Goal: Task Accomplishment & Management: Complete application form

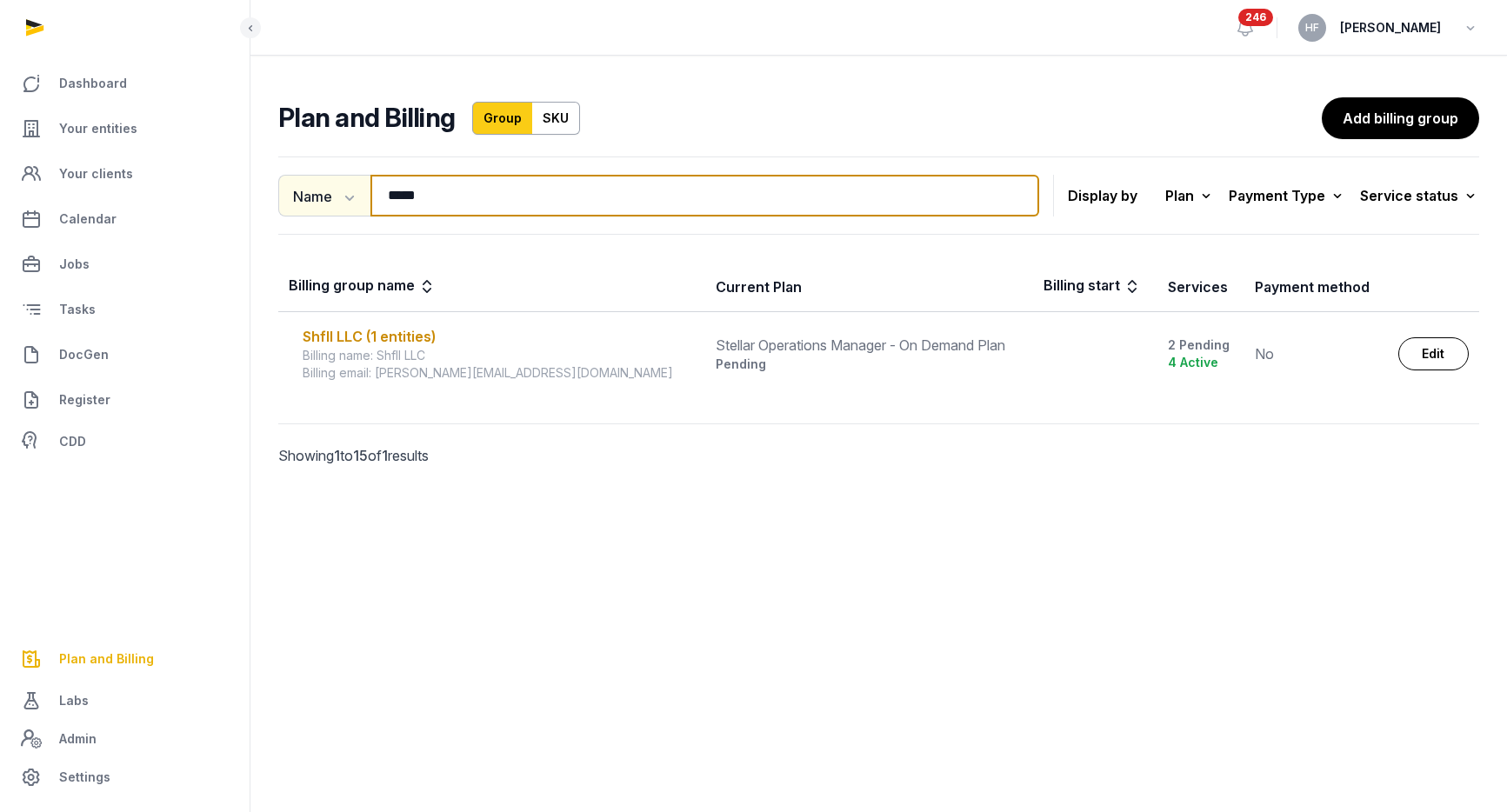
drag, startPoint x: 430, startPoint y: 208, endPoint x: 277, endPoint y: 194, distance: 153.6
click at [286, 194] on div "Name Name Email ***** Search" at bounding box center [658, 196] width 761 height 42
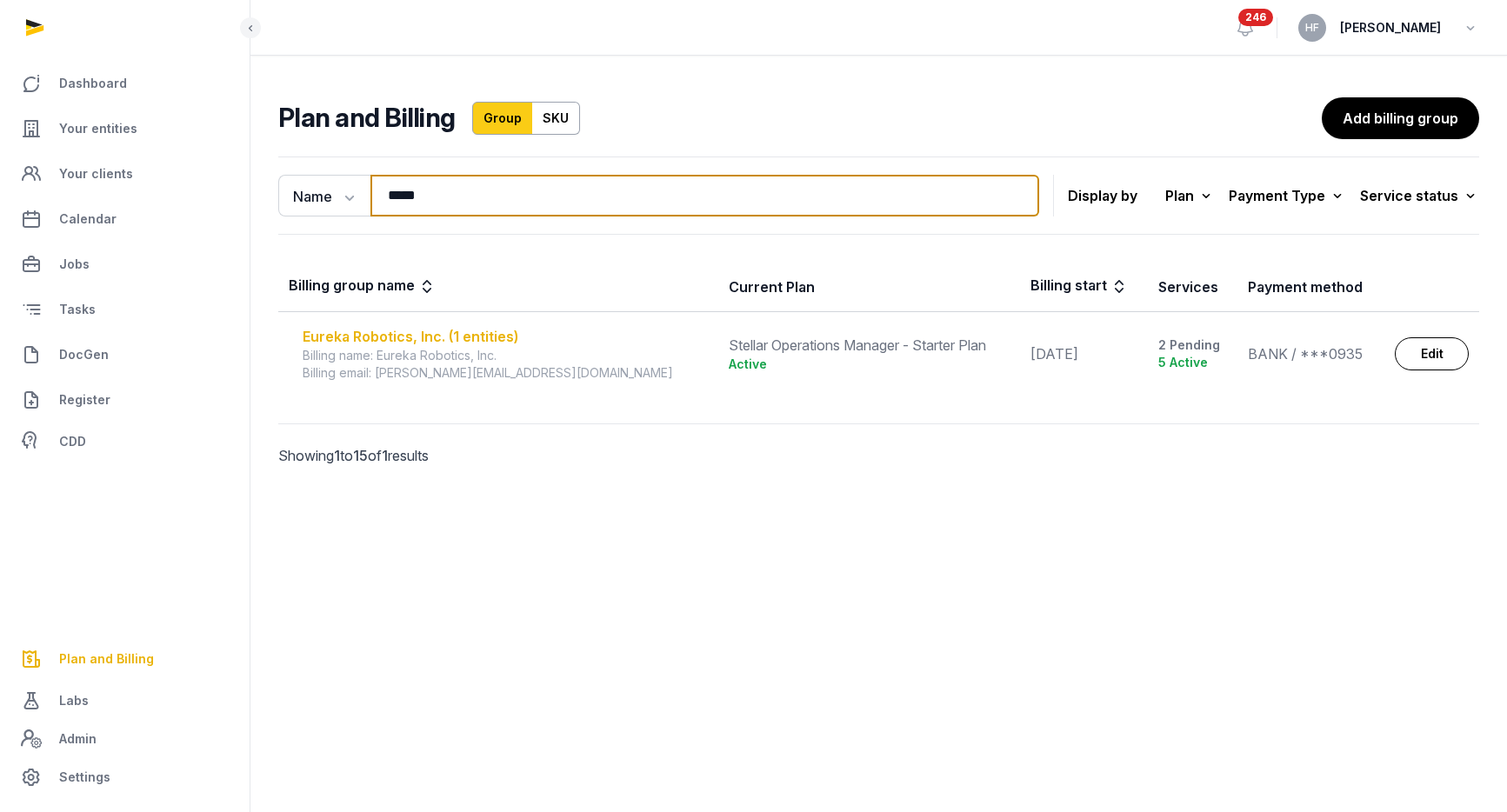
type input "*****"
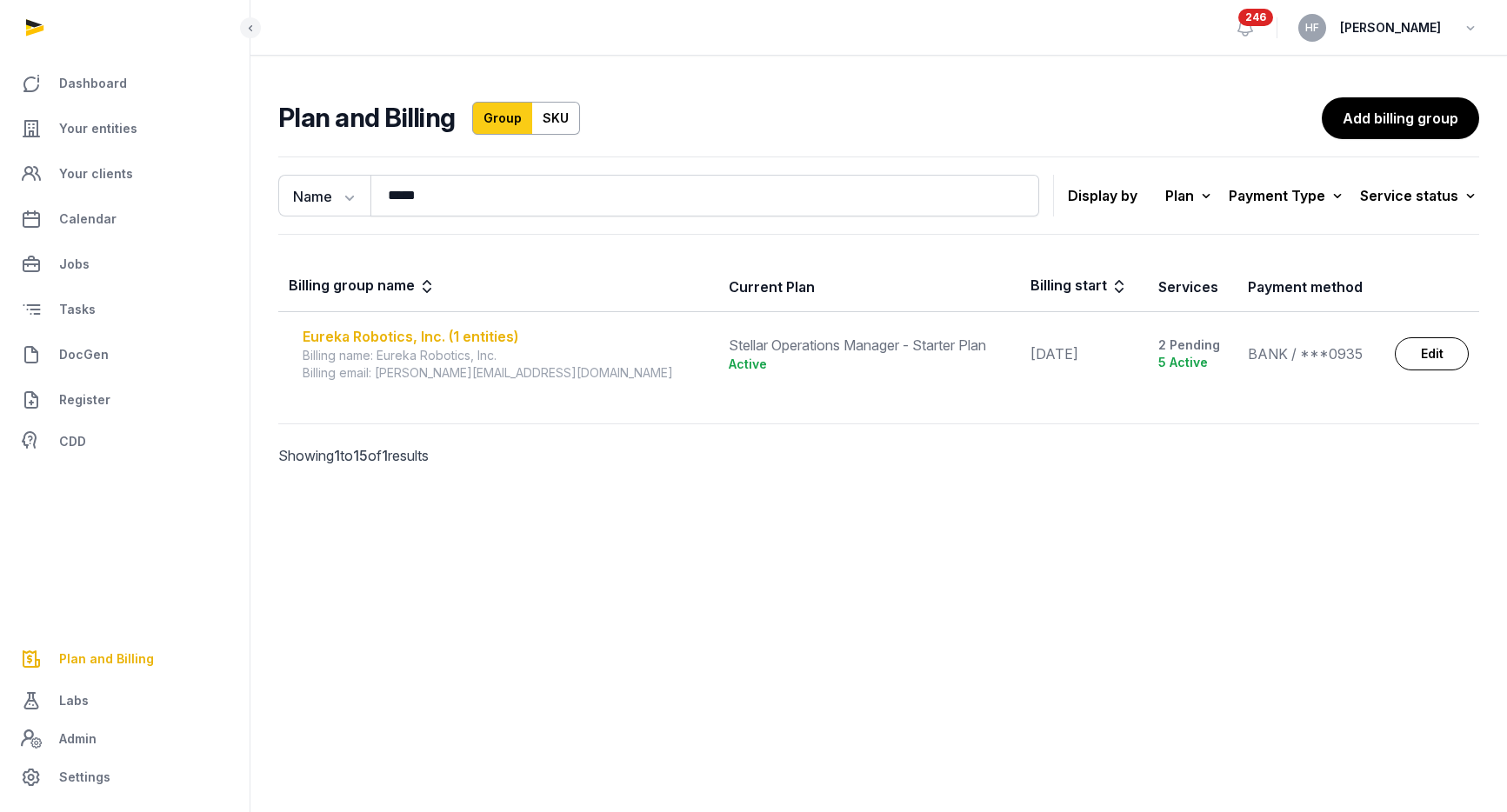
click at [481, 330] on div "Eureka Robotics, Inc. (1 entities)" at bounding box center [505, 337] width 406 height 21
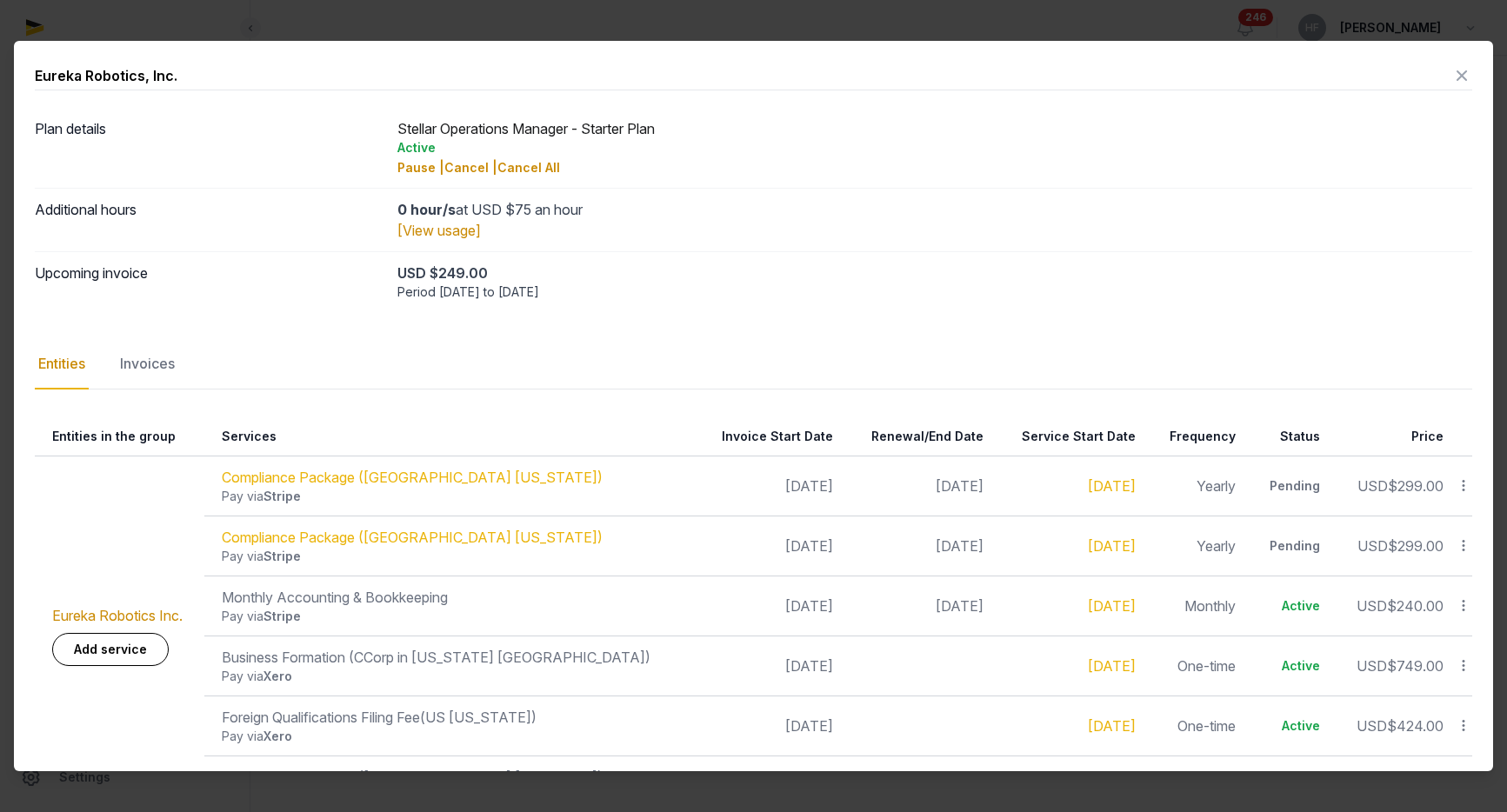
scroll to position [64, 0]
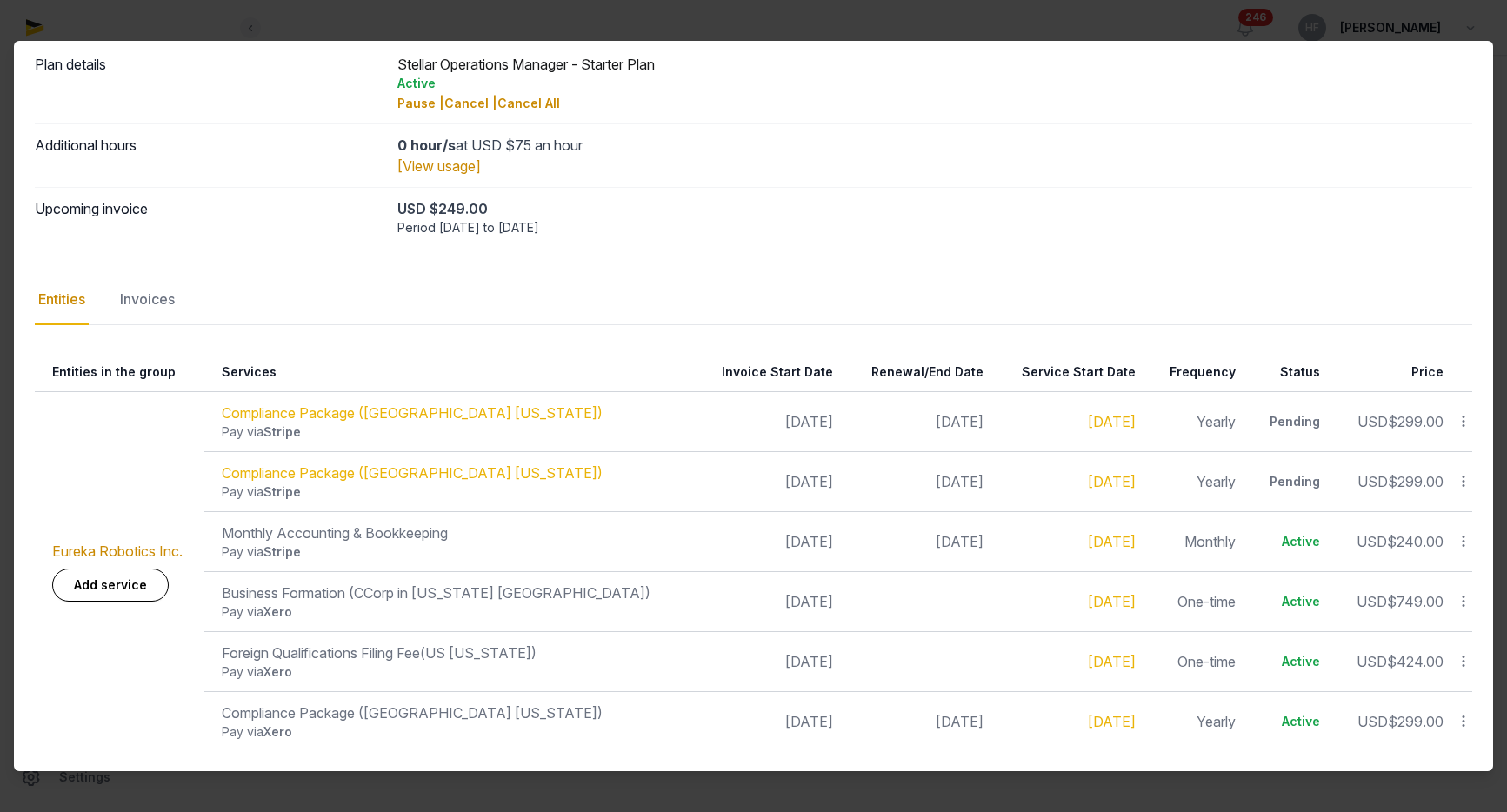
click at [1468, 661] on icon at bounding box center [1463, 661] width 16 height 18
click at [598, 666] on div "Pay via Xero" at bounding box center [453, 672] width 461 height 17
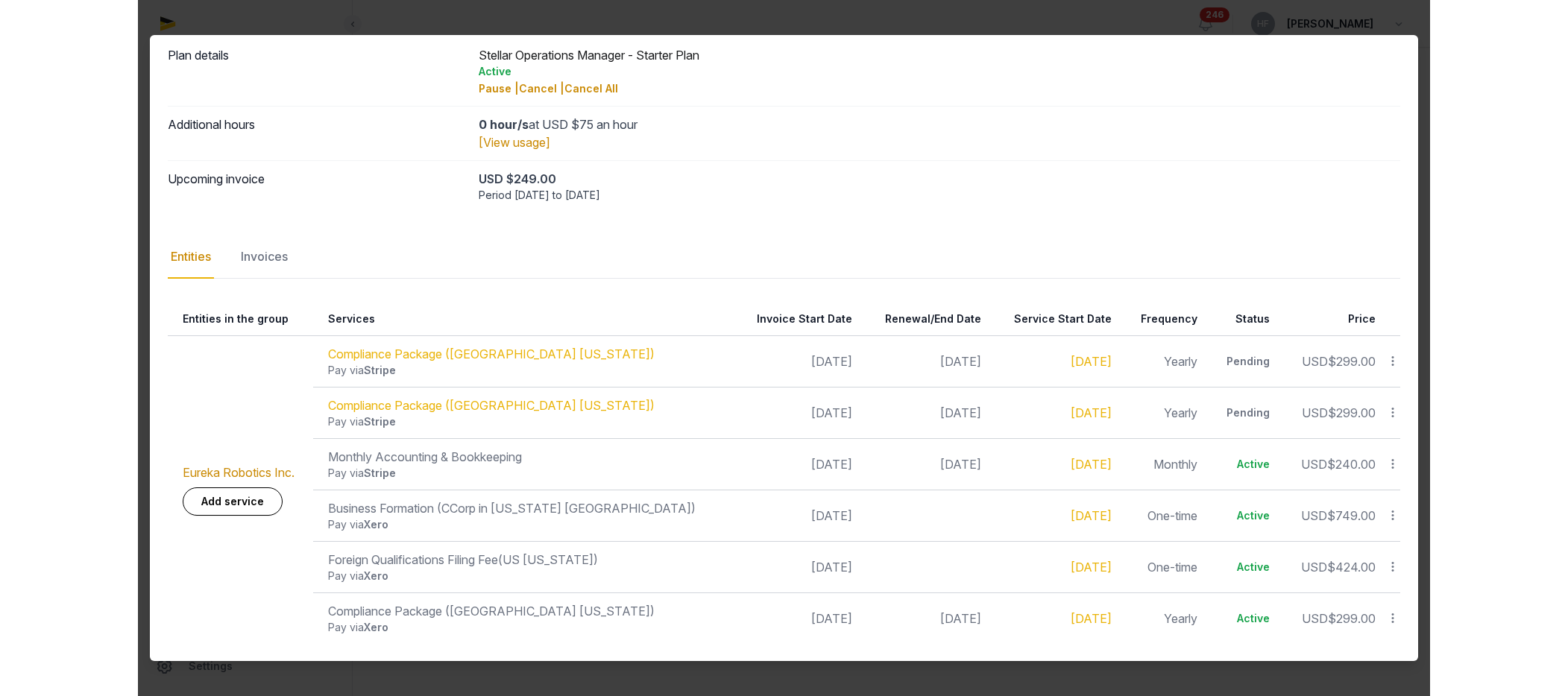
scroll to position [0, 0]
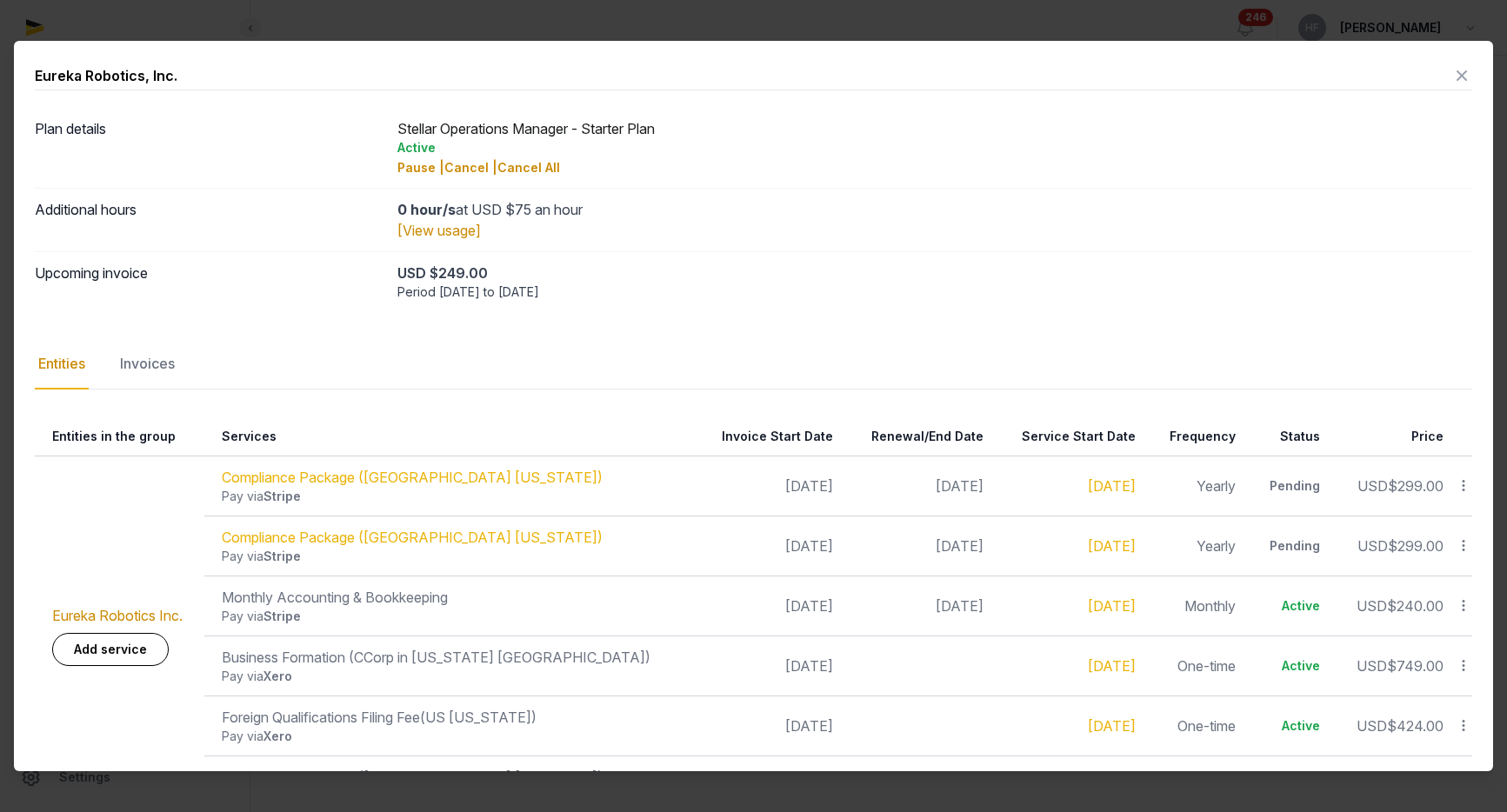
click at [1460, 73] on icon at bounding box center [1462, 75] width 21 height 27
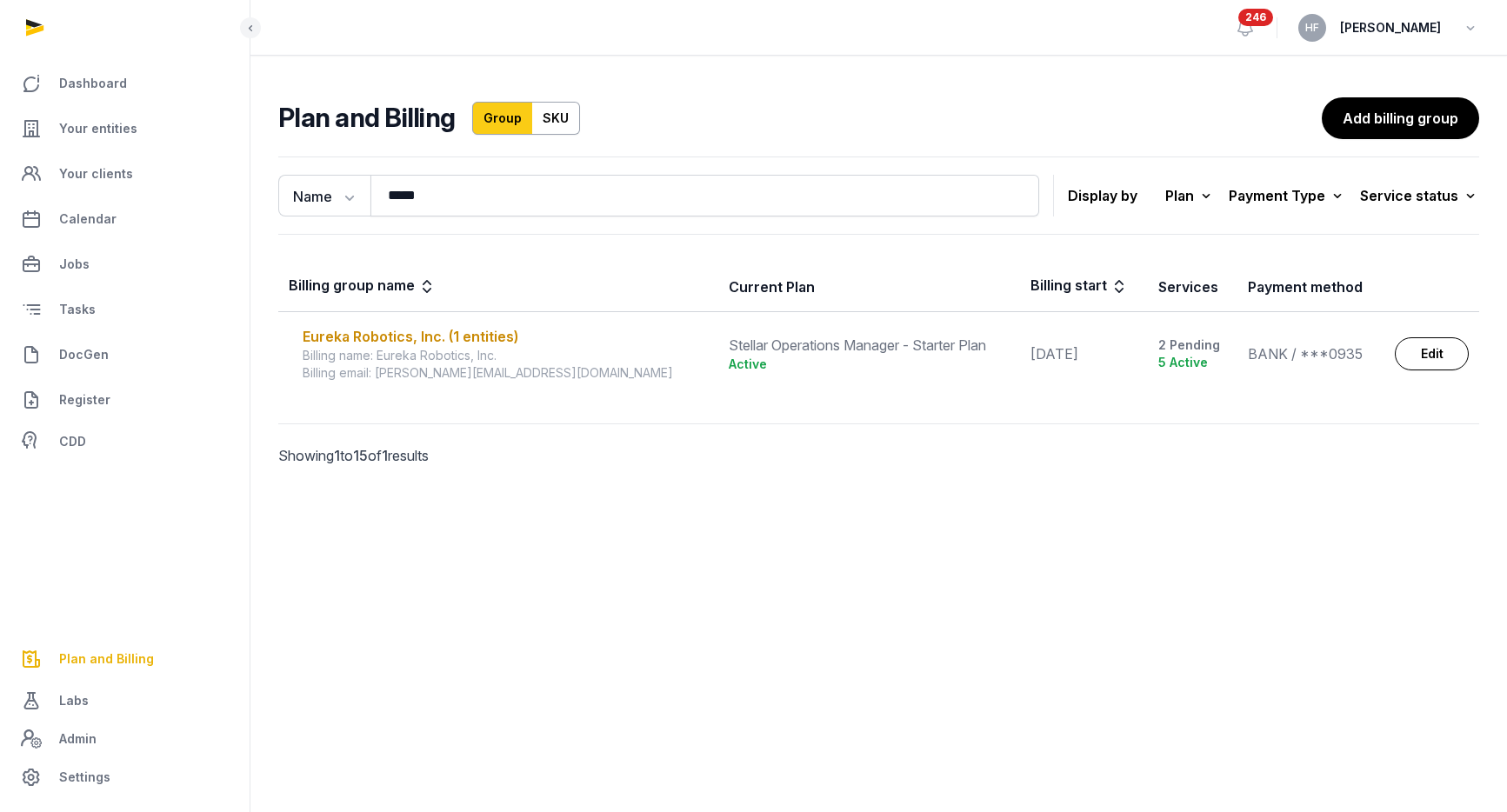
click at [821, 542] on main "Plan and Billing Group SKU Add billing group Name Name Email ***** Search Displ…" at bounding box center [878, 302] width 1256 height 493
click at [481, 338] on div "Eureka Robotics, Inc. (1 entities)" at bounding box center [505, 337] width 406 height 21
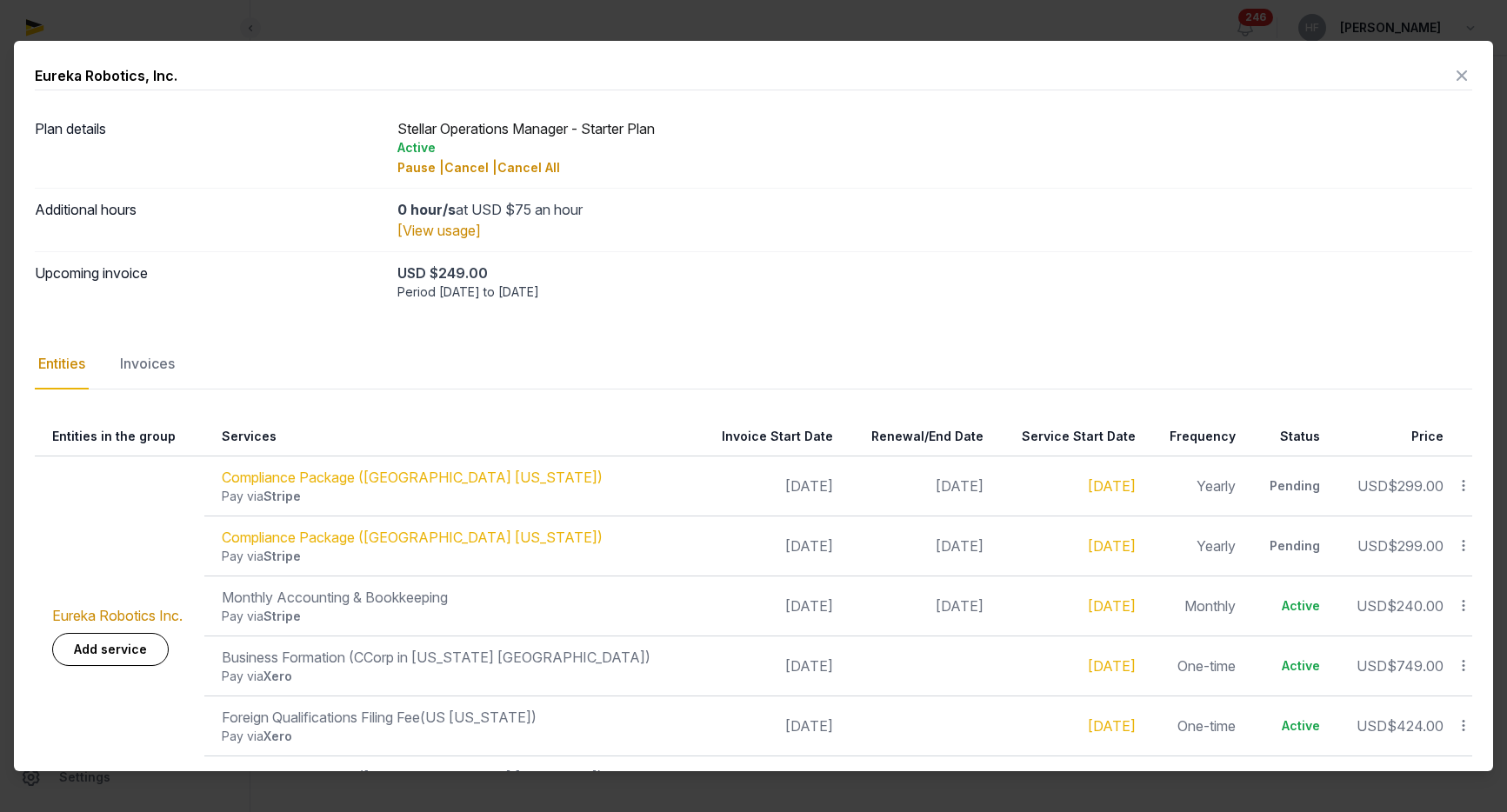
click at [1463, 84] on icon at bounding box center [1462, 75] width 21 height 27
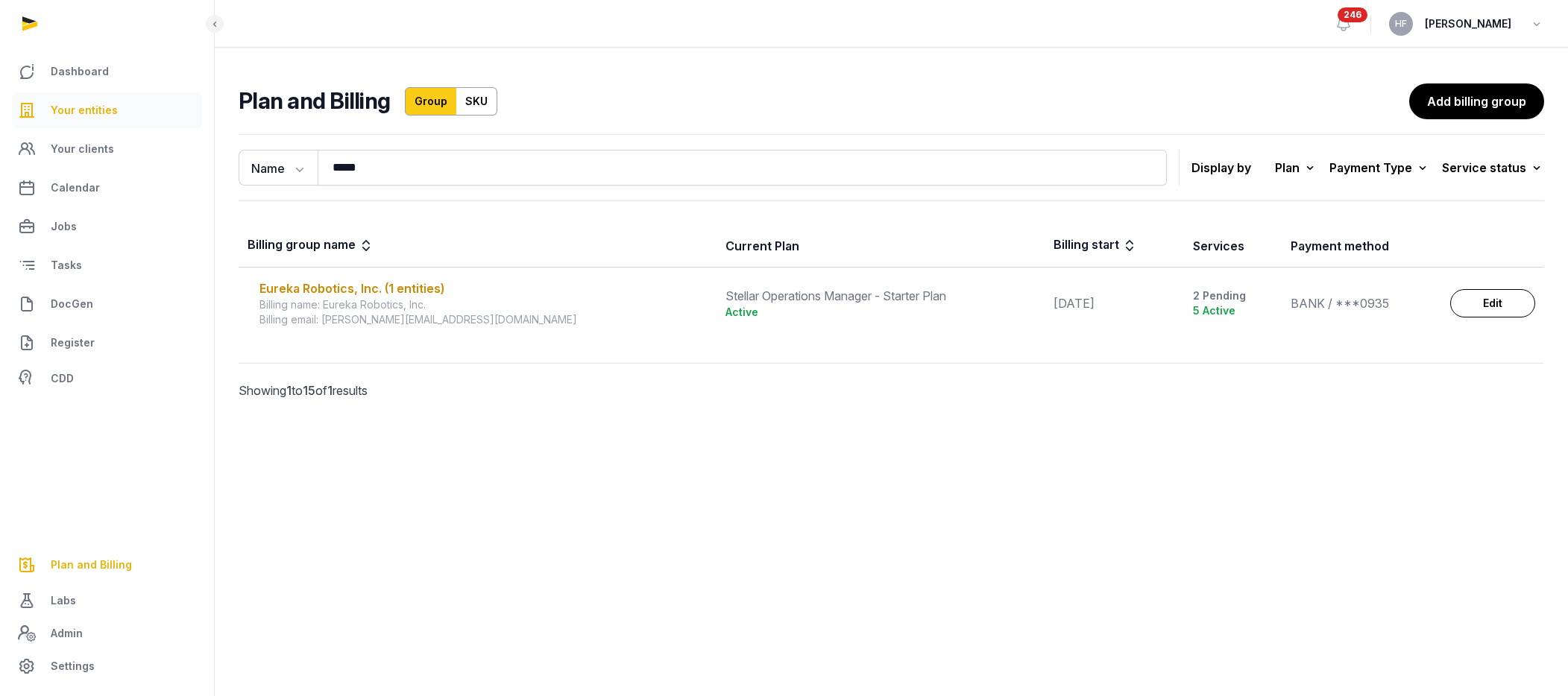
click at [88, 116] on span "Your entities" at bounding box center [84, 110] width 67 height 18
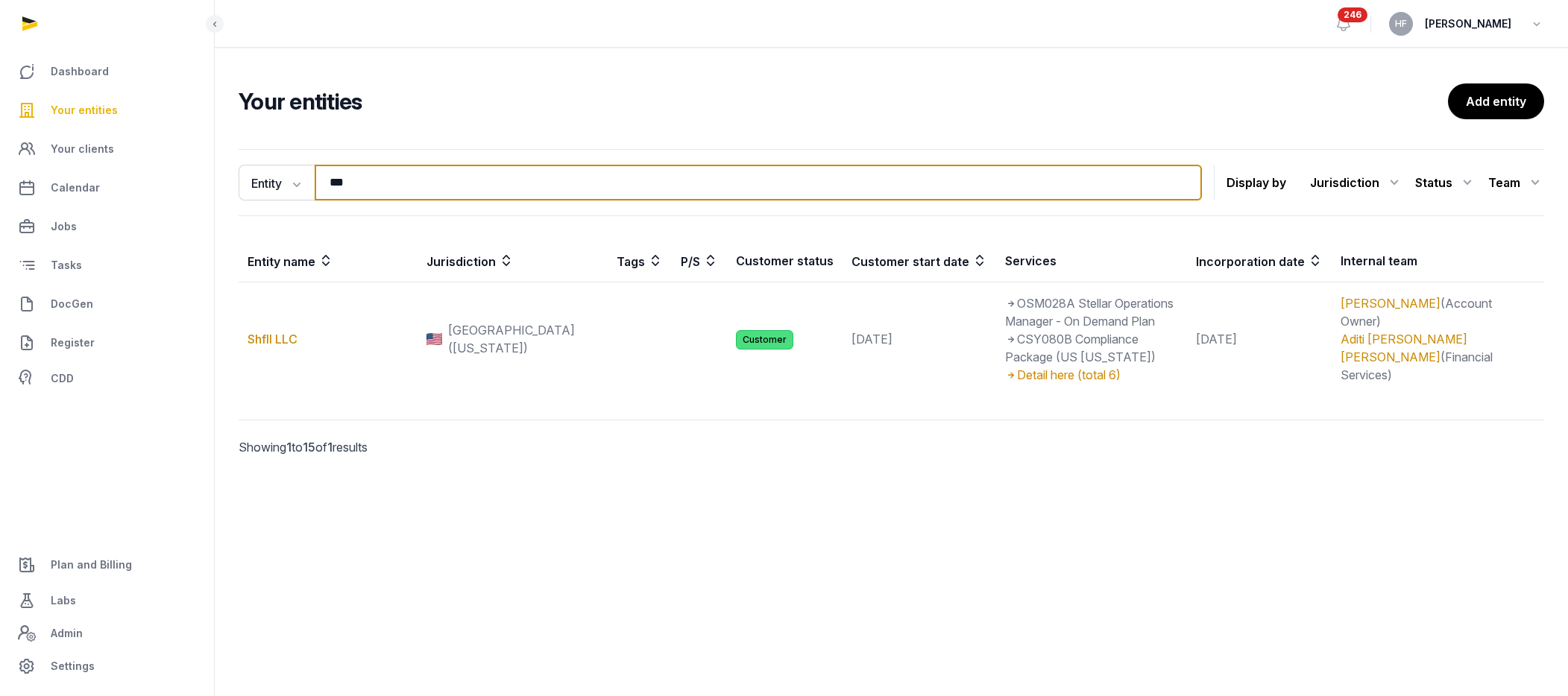
drag, startPoint x: 381, startPoint y: 189, endPoint x: 227, endPoint y: 183, distance: 154.1
click at [233, 183] on div "Entity Entity People Tags Services *** Search Display by Jurisdiction All juris…" at bounding box center [891, 323] width 1353 height 361
type input "*"
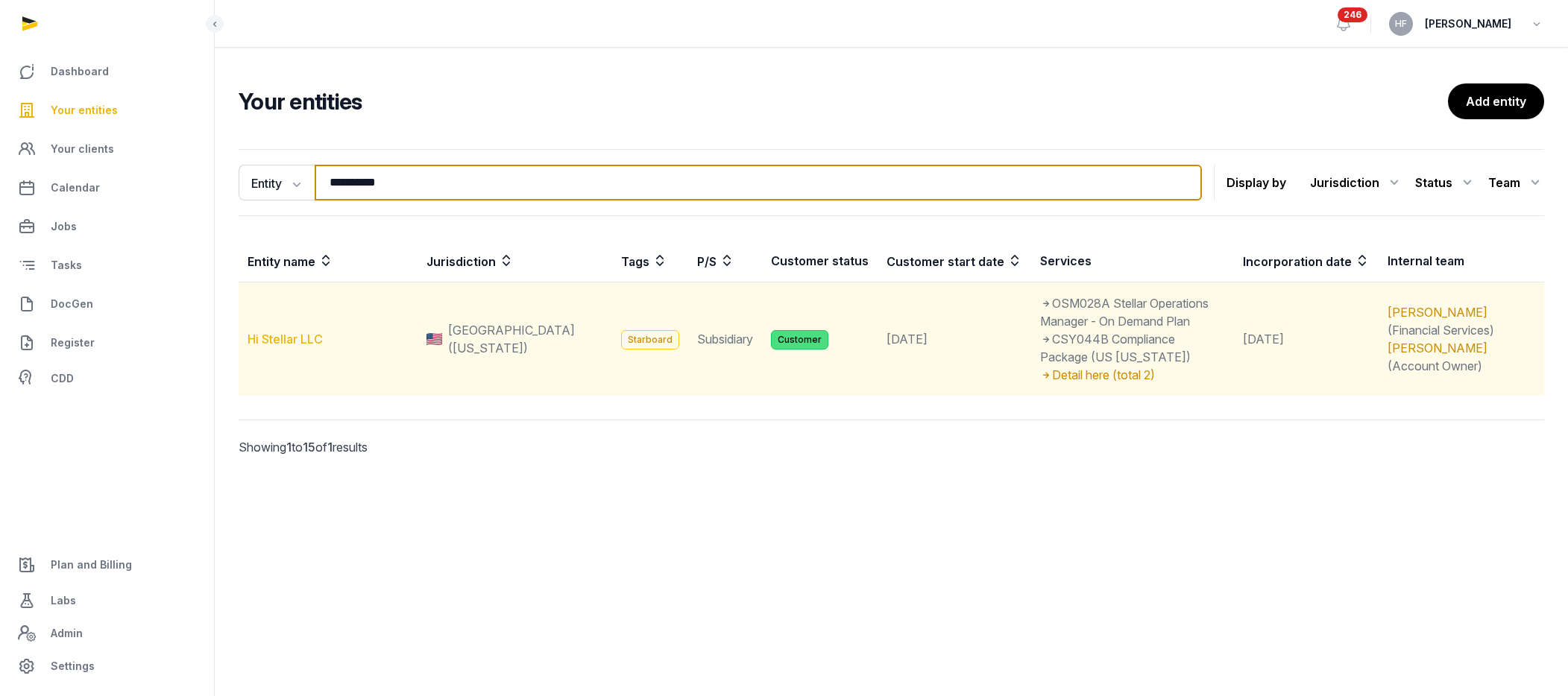
type input "**********"
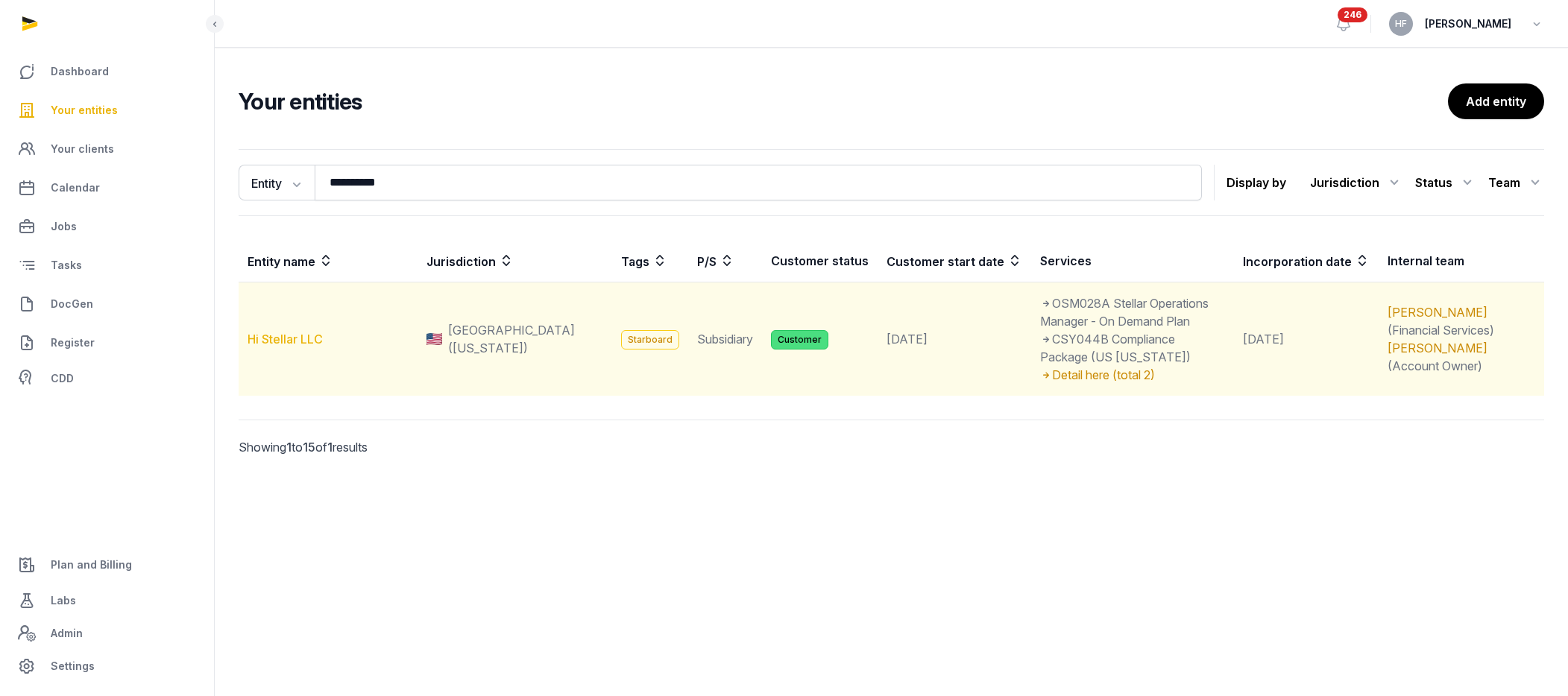
click at [311, 338] on link "Hi Stellar LLC" at bounding box center [285, 339] width 75 height 15
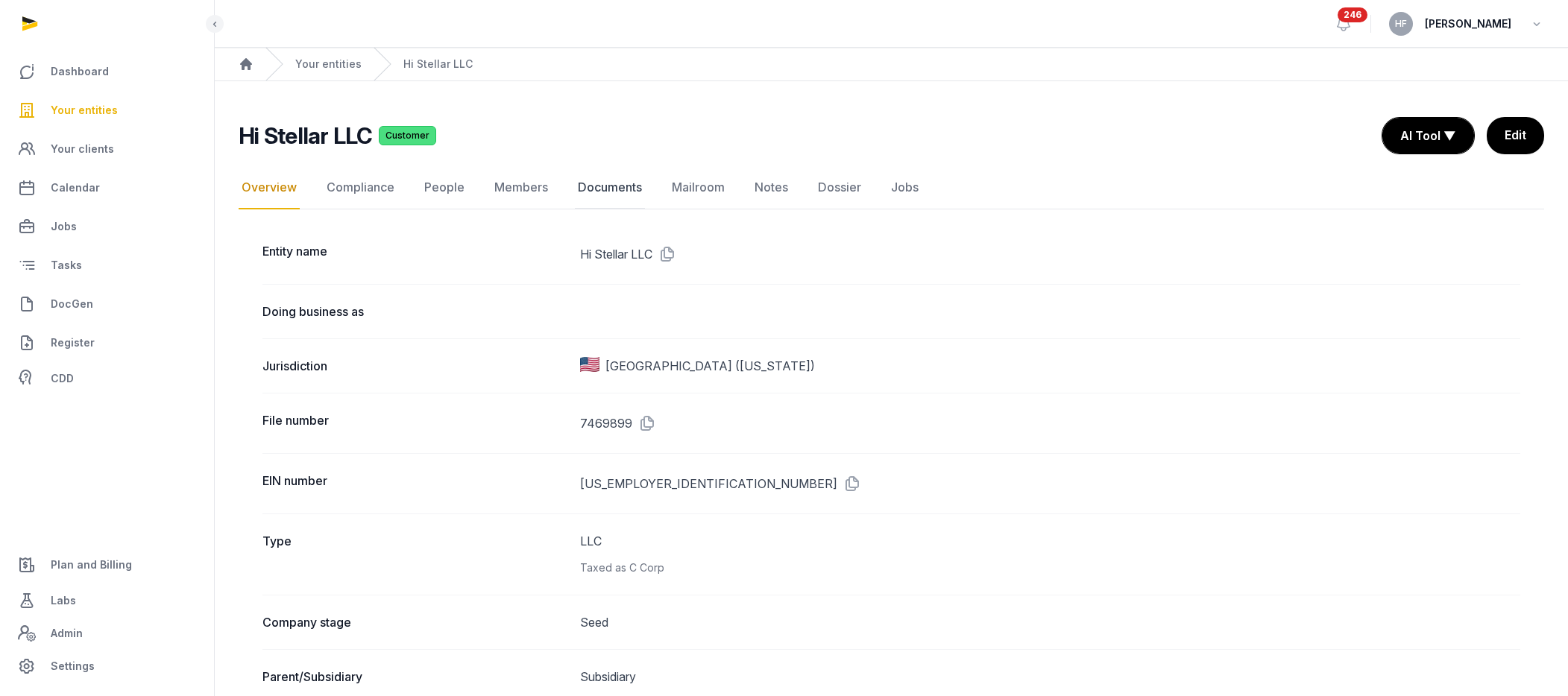
click at [602, 183] on link "Documents" at bounding box center [610, 187] width 70 height 43
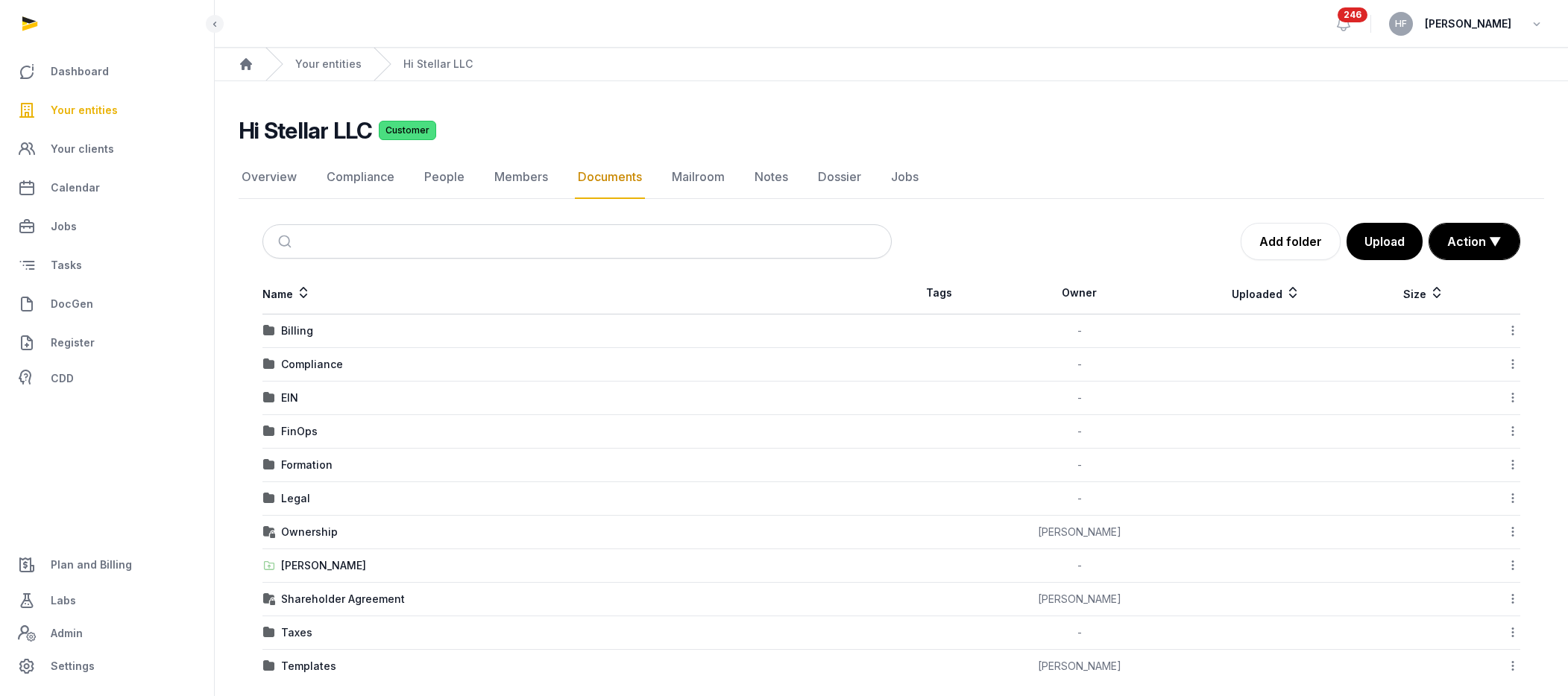
click at [324, 671] on div "Templates" at bounding box center [309, 666] width 55 height 15
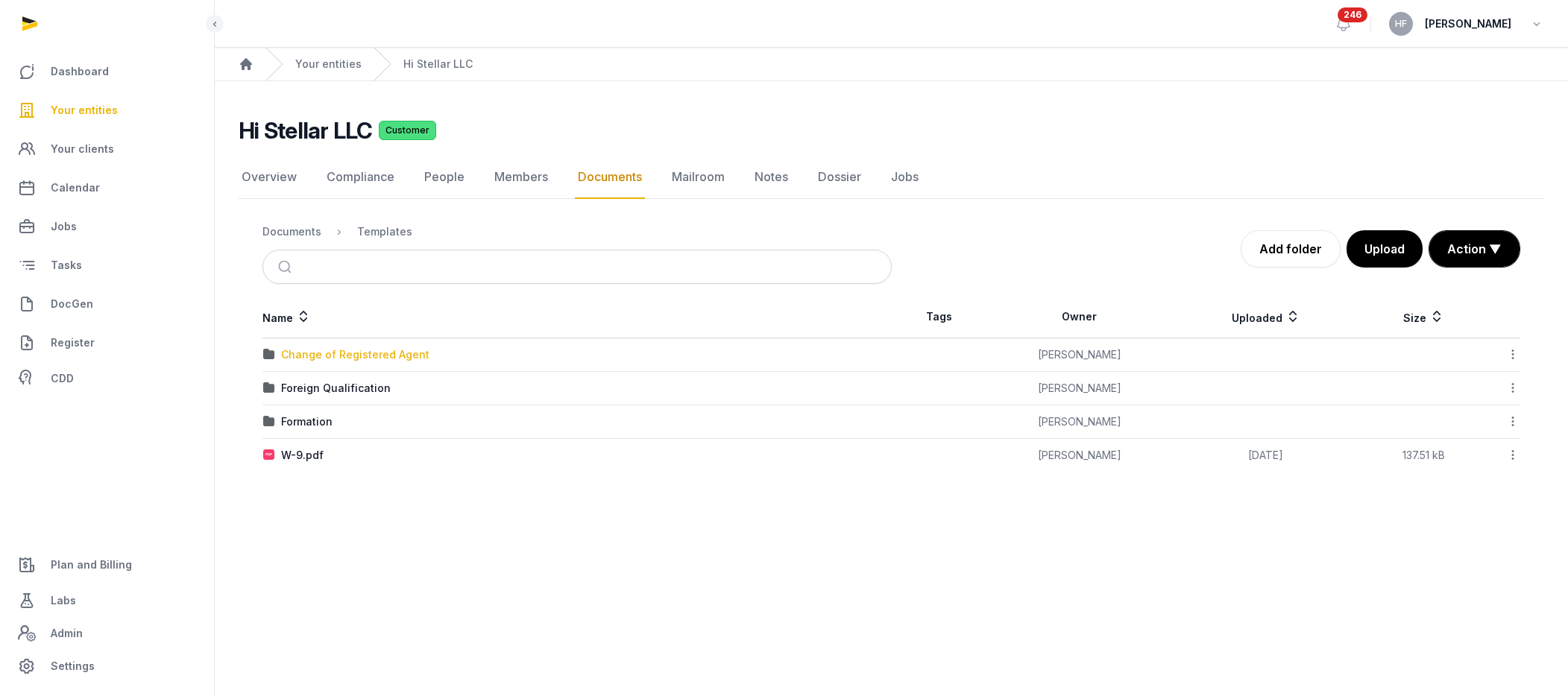
click at [413, 360] on div "Change of Registered Agent" at bounding box center [355, 355] width 148 height 15
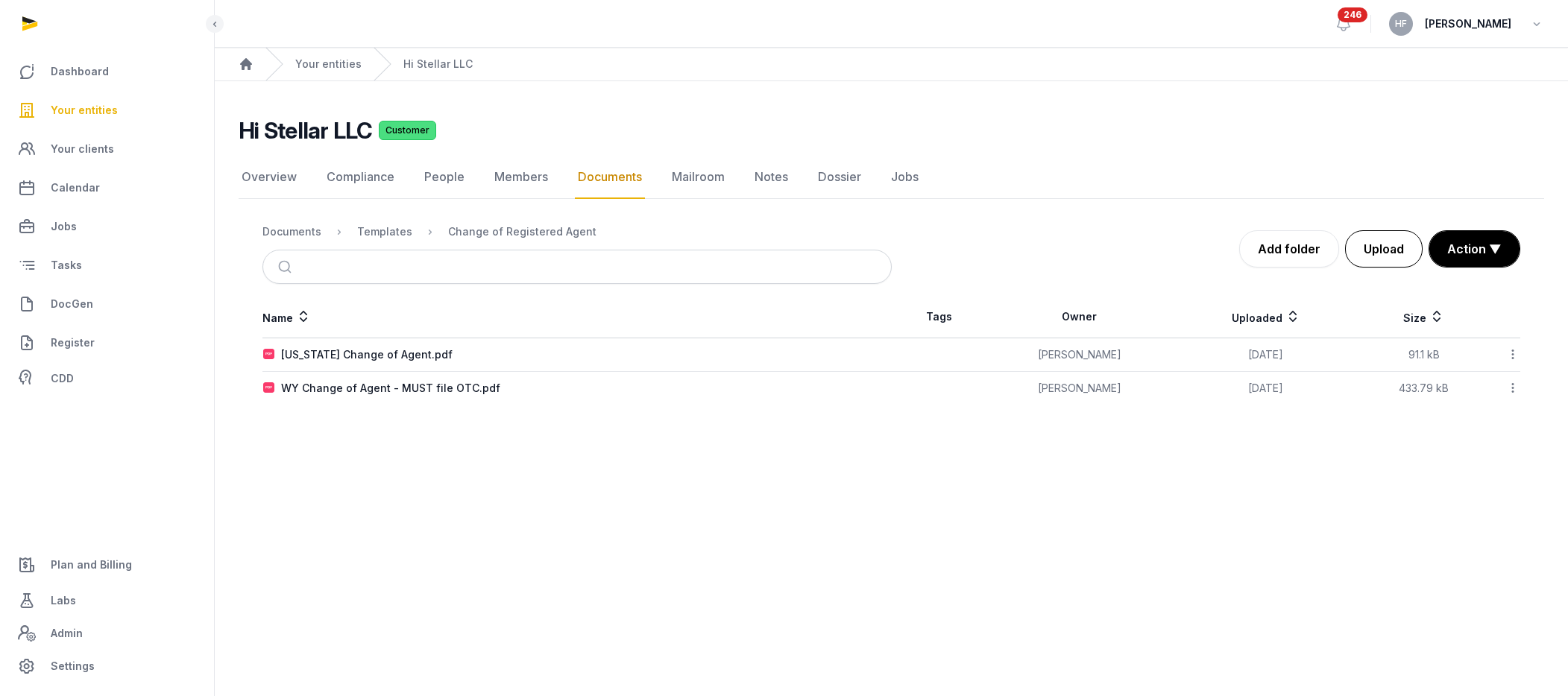
click at [1292, 246] on button "Upload" at bounding box center [1384, 249] width 78 height 37
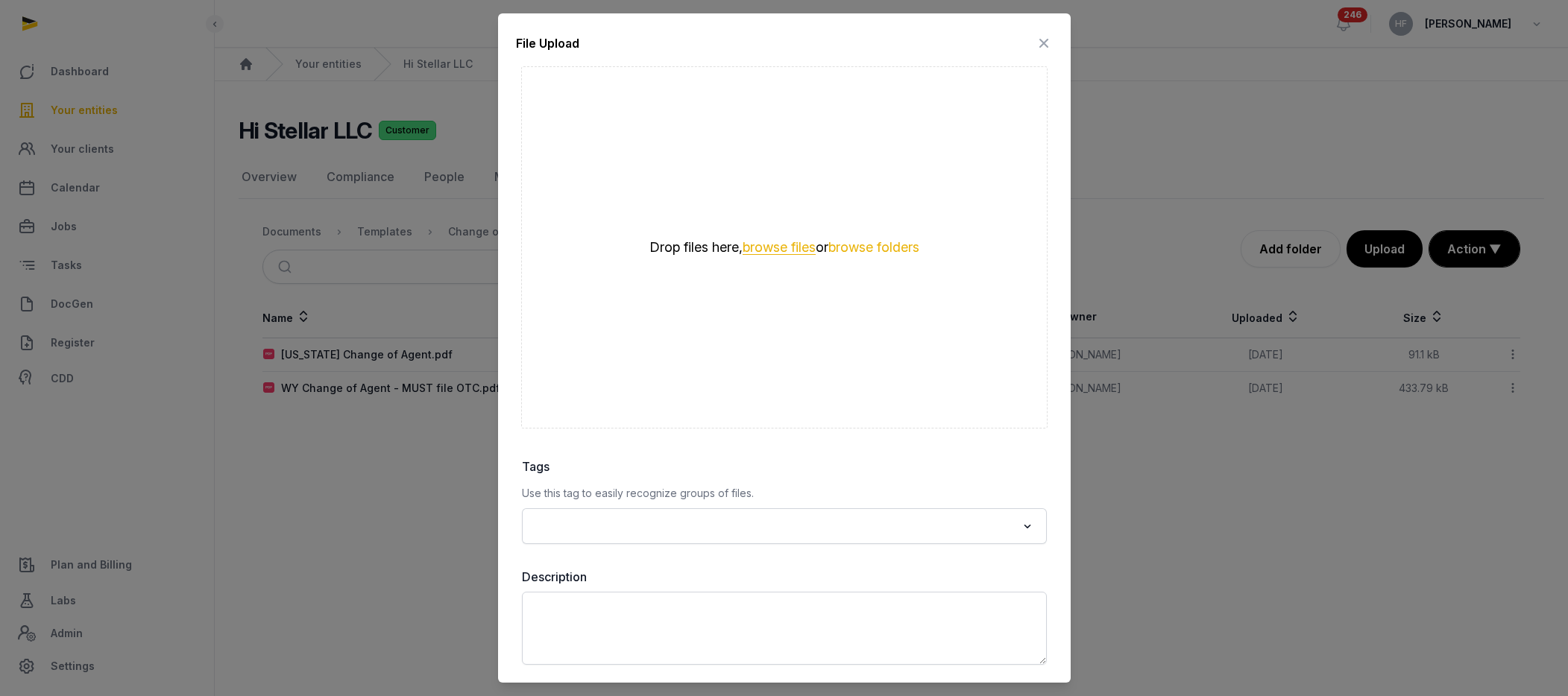
click at [782, 241] on button "browse files" at bounding box center [779, 247] width 73 height 14
click at [772, 246] on button "browse files" at bounding box center [779, 247] width 73 height 14
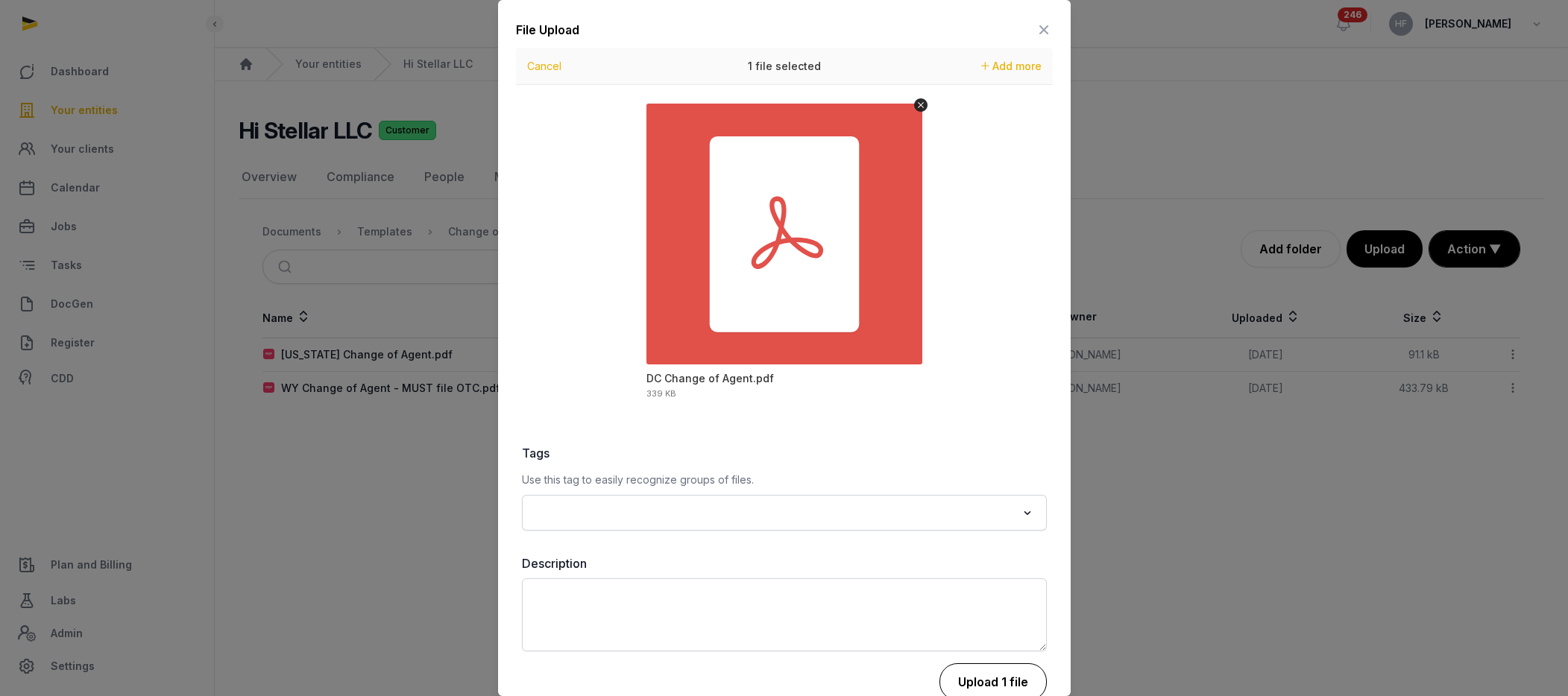
click at [1015, 681] on button "Upload 1 file" at bounding box center [993, 681] width 107 height 37
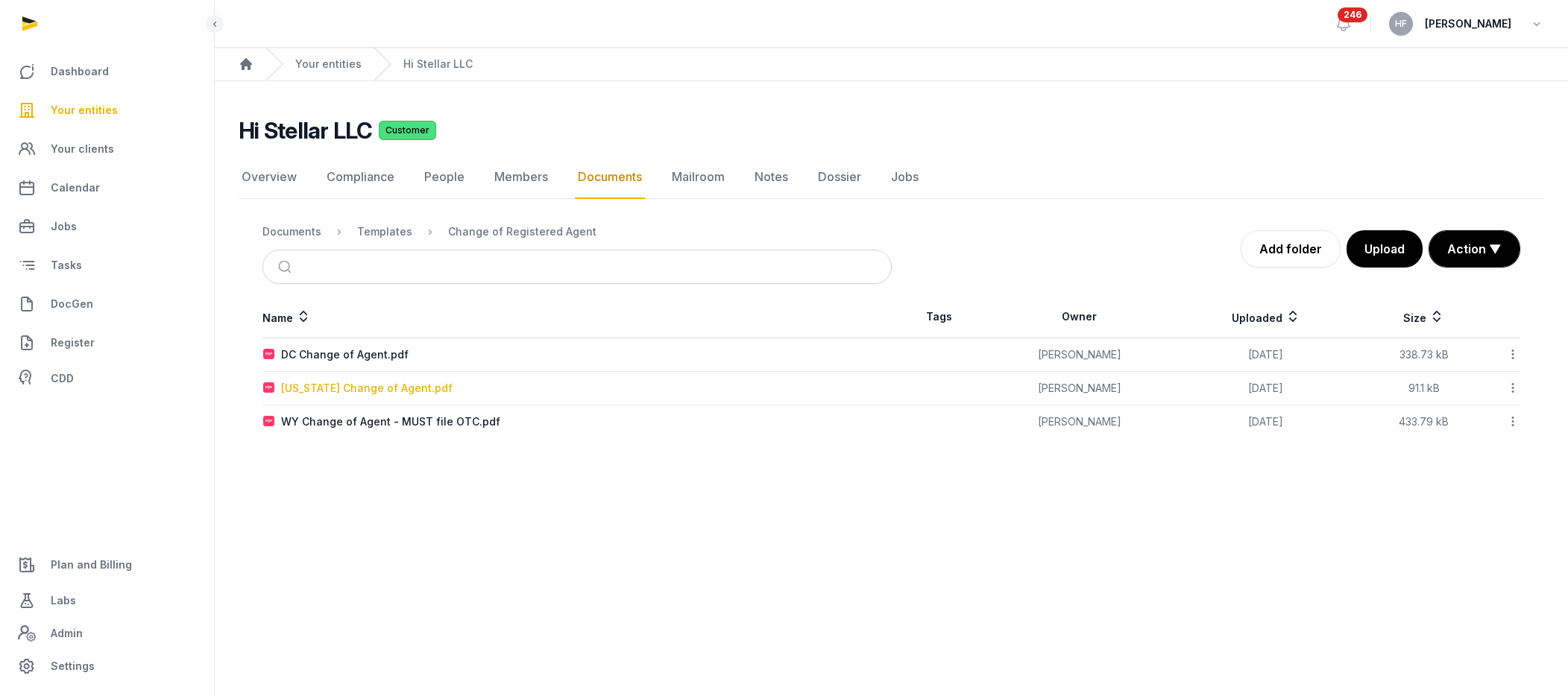
click at [370, 381] on div "[US_STATE] Change of Agent.pdf" at bounding box center [367, 388] width 172 height 15
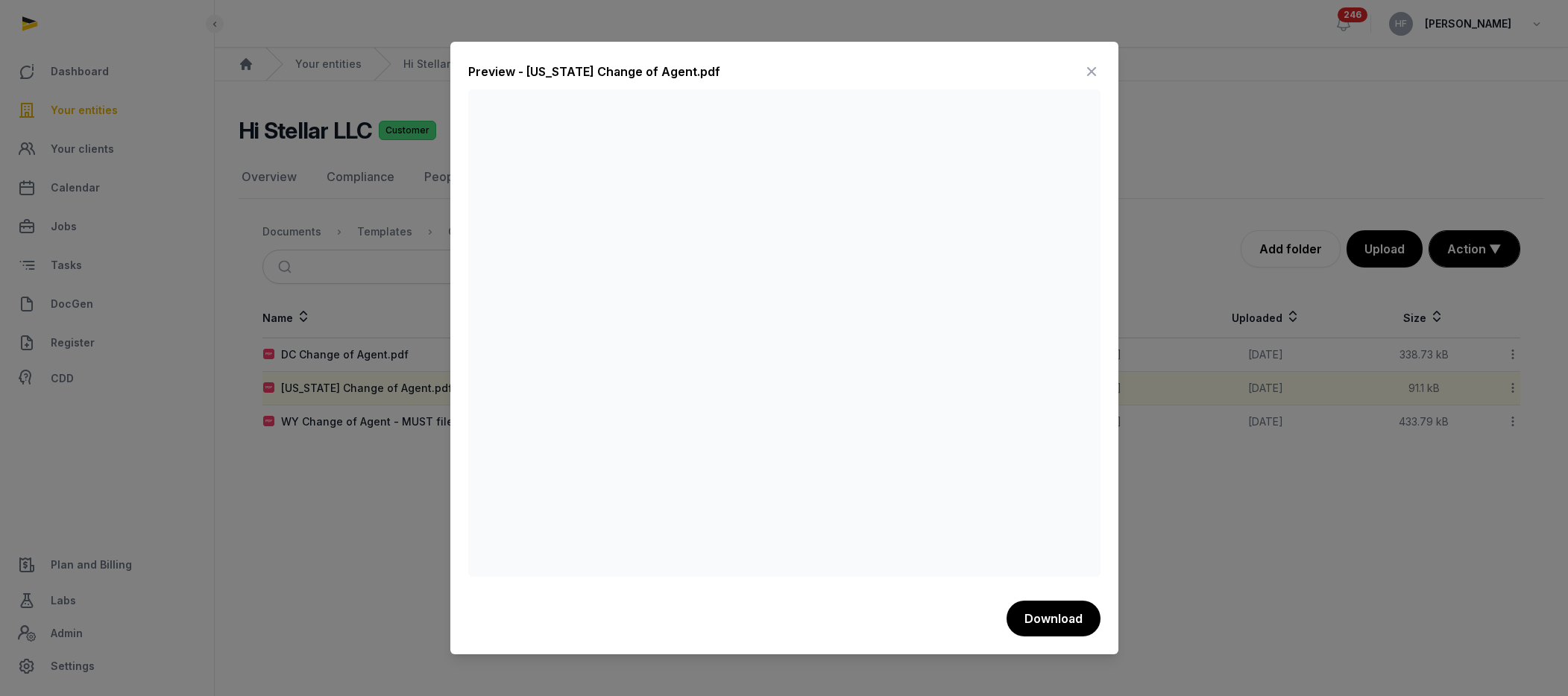
click at [1094, 70] on icon at bounding box center [1091, 71] width 18 height 23
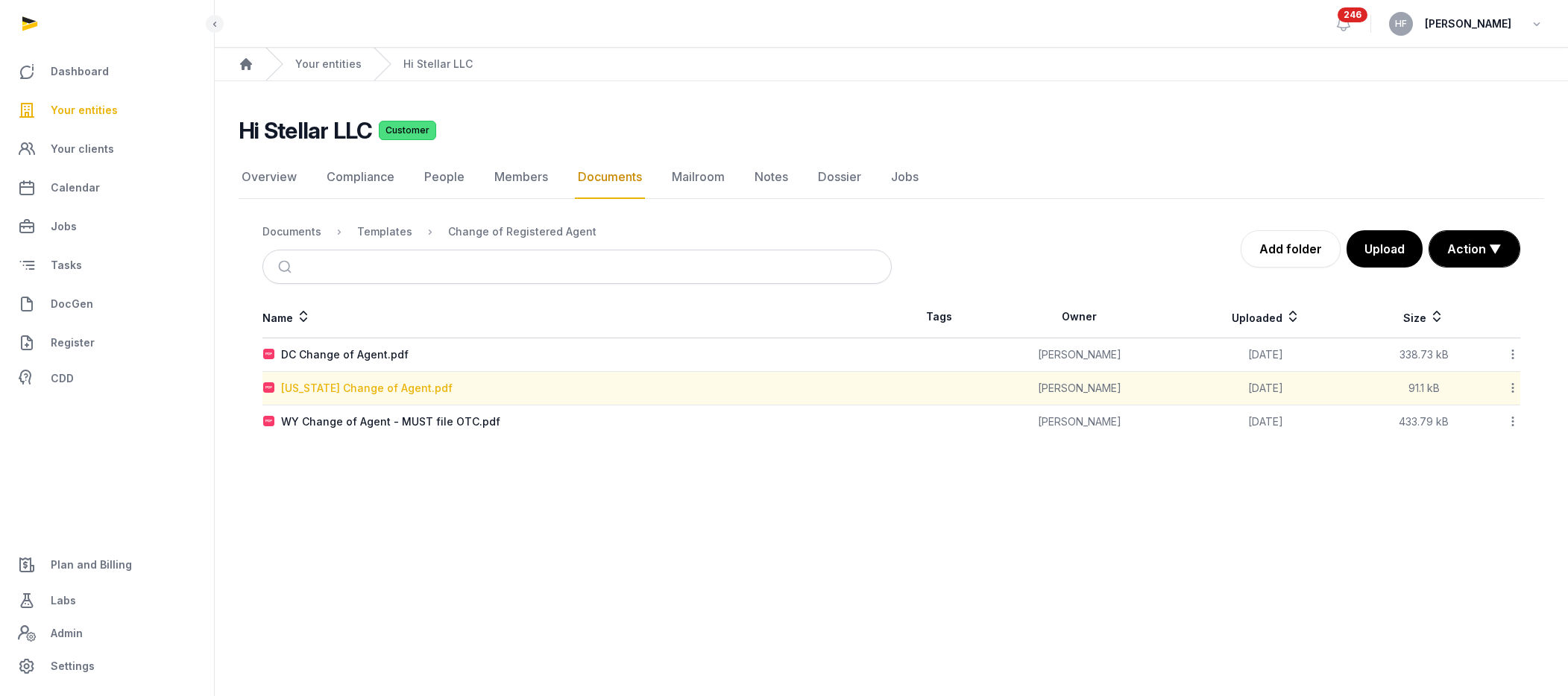
click at [403, 390] on div "[US_STATE] Change of Agent.pdf" at bounding box center [367, 388] width 172 height 15
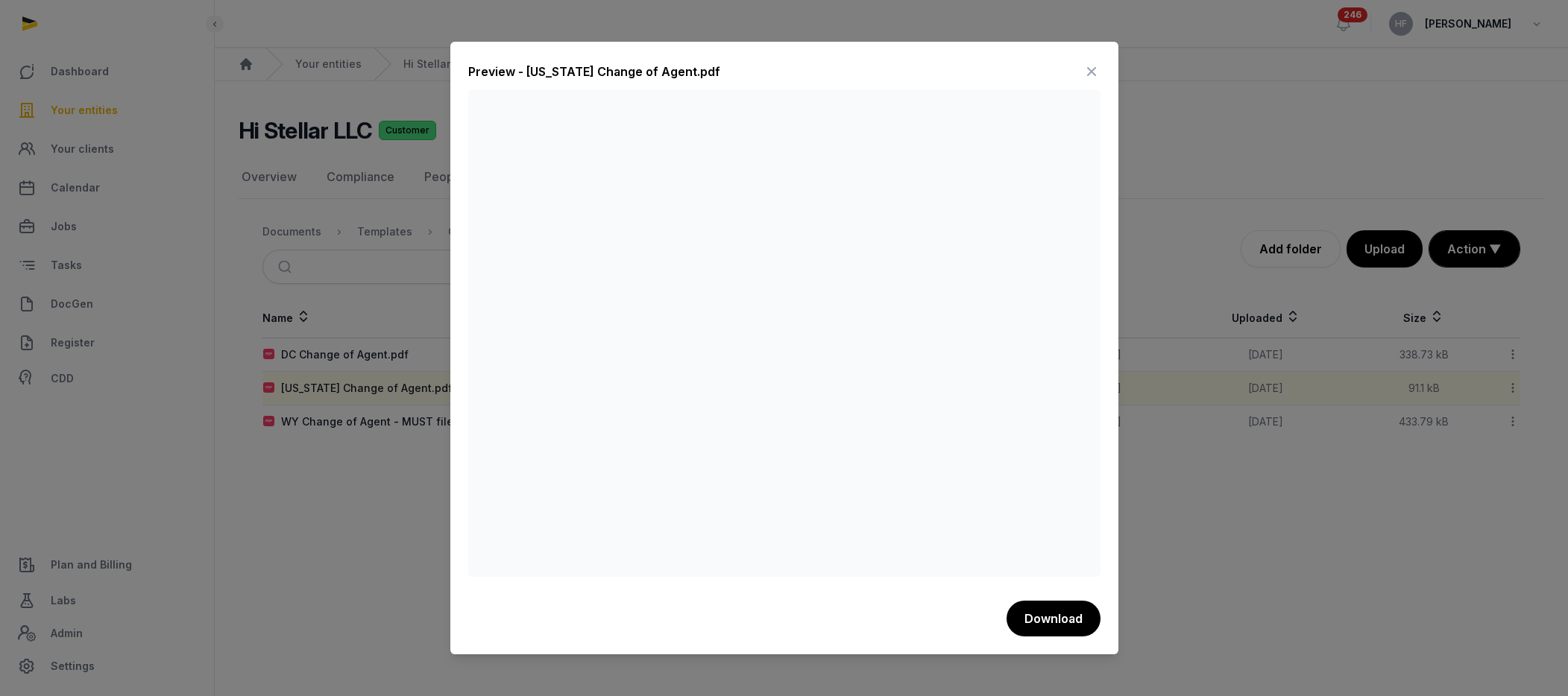
click at [1090, 70] on icon at bounding box center [1091, 71] width 18 height 23
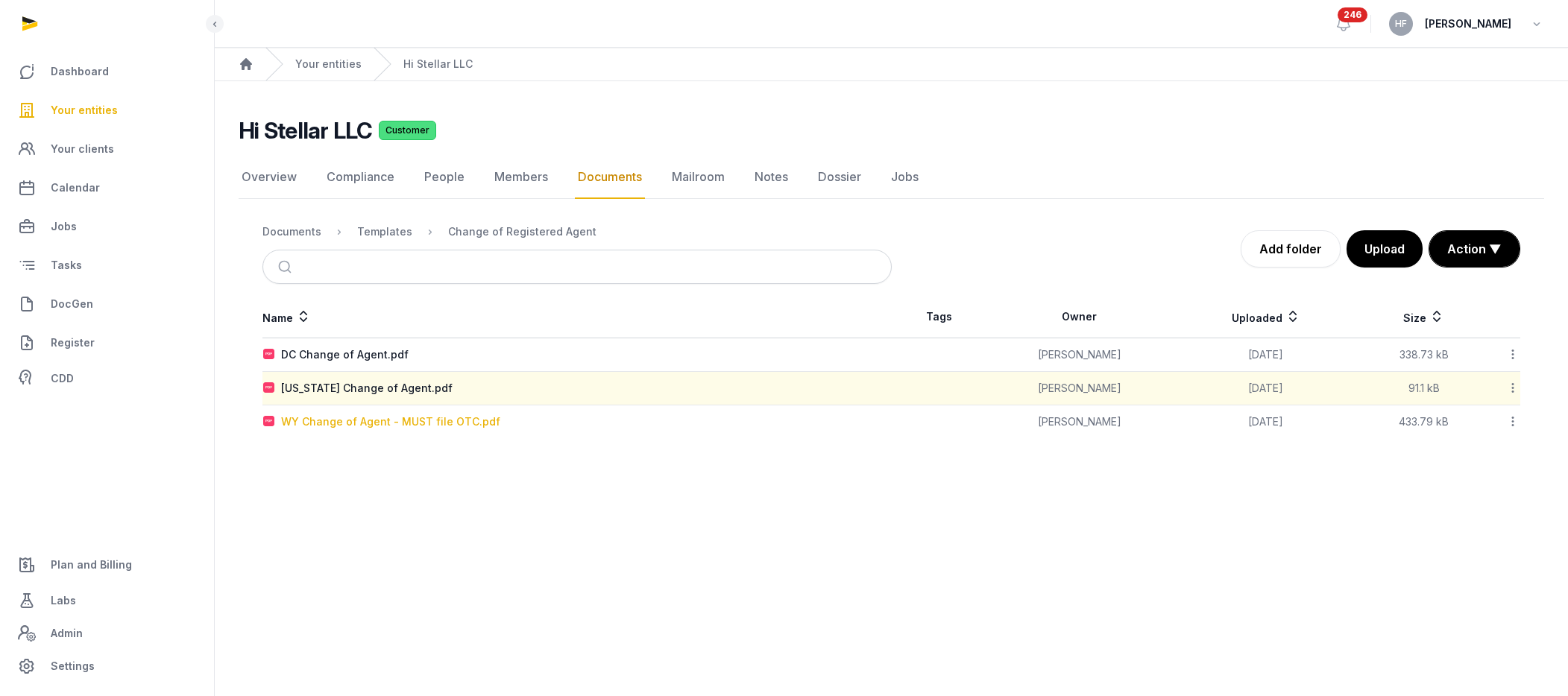
click at [450, 419] on div "WY Change of Agent - MUST file OTC.pdf" at bounding box center [391, 421] width 219 height 15
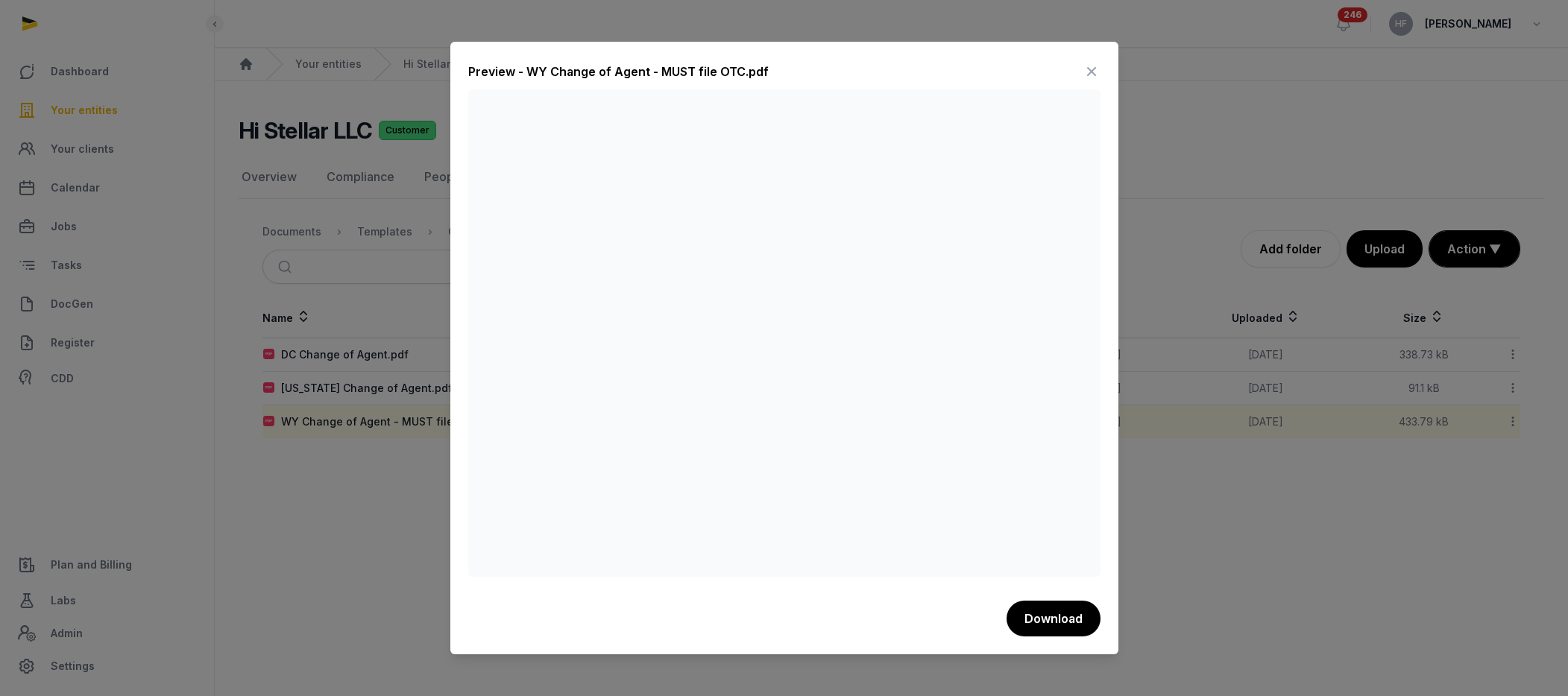
click at [1095, 75] on icon at bounding box center [1091, 71] width 18 height 23
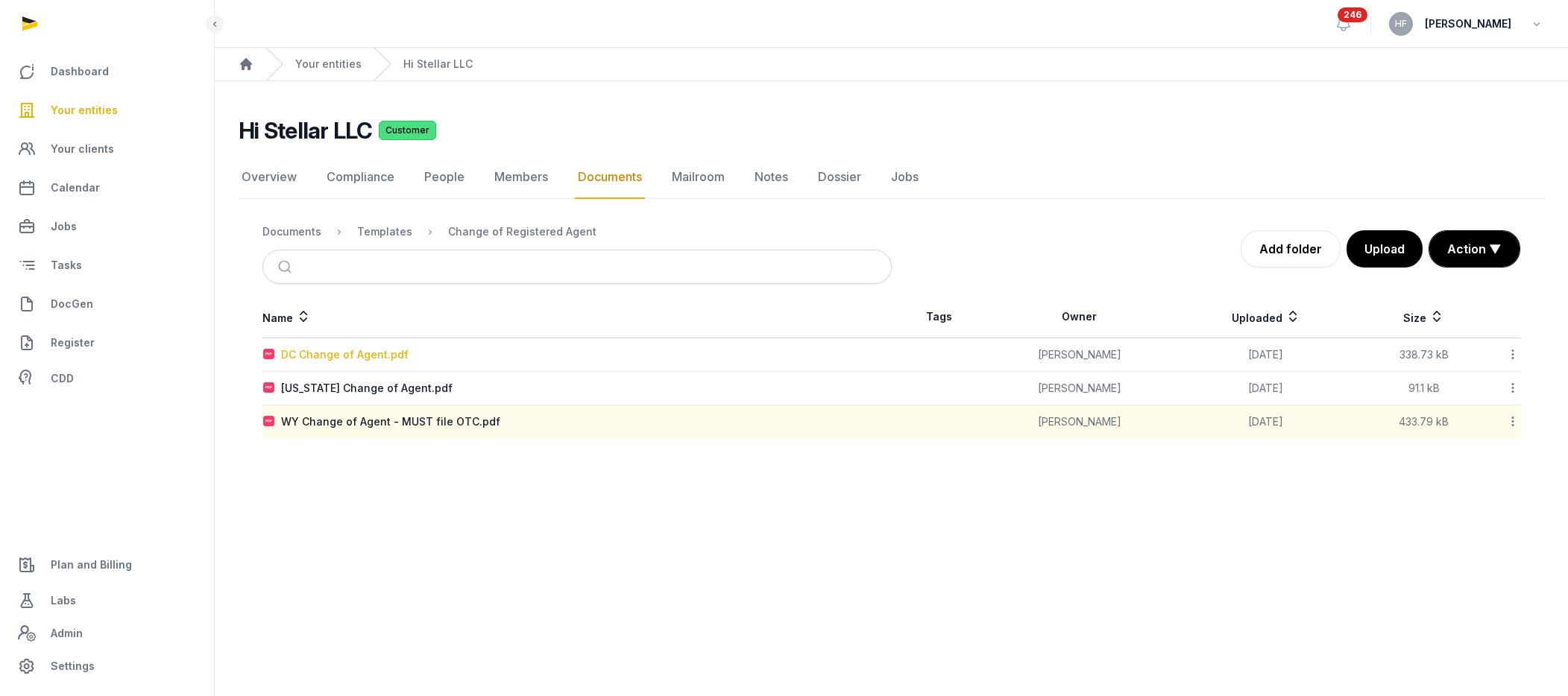
click at [378, 361] on div "DC Change of Agent.pdf" at bounding box center [345, 355] width 127 height 15
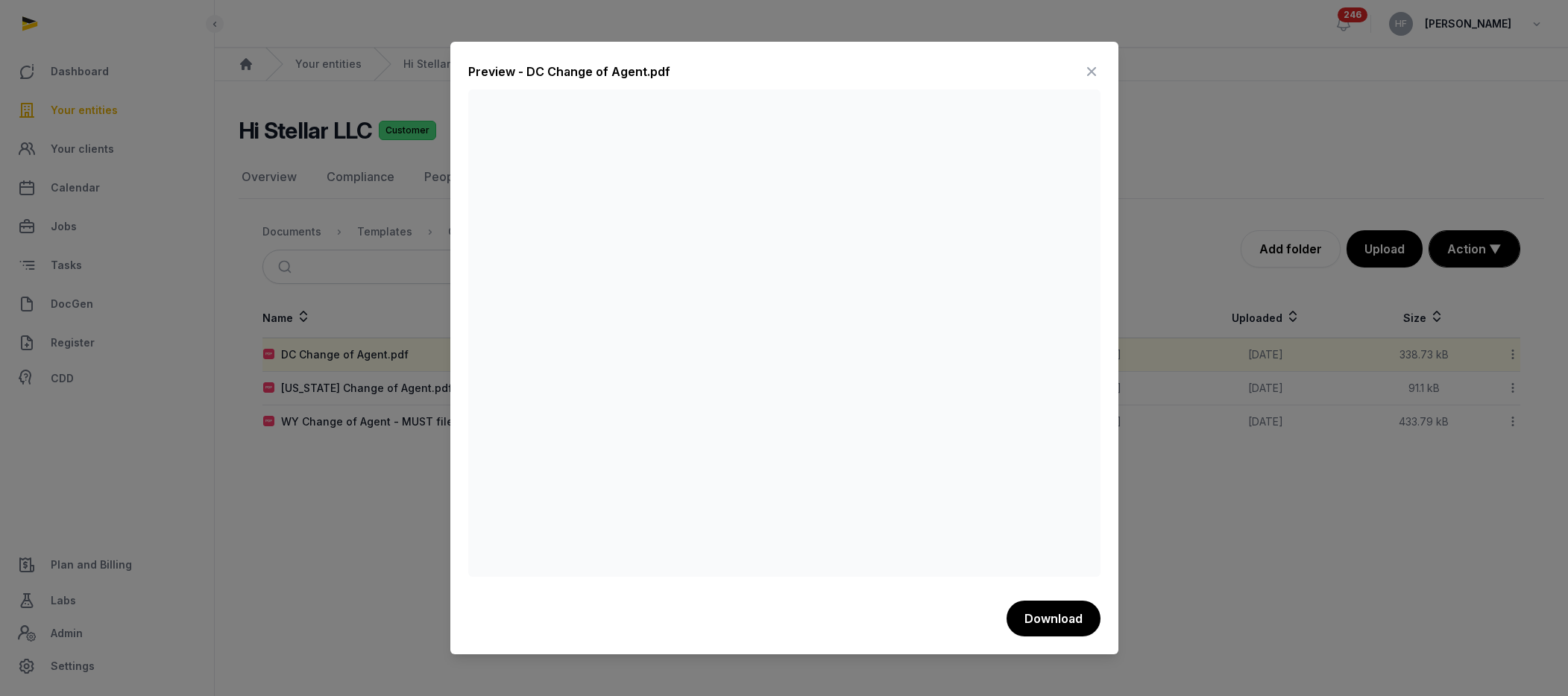
click at [1094, 74] on icon at bounding box center [1091, 71] width 18 height 23
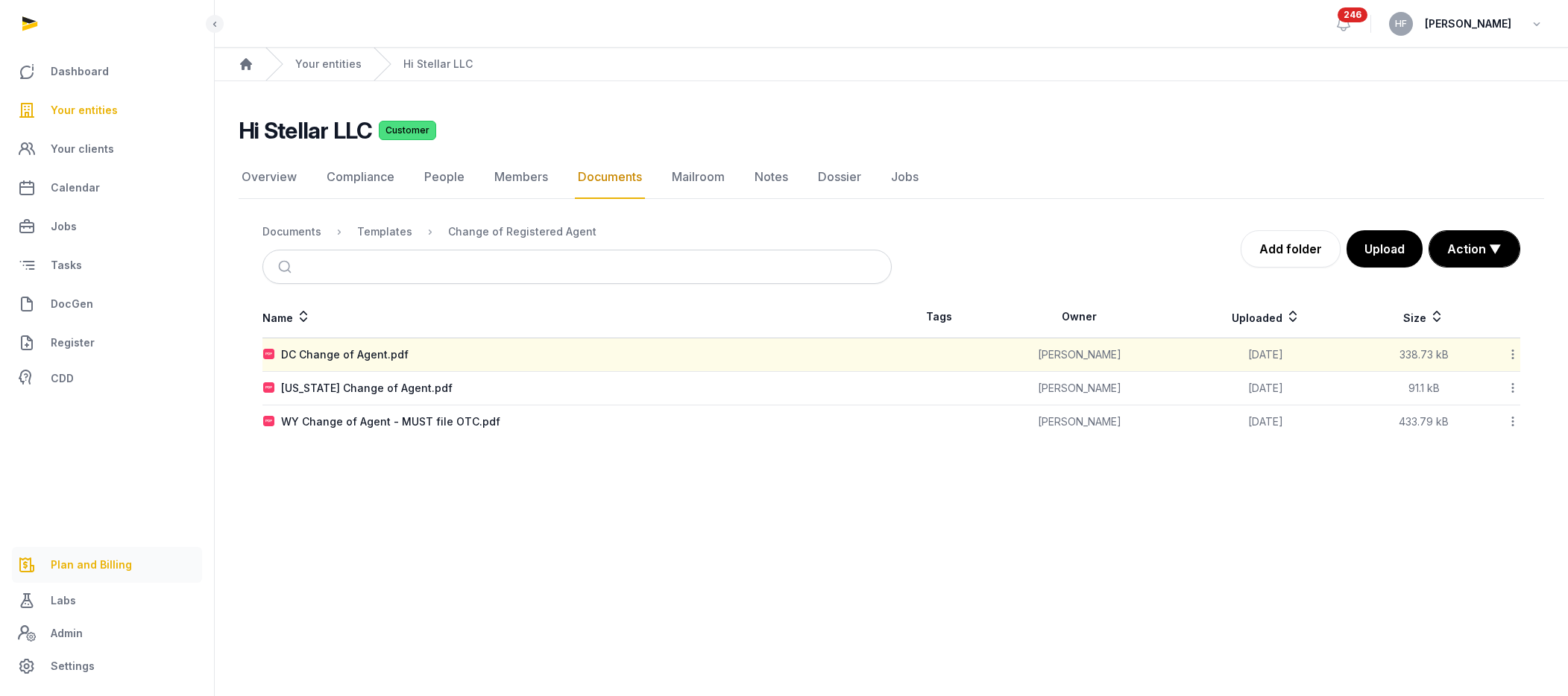
click at [99, 560] on span "Plan and Billing" at bounding box center [92, 565] width 81 height 18
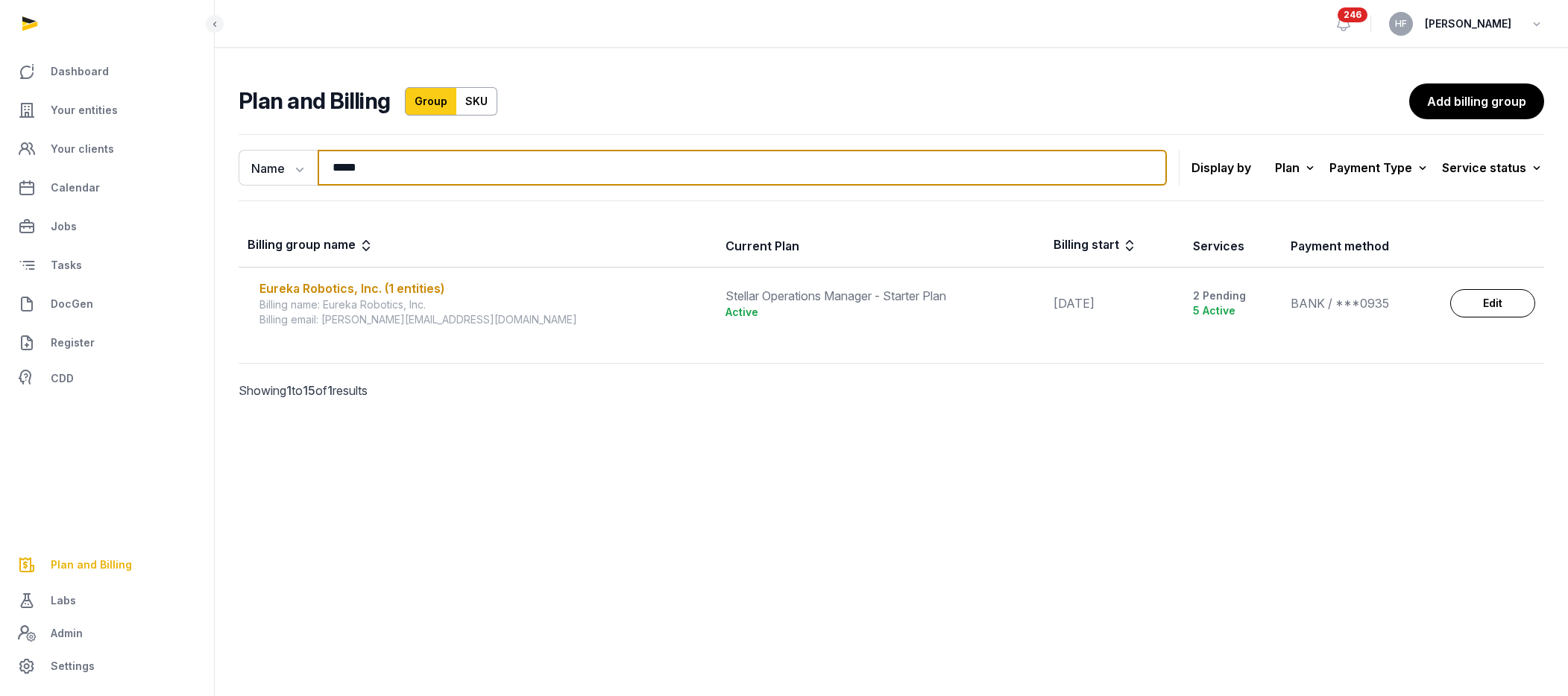
drag, startPoint x: 375, startPoint y: 168, endPoint x: 230, endPoint y: 168, distance: 145.0
click at [230, 168] on div "Name Name Email ***** Search Display by Plan All plans On Demand Plan Scale Pla…" at bounding box center [891, 288] width 1353 height 319
type input "*****"
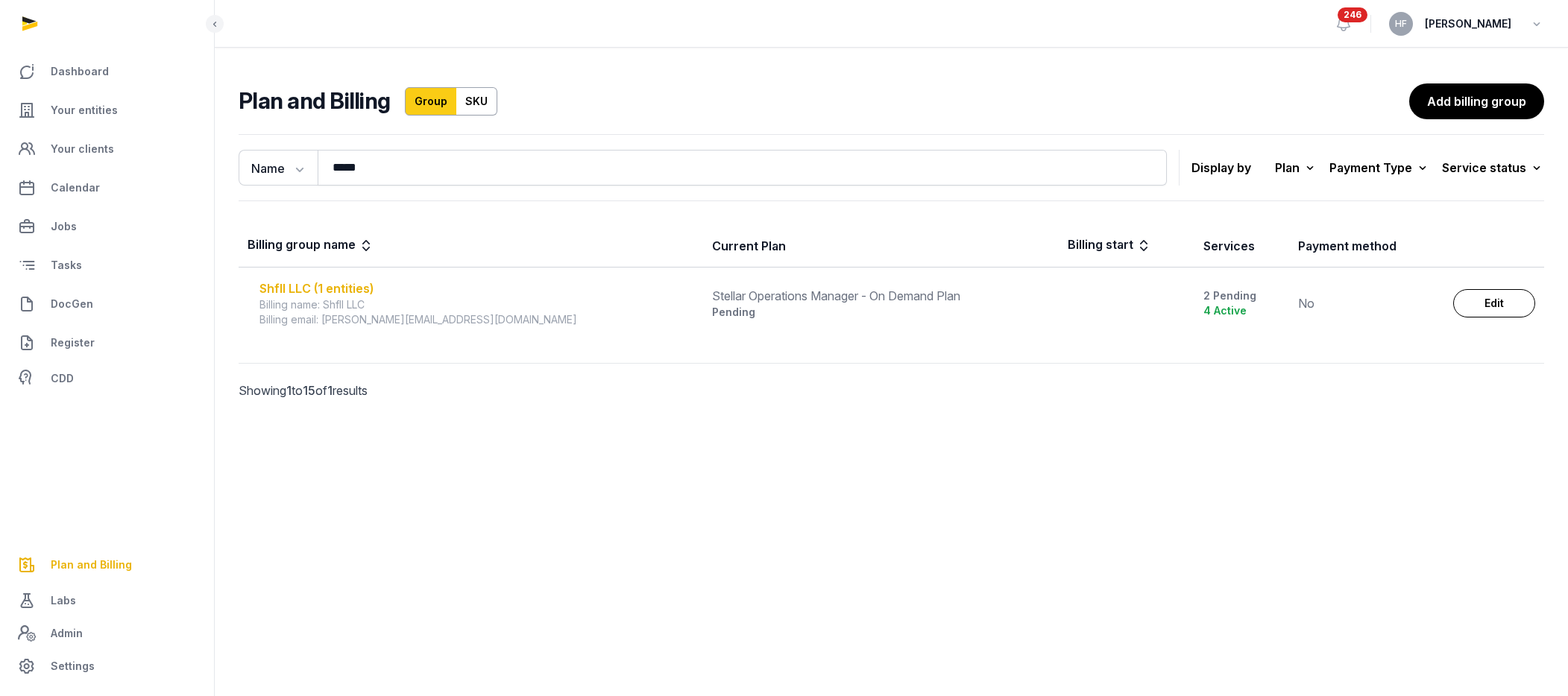
click at [315, 285] on div "Shfll LLC (1 entities)" at bounding box center [477, 288] width 435 height 18
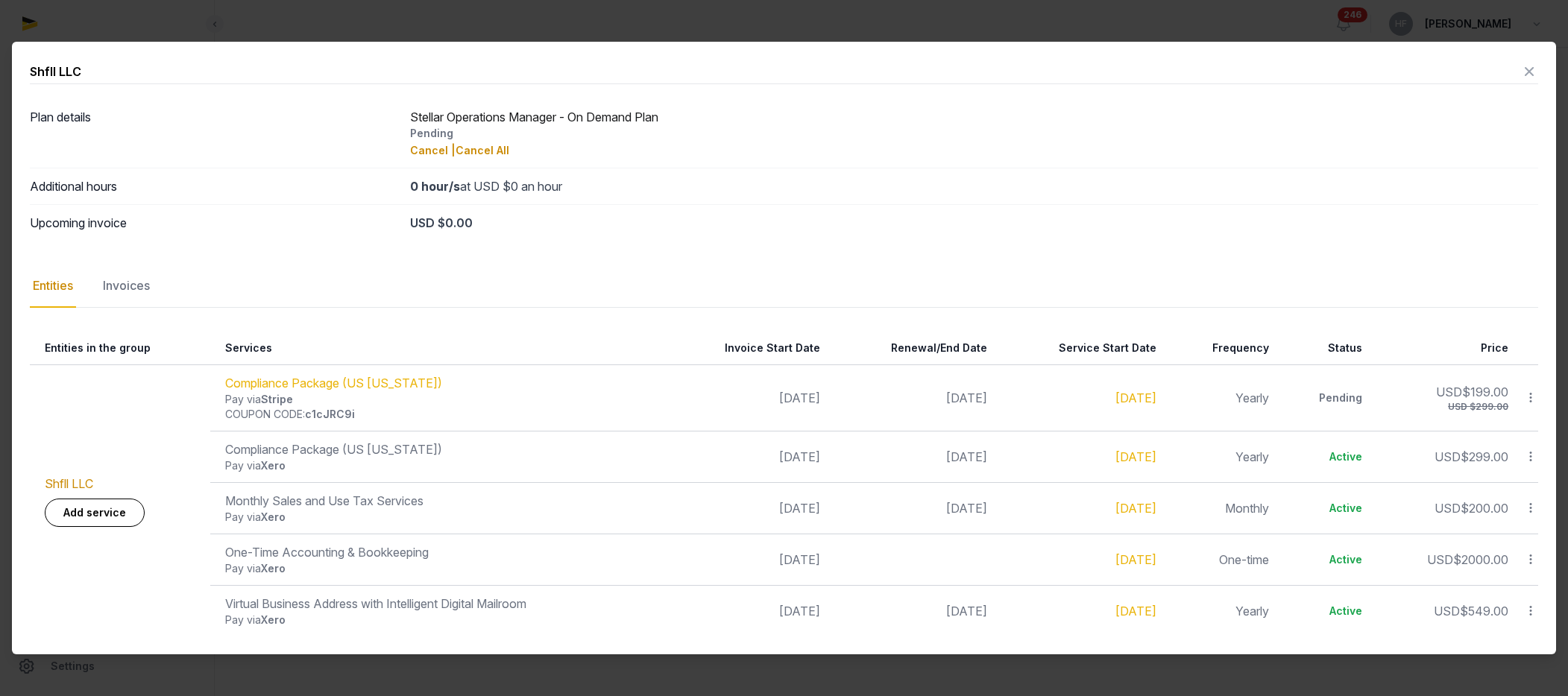
click at [1292, 67] on icon at bounding box center [1529, 71] width 18 height 23
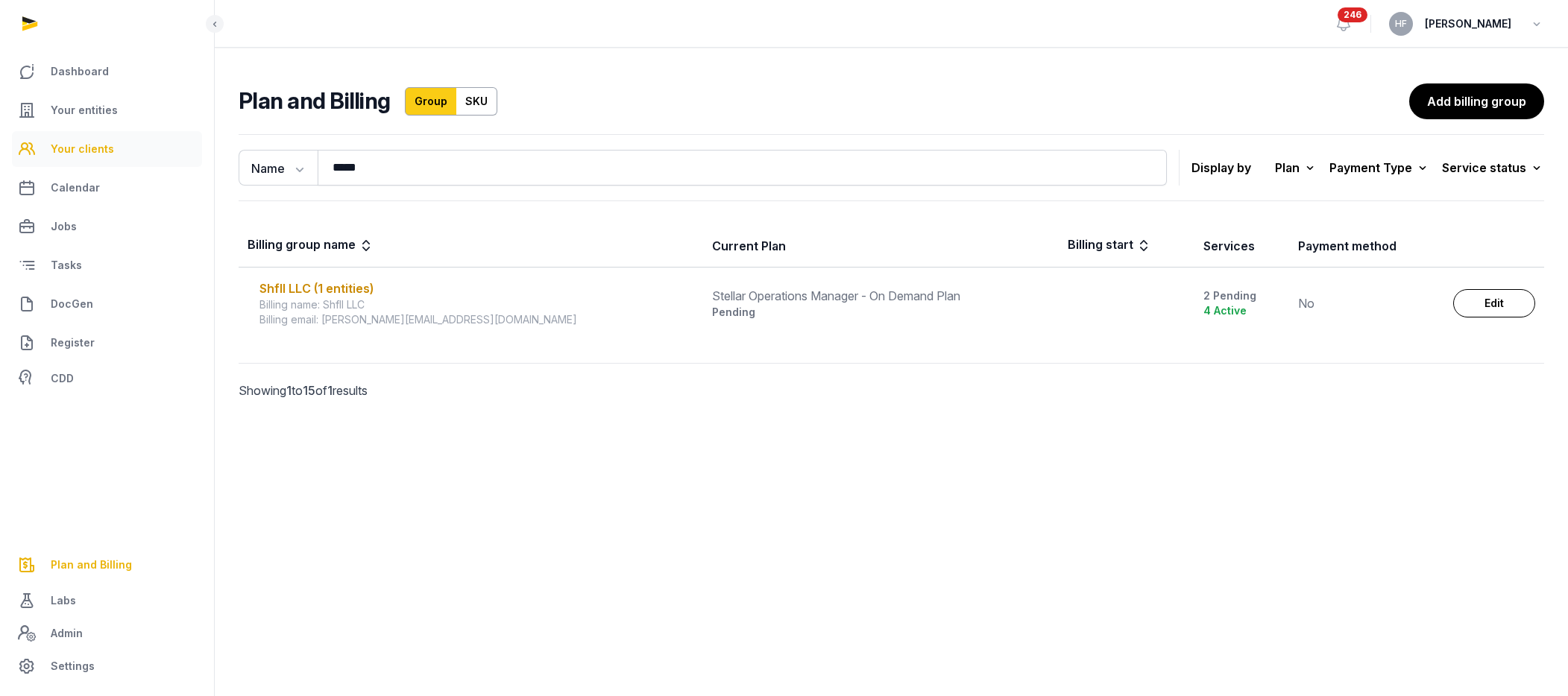
click at [85, 149] on span "Your clients" at bounding box center [83, 149] width 63 height 18
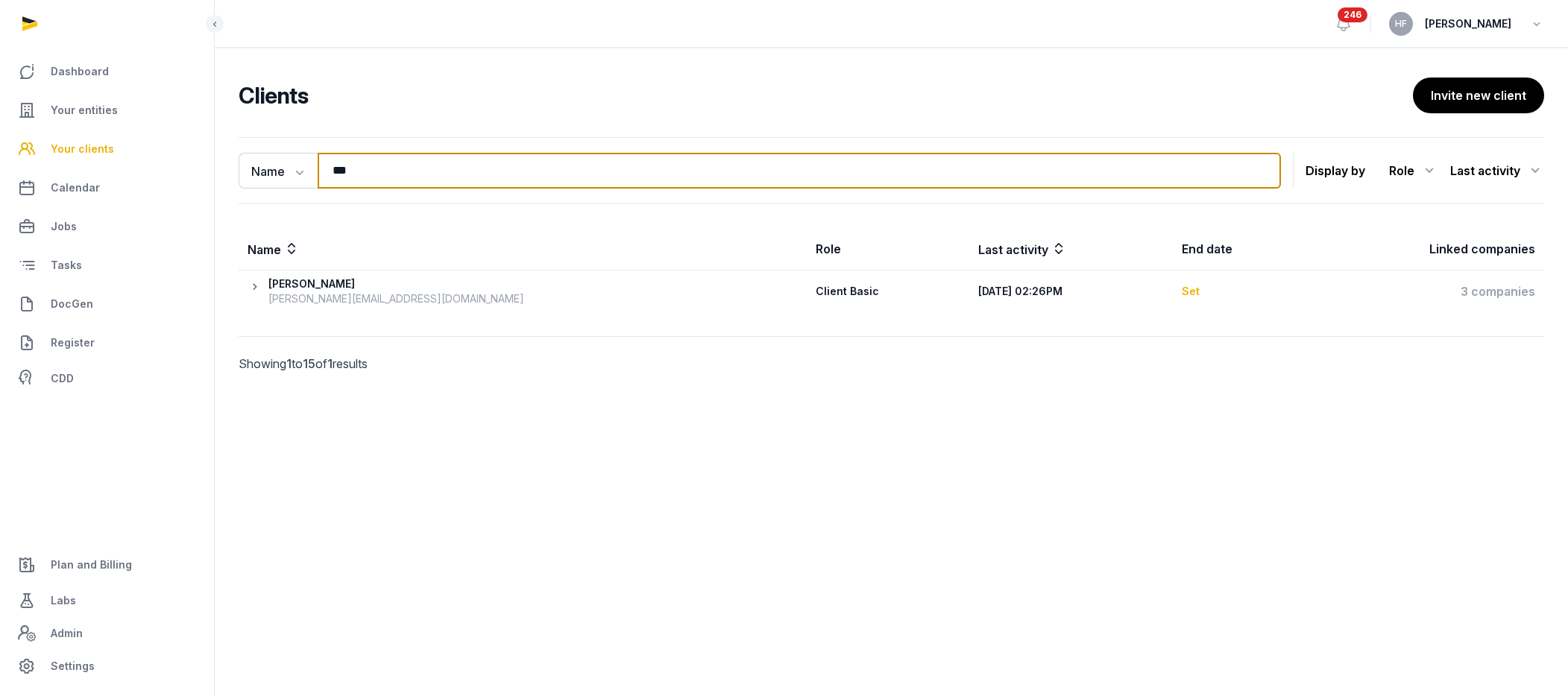
drag, startPoint x: 373, startPoint y: 170, endPoint x: 116, endPoint y: 166, distance: 257.0
click at [158, 166] on div "Dashboard Your entities Your clients Calendar Jobs Tasks DocGen Register CDD Pl…" at bounding box center [784, 348] width 1568 height 696
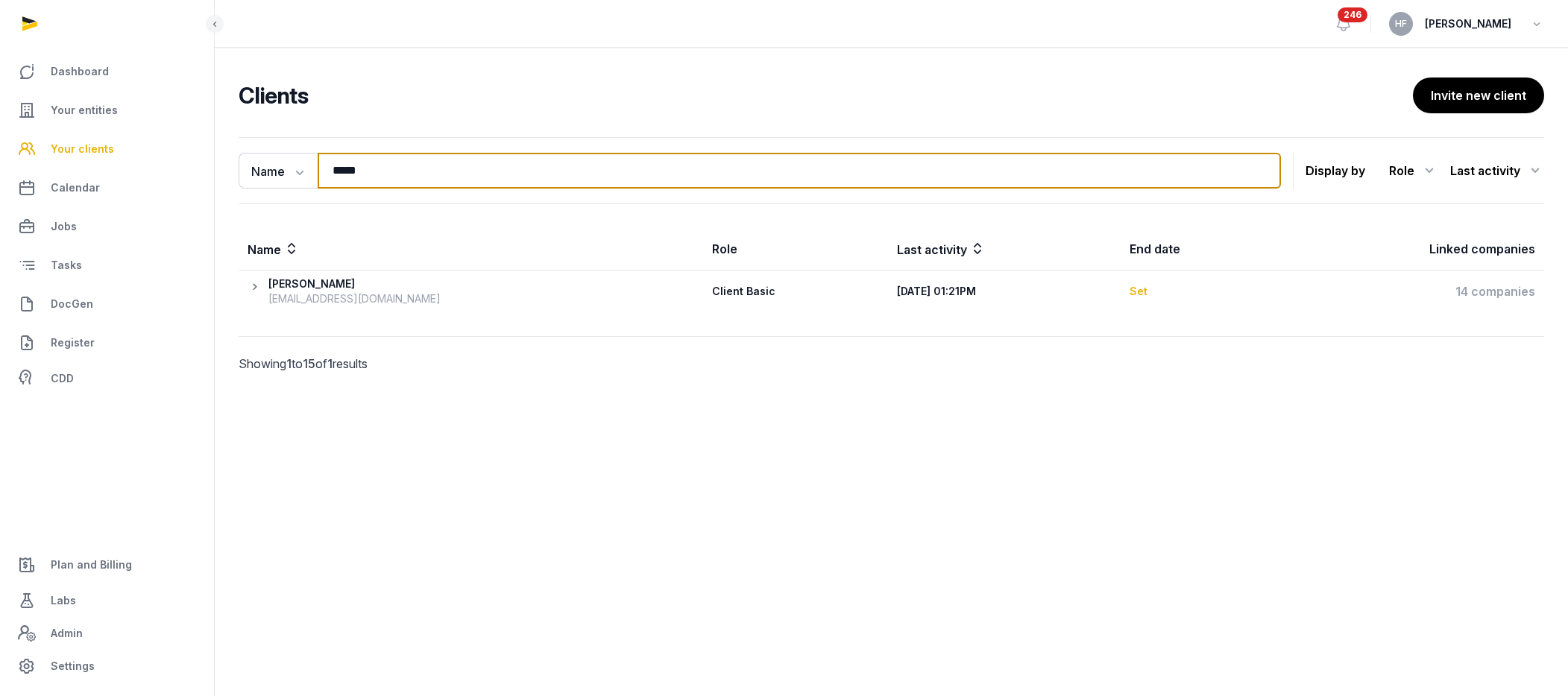
type input "*****"
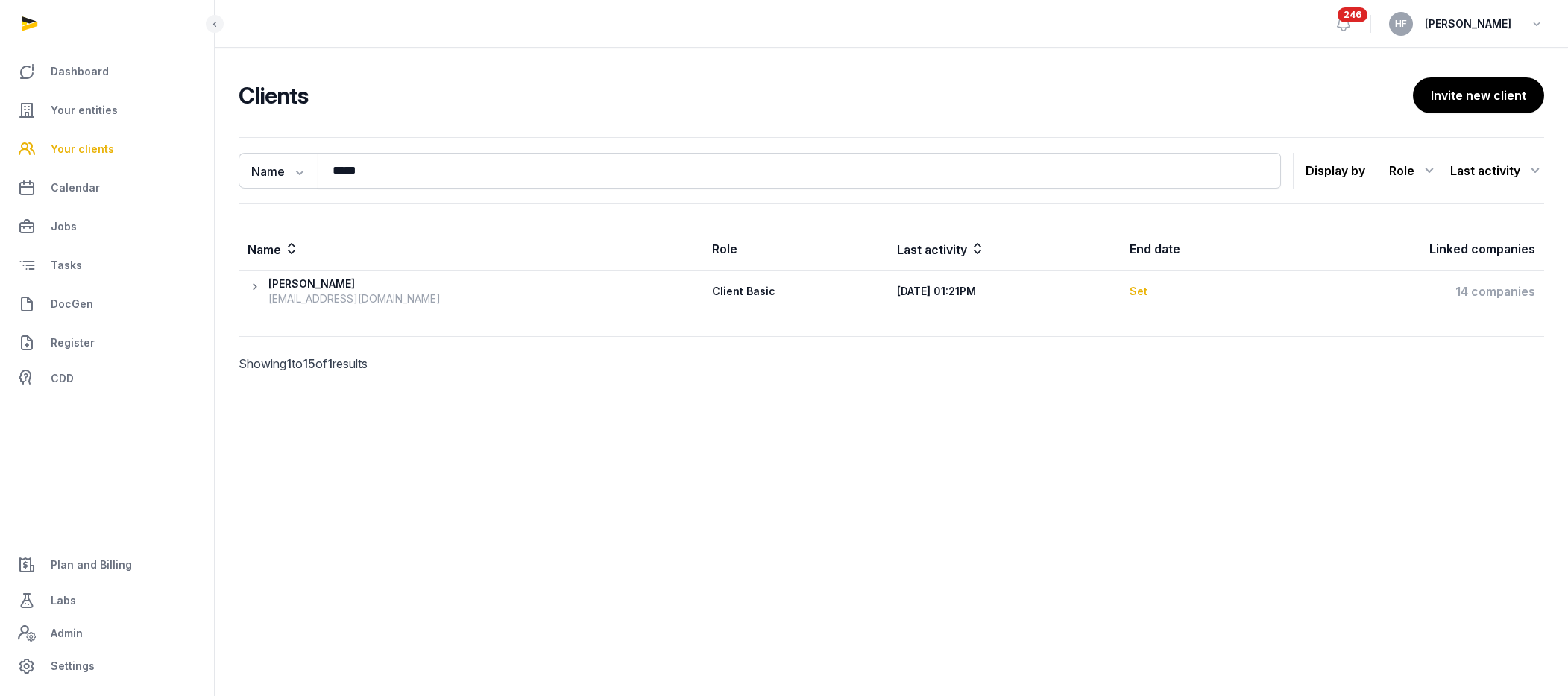
click at [1292, 275] on th "14 companies" at bounding box center [1408, 292] width 272 height 42
click at [1292, 293] on div "14 companies" at bounding box center [1408, 292] width 255 height 18
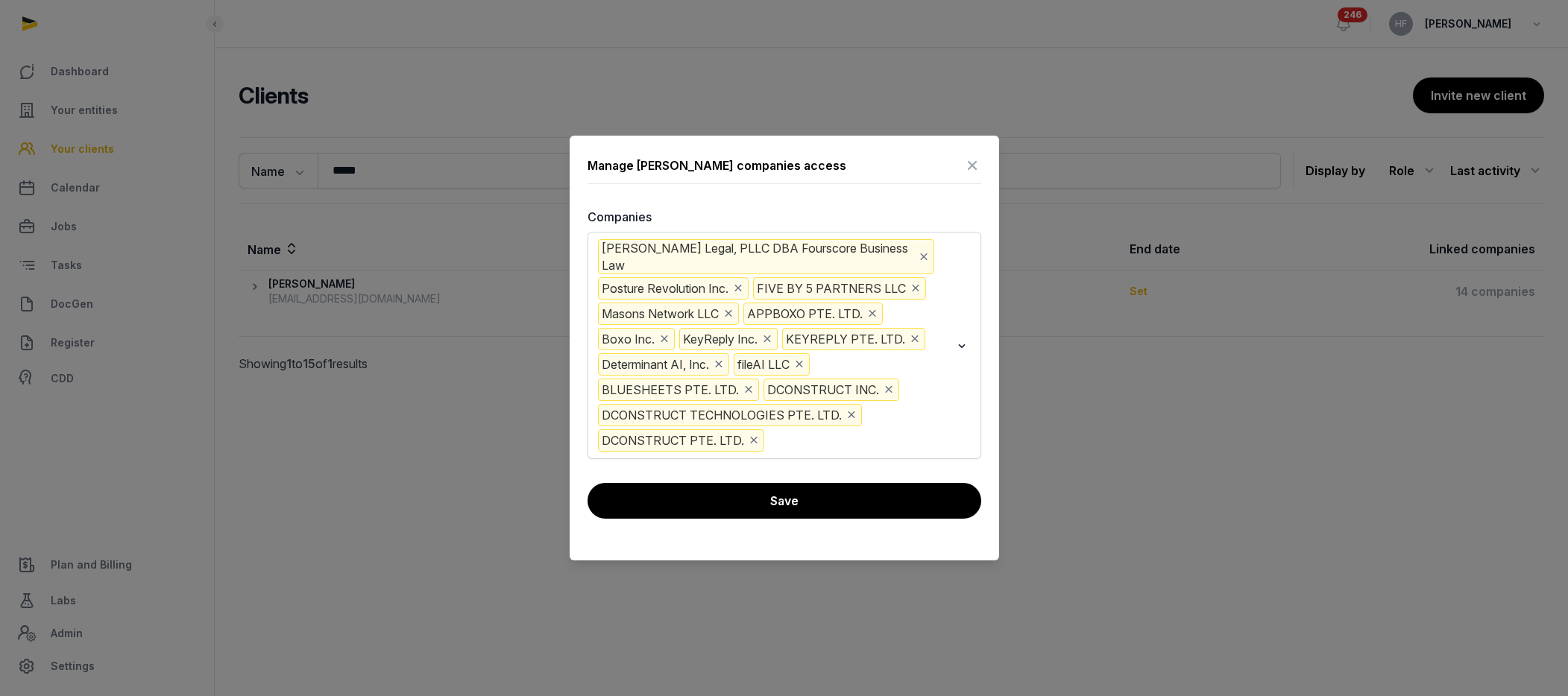
click at [972, 164] on icon at bounding box center [972, 164] width 18 height 23
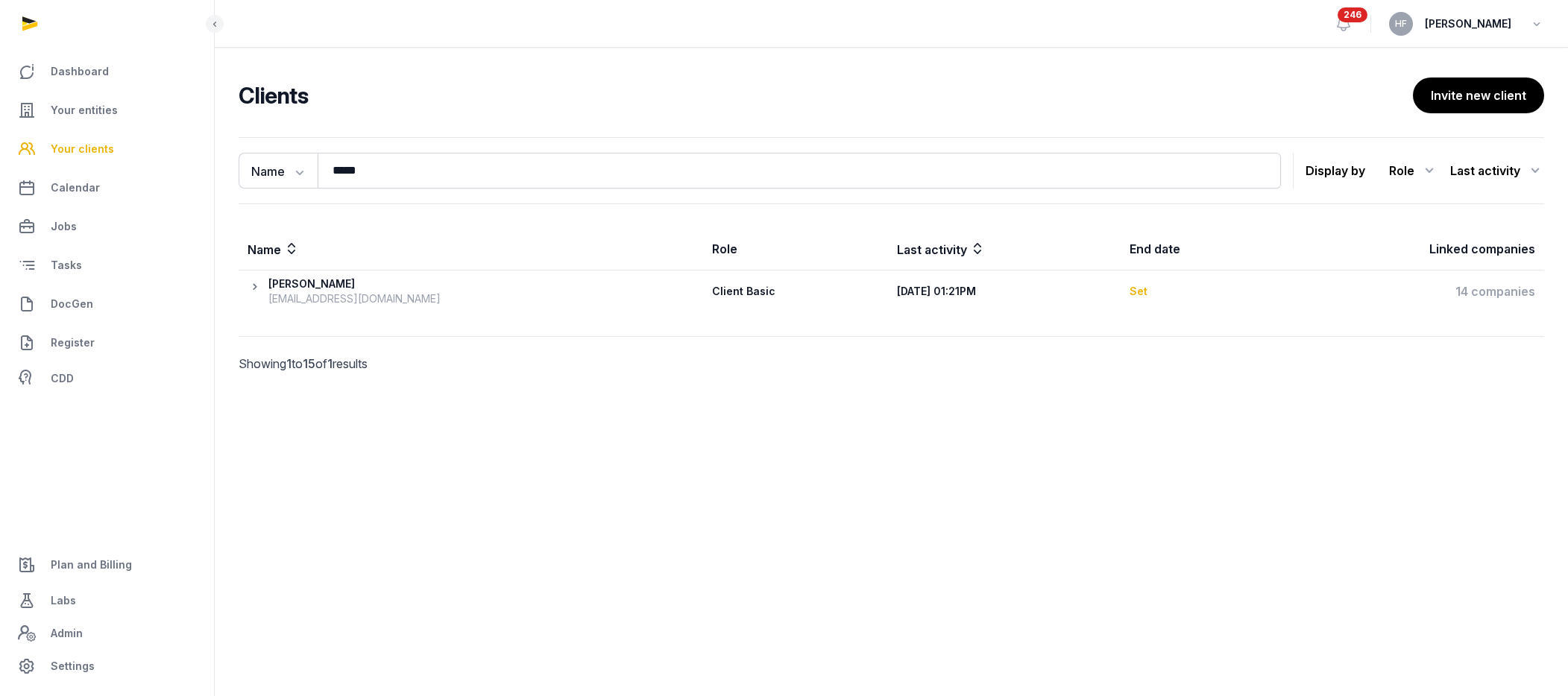
click at [841, 72] on main "Clients Invite new client Name Name Email Entity ***** Search Display by Role A…" at bounding box center [891, 243] width 1353 height 391
click at [79, 113] on span "Your entities" at bounding box center [84, 110] width 67 height 18
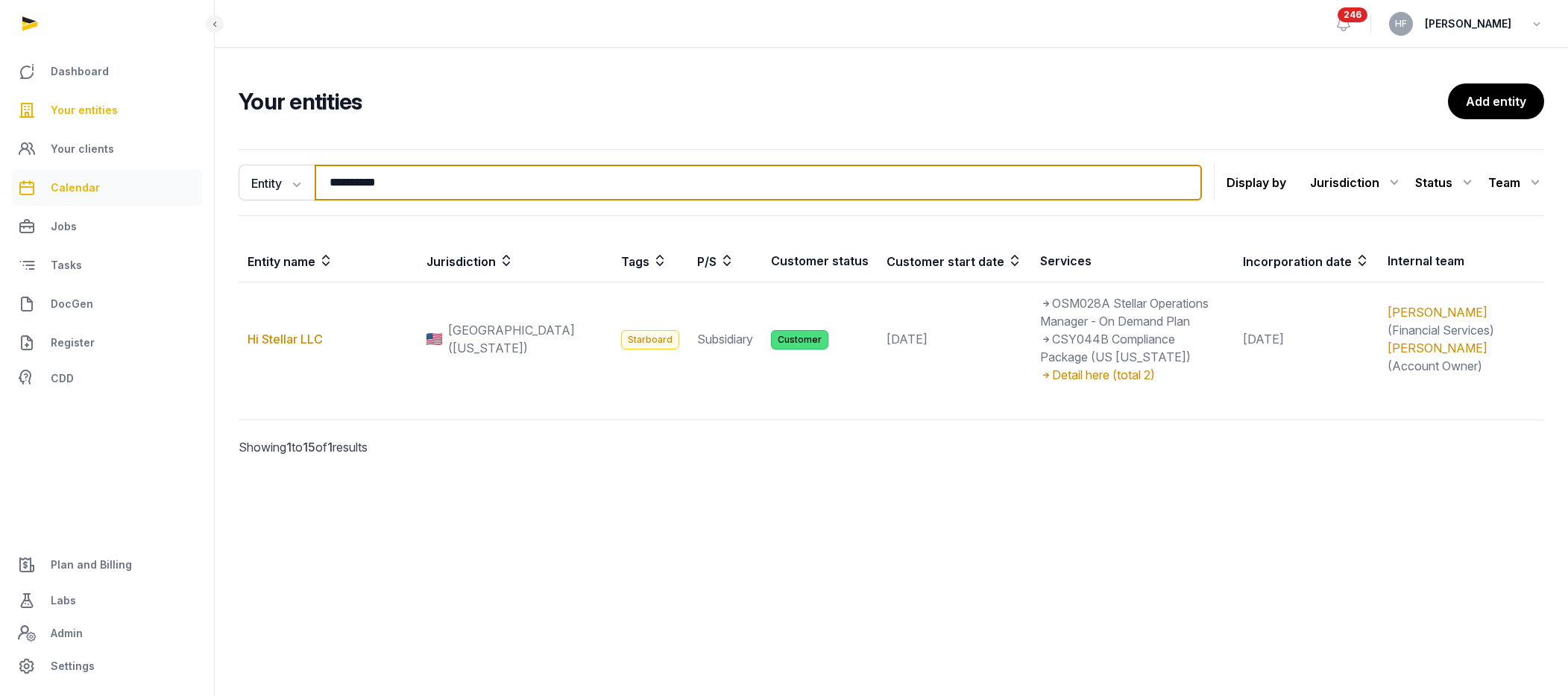
drag, startPoint x: 422, startPoint y: 181, endPoint x: 131, endPoint y: 174, distance: 291.1
click at [161, 174] on div "**********" at bounding box center [784, 348] width 1568 height 696
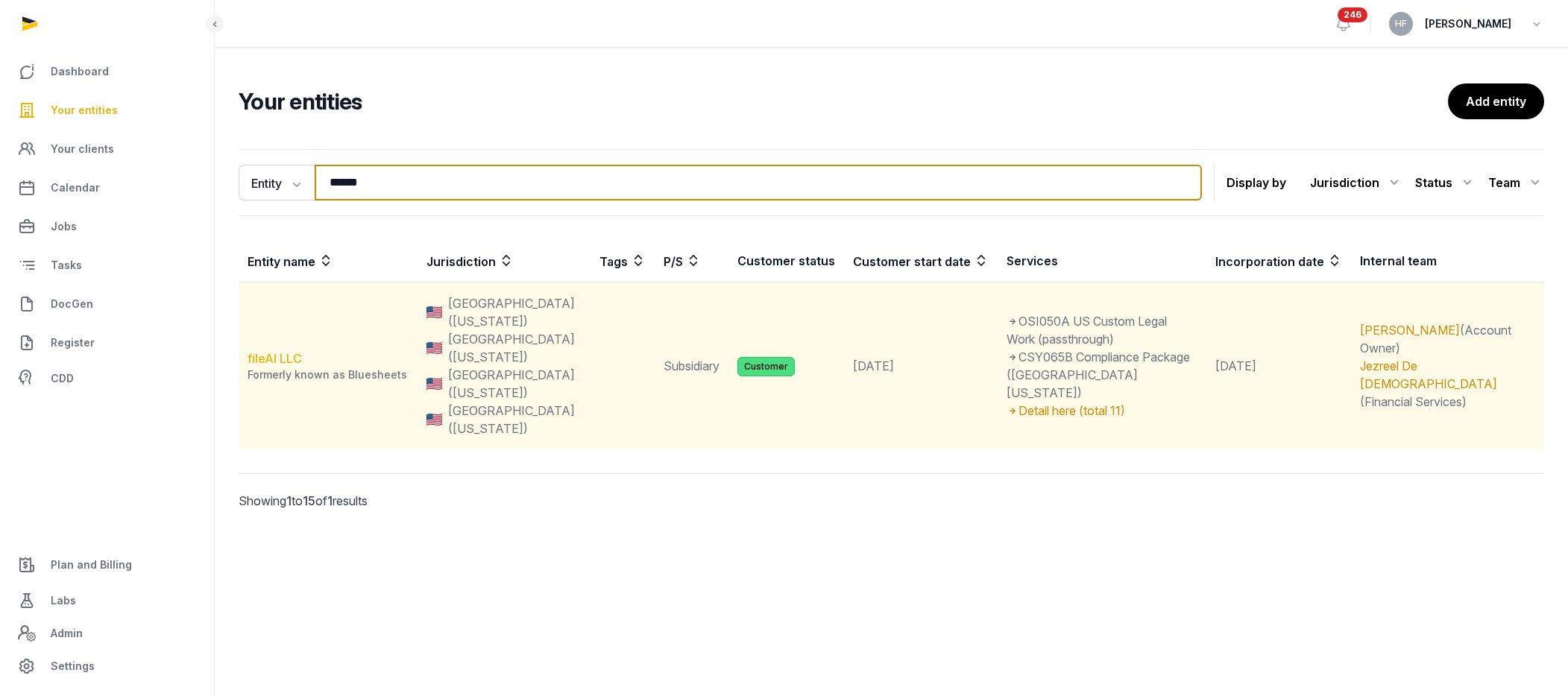
type input "******"
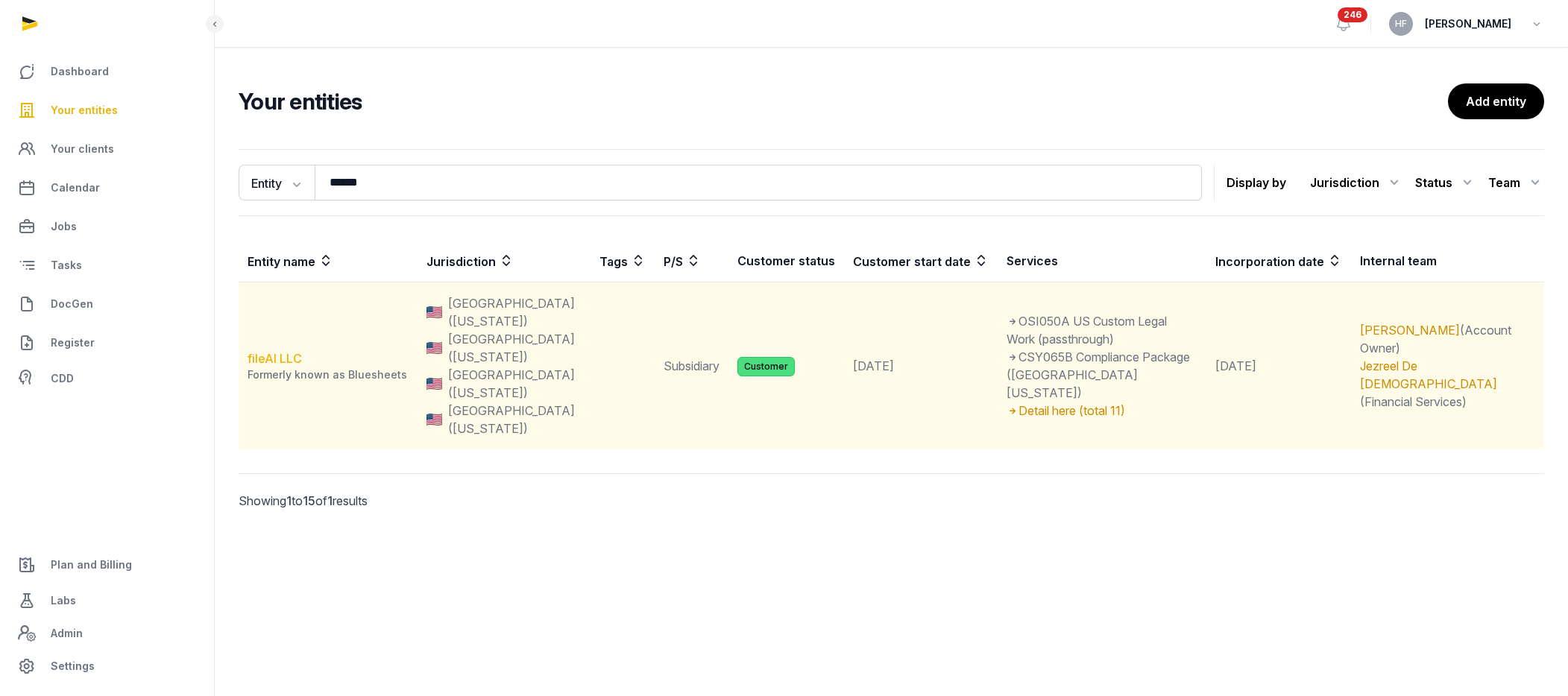
click at [285, 351] on link "fileAI LLC" at bounding box center [274, 358] width 54 height 15
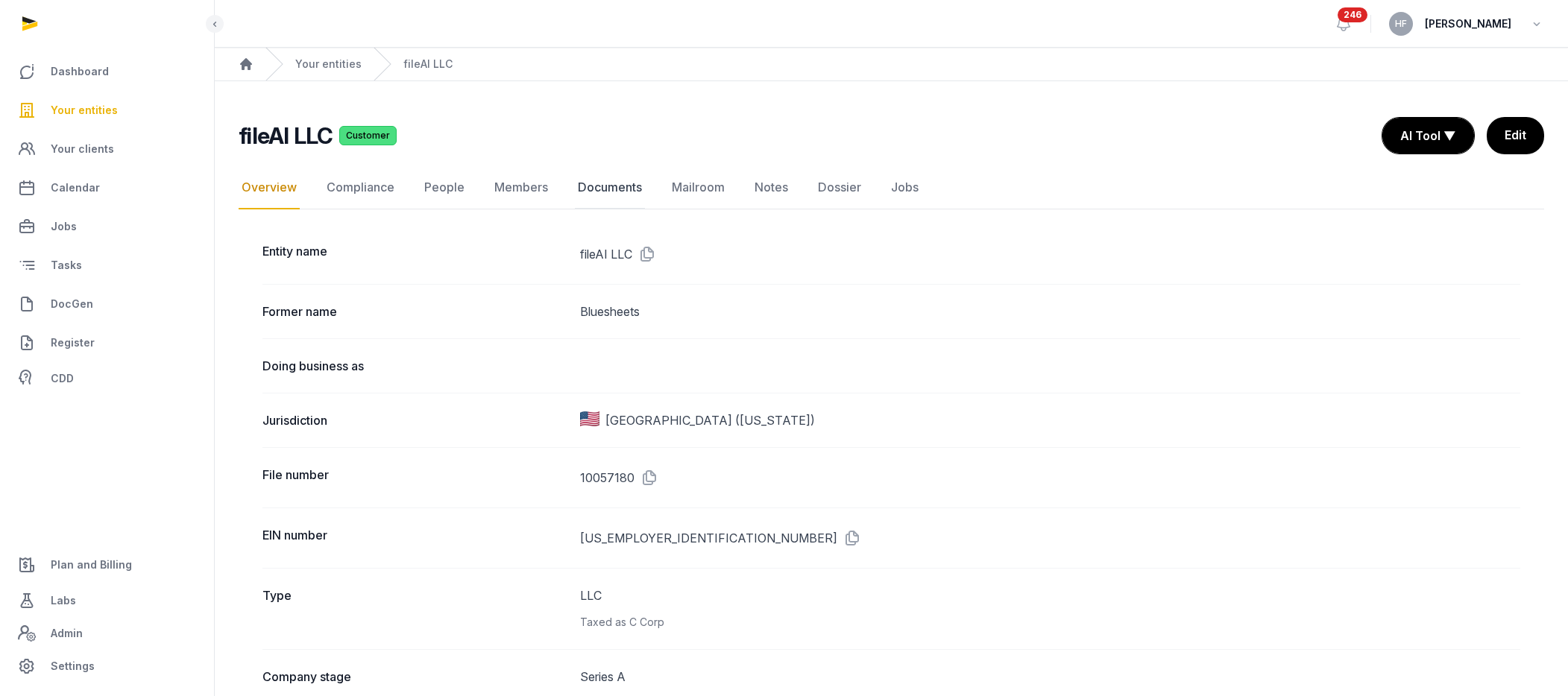
click at [626, 190] on link "Documents" at bounding box center [610, 187] width 70 height 43
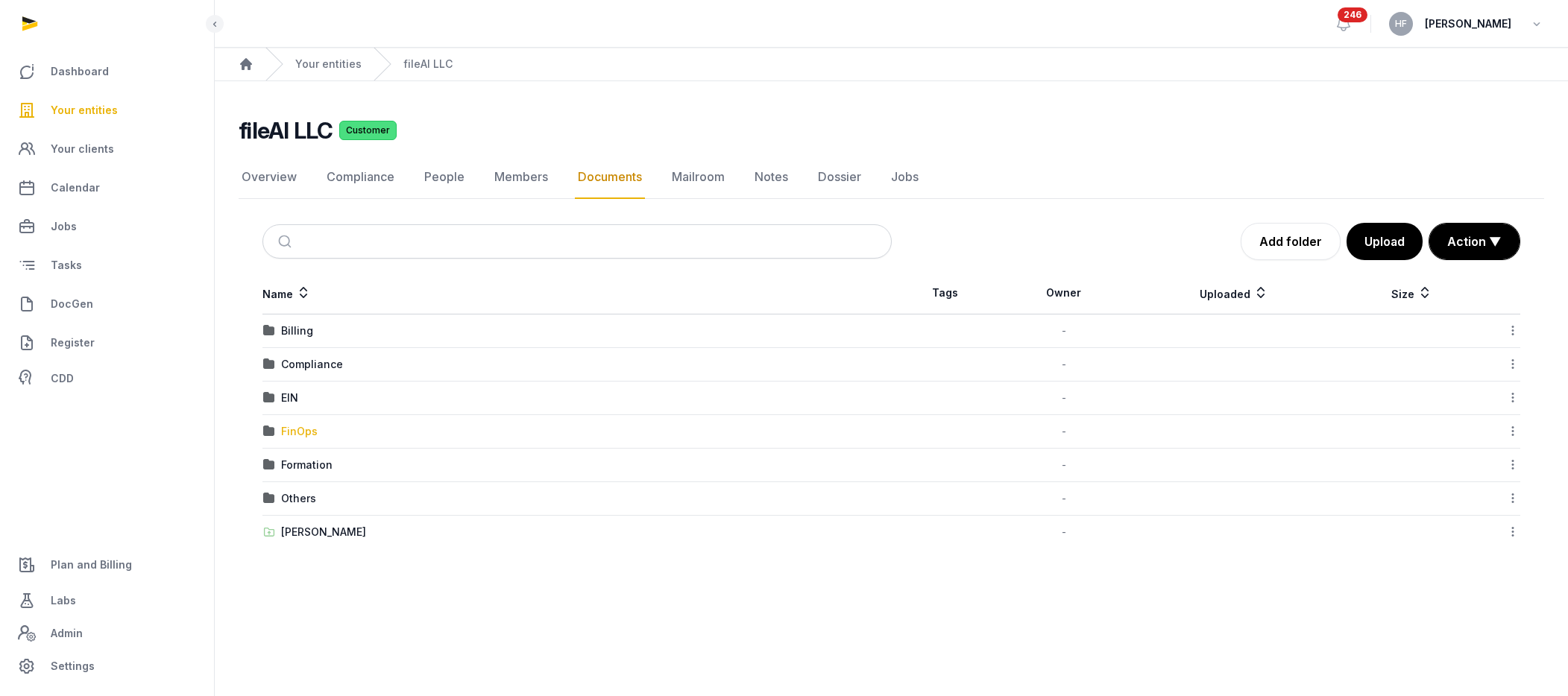
click at [303, 432] on div "FinOps" at bounding box center [299, 431] width 36 height 15
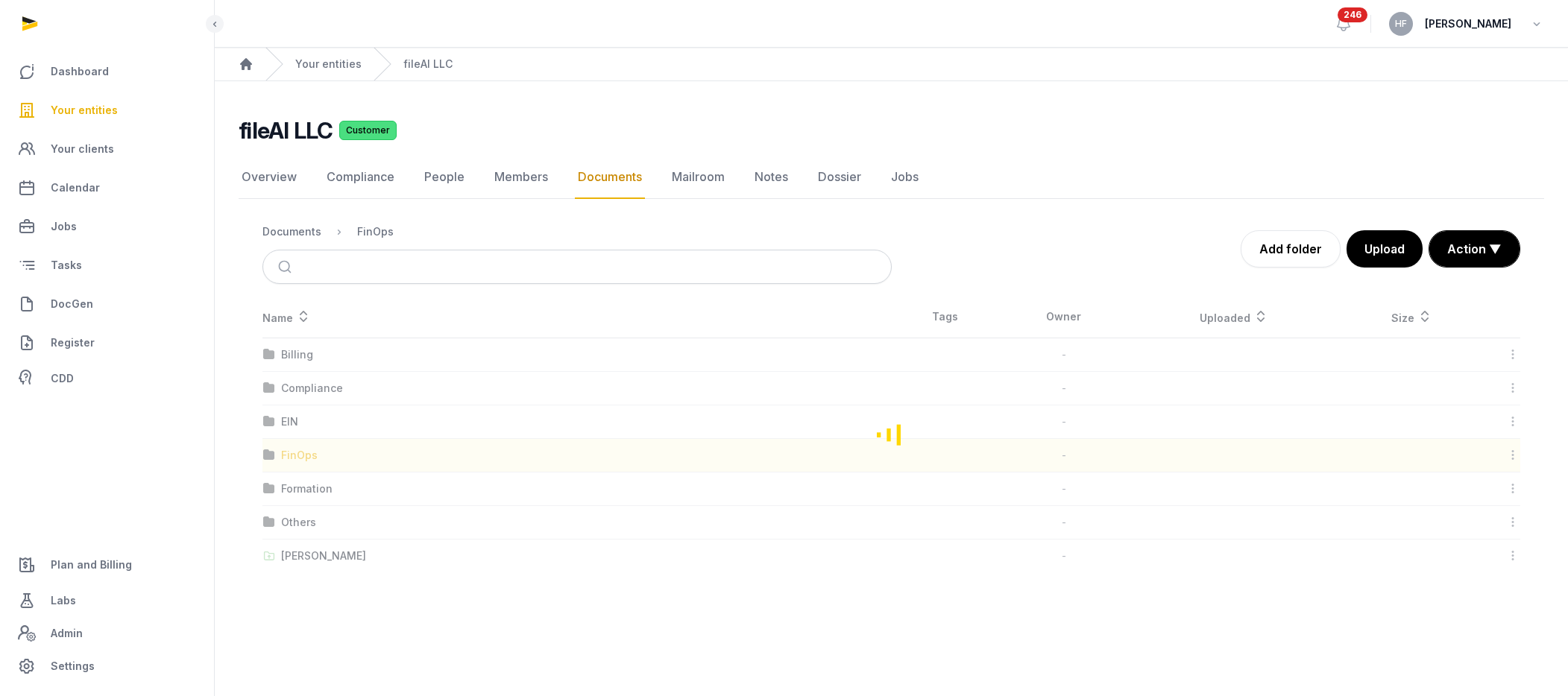
click at [303, 432] on div "Loading" at bounding box center [891, 433] width 1305 height 276
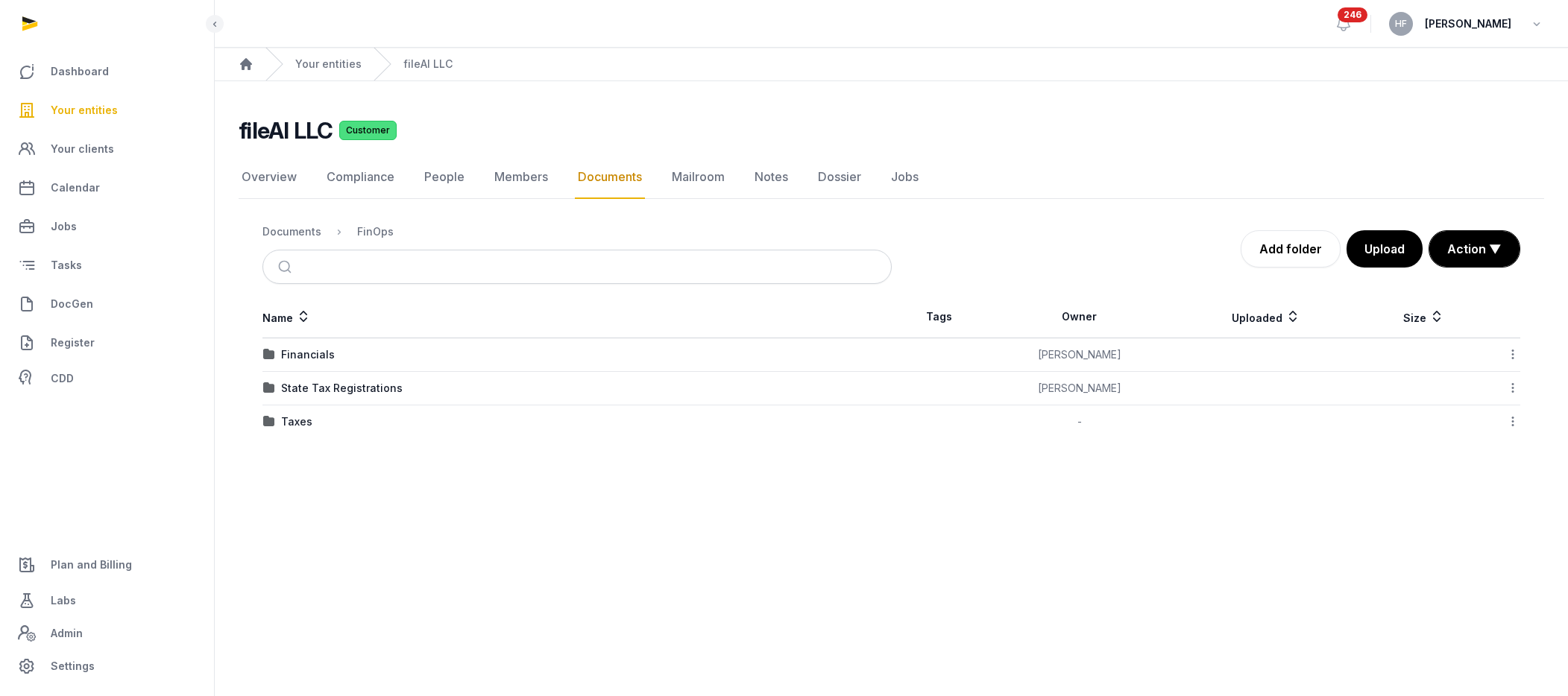
click at [320, 354] on div "Financials" at bounding box center [308, 355] width 54 height 15
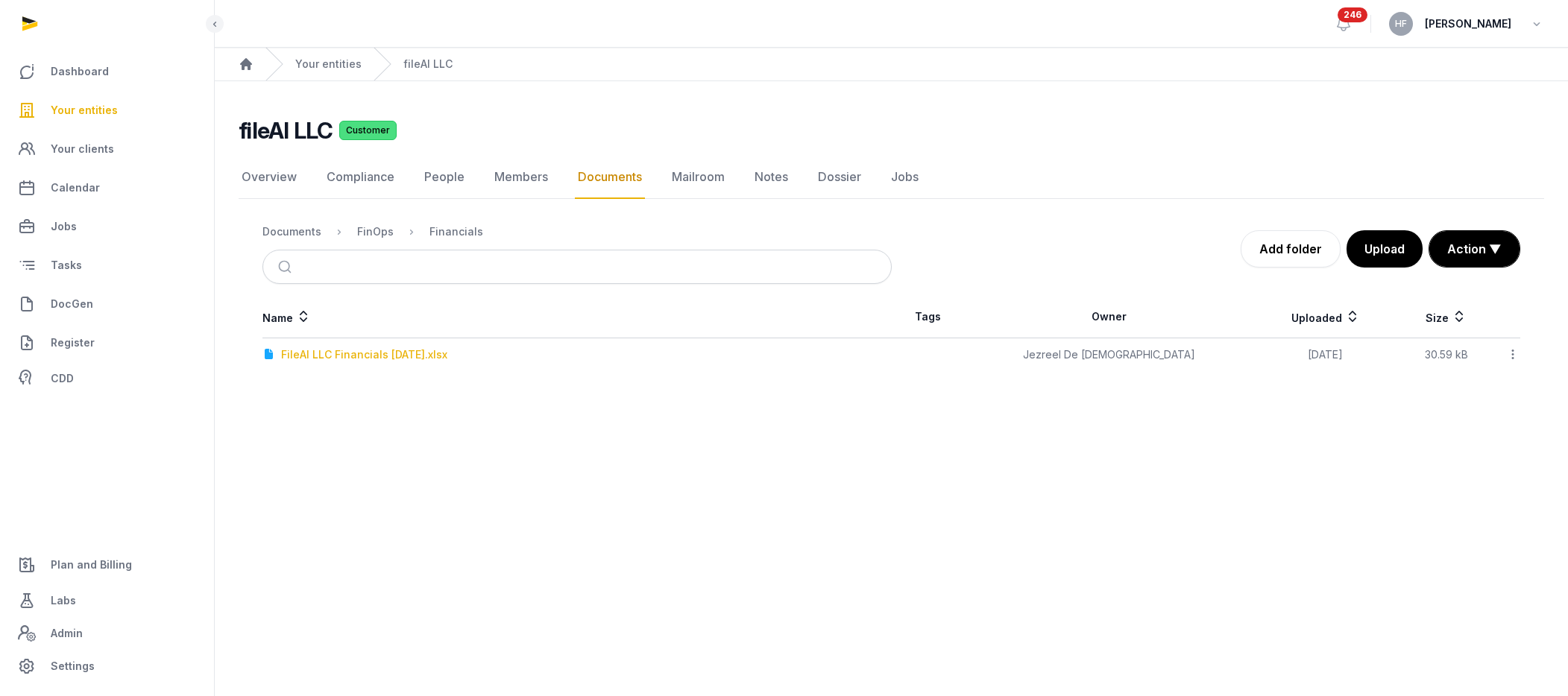
click at [444, 357] on div "FileAI LLC Financials [DATE].xlsx" at bounding box center [364, 355] width 166 height 15
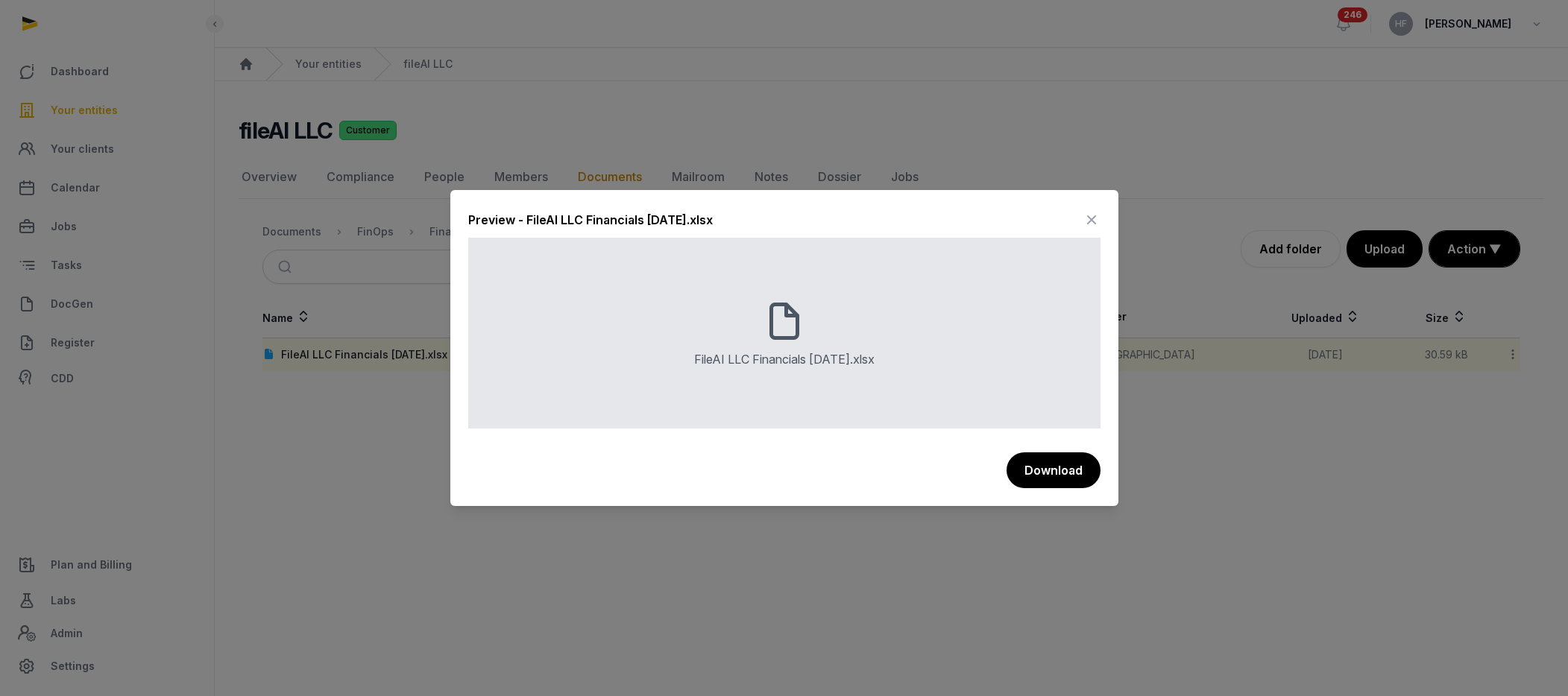
click at [1063, 471] on button "Download" at bounding box center [1054, 470] width 94 height 36
click at [1094, 220] on icon at bounding box center [1091, 220] width 18 height 23
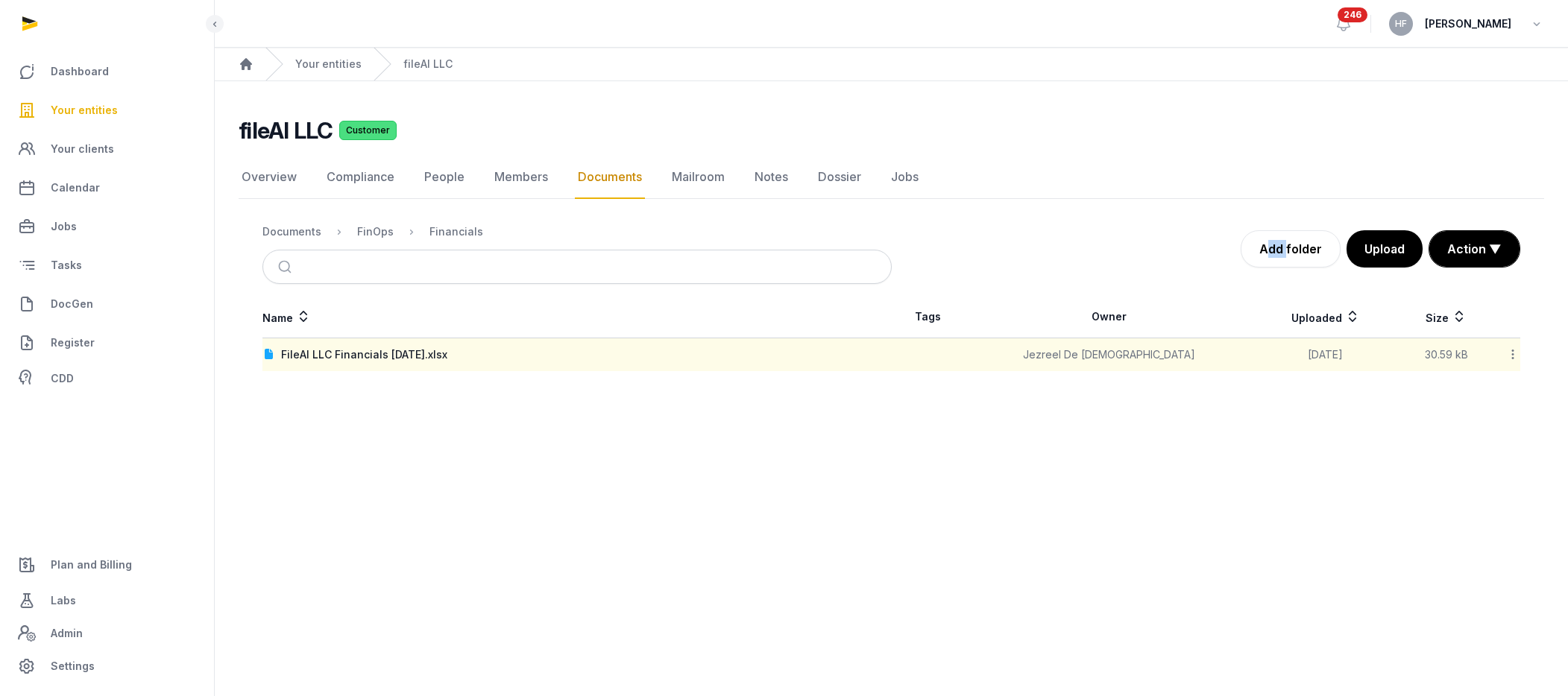
click at [1094, 220] on div "Documents FinOps Financials Add folder Upload Action ▼ Start select Move Delete" at bounding box center [891, 249] width 1257 height 70
click at [324, 69] on link "Your entities" at bounding box center [328, 64] width 66 height 15
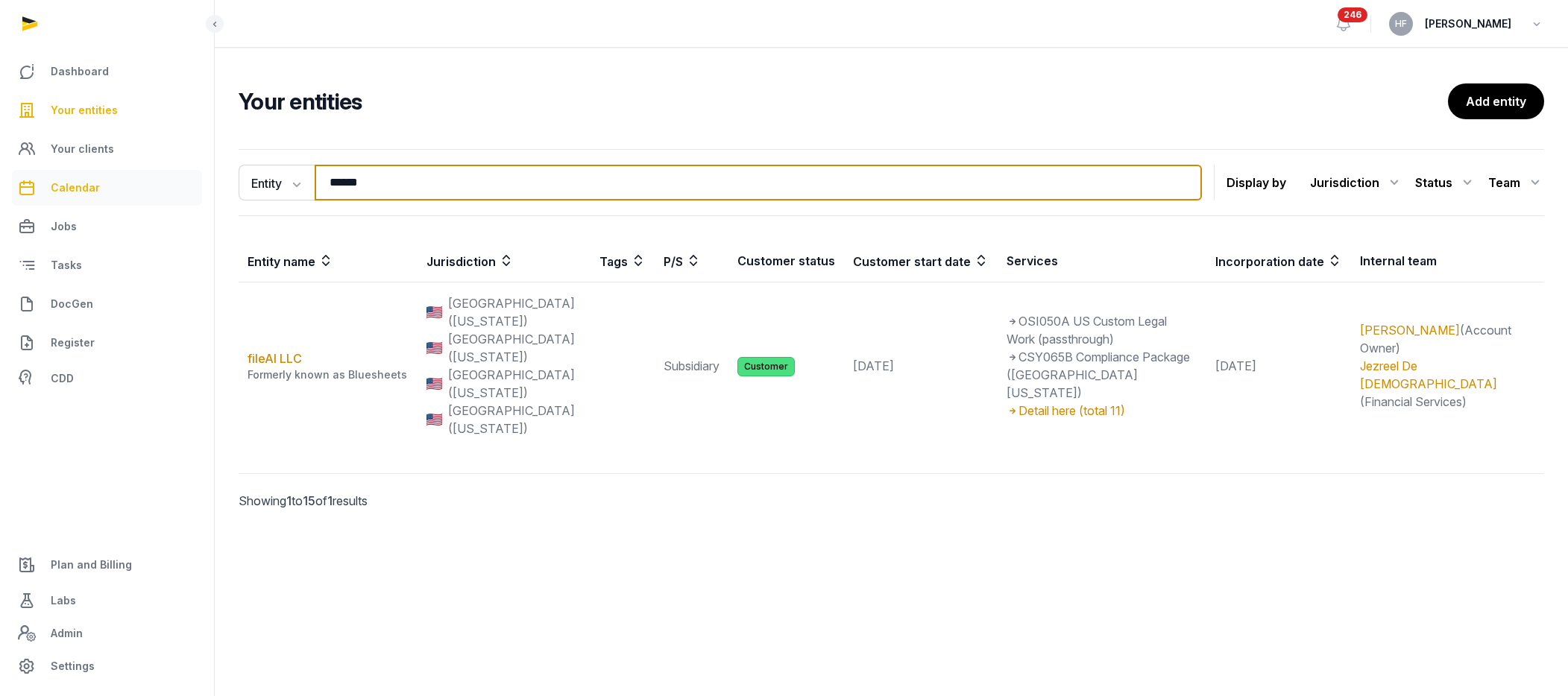
drag, startPoint x: 383, startPoint y: 184, endPoint x: 114, endPoint y: 184, distance: 269.0
click at [125, 184] on div "Dashboard Your entities Your clients Calendar Jobs Tasks DocGen Register CDD Pl…" at bounding box center [784, 348] width 1568 height 696
click at [396, 177] on input "******" at bounding box center [758, 182] width 887 height 36
drag, startPoint x: 384, startPoint y: 187, endPoint x: 276, endPoint y: 176, distance: 108.6
click at [278, 177] on div "Entity Entity People Tags Services ****** Search" at bounding box center [720, 182] width 963 height 36
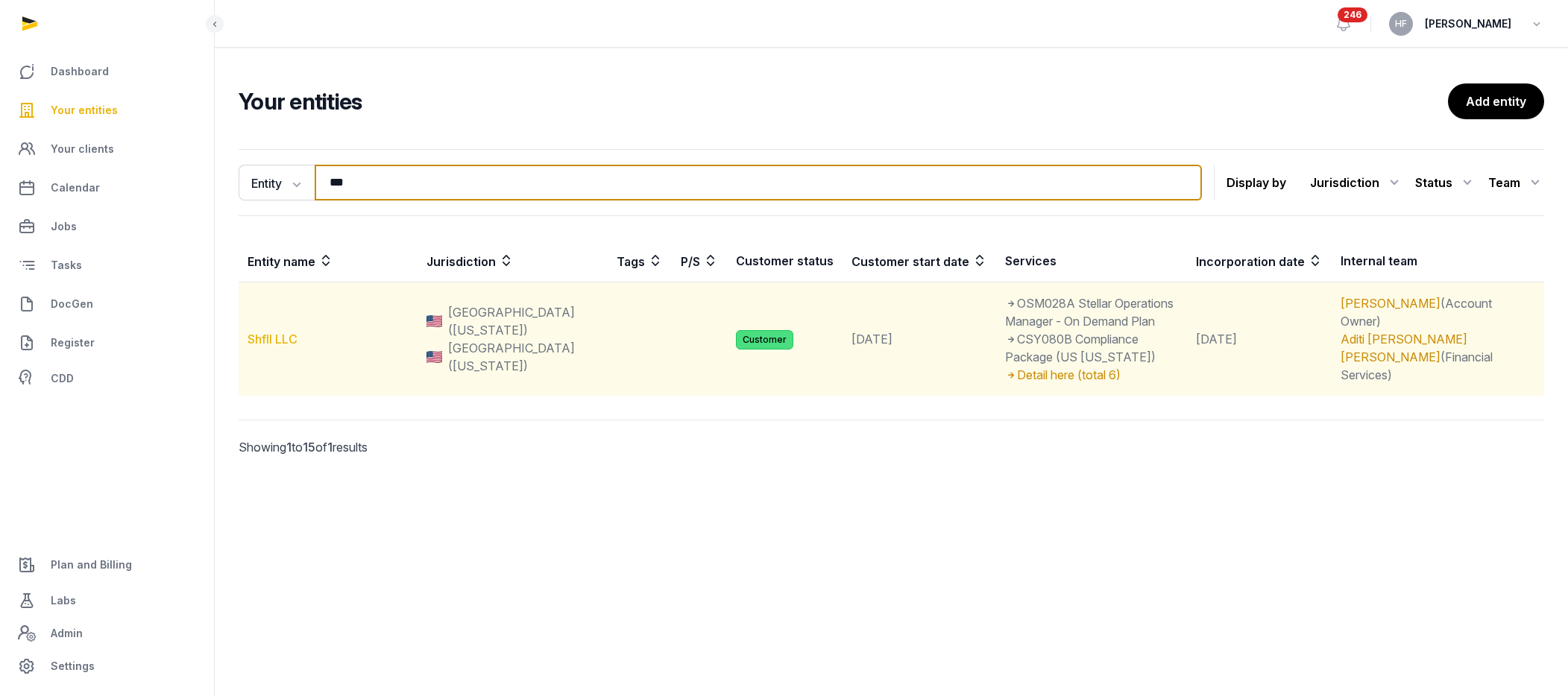
type input "***"
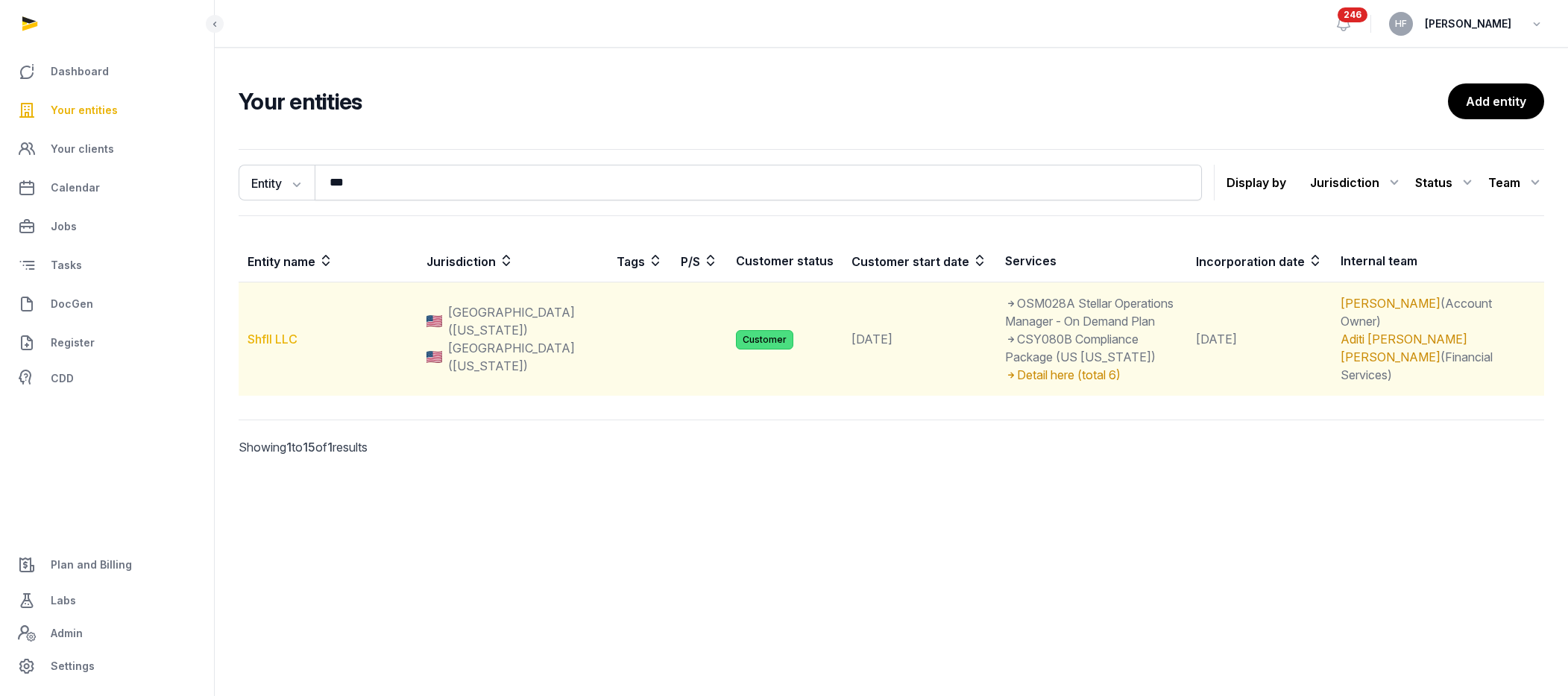
click at [292, 334] on link "Shfll LLC" at bounding box center [272, 339] width 50 height 15
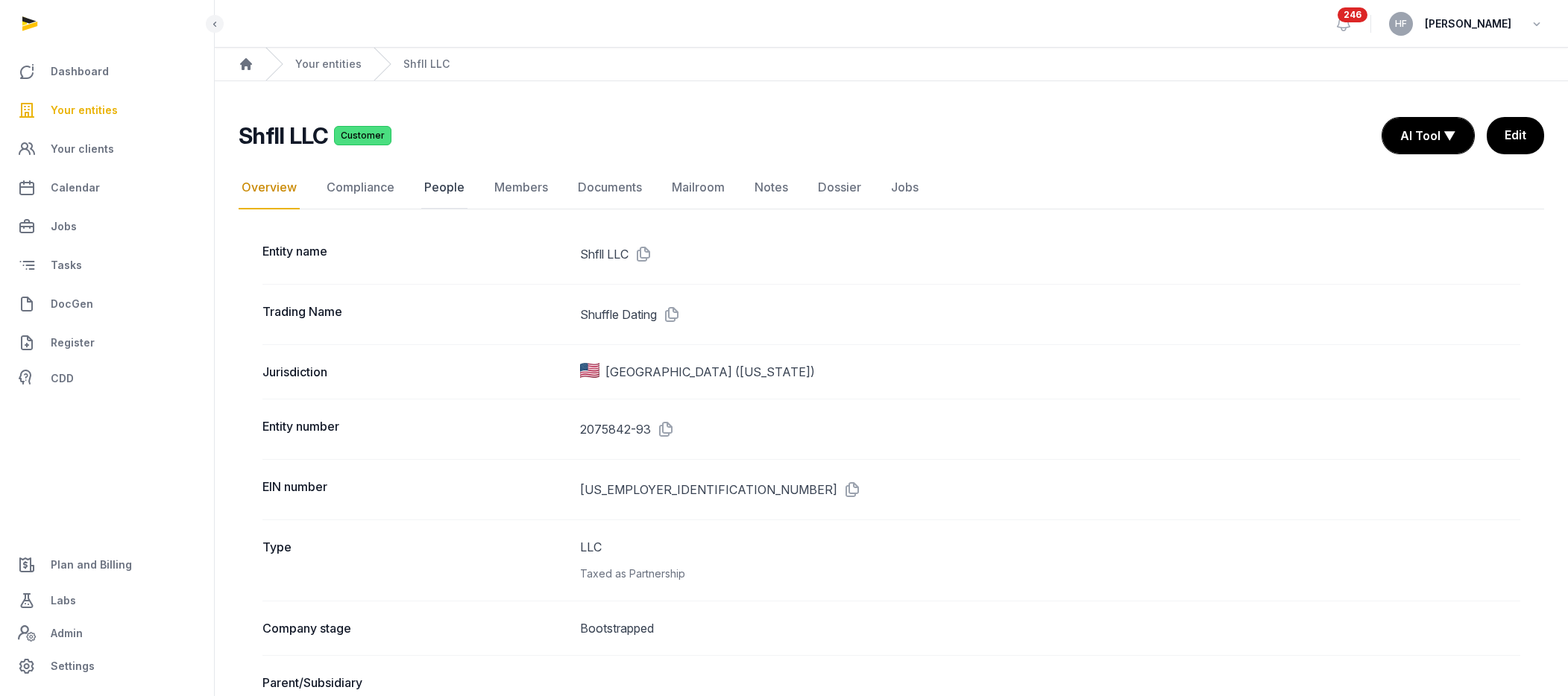
click at [443, 189] on link "People" at bounding box center [444, 187] width 46 height 43
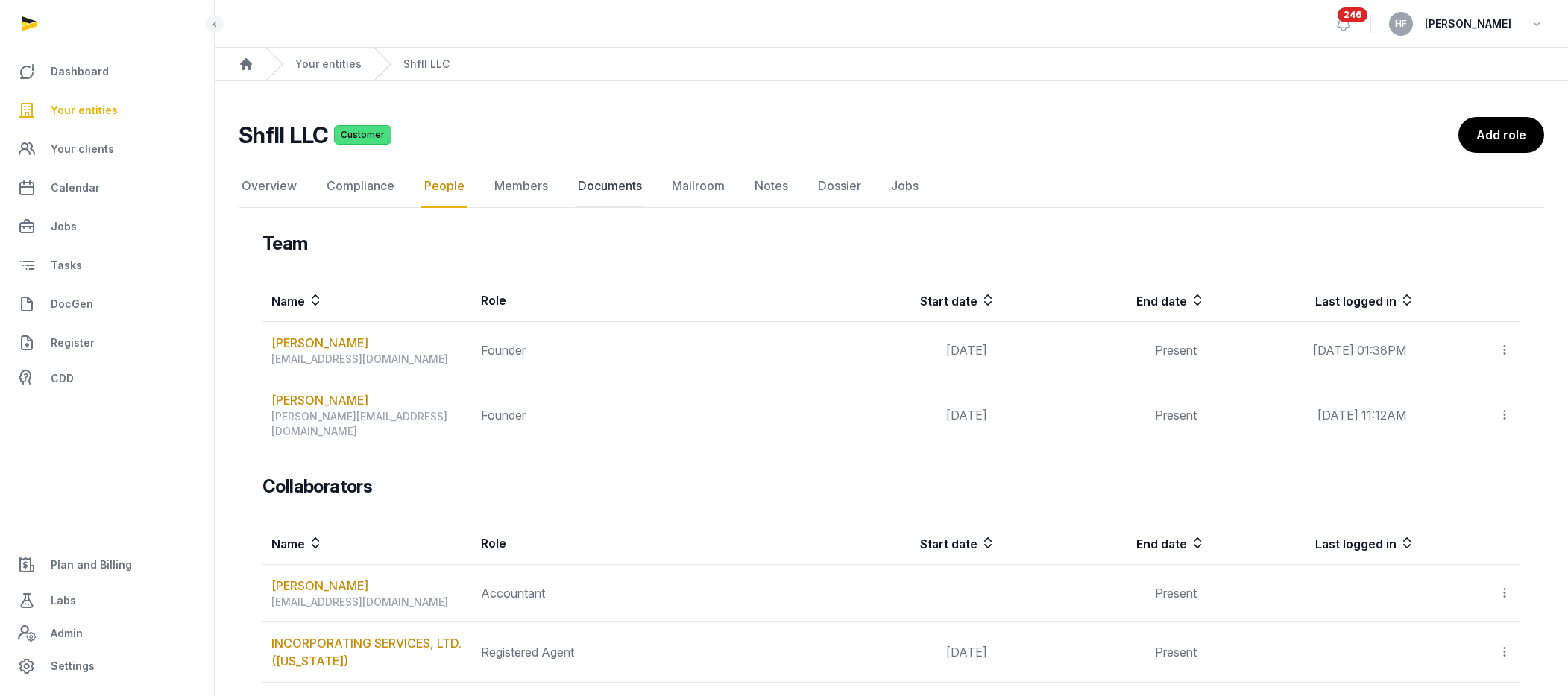
click at [618, 187] on link "Documents" at bounding box center [610, 186] width 70 height 43
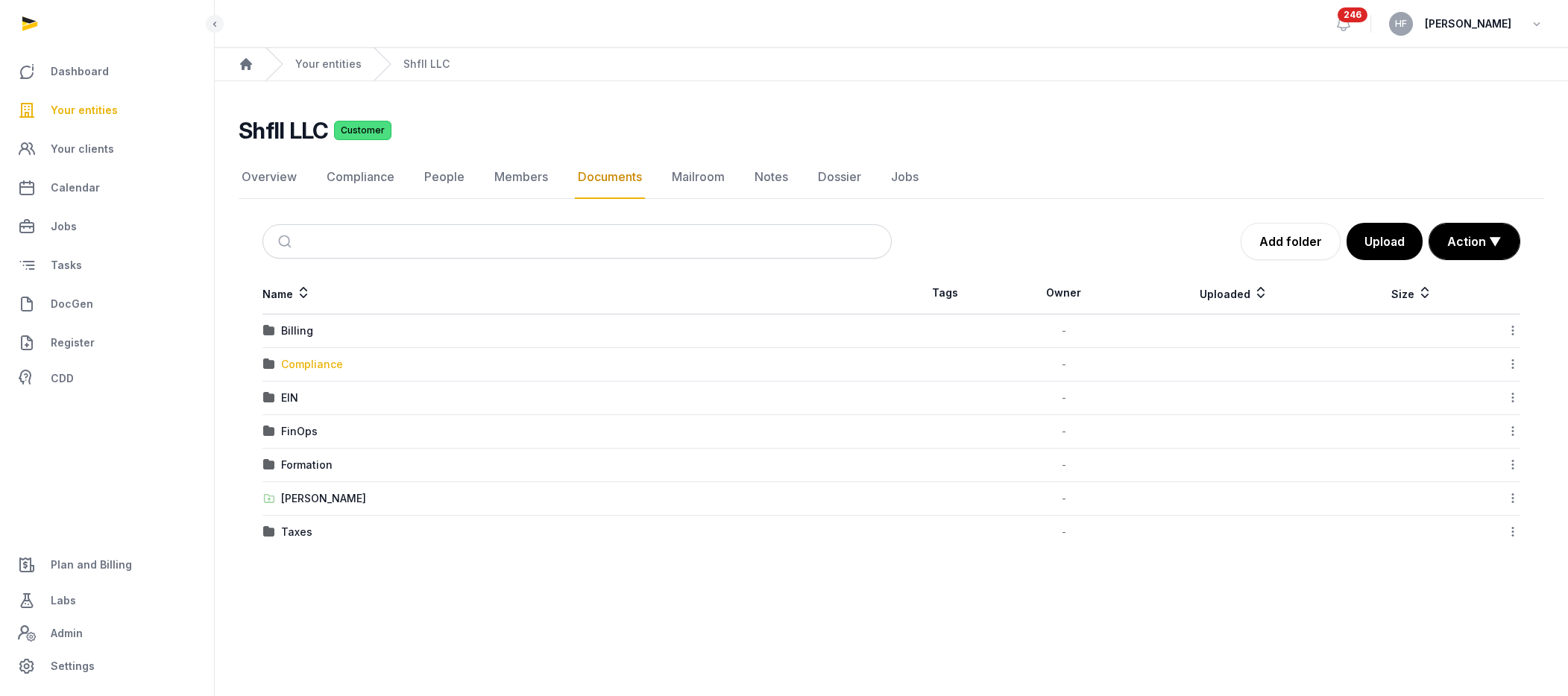
click at [328, 361] on div "Compliance" at bounding box center [312, 365] width 62 height 15
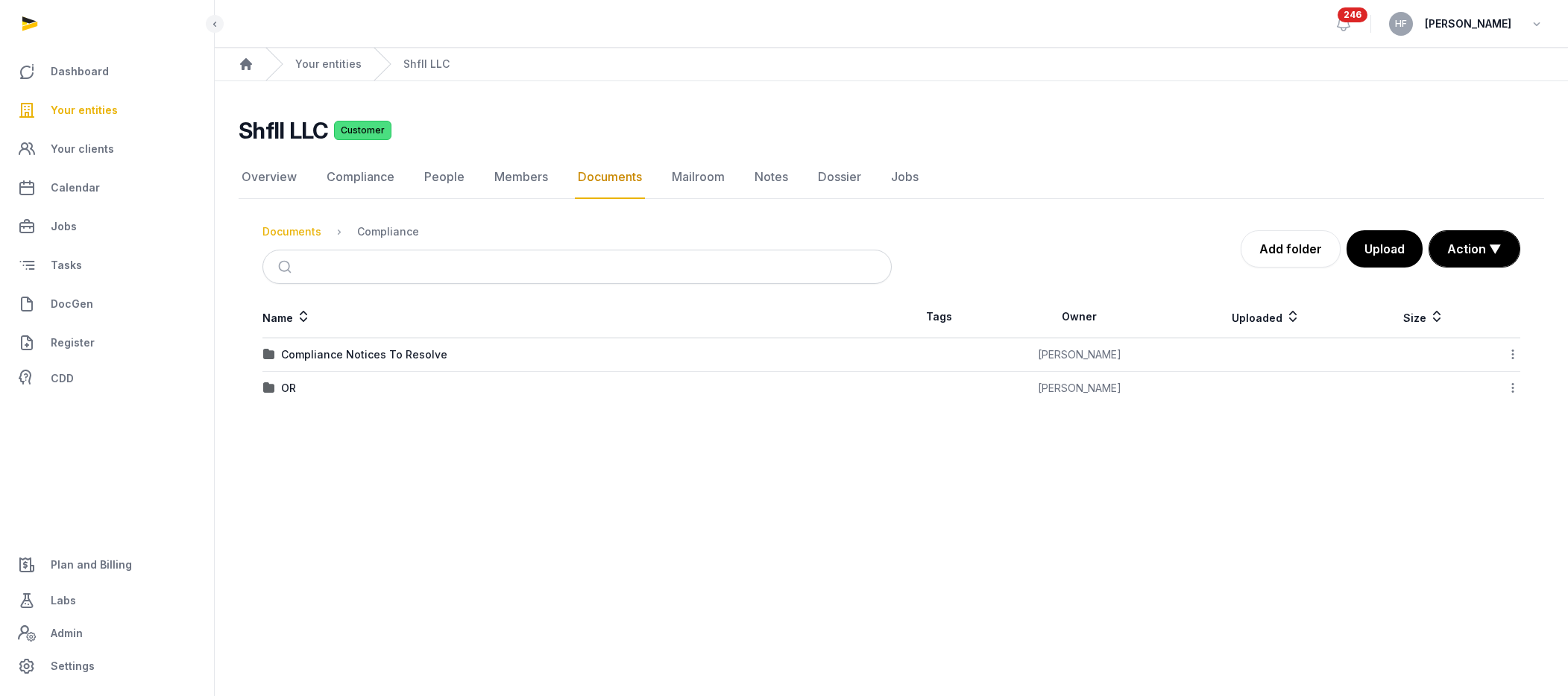
click at [306, 231] on div "Documents" at bounding box center [292, 232] width 59 height 15
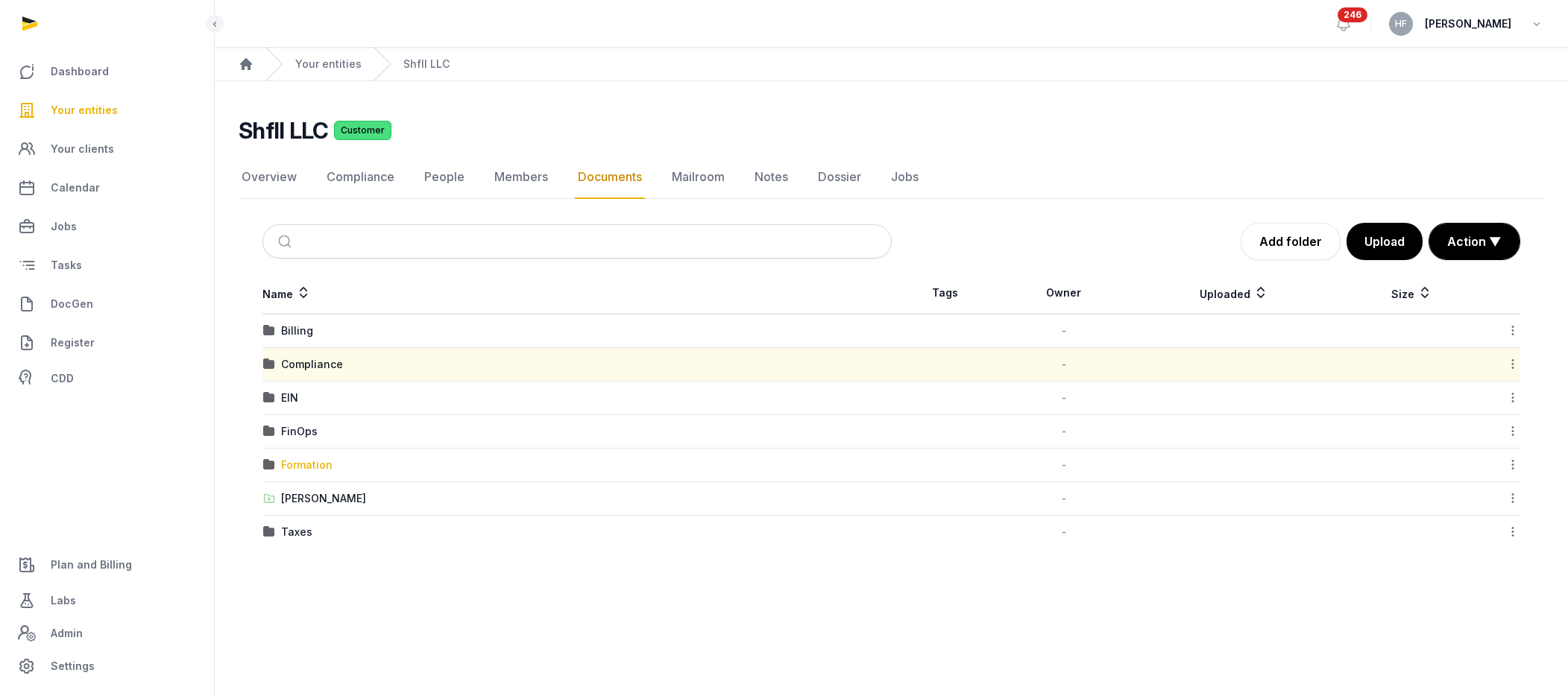
click at [328, 464] on div "Formation" at bounding box center [306, 465] width 51 height 15
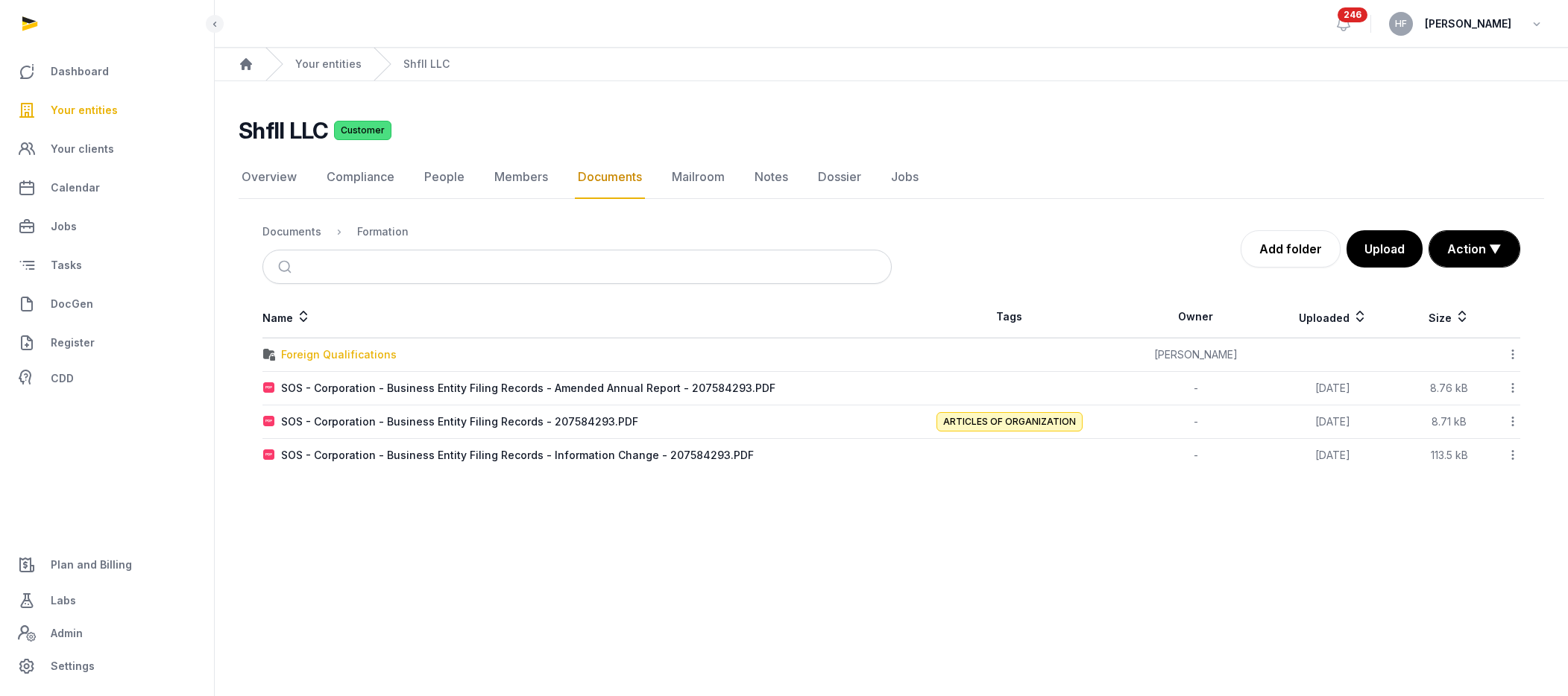
click at [375, 349] on div "Foreign Qualifications" at bounding box center [339, 355] width 116 height 15
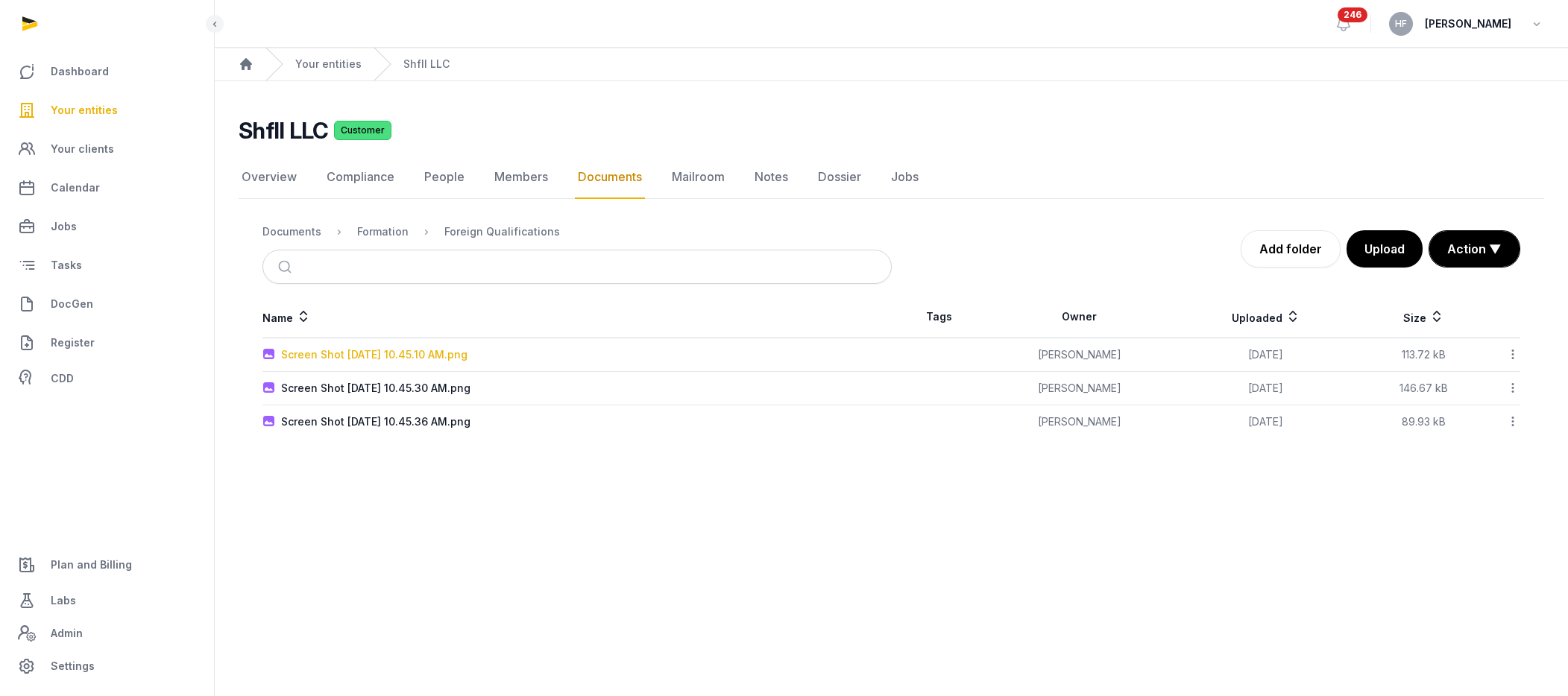
click at [468, 354] on div "Screen Shot [DATE] 10.45.10 AM.png" at bounding box center [375, 355] width 186 height 15
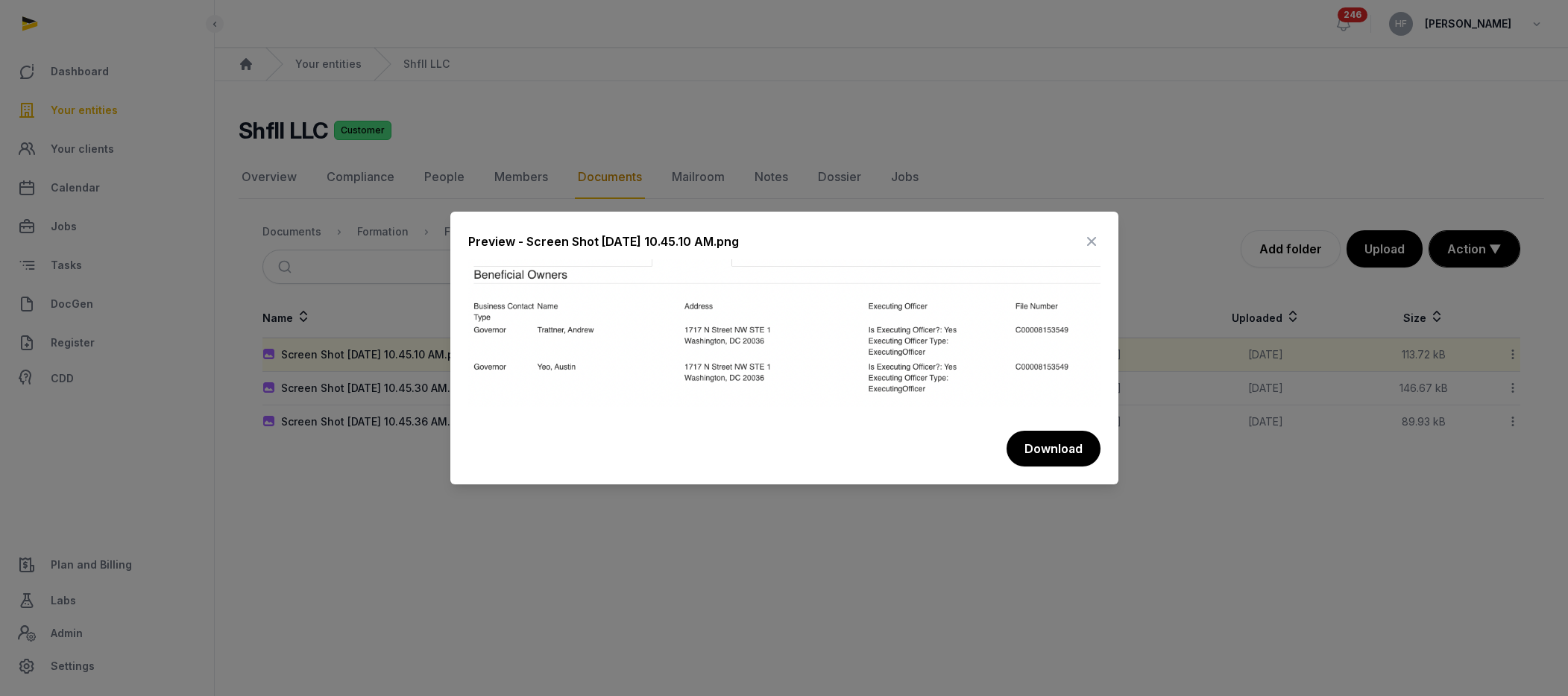
click at [1093, 238] on icon at bounding box center [1091, 241] width 18 height 23
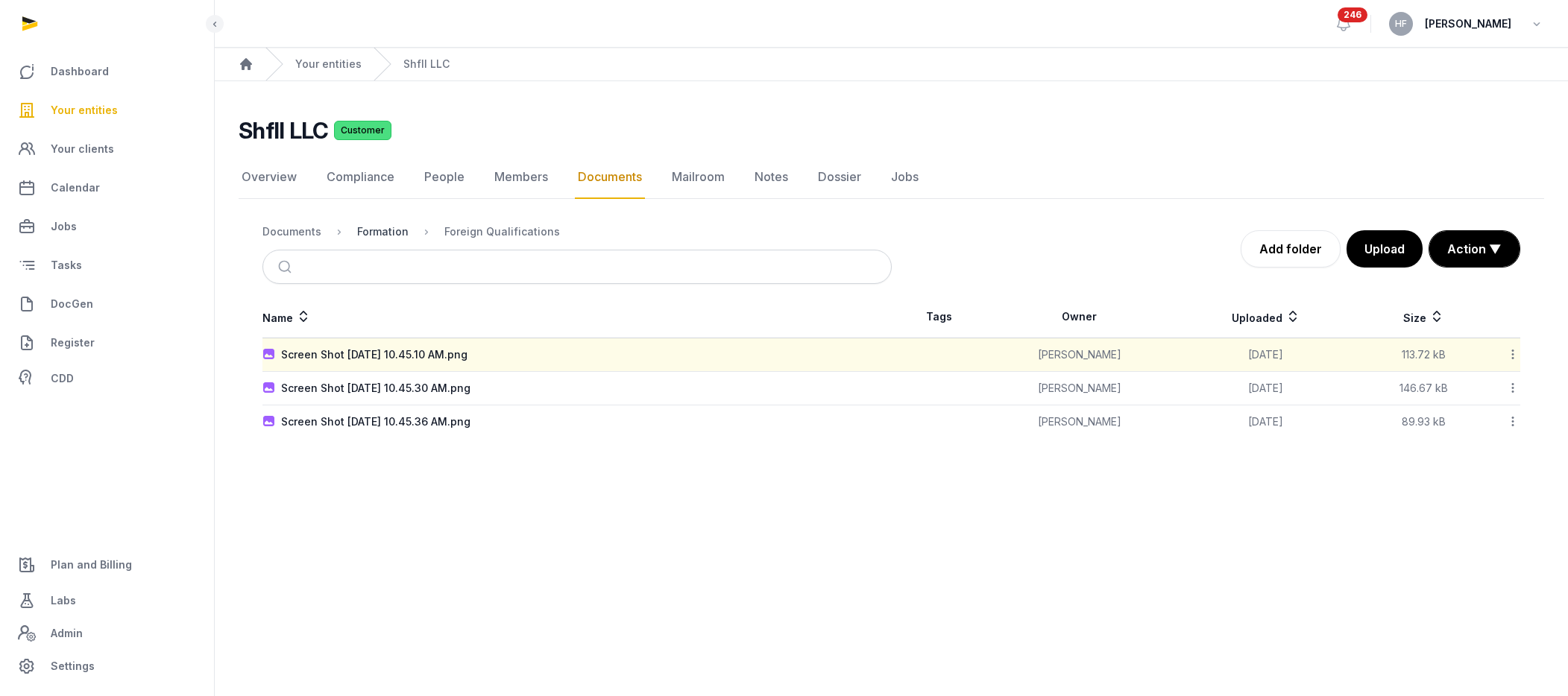
click at [375, 230] on div "Formation" at bounding box center [383, 232] width 51 height 15
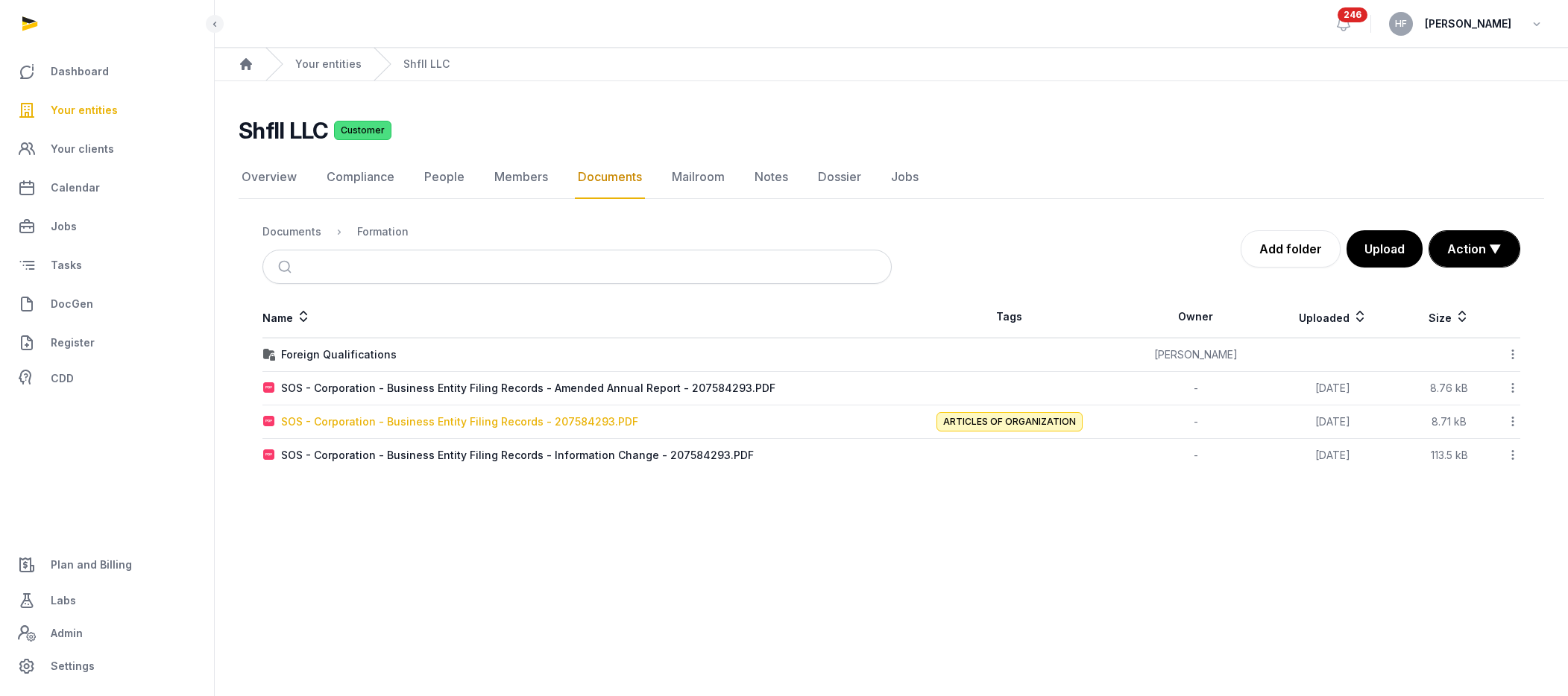
click at [538, 425] on div "SOS - Corporation - Business Entity Filing Records - 207584293.PDF" at bounding box center [460, 421] width 358 height 15
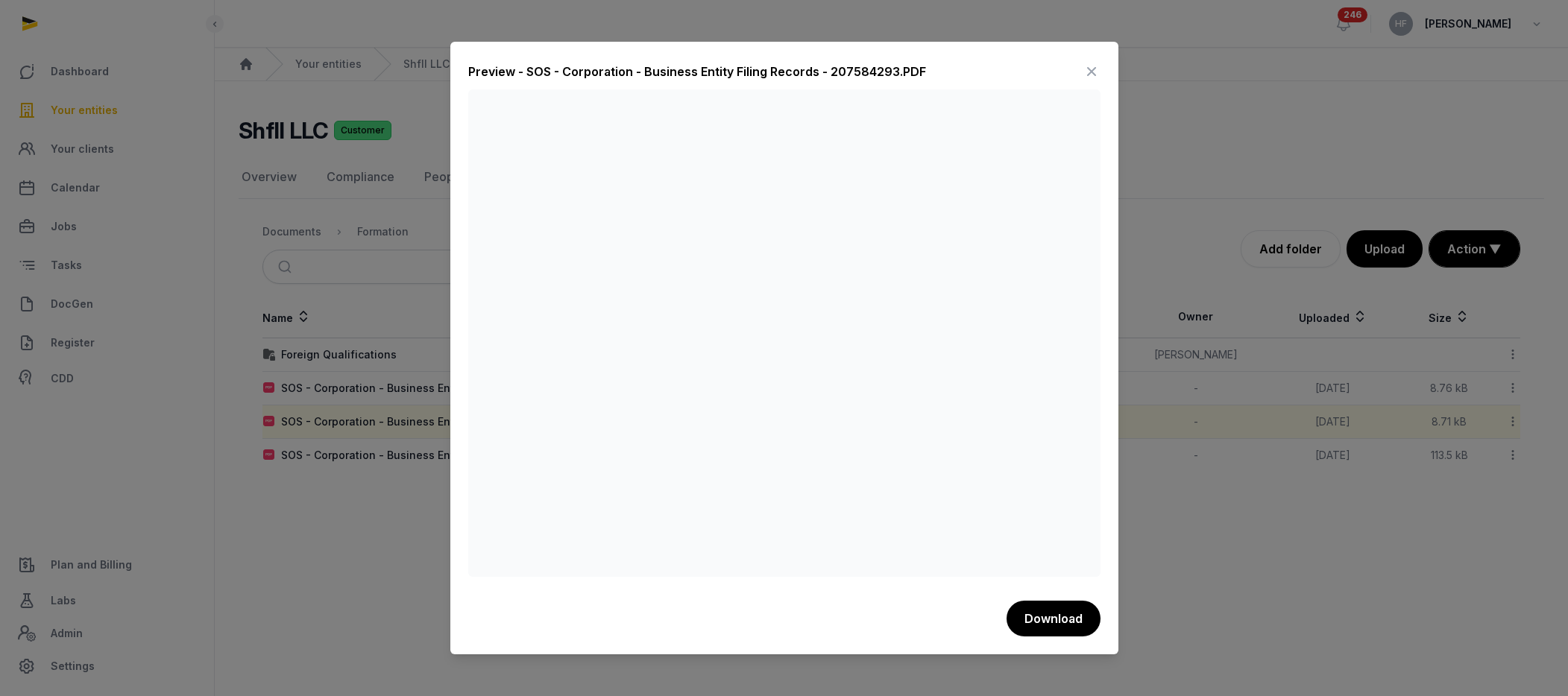
click at [1093, 70] on icon at bounding box center [1091, 71] width 18 height 23
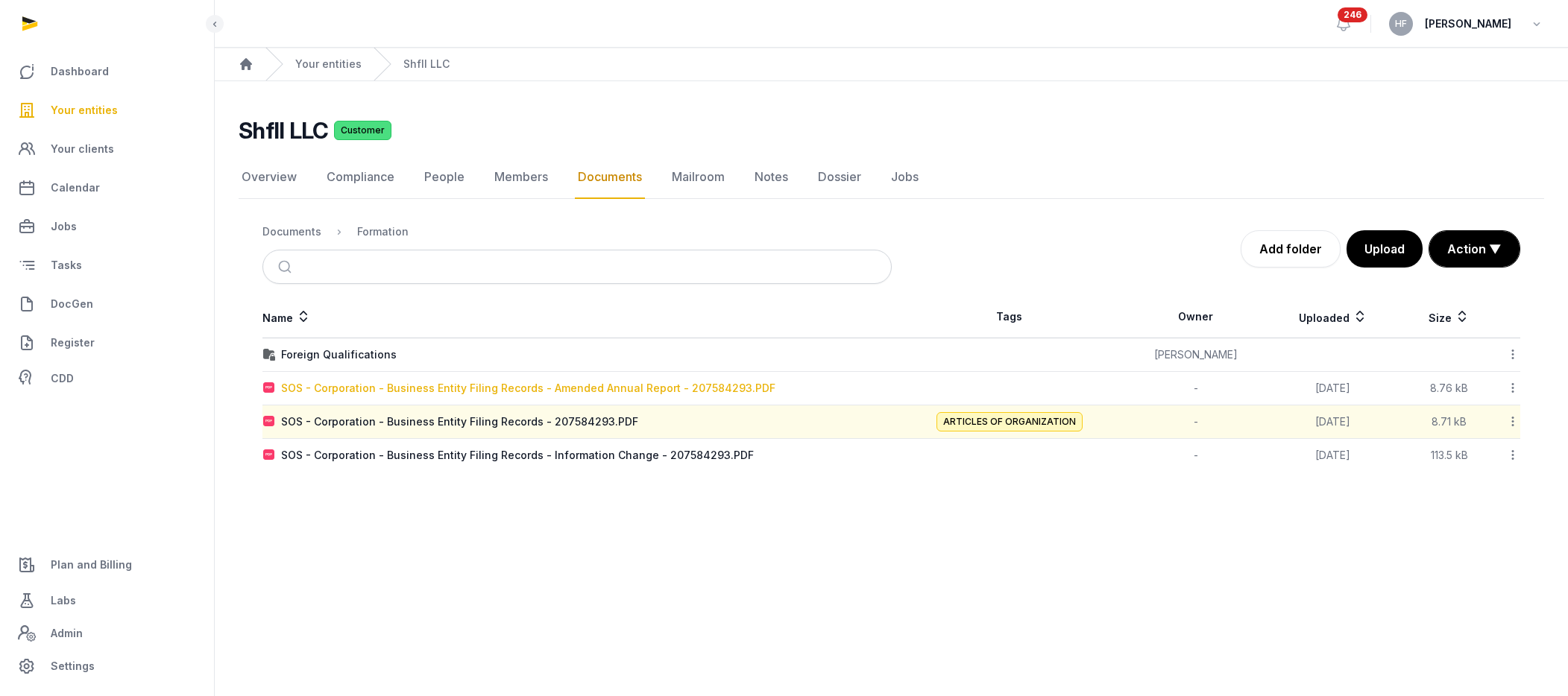
click at [542, 382] on div "SOS - Corporation - Business Entity Filing Records - Amended Annual Report - 20…" at bounding box center [529, 388] width 495 height 15
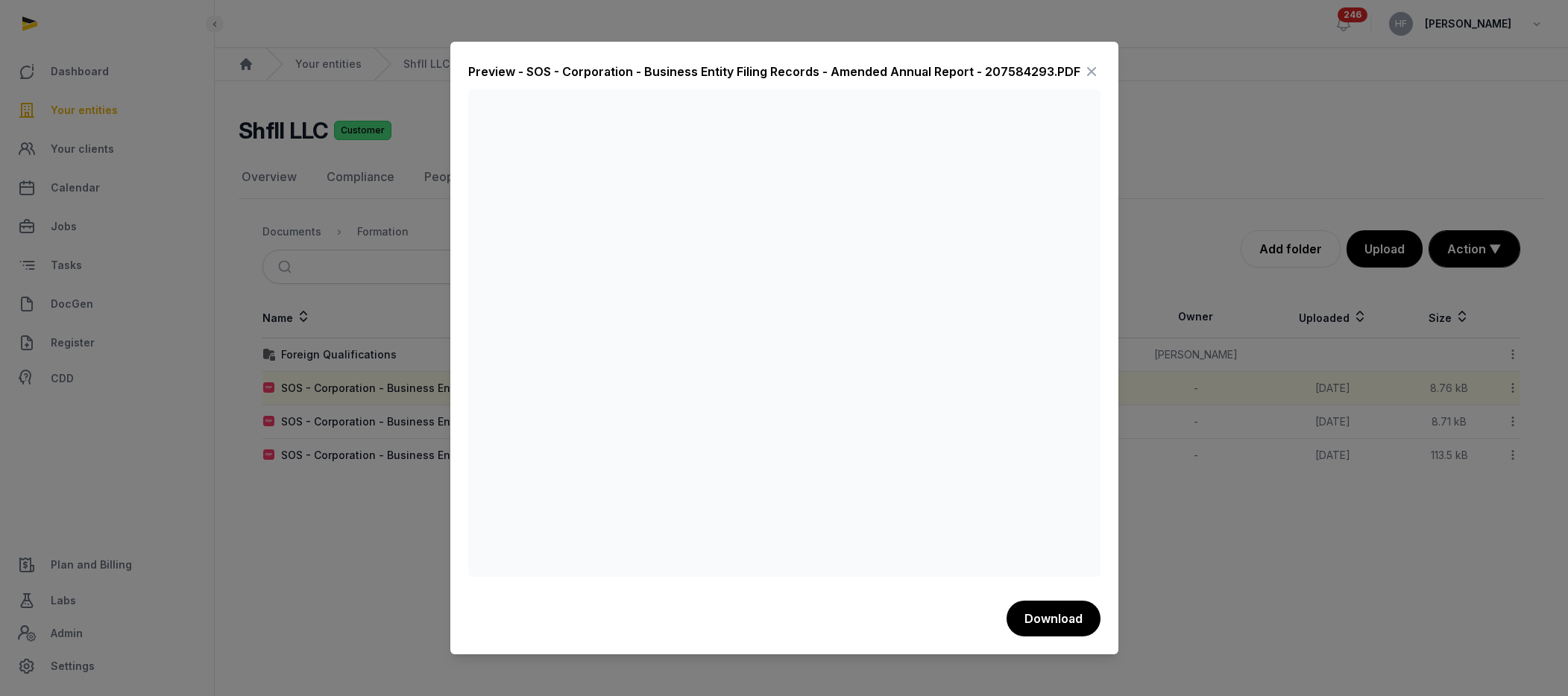
click at [1099, 70] on icon at bounding box center [1091, 71] width 18 height 23
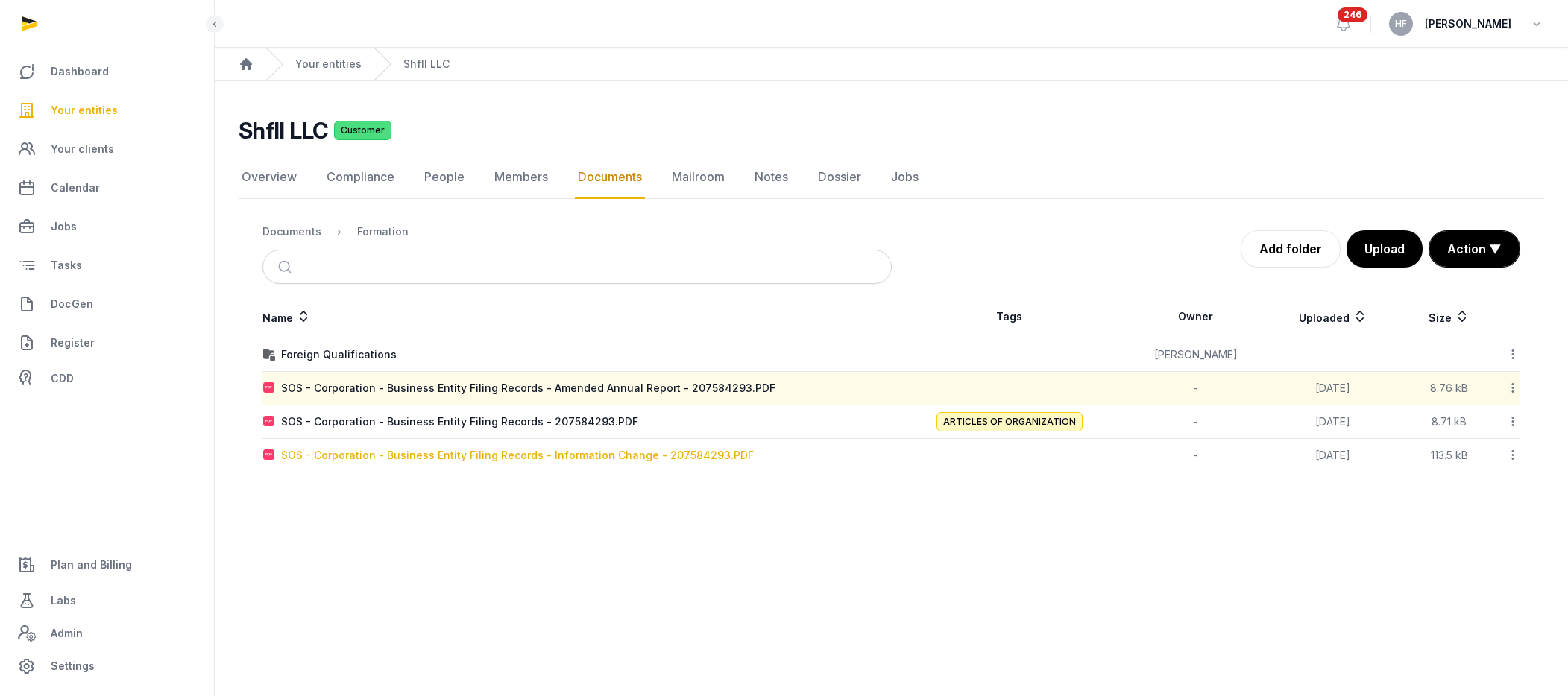
click at [598, 455] on div "SOS - Corporation - Business Entity Filing Records - Information Change - 20758…" at bounding box center [517, 455] width 473 height 15
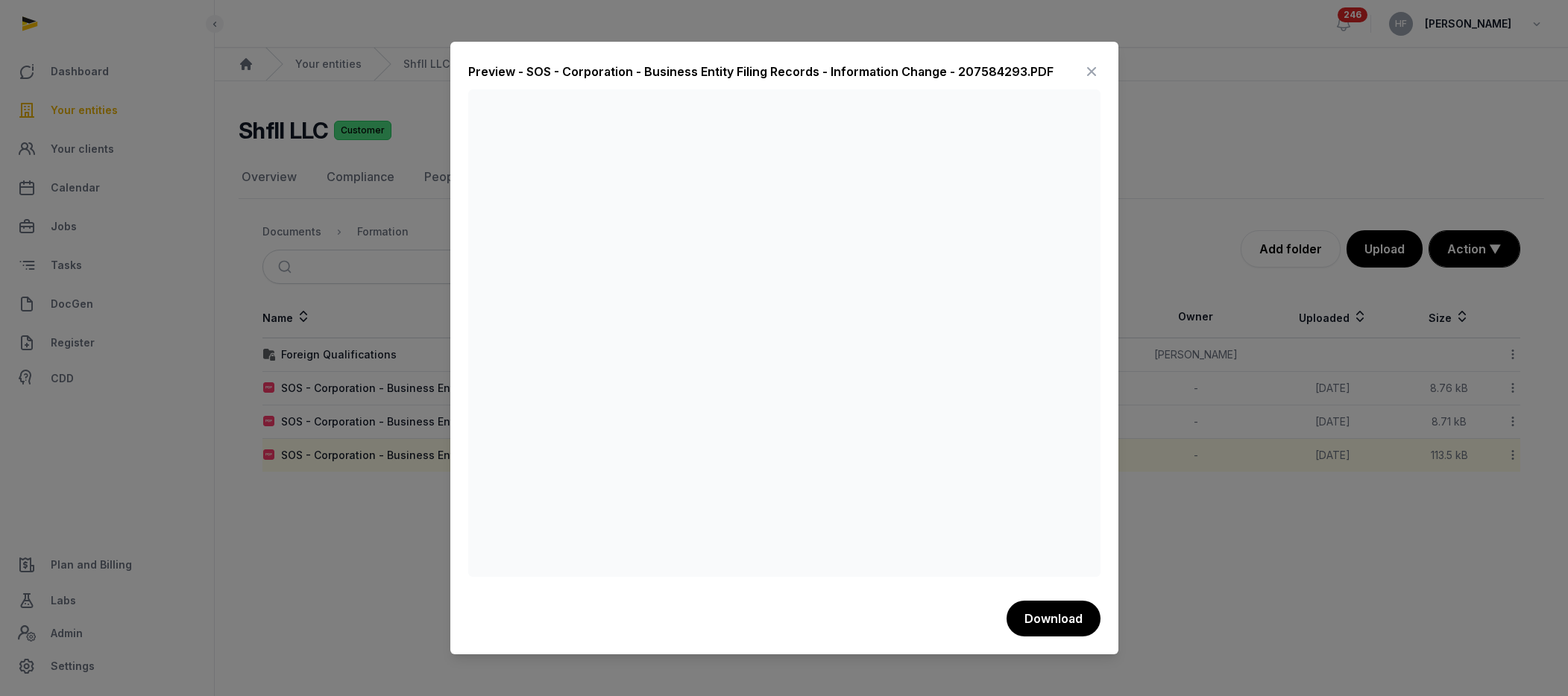
click at [1090, 70] on icon at bounding box center [1091, 71] width 18 height 23
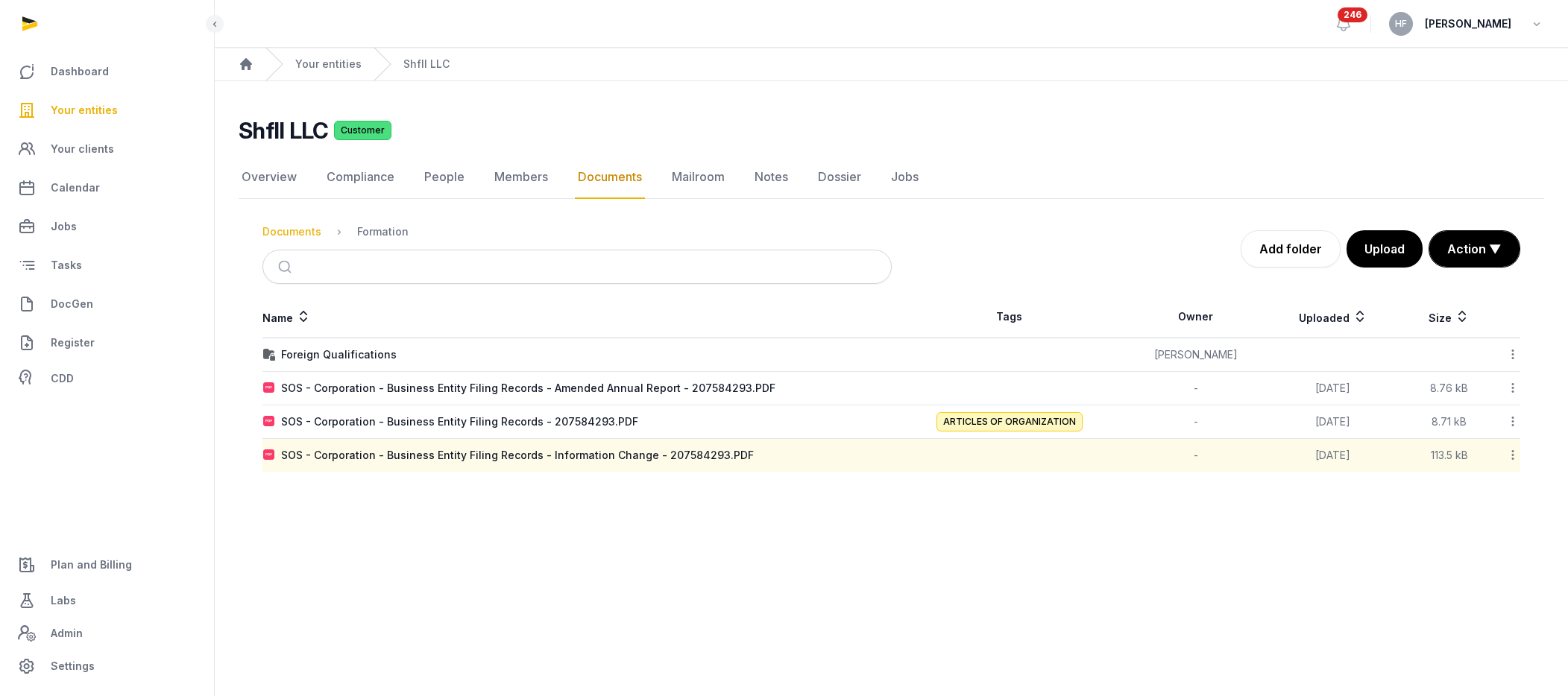
click at [302, 230] on div "Documents" at bounding box center [292, 232] width 59 height 15
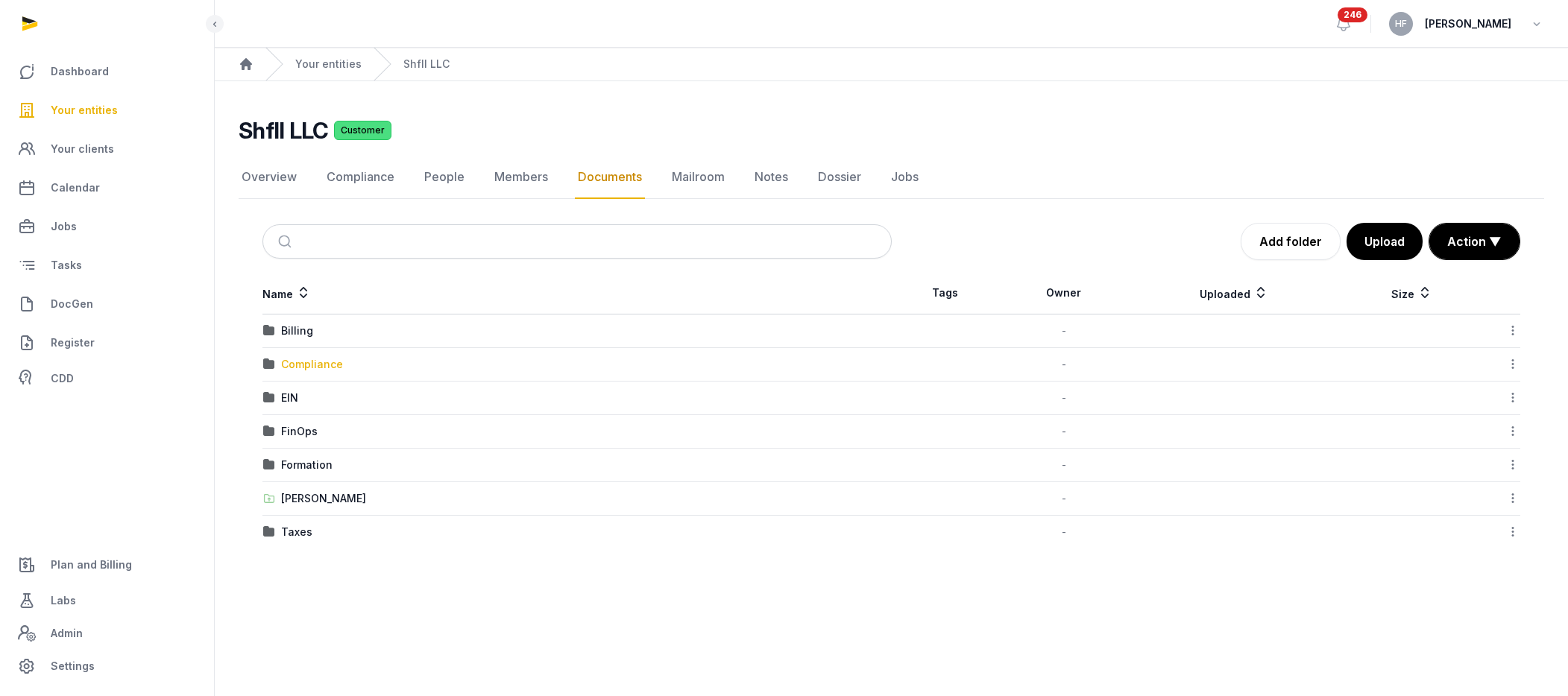
click at [333, 365] on div "Compliance" at bounding box center [312, 365] width 62 height 15
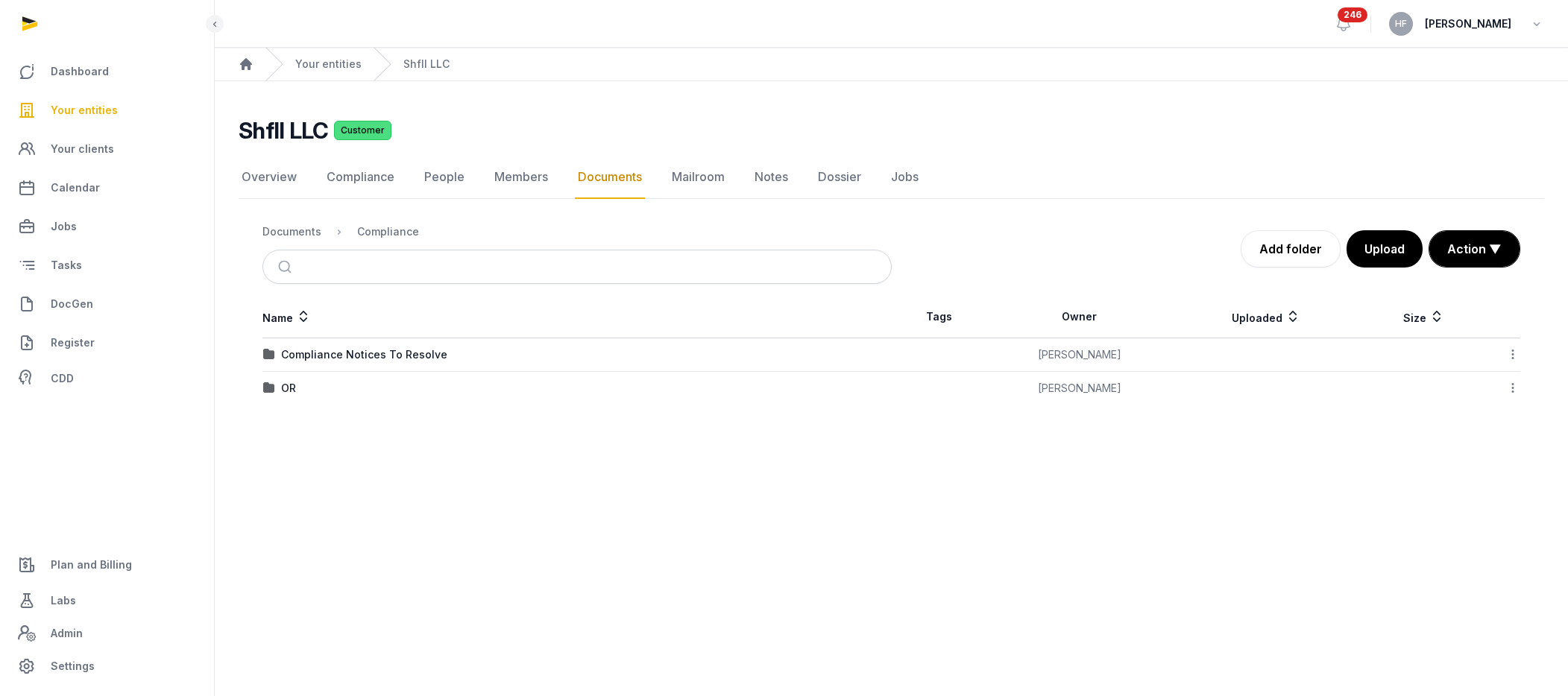
click at [385, 345] on td "Compliance Notices To Resolve" at bounding box center [577, 355] width 629 height 33
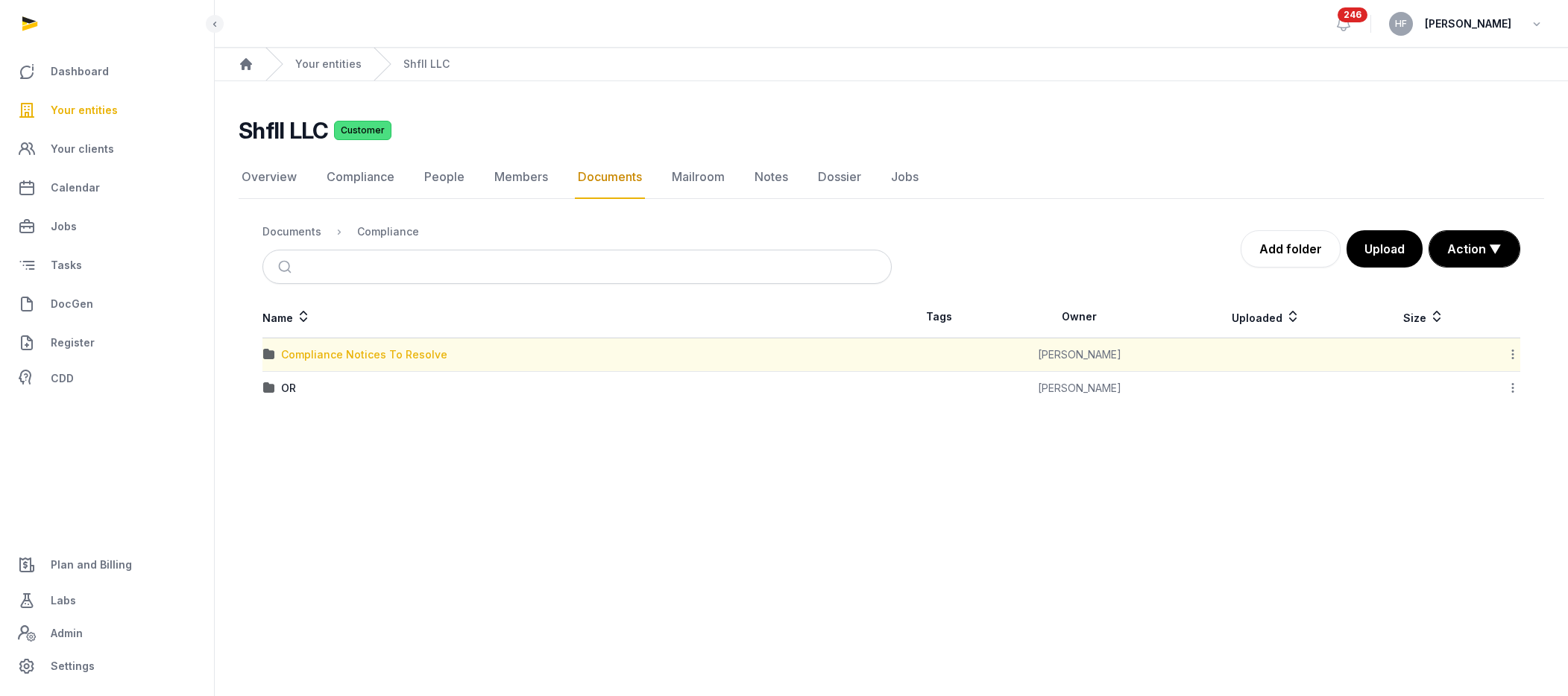
click at [383, 357] on div "Compliance Notices To Resolve" at bounding box center [364, 355] width 166 height 15
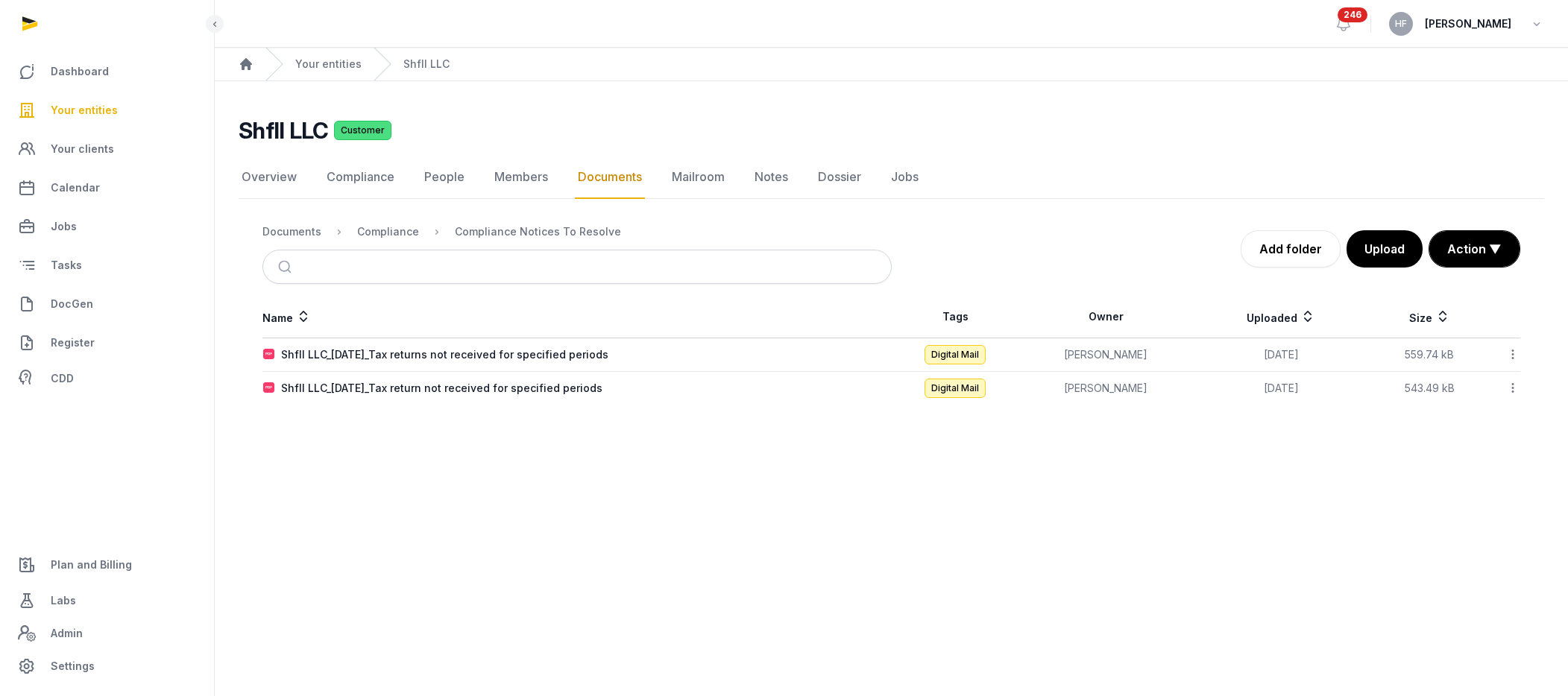
click at [302, 233] on div "Documents" at bounding box center [292, 232] width 59 height 15
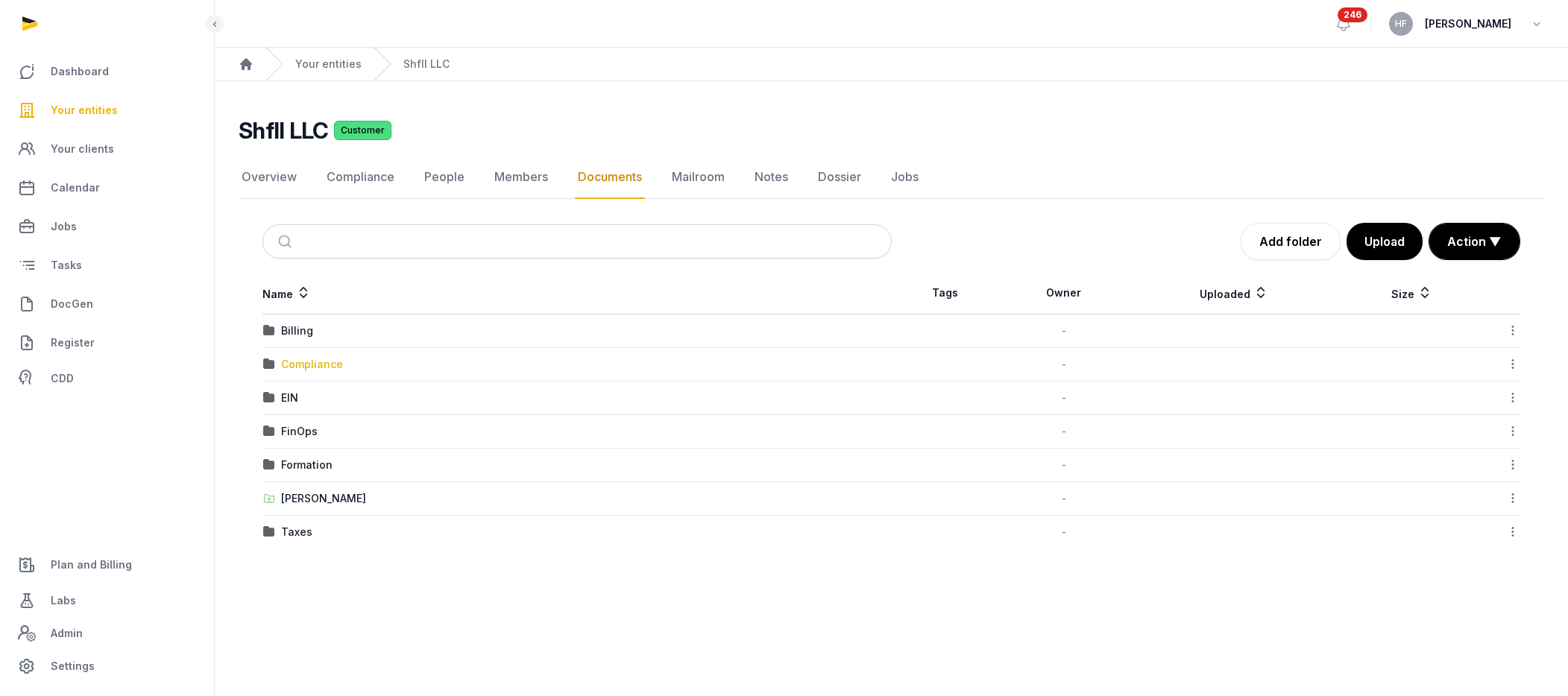
click at [336, 365] on div "Compliance" at bounding box center [312, 365] width 62 height 15
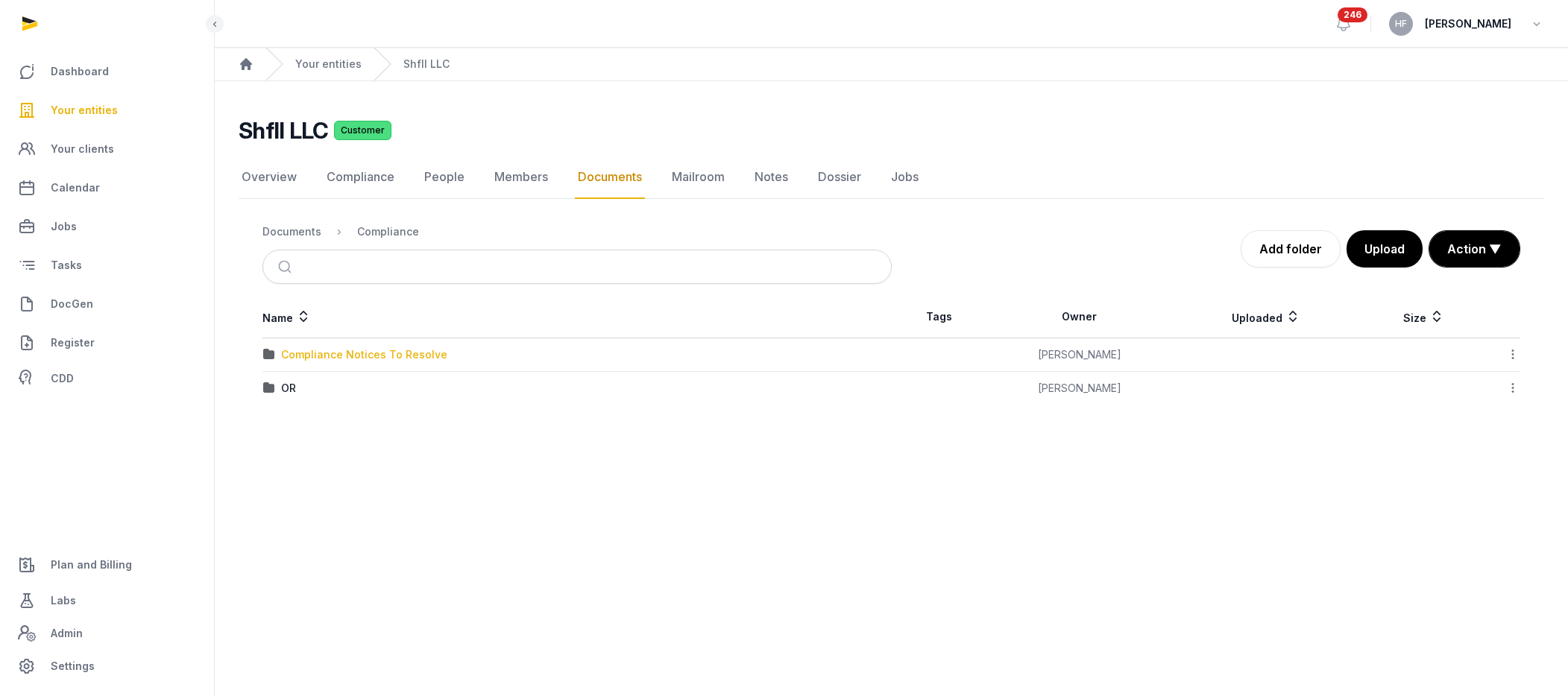
click at [404, 356] on div "Compliance Notices To Resolve" at bounding box center [364, 355] width 166 height 15
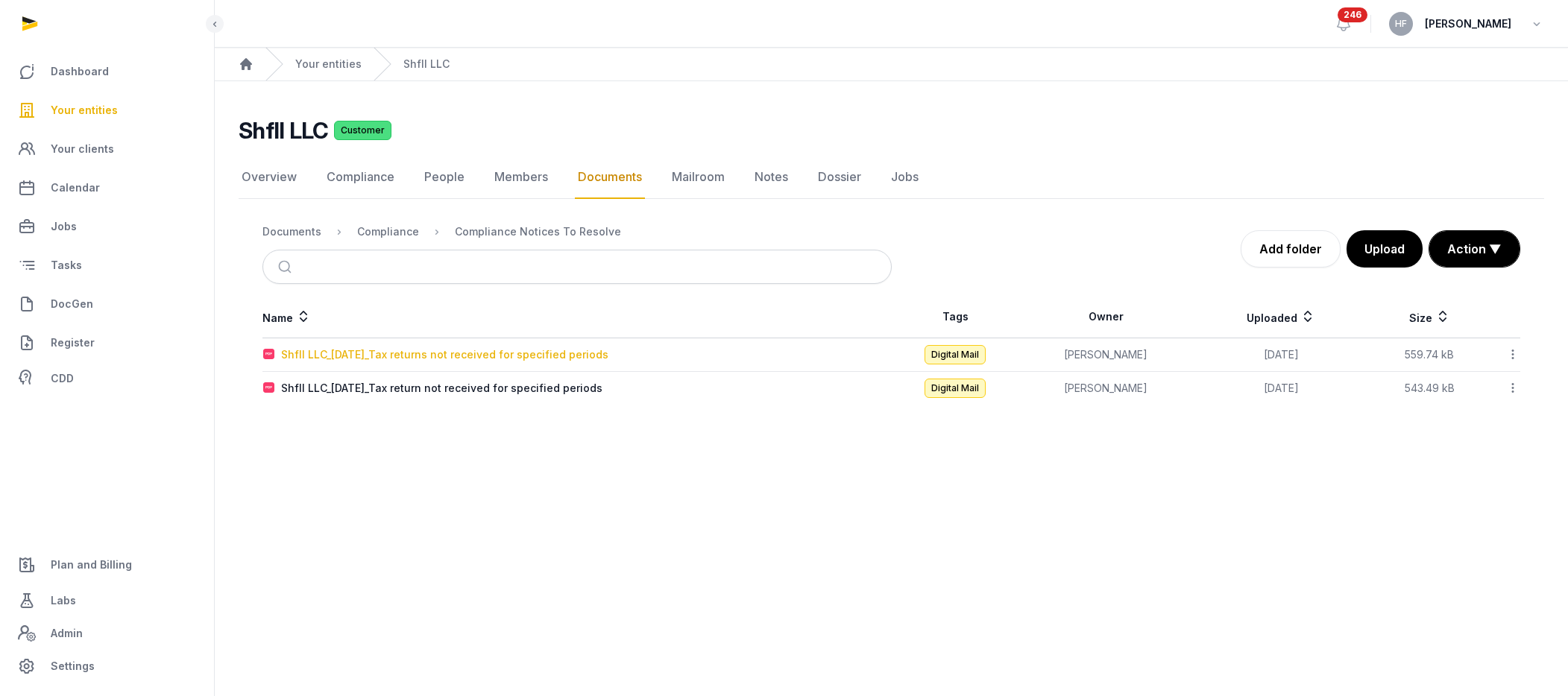
click at [597, 357] on div "Shfll LLC_[DATE]_Tax returns not received for specified periods" at bounding box center [445, 355] width 328 height 15
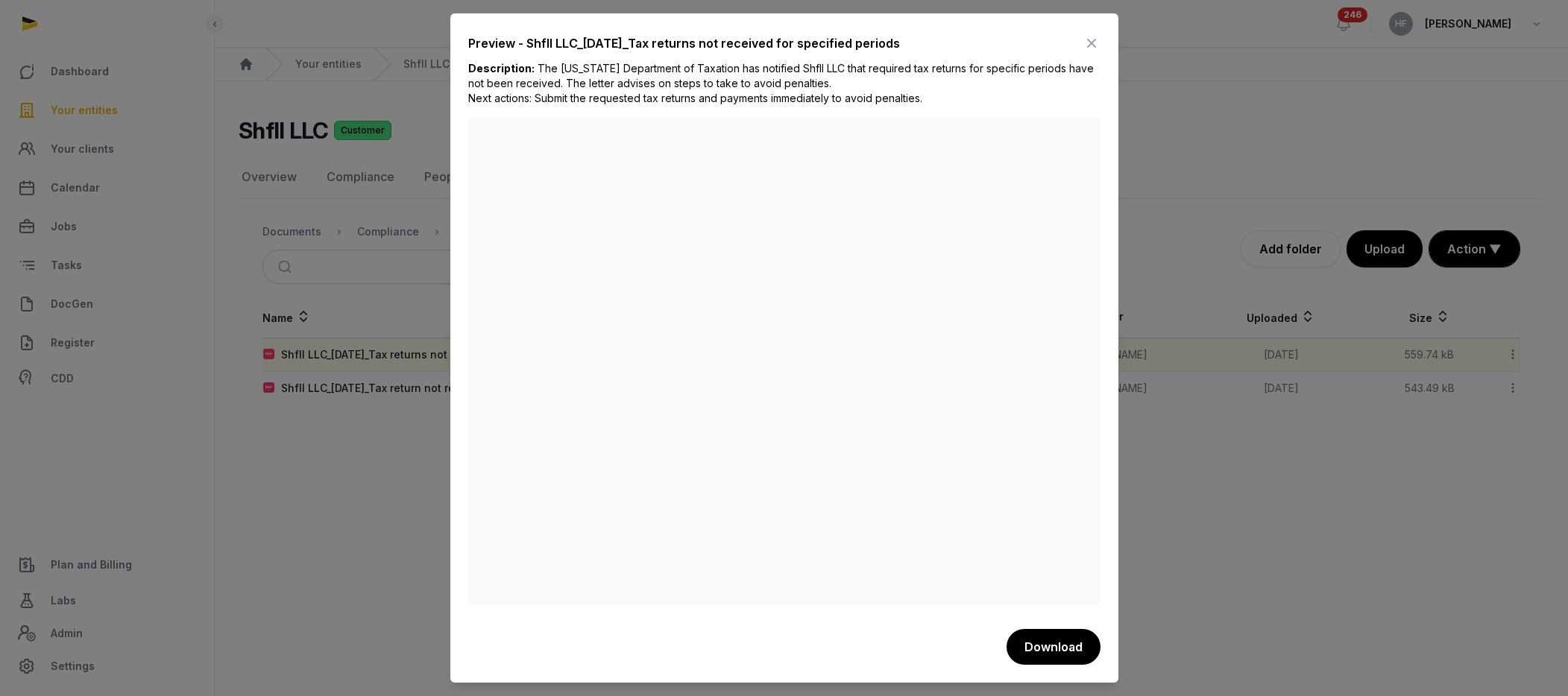
click at [1095, 44] on icon at bounding box center [1091, 43] width 18 height 23
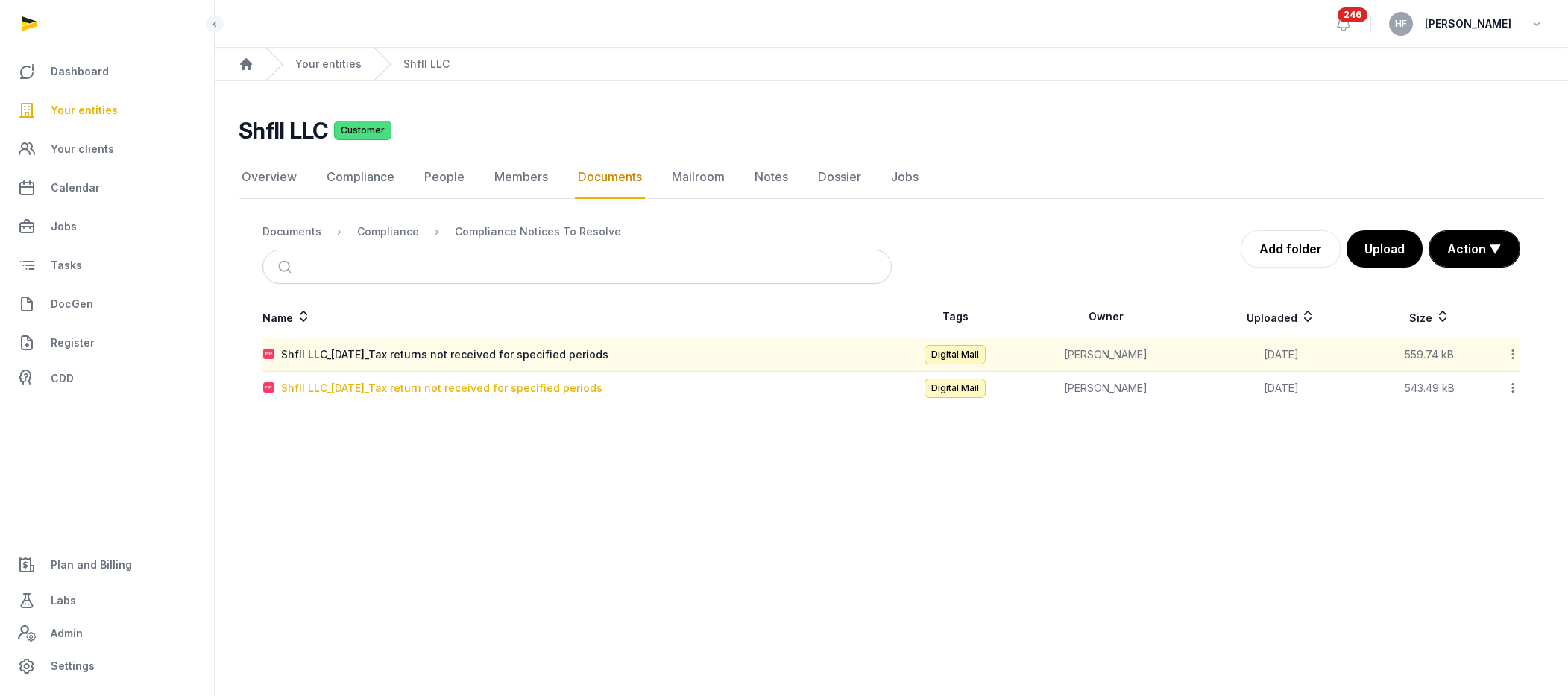
click at [516, 391] on div "Shfll LLC_[DATE]_Tax return not received for specified periods" at bounding box center [442, 388] width 321 height 15
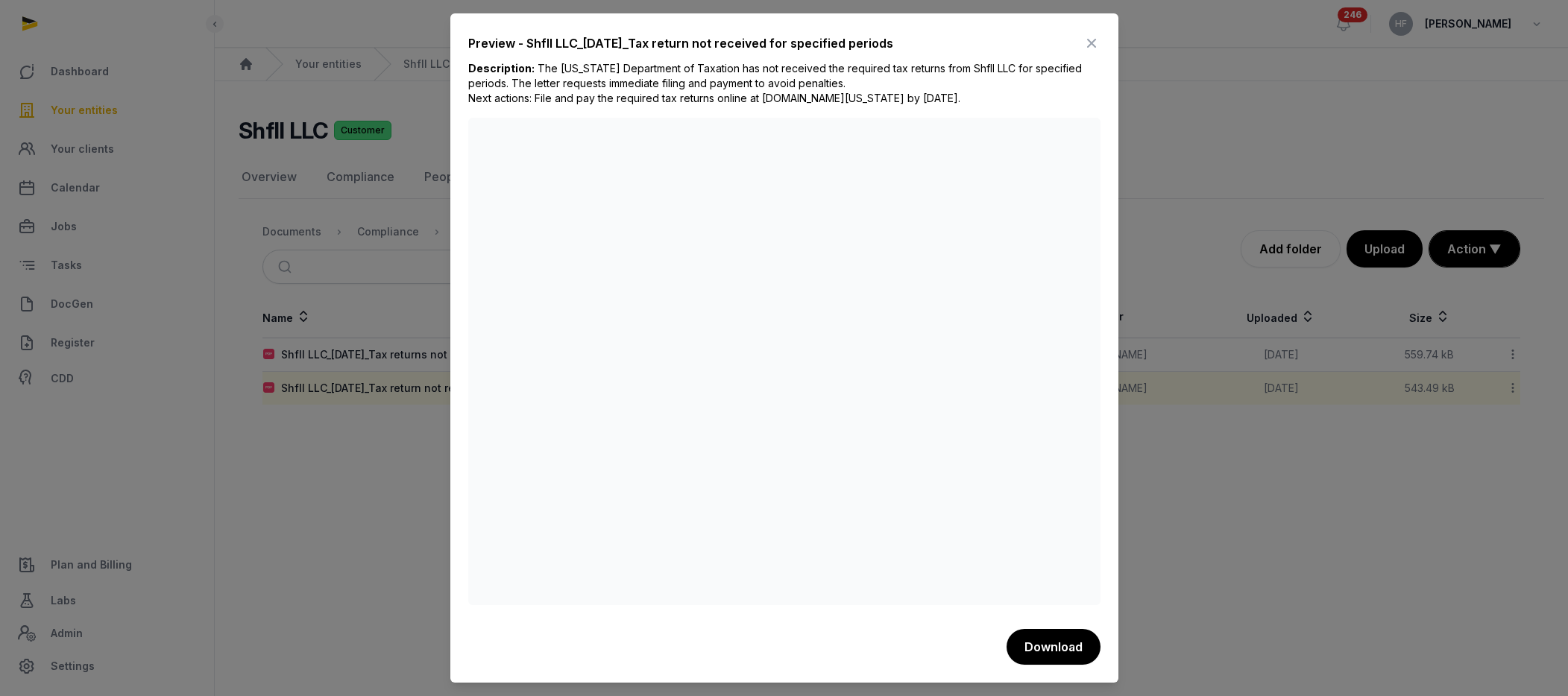
click at [1091, 43] on icon at bounding box center [1091, 43] width 18 height 23
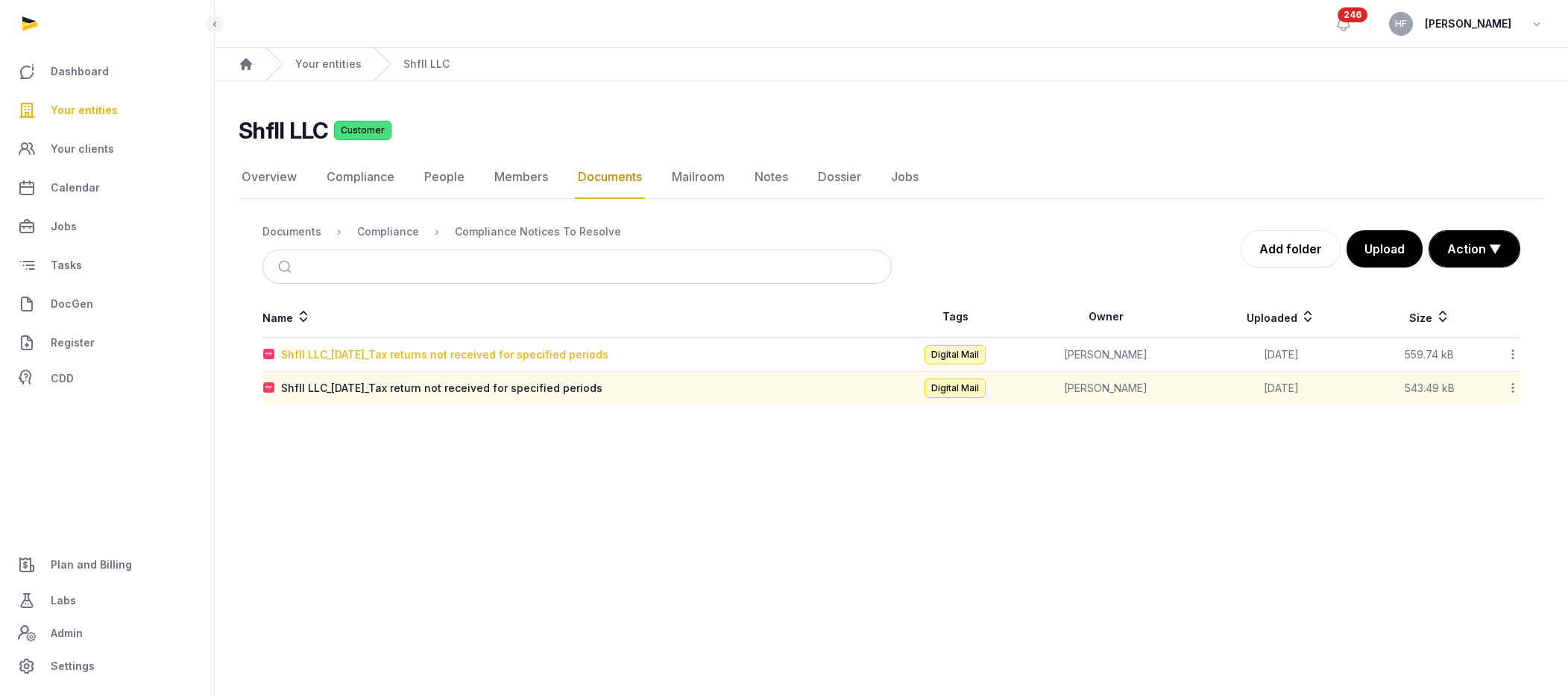
click at [608, 357] on div "Shfll LLC_[DATE]_Tax returns not received for specified periods" at bounding box center [445, 355] width 328 height 15
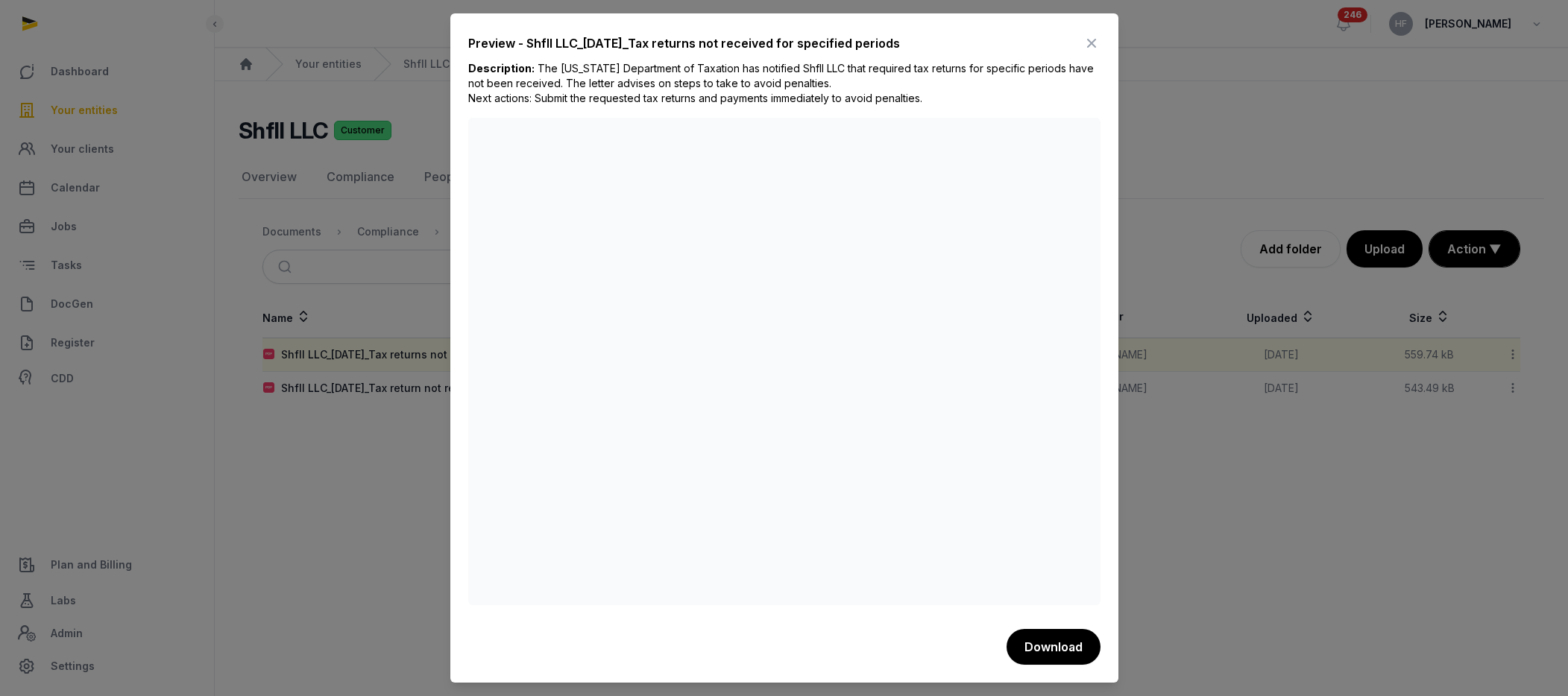
click at [1090, 41] on icon at bounding box center [1091, 43] width 18 height 23
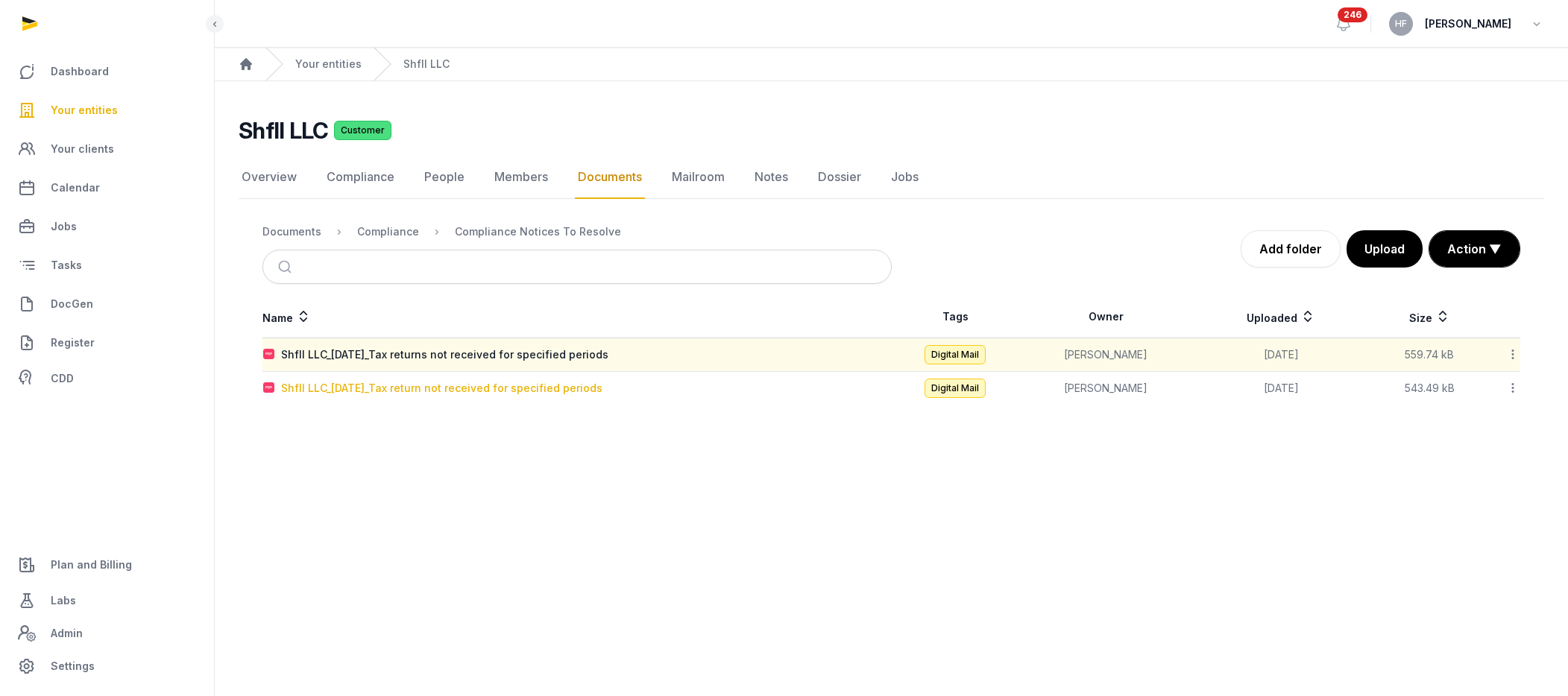
click at [591, 386] on div "Shfll LLC_[DATE]_Tax return not received for specified periods" at bounding box center [442, 388] width 321 height 15
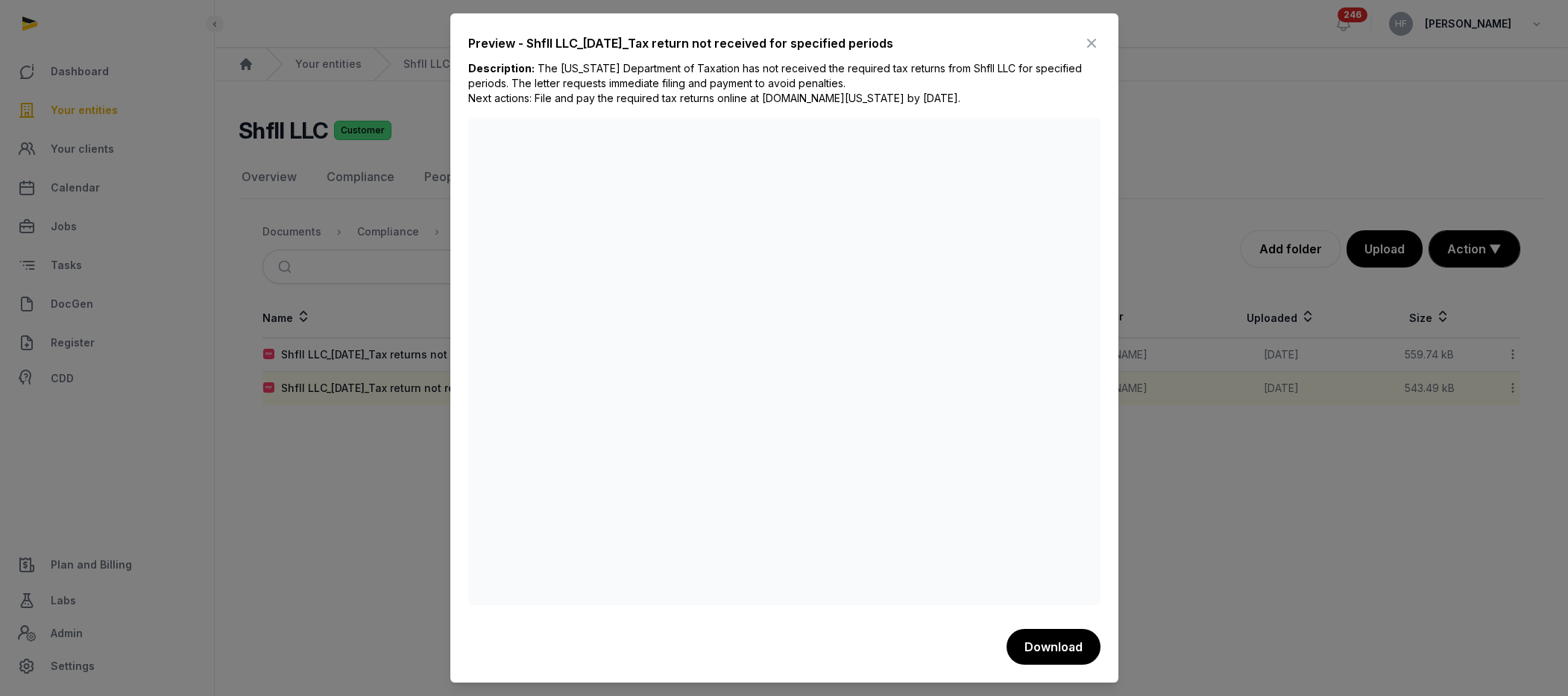
click at [1091, 41] on icon at bounding box center [1091, 43] width 18 height 23
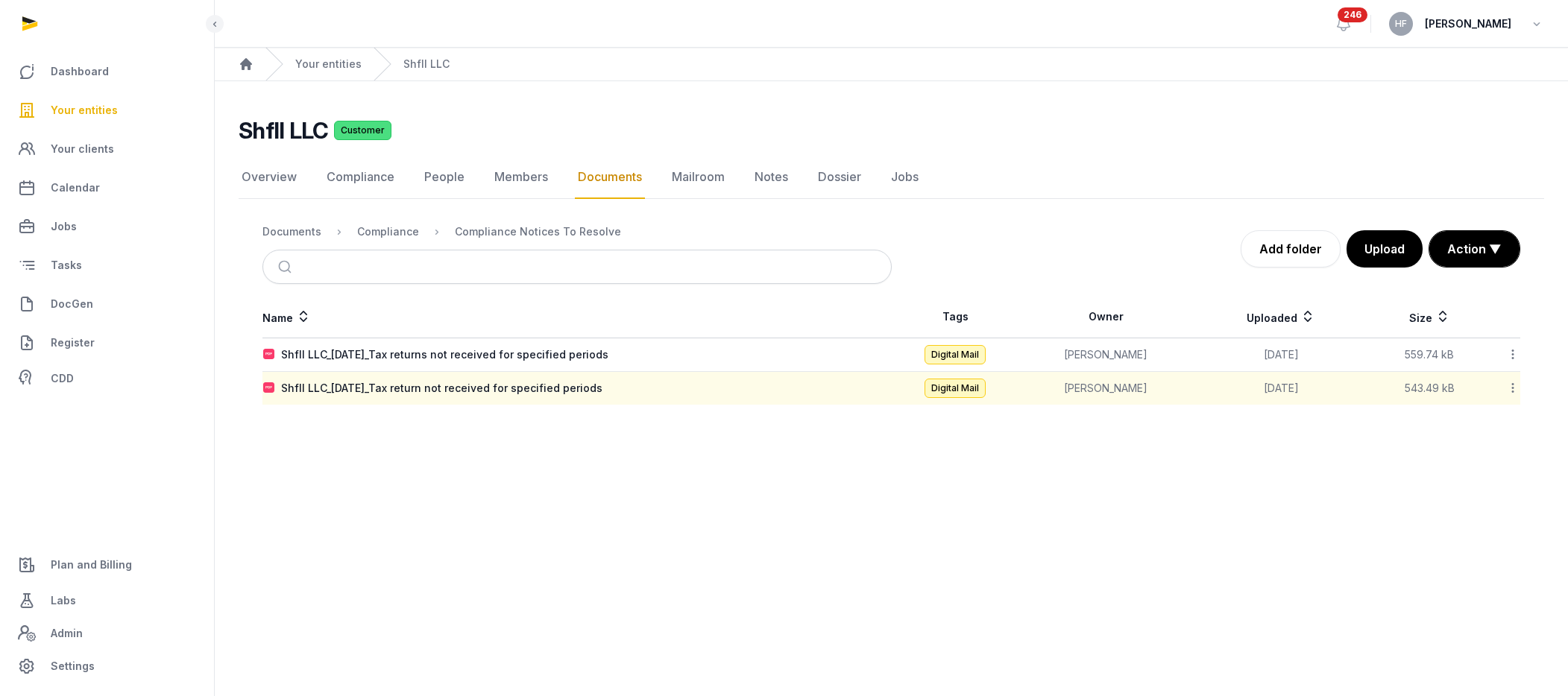
click at [1292, 353] on icon at bounding box center [1513, 354] width 14 height 15
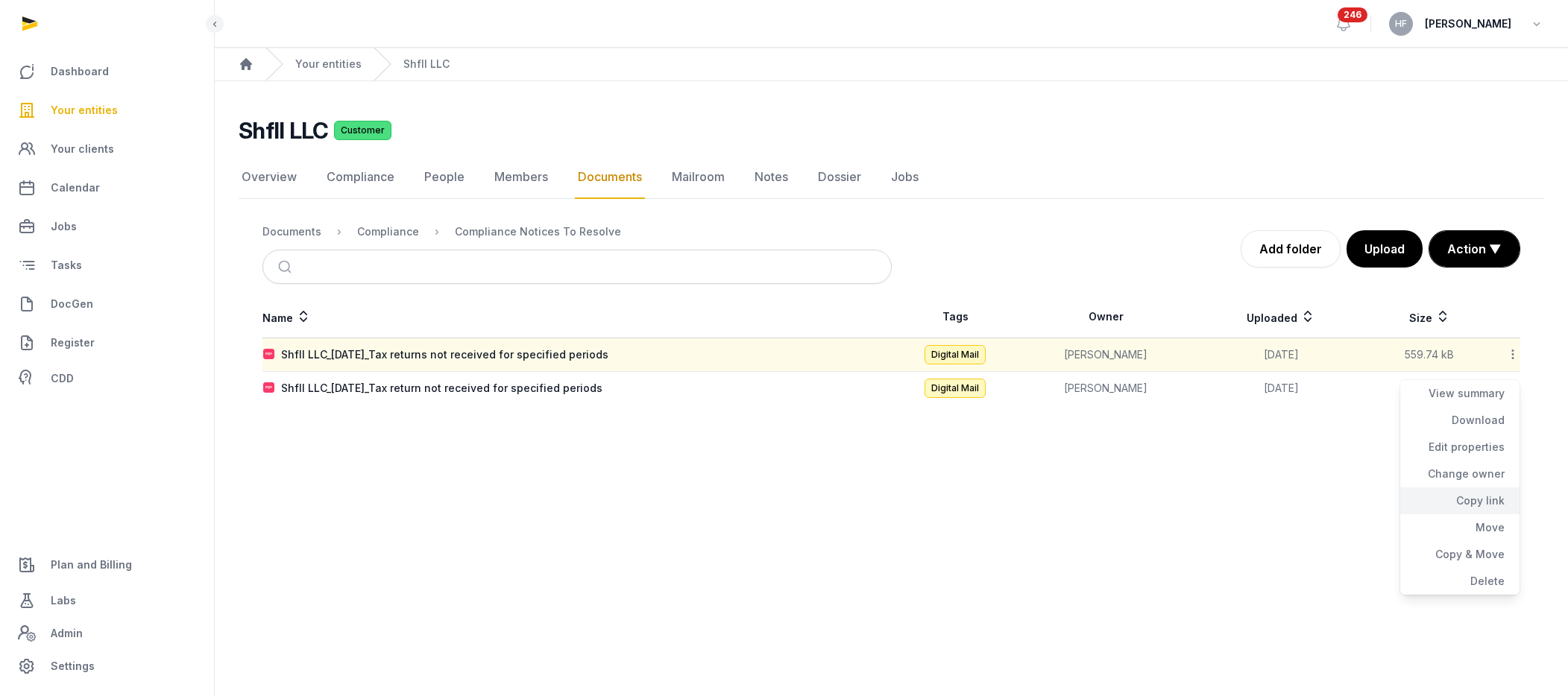
click at [1292, 515] on div "Copy link" at bounding box center [1459, 527] width 119 height 27
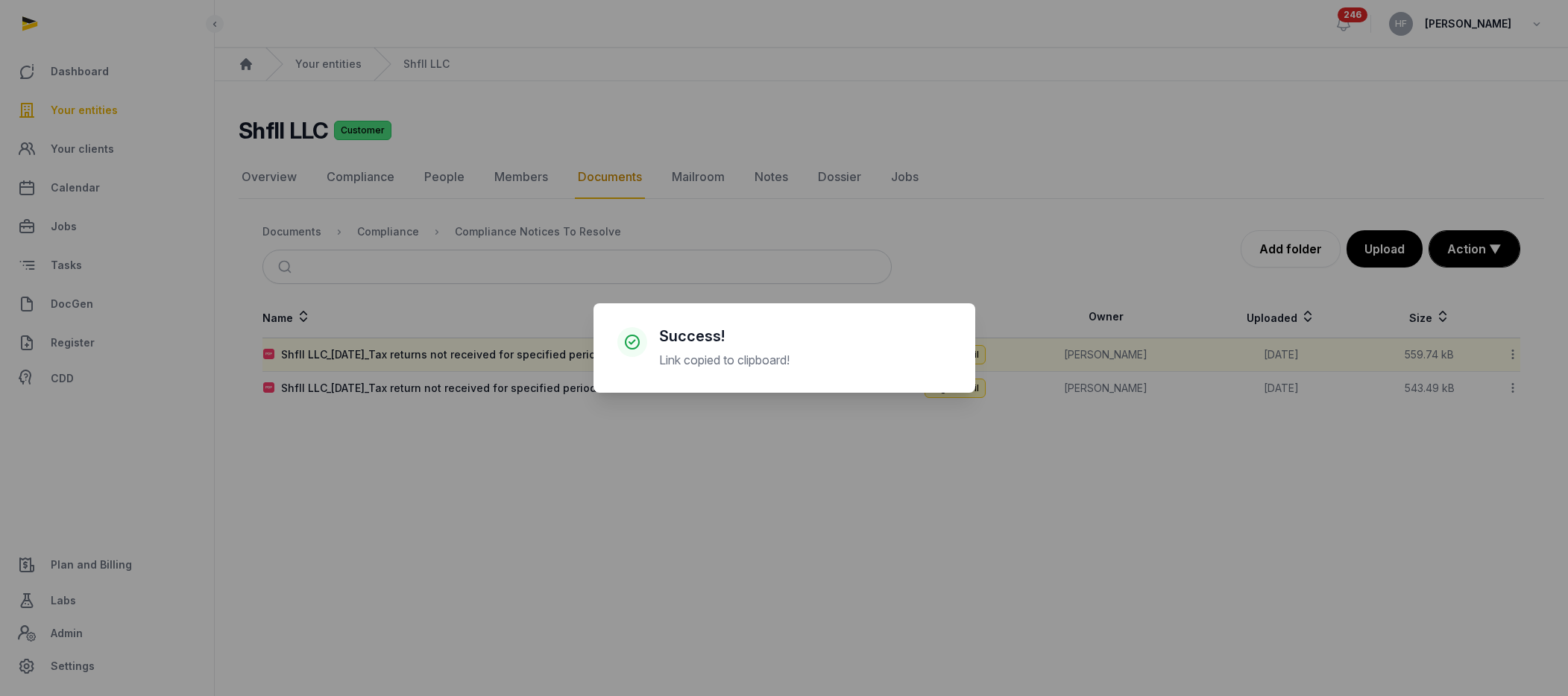
click at [796, 269] on div "× Success! Link copied to clipboard! Cancel No OK" at bounding box center [784, 348] width 1568 height 696
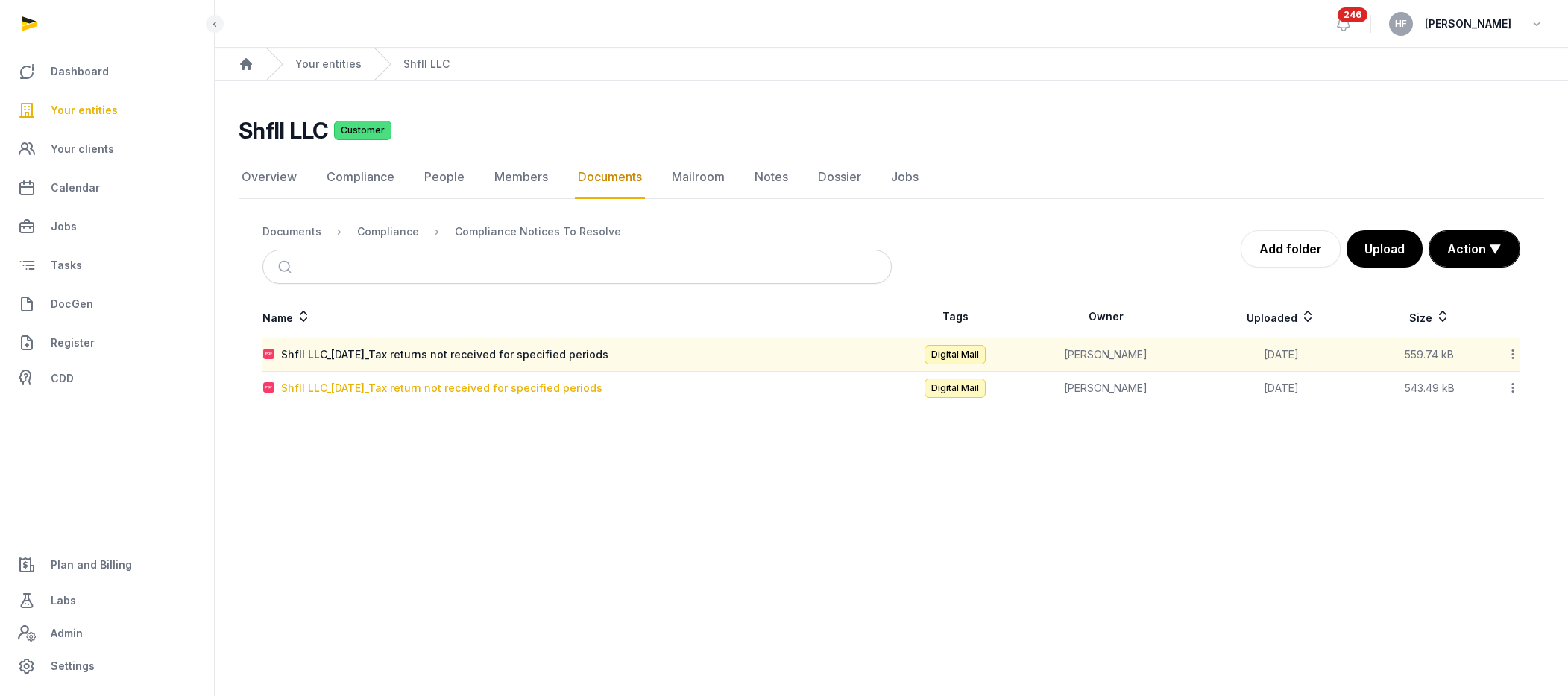
click at [599, 386] on div "Shfll LLC_[DATE]_Tax return not received for specified periods" at bounding box center [442, 388] width 321 height 15
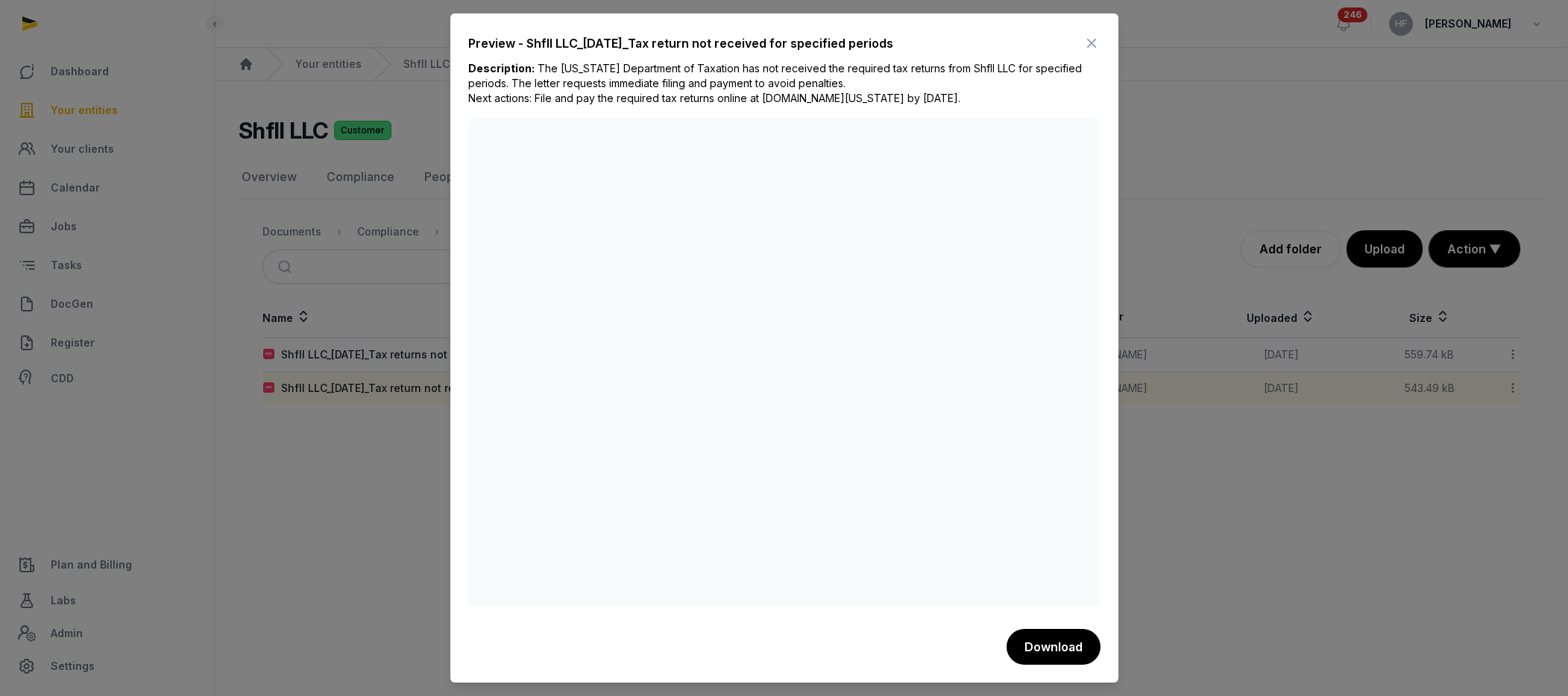
click at [1093, 37] on icon at bounding box center [1091, 43] width 18 height 23
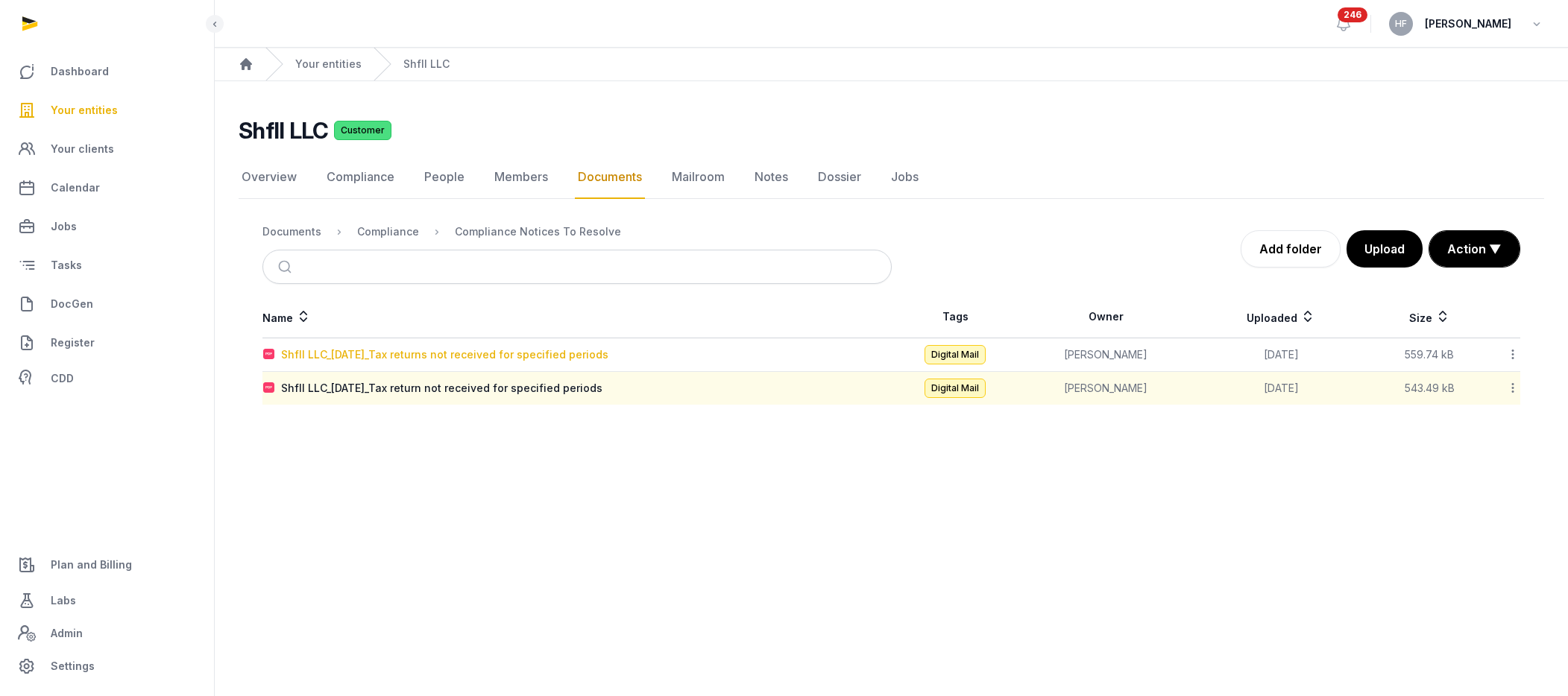
click at [595, 361] on div "Shfll LLC_[DATE]_Tax returns not received for specified periods" at bounding box center [445, 355] width 328 height 15
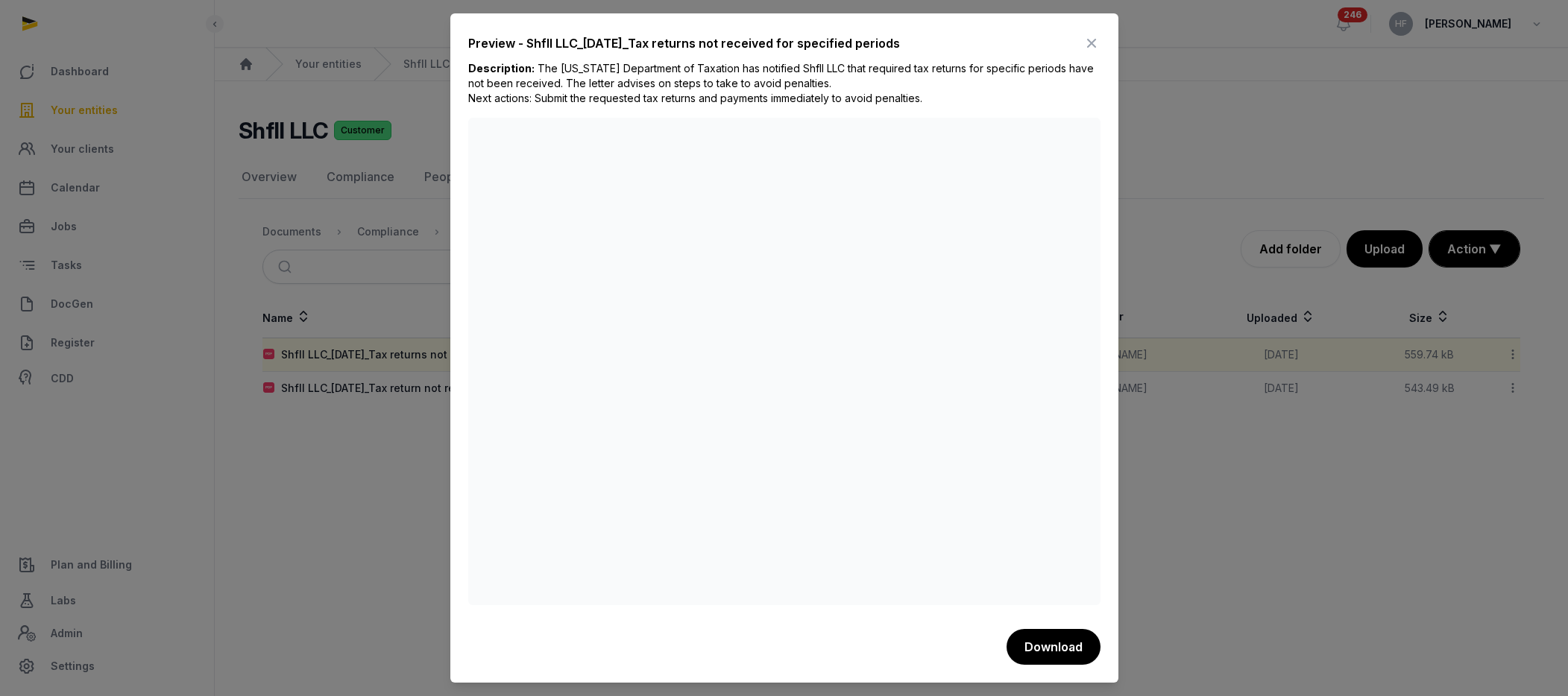
click at [1093, 43] on icon at bounding box center [1091, 43] width 18 height 23
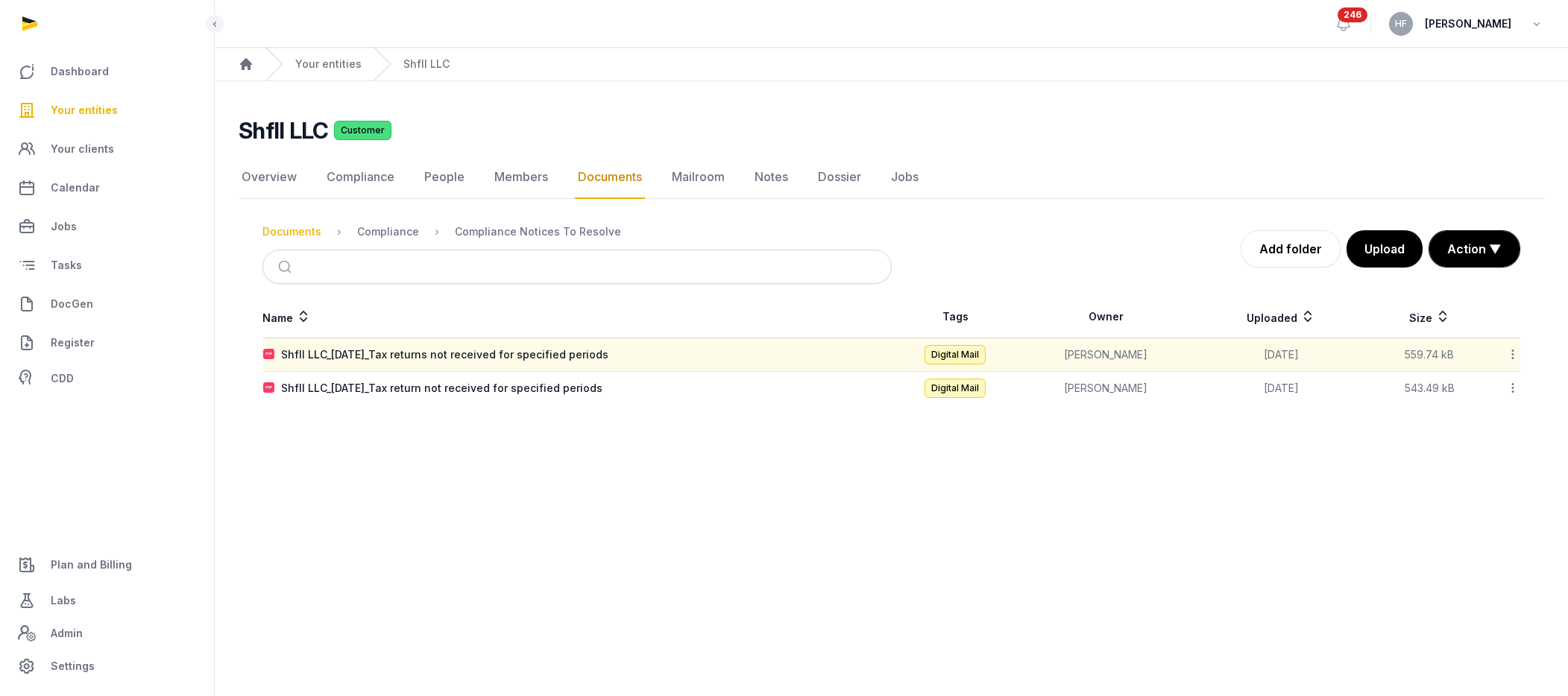
click at [303, 229] on div "Documents" at bounding box center [292, 232] width 59 height 15
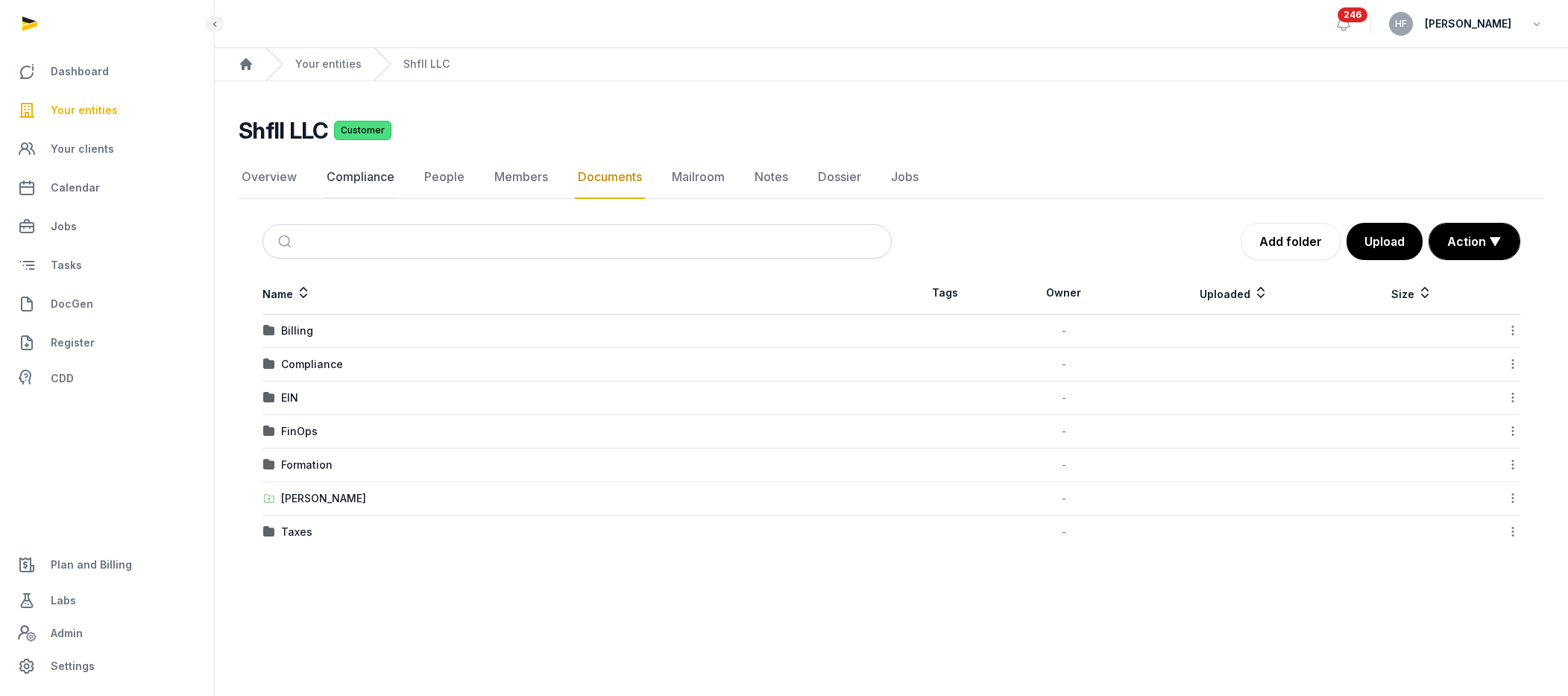
click at [366, 174] on link "Compliance" at bounding box center [360, 177] width 74 height 43
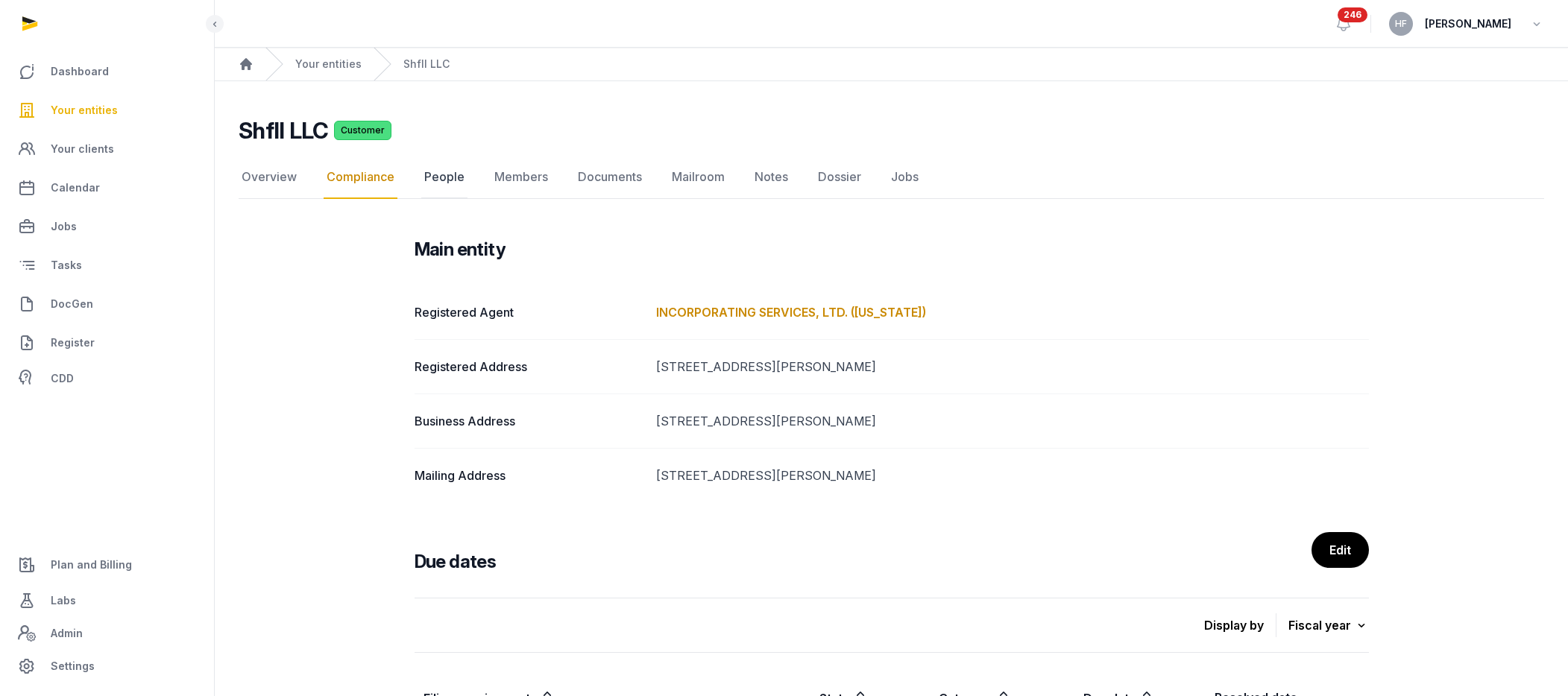
click at [443, 182] on link "People" at bounding box center [444, 177] width 46 height 43
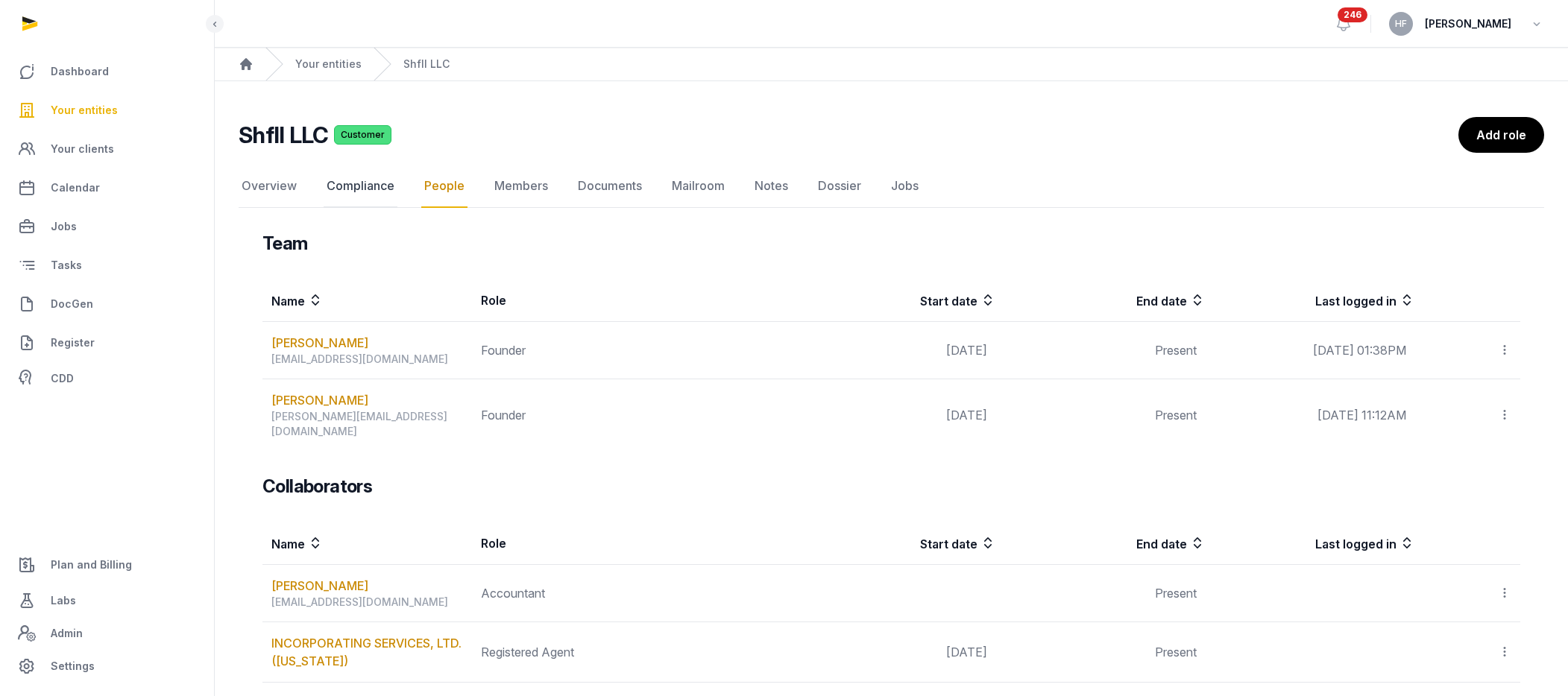
click at [362, 188] on link "Compliance" at bounding box center [360, 186] width 74 height 43
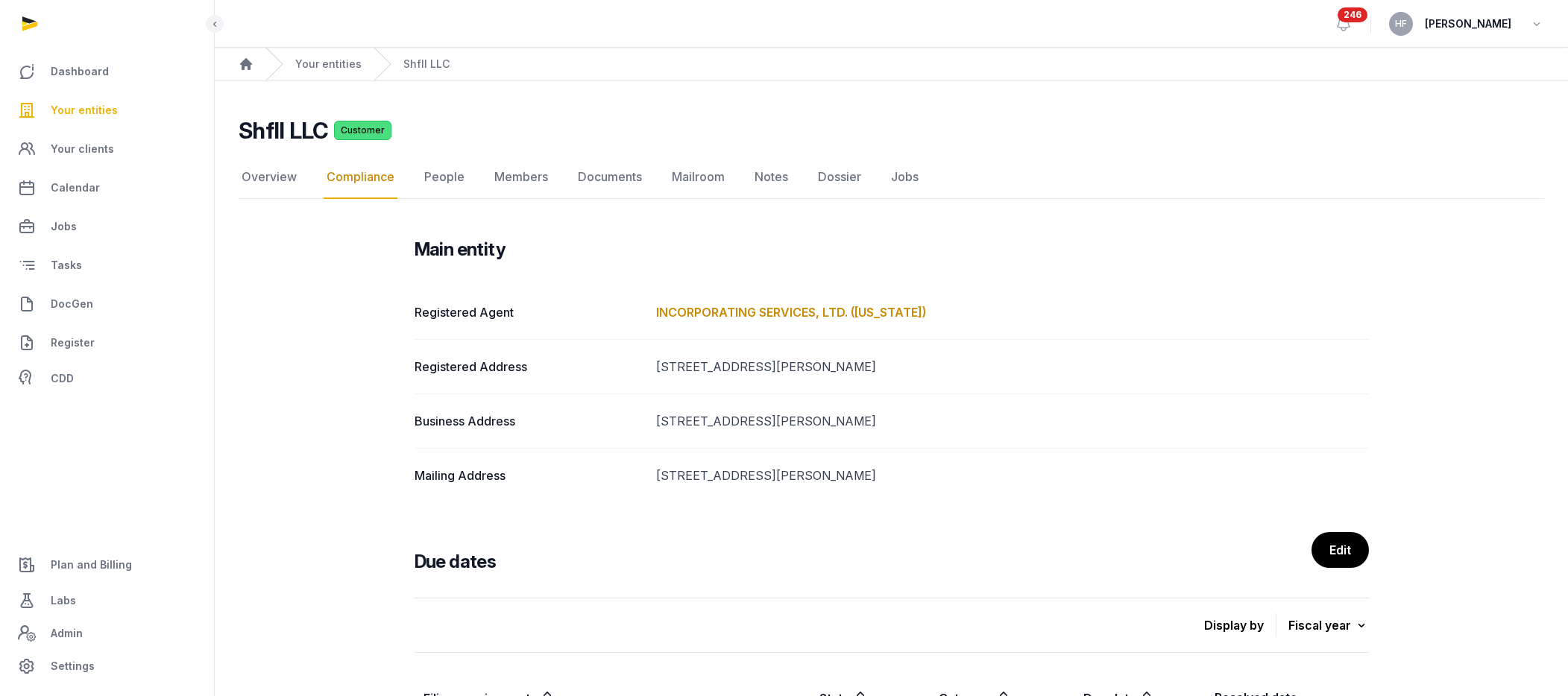
click at [919, 394] on div "Registered Address [STREET_ADDRESS][PERSON_NAME]" at bounding box center [891, 421] width 954 height 54
click at [257, 181] on link "Overview" at bounding box center [268, 177] width 61 height 43
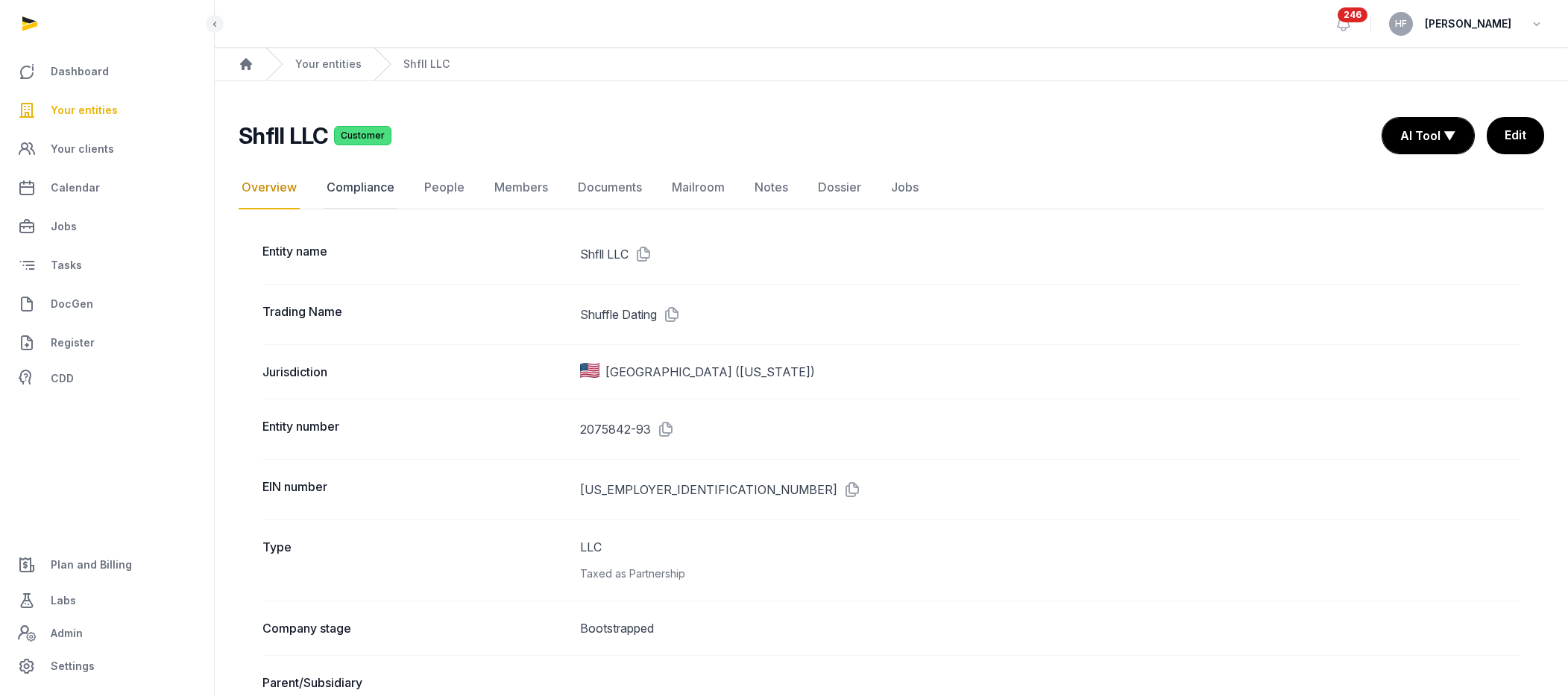
click at [375, 185] on link "Compliance" at bounding box center [360, 187] width 74 height 43
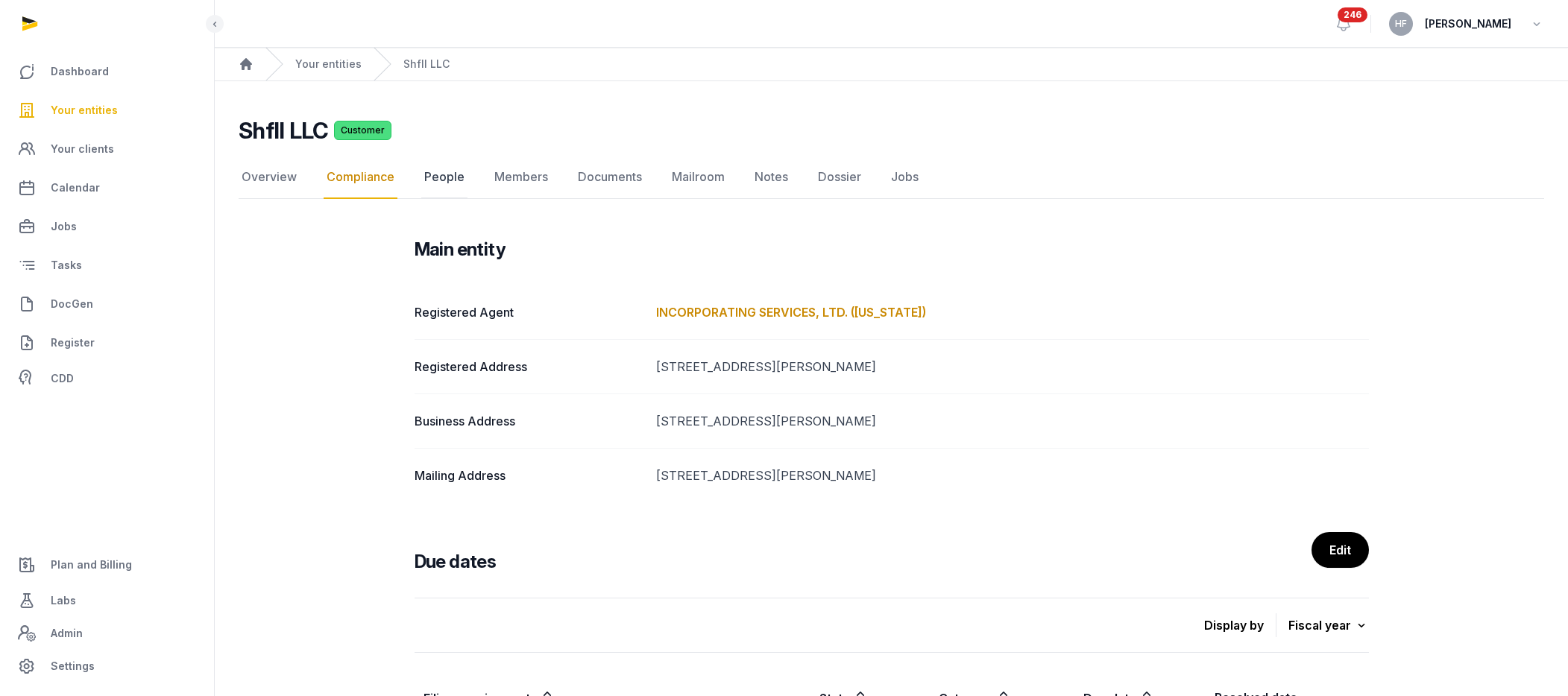
click at [450, 176] on link "People" at bounding box center [444, 177] width 46 height 43
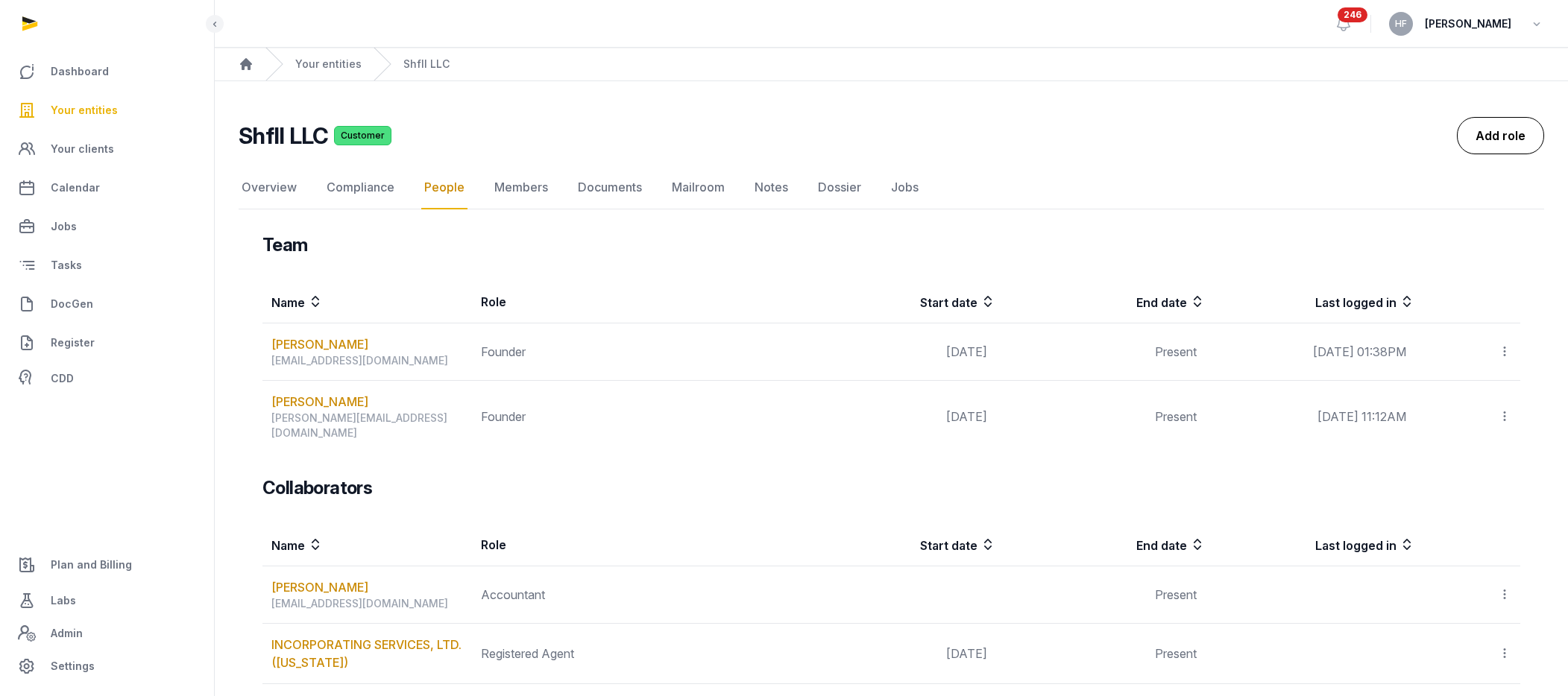
click at [1292, 131] on link "Add role" at bounding box center [1501, 135] width 88 height 37
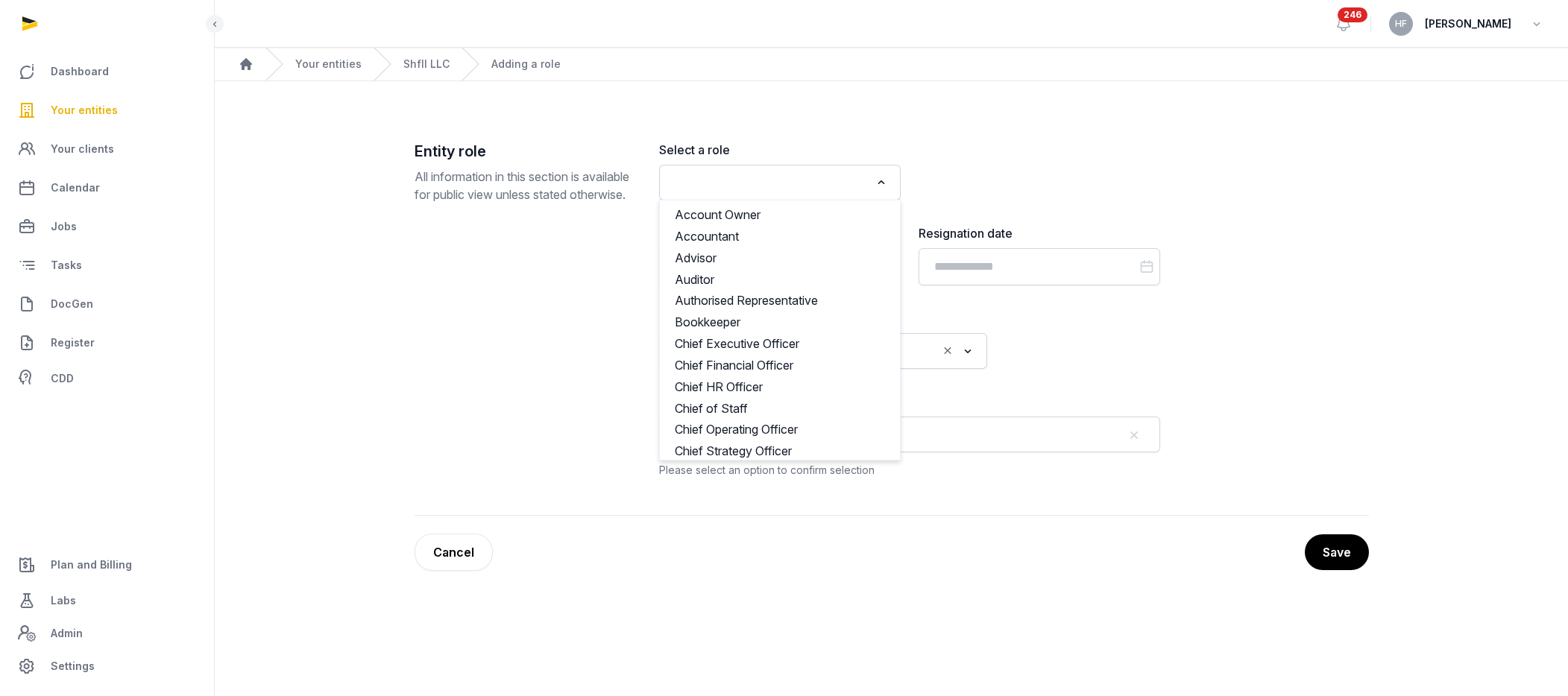
click at [811, 171] on div "Search for option" at bounding box center [769, 181] width 205 height 23
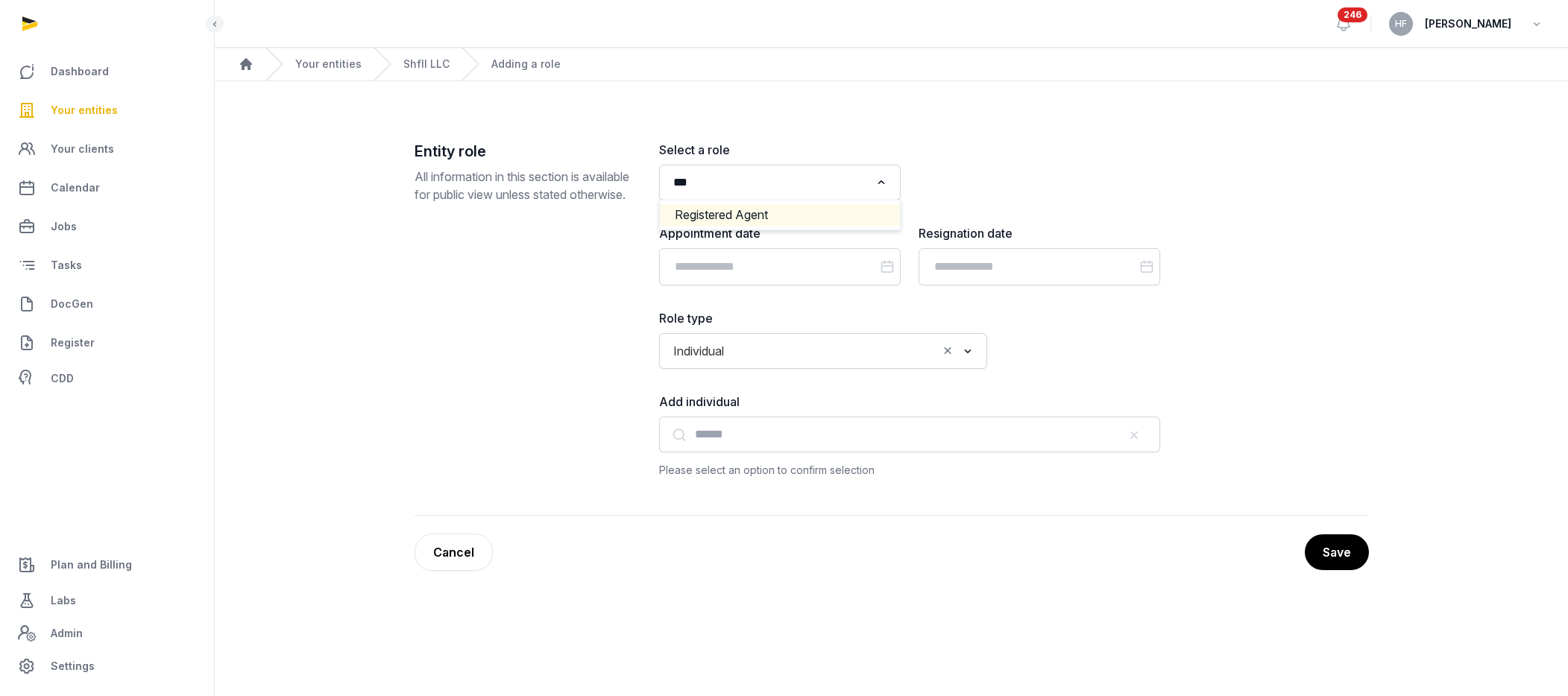
click at [803, 215] on li "Registered Agent" at bounding box center [780, 215] width 240 height 22
type input "***"
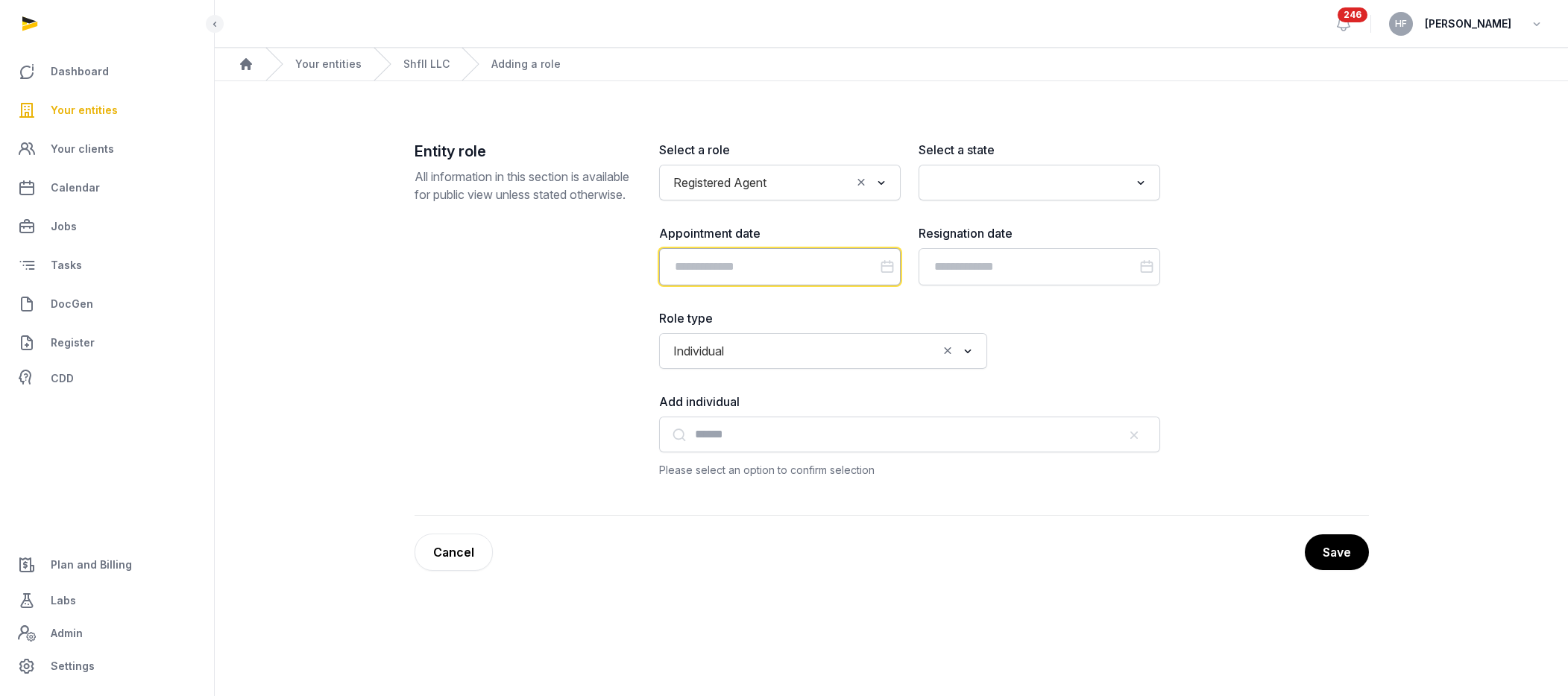
click at [780, 264] on input "Datepicker input" at bounding box center [780, 267] width 242 height 37
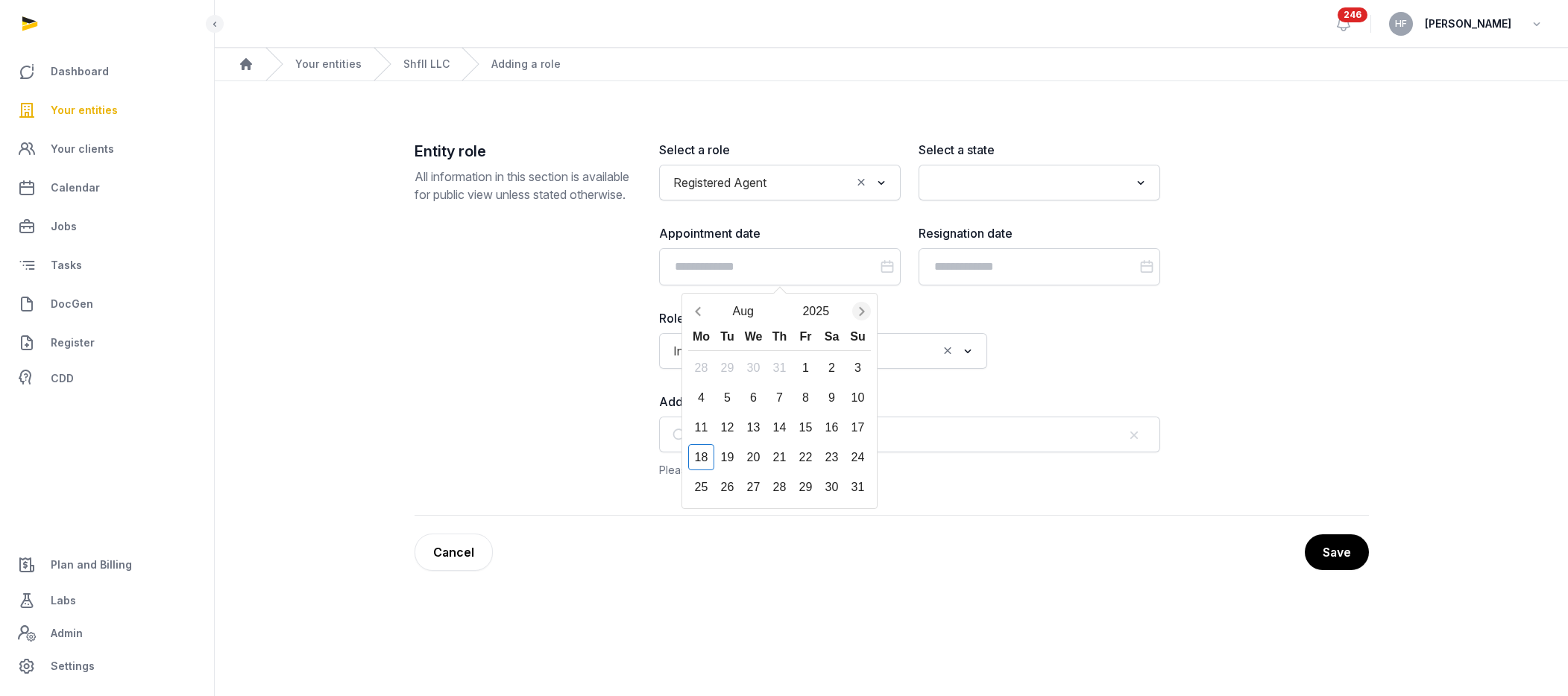
click at [863, 311] on icon "Next month" at bounding box center [861, 311] width 5 height 9
click at [801, 367] on div "5" at bounding box center [806, 368] width 26 height 26
type input "**********"
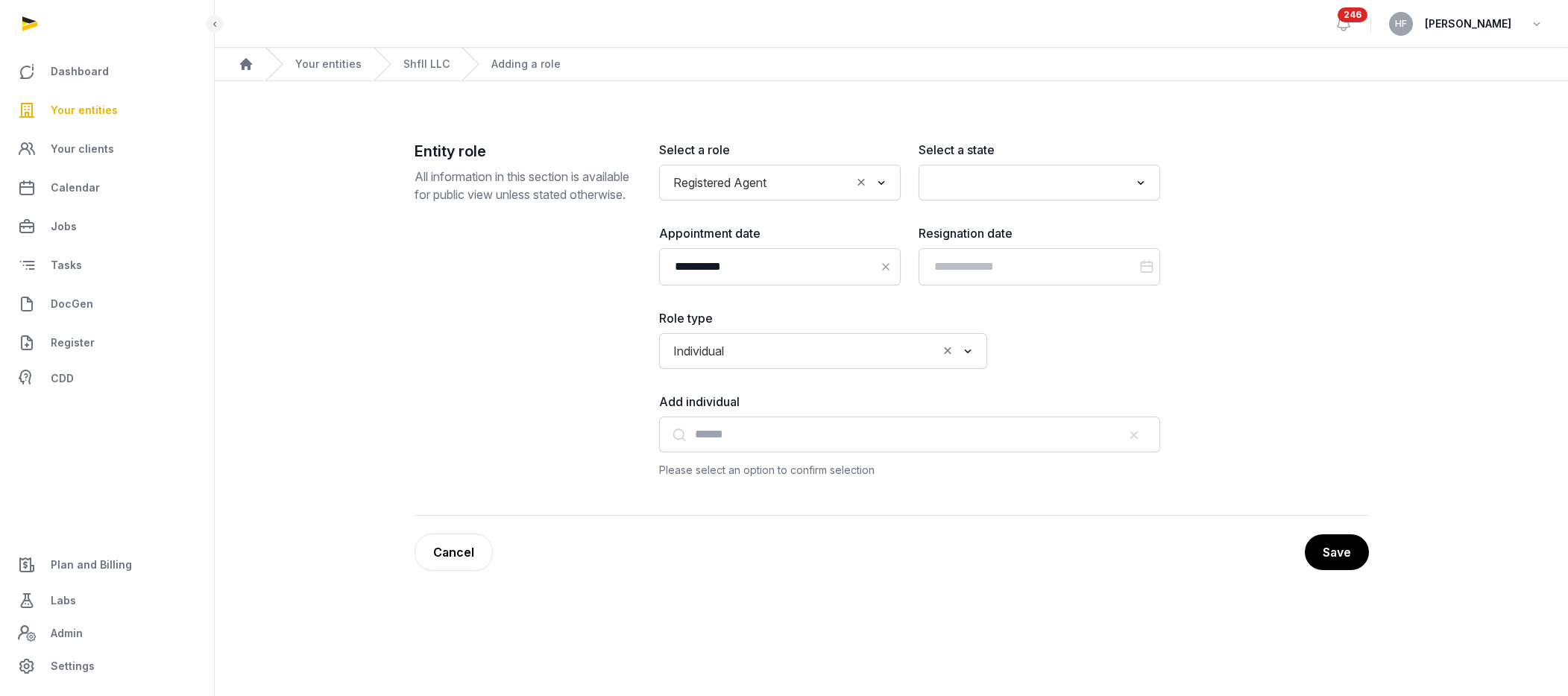
click at [981, 181] on input "Search for option" at bounding box center [1028, 182] width 202 height 21
click at [987, 219] on li "[US_STATE]" at bounding box center [1039, 215] width 240 height 22
click at [784, 342] on input "Search for option" at bounding box center [833, 351] width 207 height 21
click at [740, 414] on li "Corporate" at bounding box center [823, 404] width 327 height 22
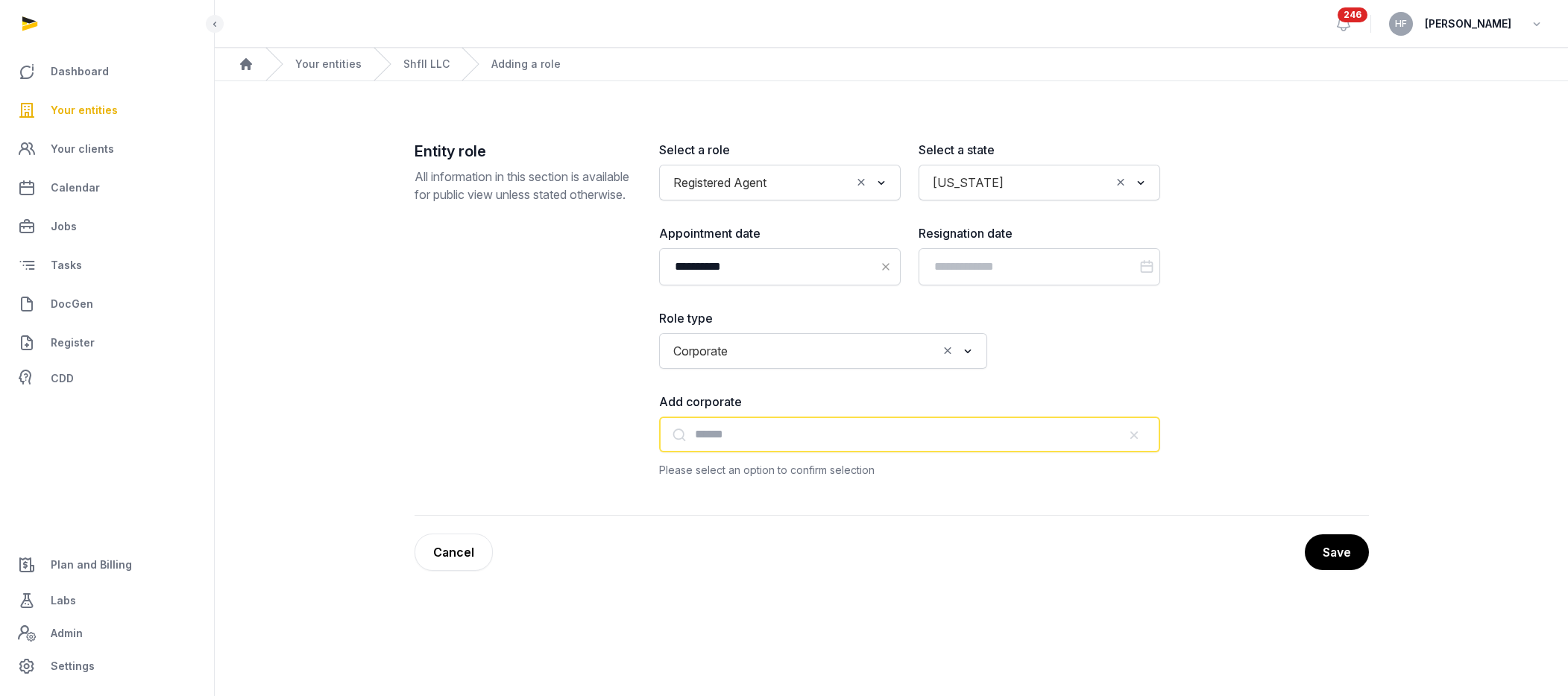
click at [751, 442] on input "text" at bounding box center [910, 434] width 501 height 36
paste input "**********"
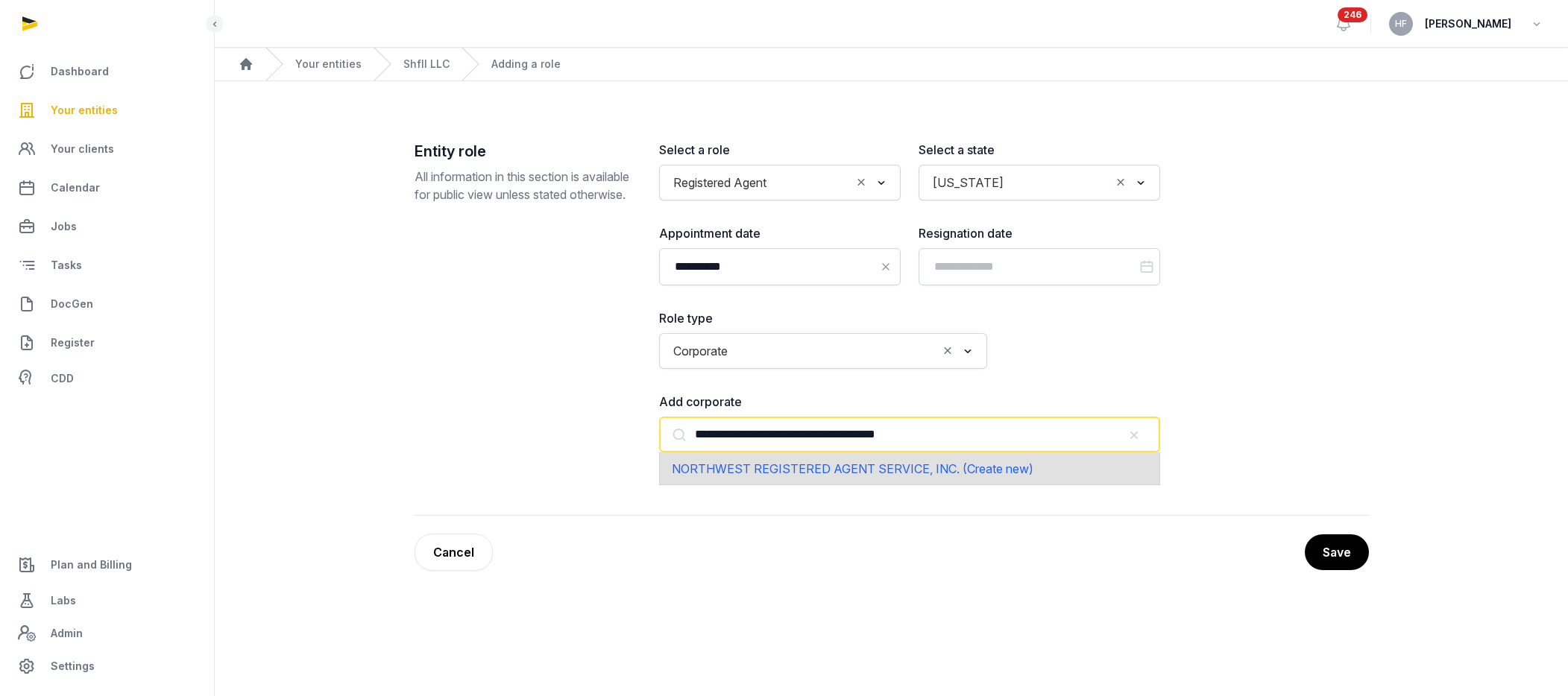
drag, startPoint x: 992, startPoint y: 433, endPoint x: 688, endPoint y: 428, distance: 304.0
click at [688, 427] on input "**********" at bounding box center [910, 434] width 501 height 36
type input "*********"
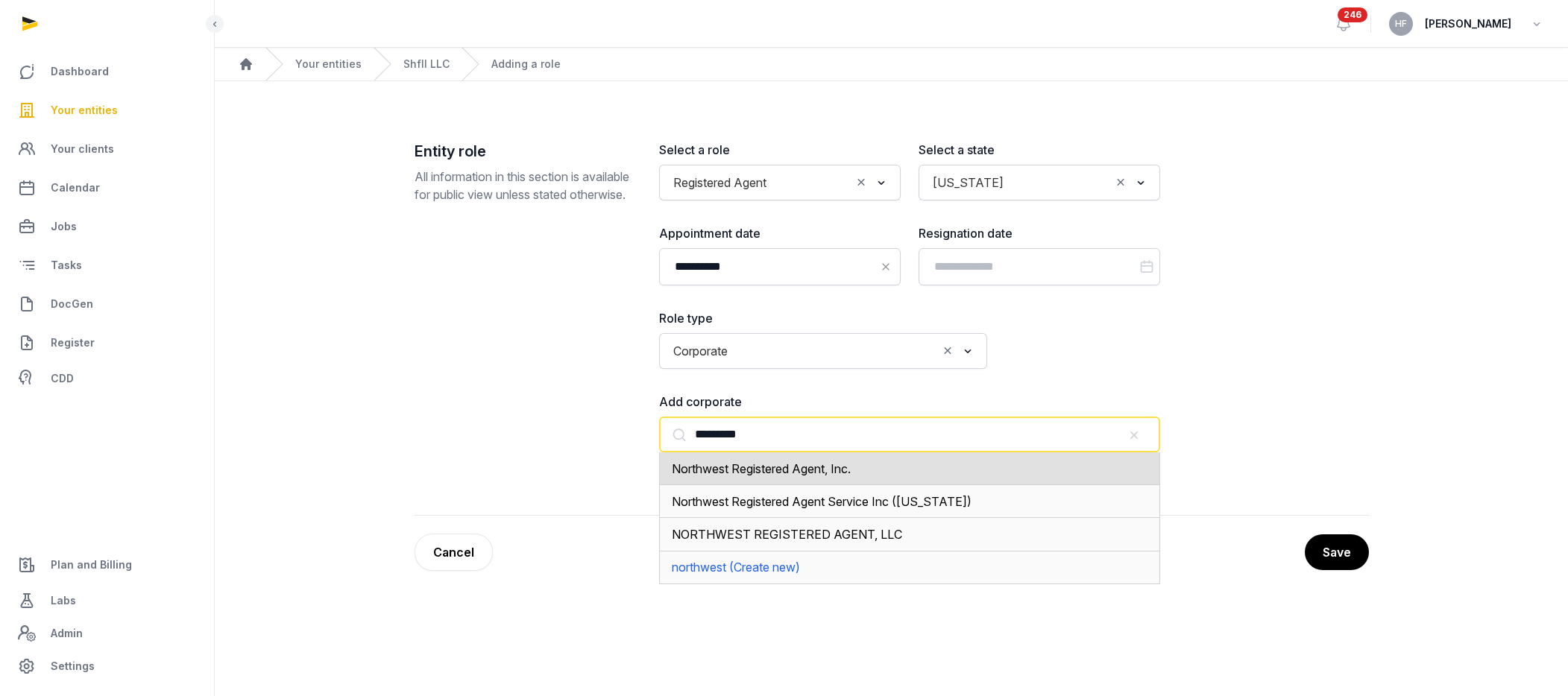
drag, startPoint x: 722, startPoint y: 431, endPoint x: 617, endPoint y: 431, distance: 105.0
click at [622, 431] on div "**********" at bounding box center [891, 328] width 954 height 375
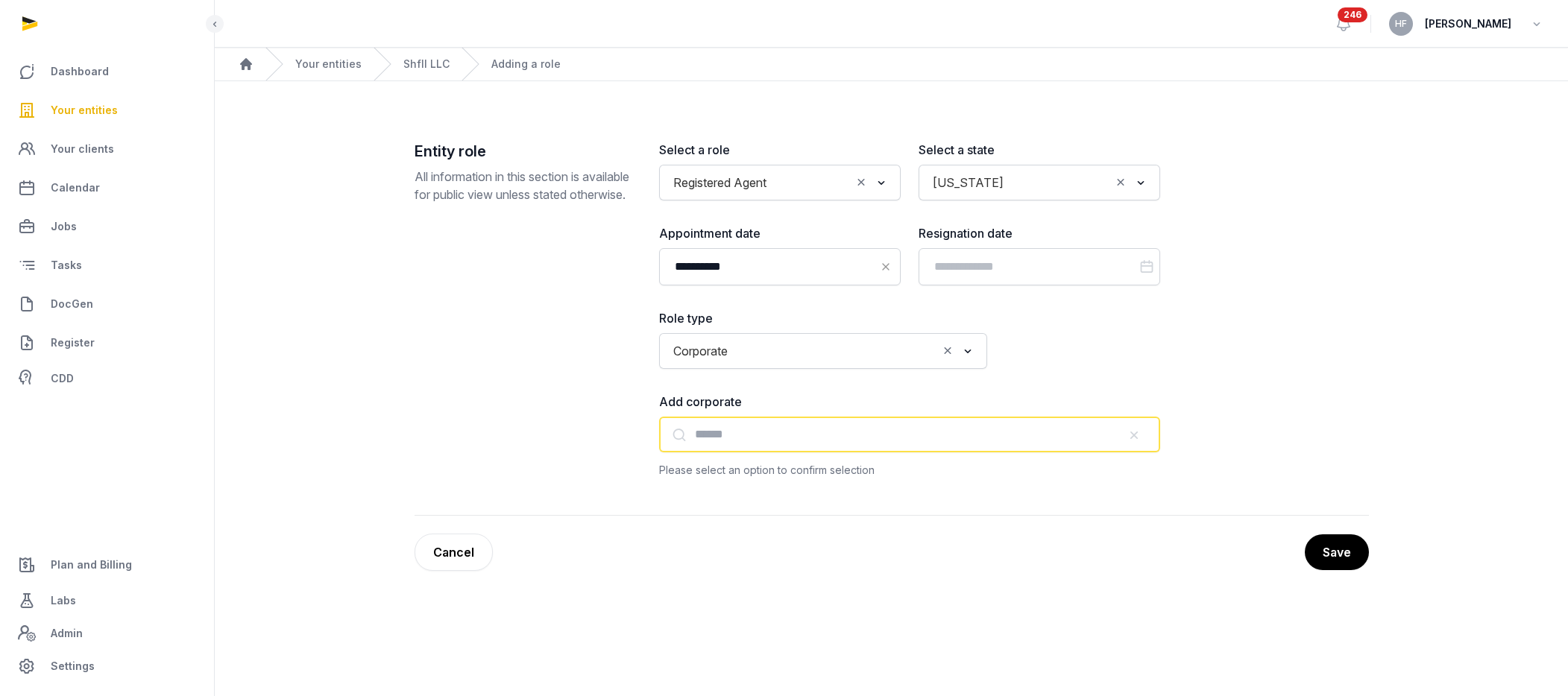
paste input "**********"
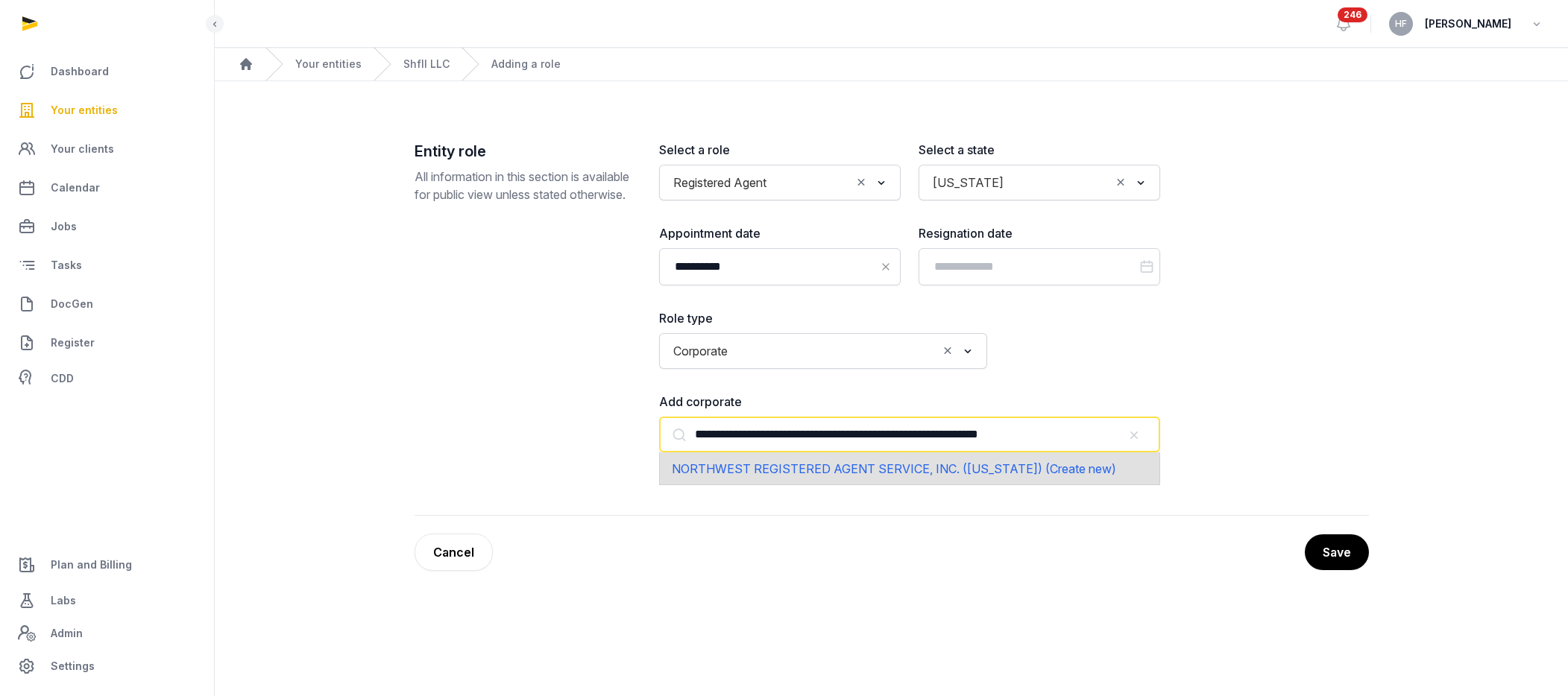
type input "**********"
click at [1078, 468] on span "NORTHWEST REGISTERED AGENT SERVICE, INC. ([US_STATE]) (Create new)" at bounding box center [894, 468] width 444 height 15
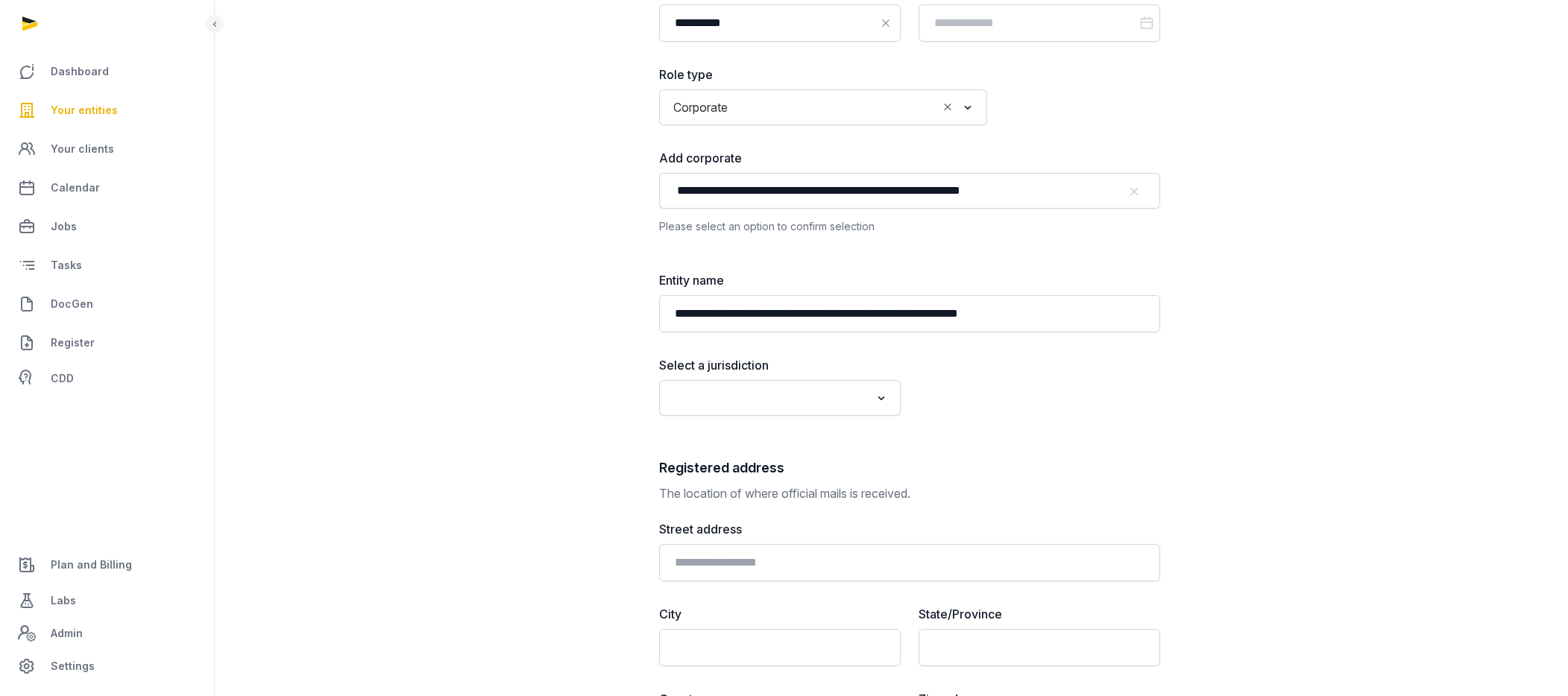
scroll to position [247, 0]
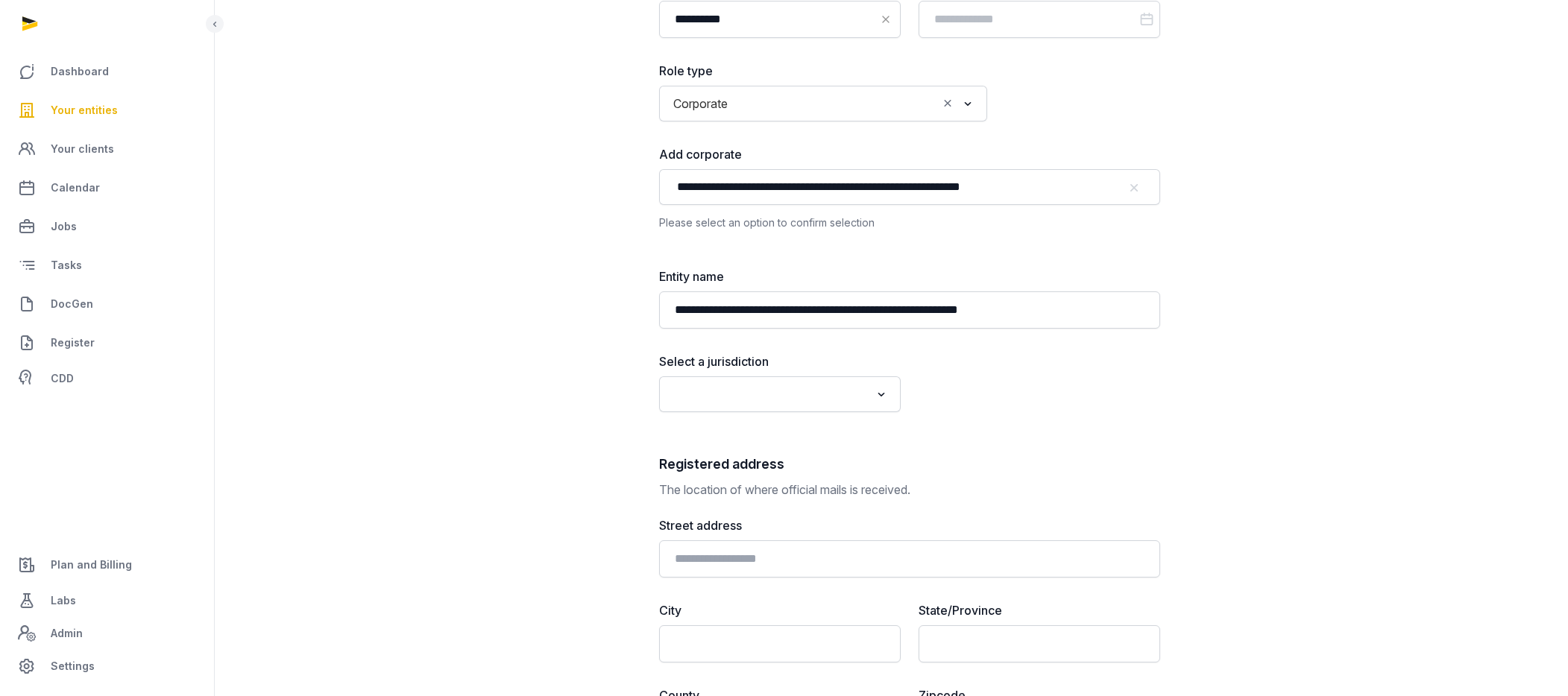
click at [810, 395] on input "Search for option" at bounding box center [769, 395] width 202 height 21
click at [735, 463] on li "[GEOGRAPHIC_DATA]" at bounding box center [780, 469] width 240 height 22
click at [1016, 399] on input "Search for option" at bounding box center [1028, 395] width 202 height 21
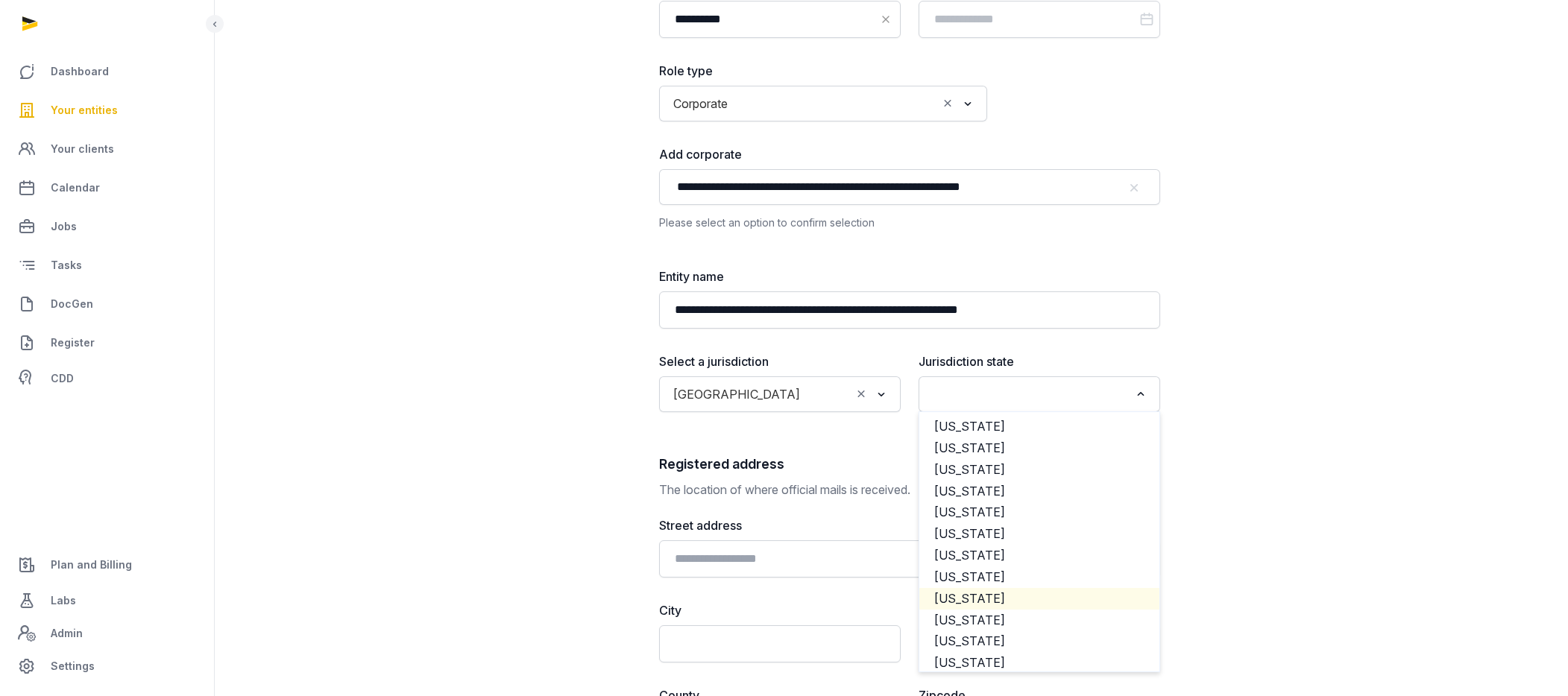
click at [988, 597] on li "[US_STATE]" at bounding box center [1039, 599] width 240 height 22
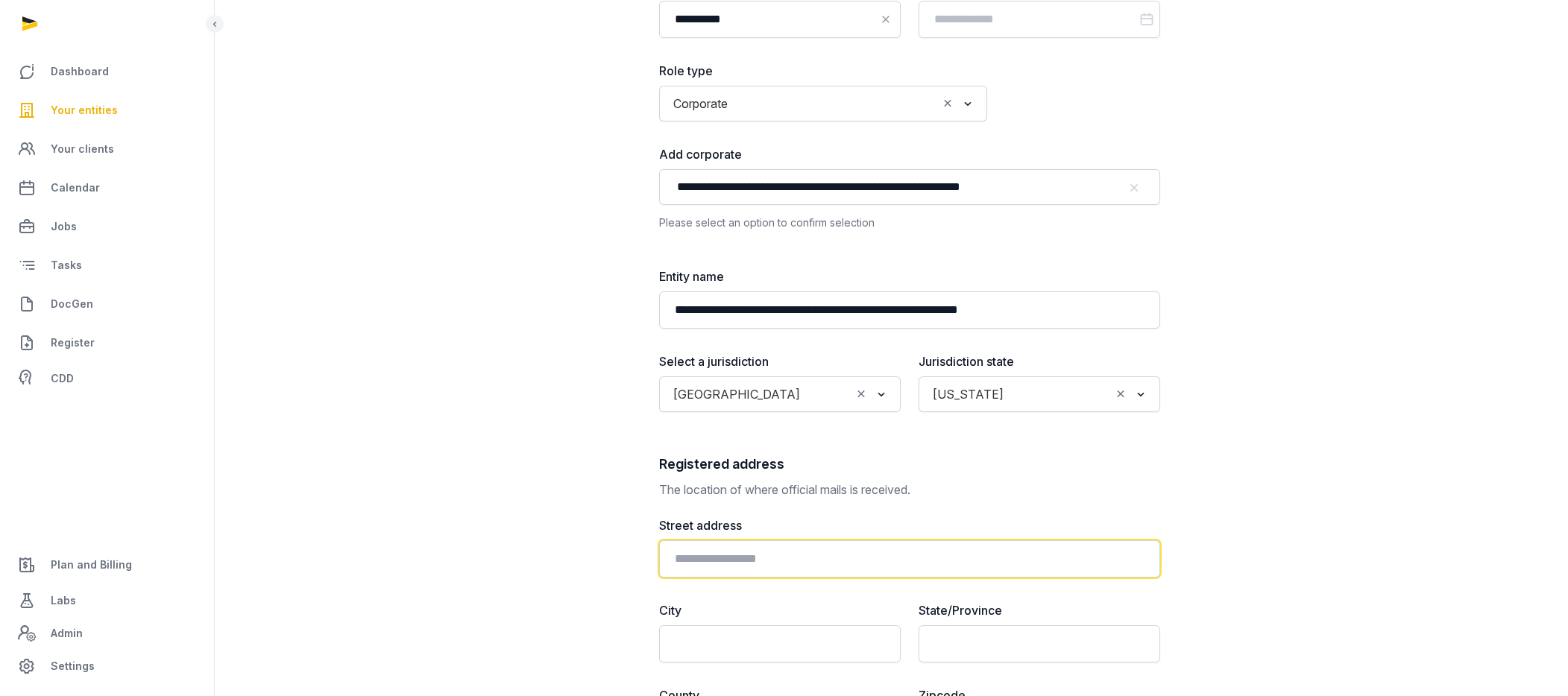
click at [803, 556] on input "text" at bounding box center [910, 559] width 501 height 37
paste input "**********"
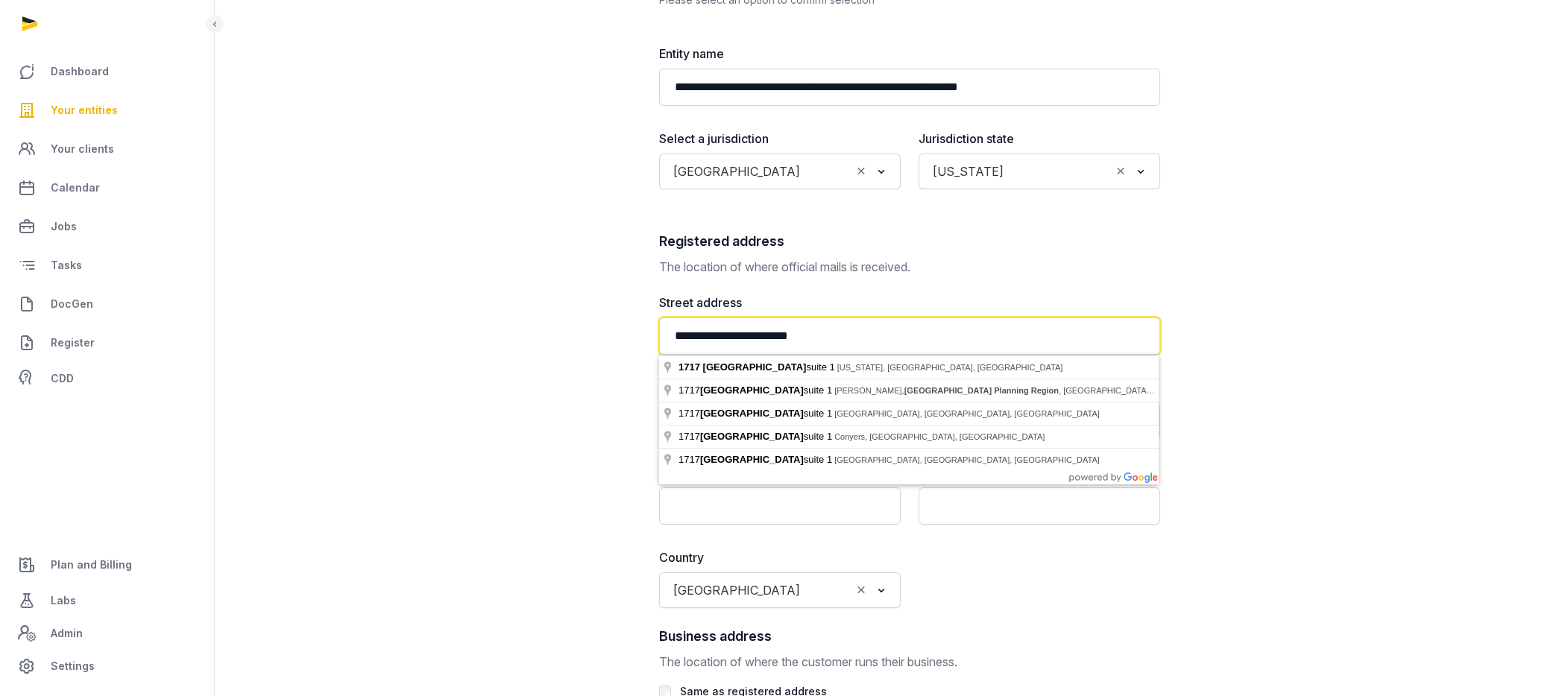
scroll to position [482, 0]
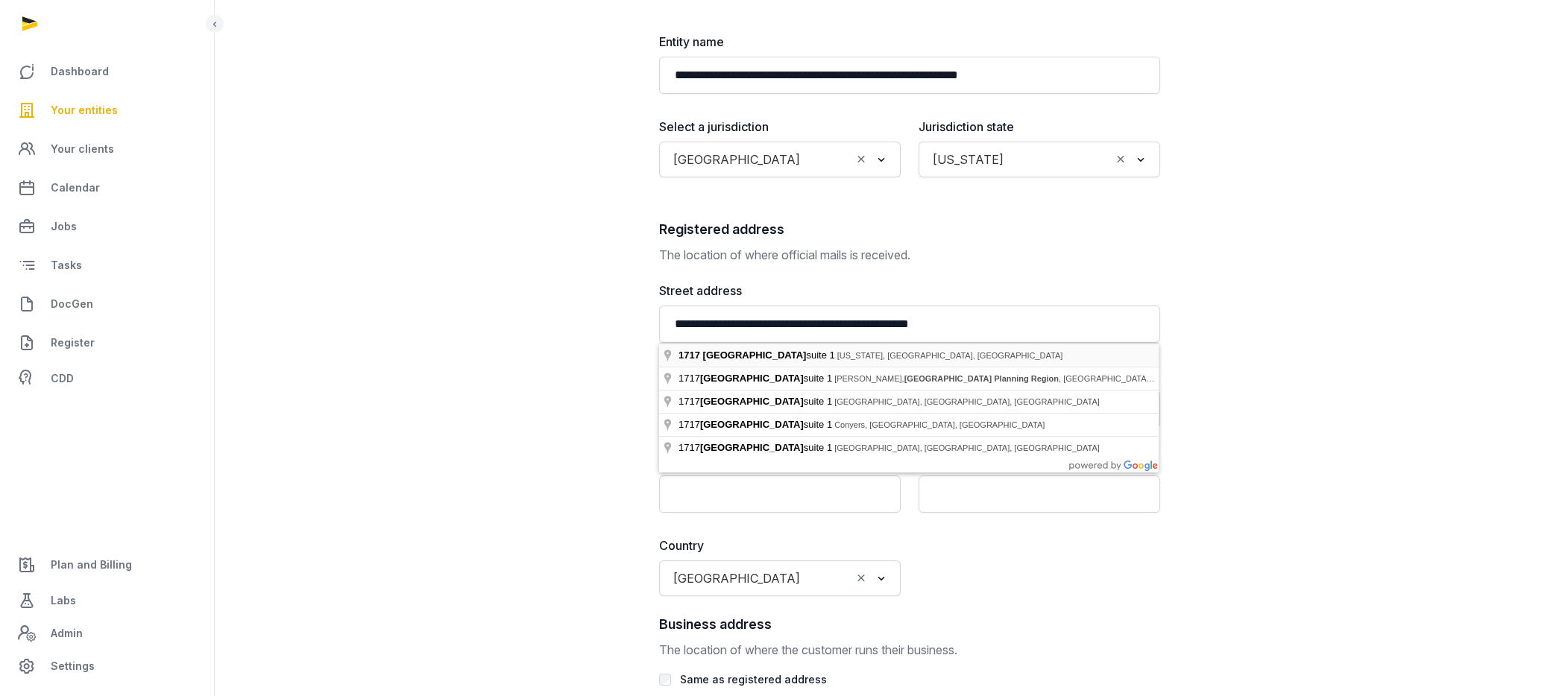
type input "**********"
type input "*****"
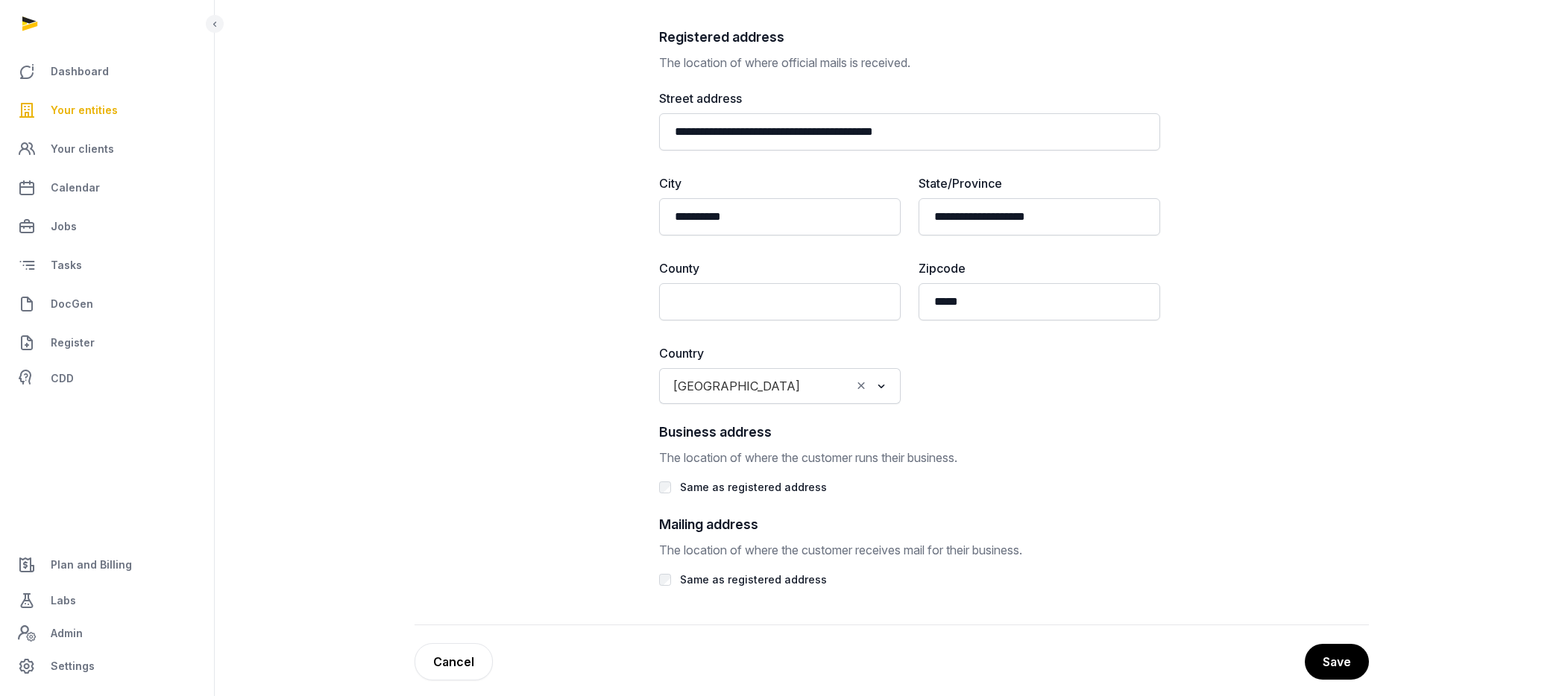
scroll to position [685, 0]
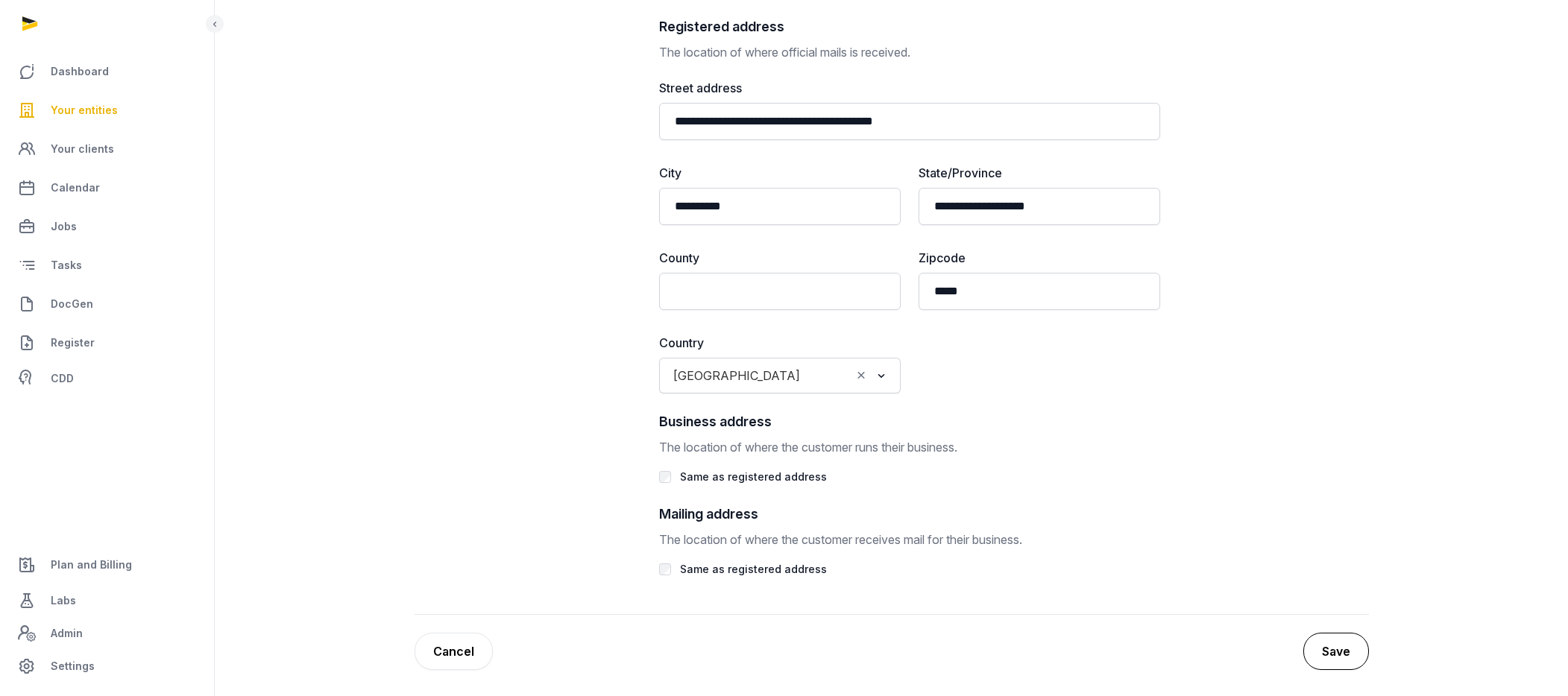
click at [1292, 652] on button "Save" at bounding box center [1336, 651] width 66 height 37
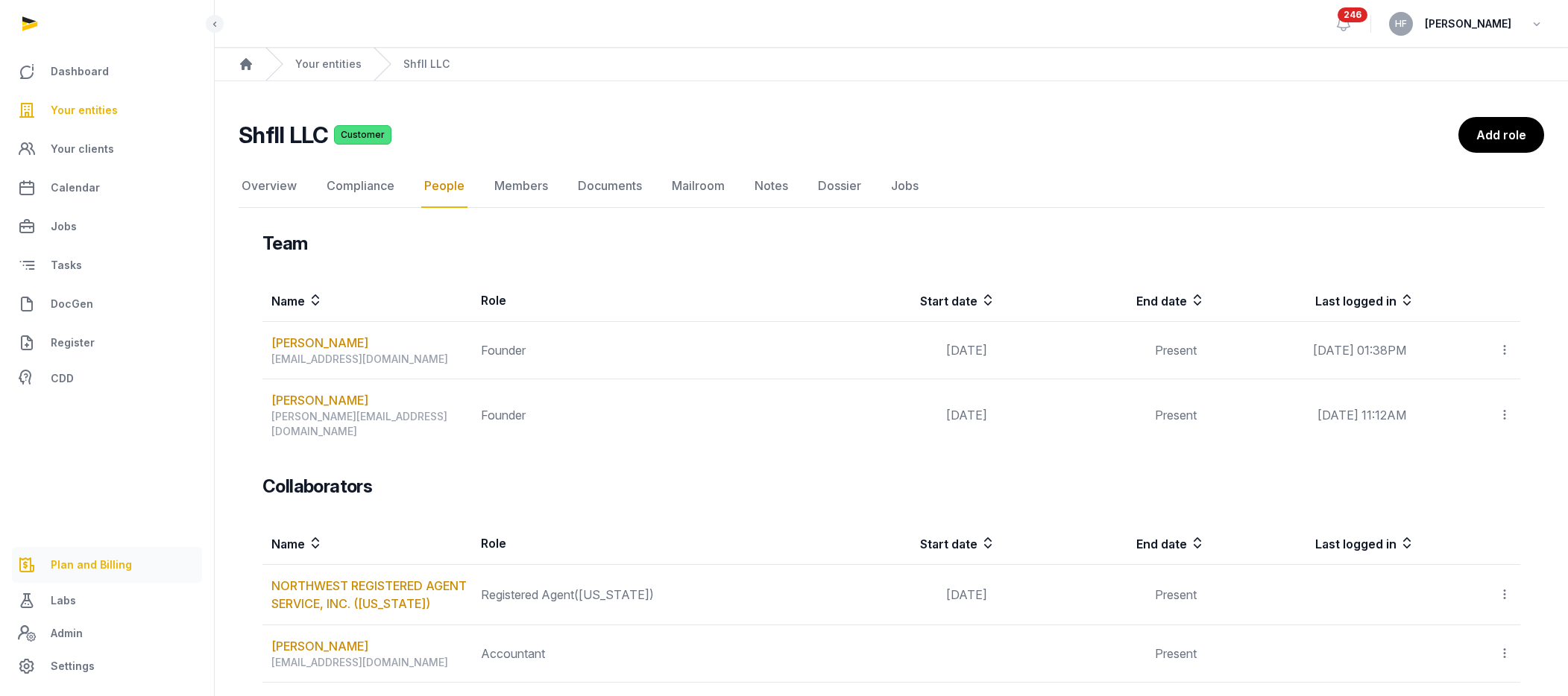
click at [100, 553] on link "Plan and Billing" at bounding box center [107, 565] width 191 height 36
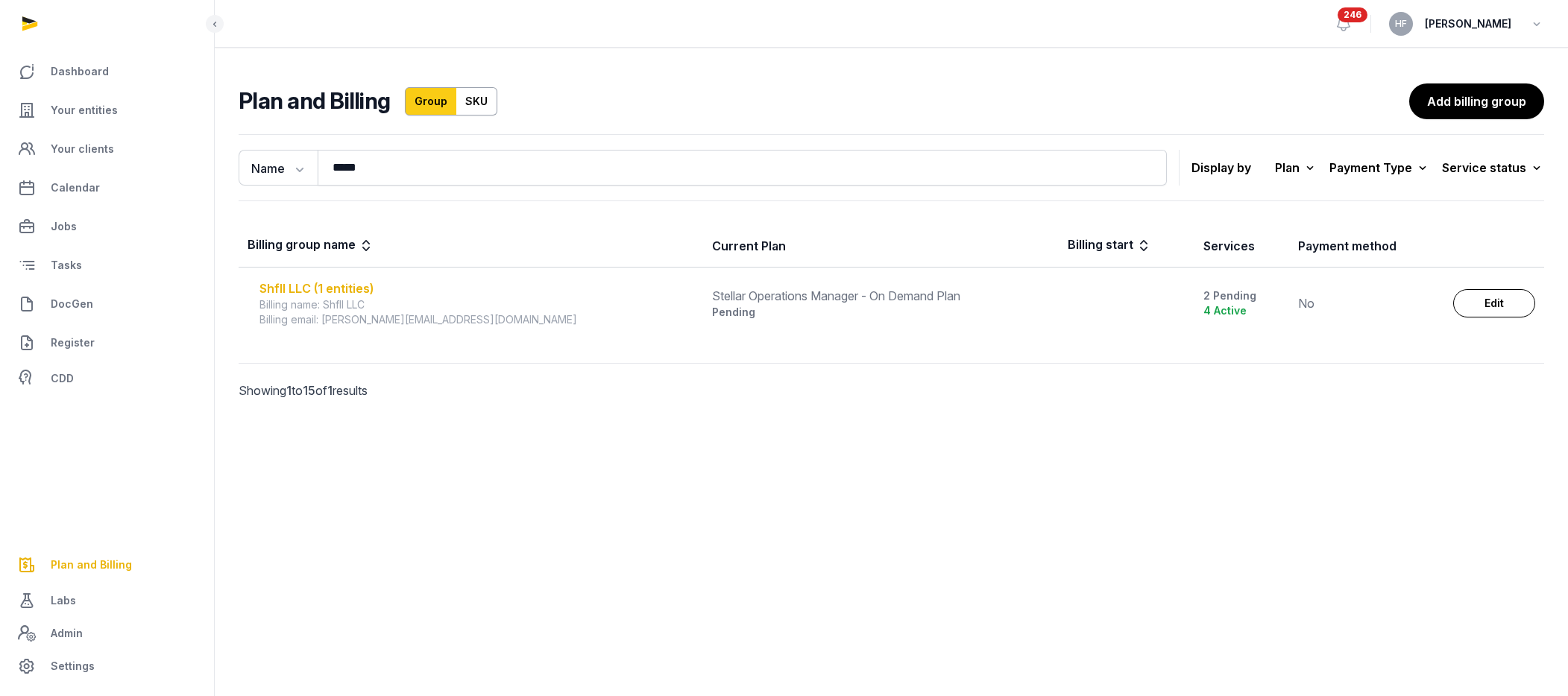
click at [325, 290] on div "Shfll LLC (1 entities)" at bounding box center [477, 288] width 435 height 18
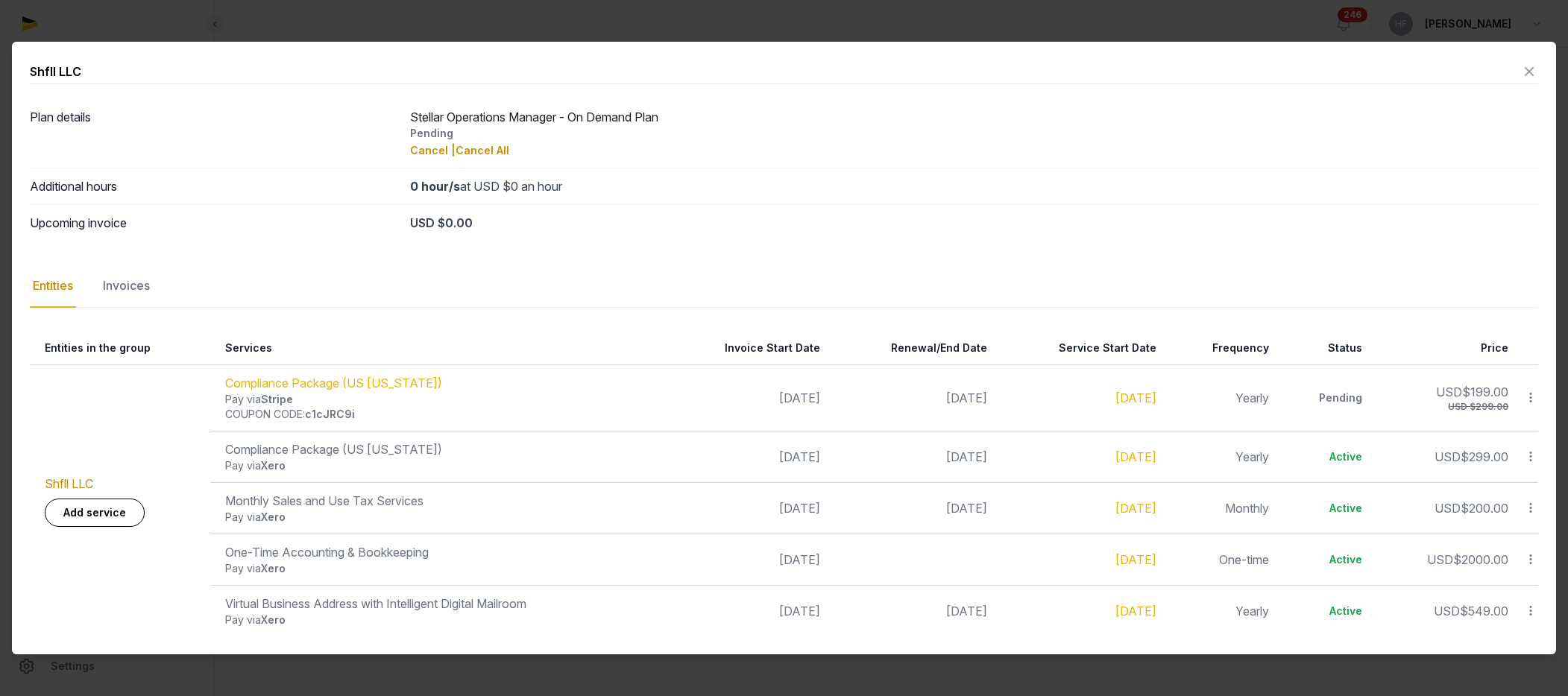
click at [1292, 70] on icon at bounding box center [1529, 71] width 18 height 23
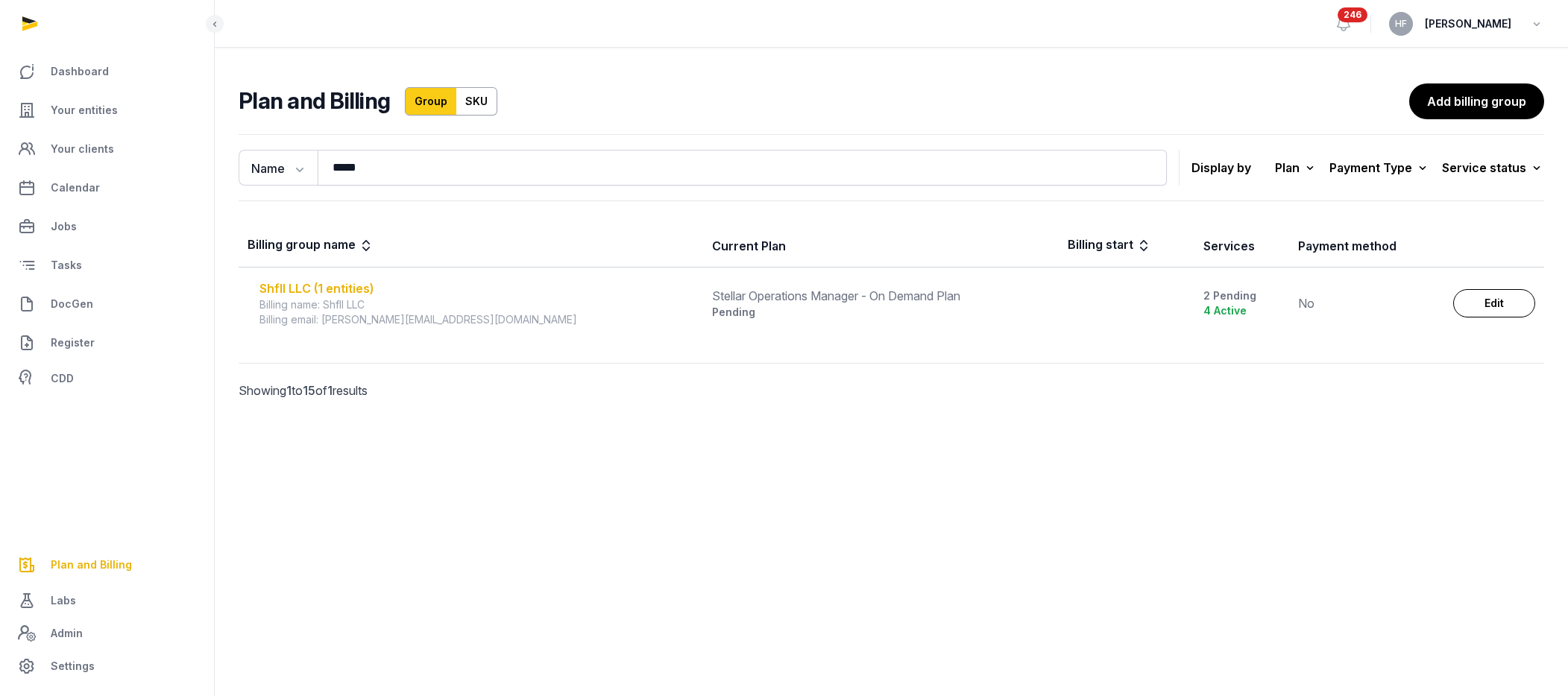
click at [345, 285] on div "Shfll LLC (1 entities)" at bounding box center [477, 288] width 435 height 18
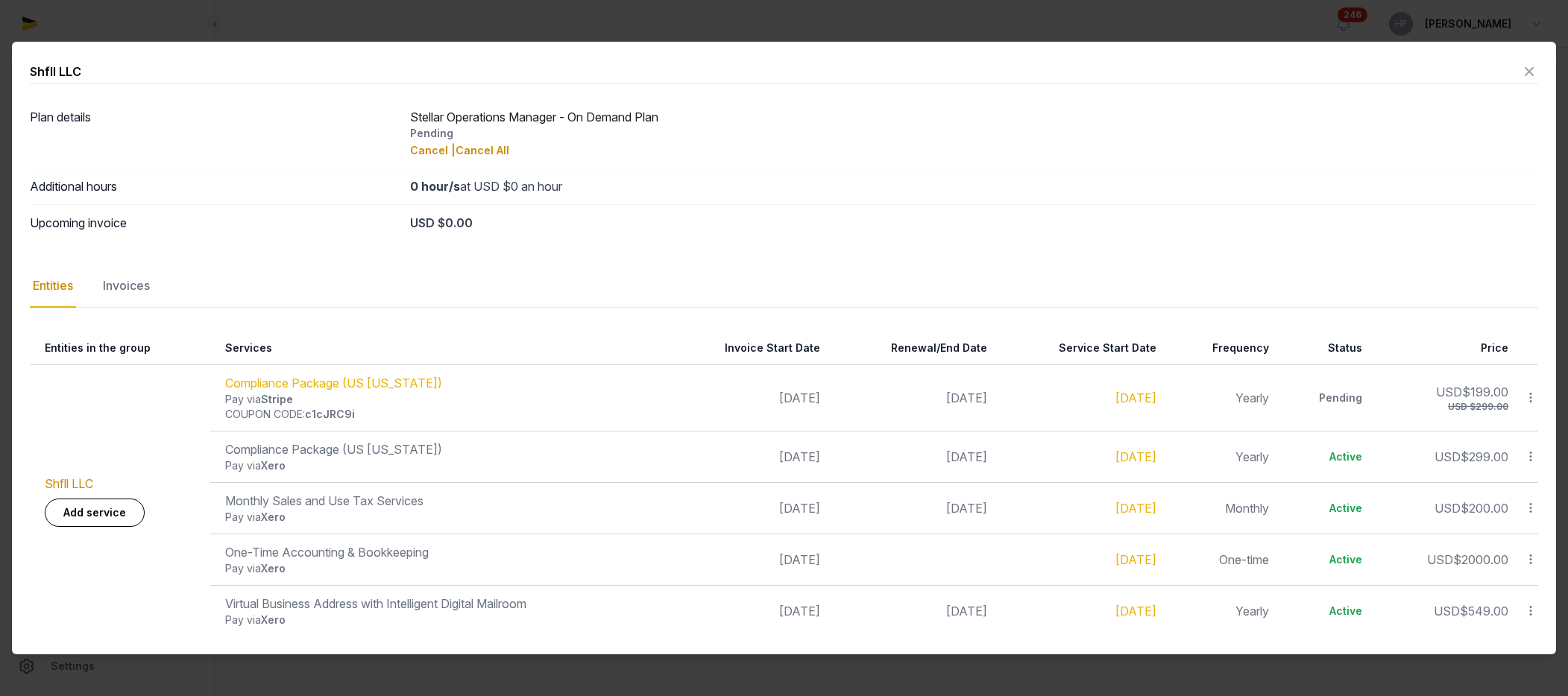
click at [1292, 71] on icon at bounding box center [1529, 71] width 18 height 23
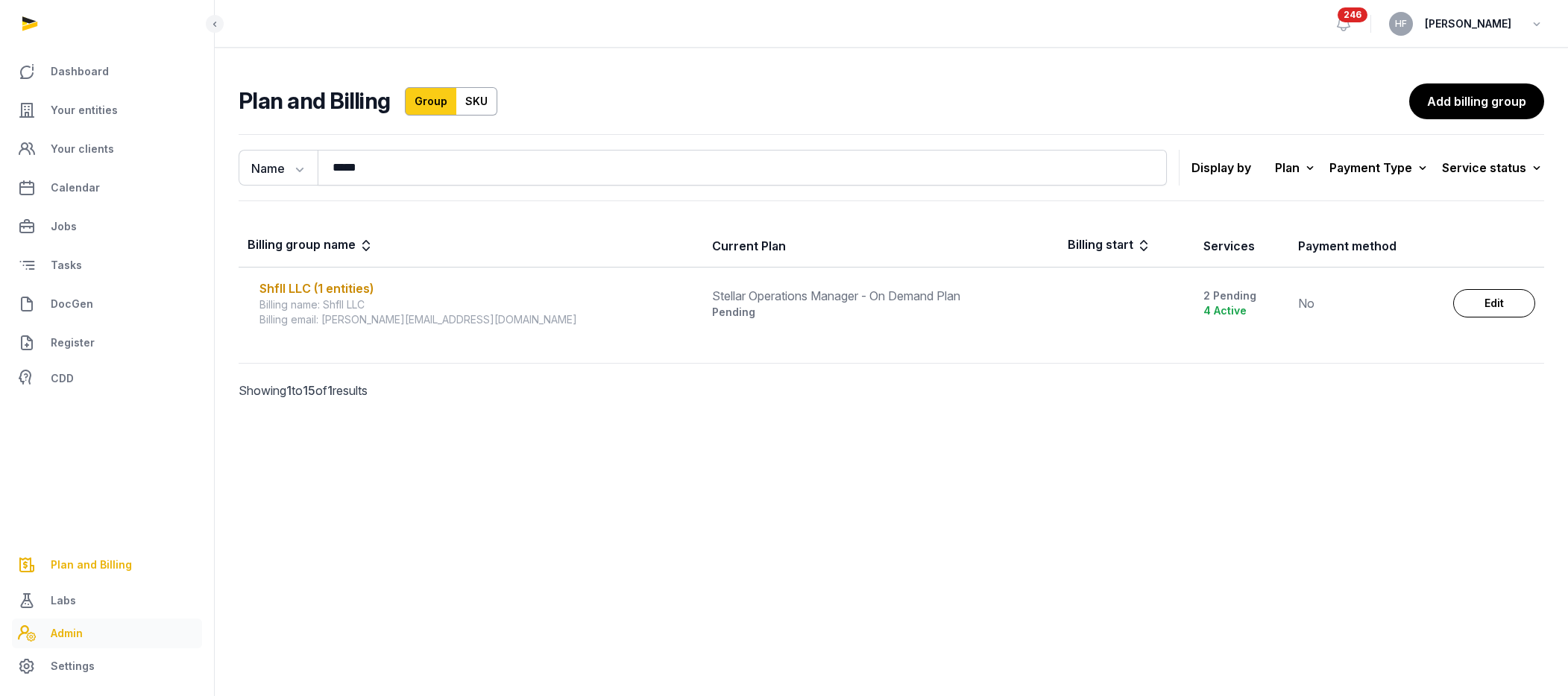
click at [85, 636] on link "Admin" at bounding box center [107, 633] width 191 height 30
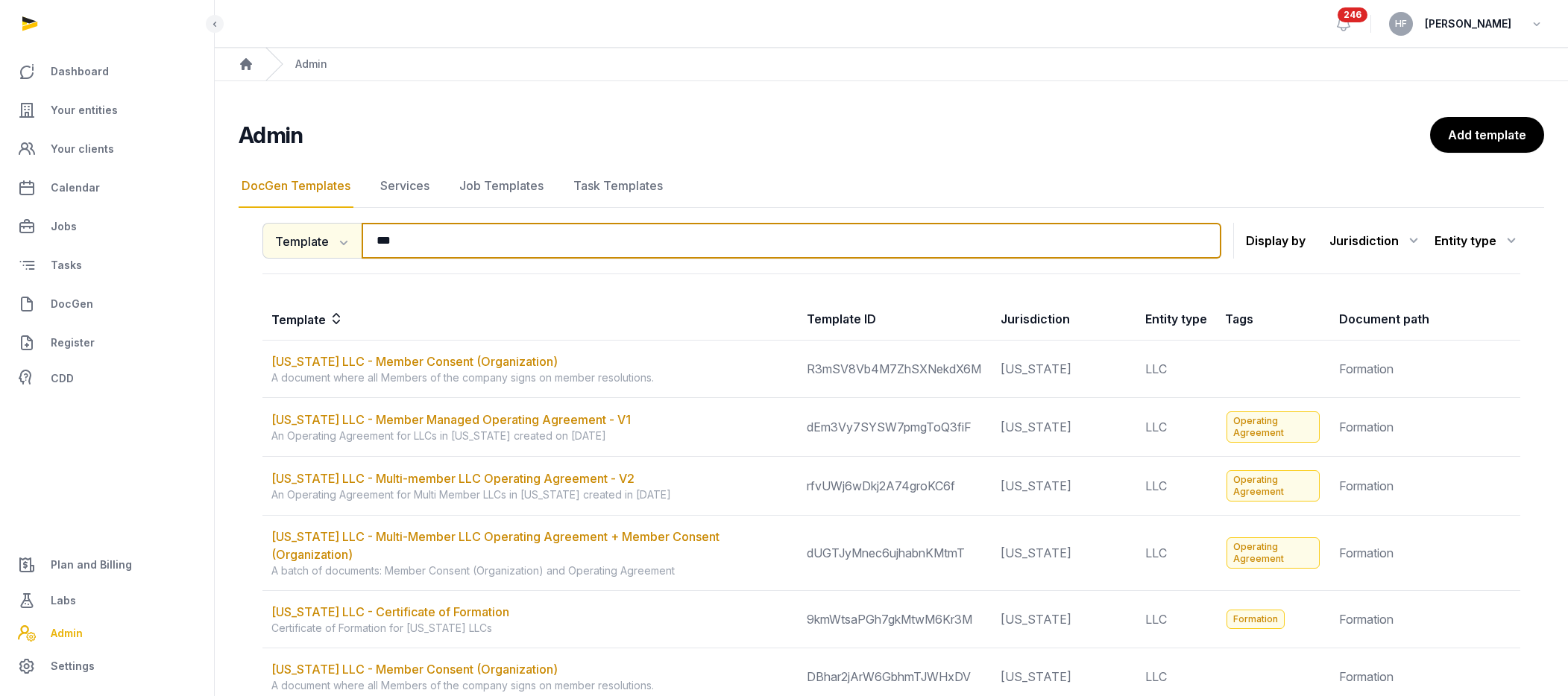
drag, startPoint x: 410, startPoint y: 245, endPoint x: 331, endPoint y: 245, distance: 79.0
click at [331, 245] on div "Template Template Template ID Tags *** Search" at bounding box center [742, 241] width 959 height 36
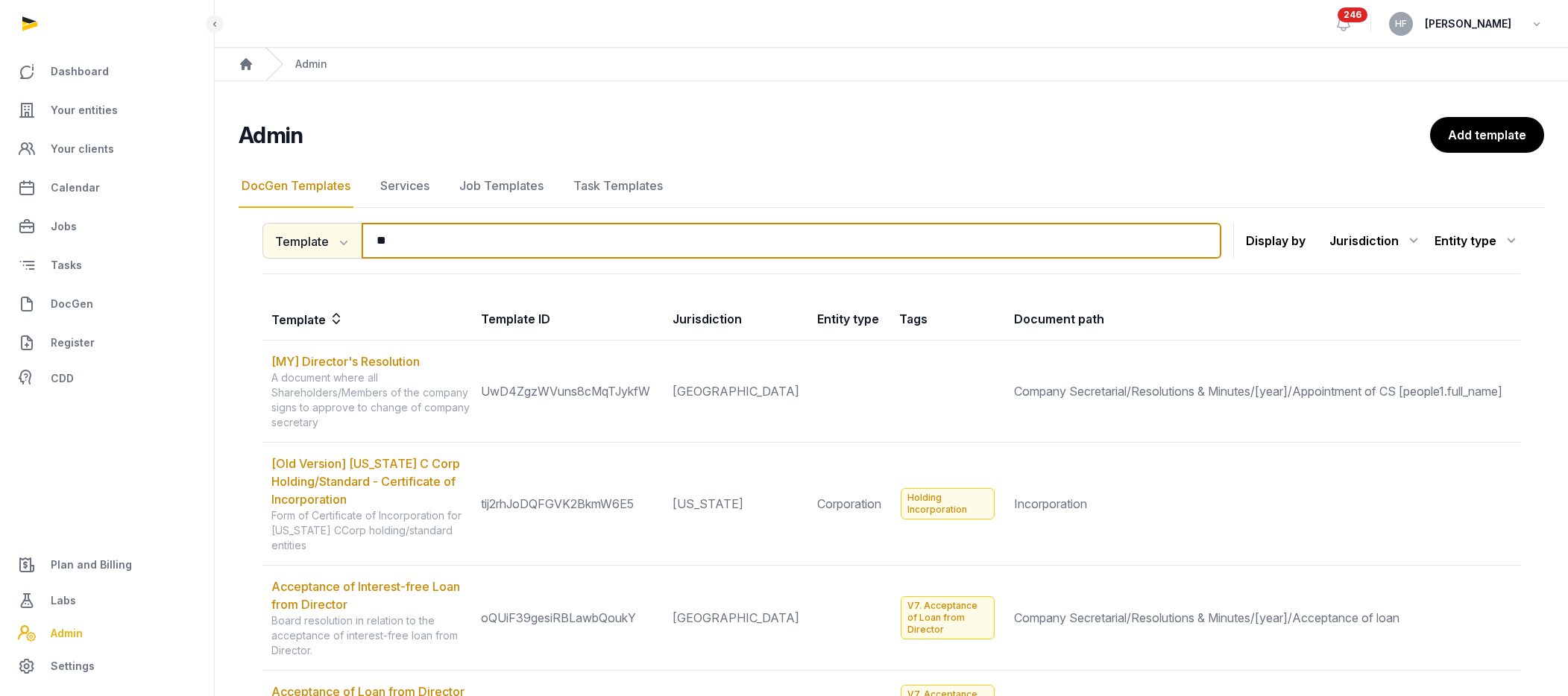
type input "*"
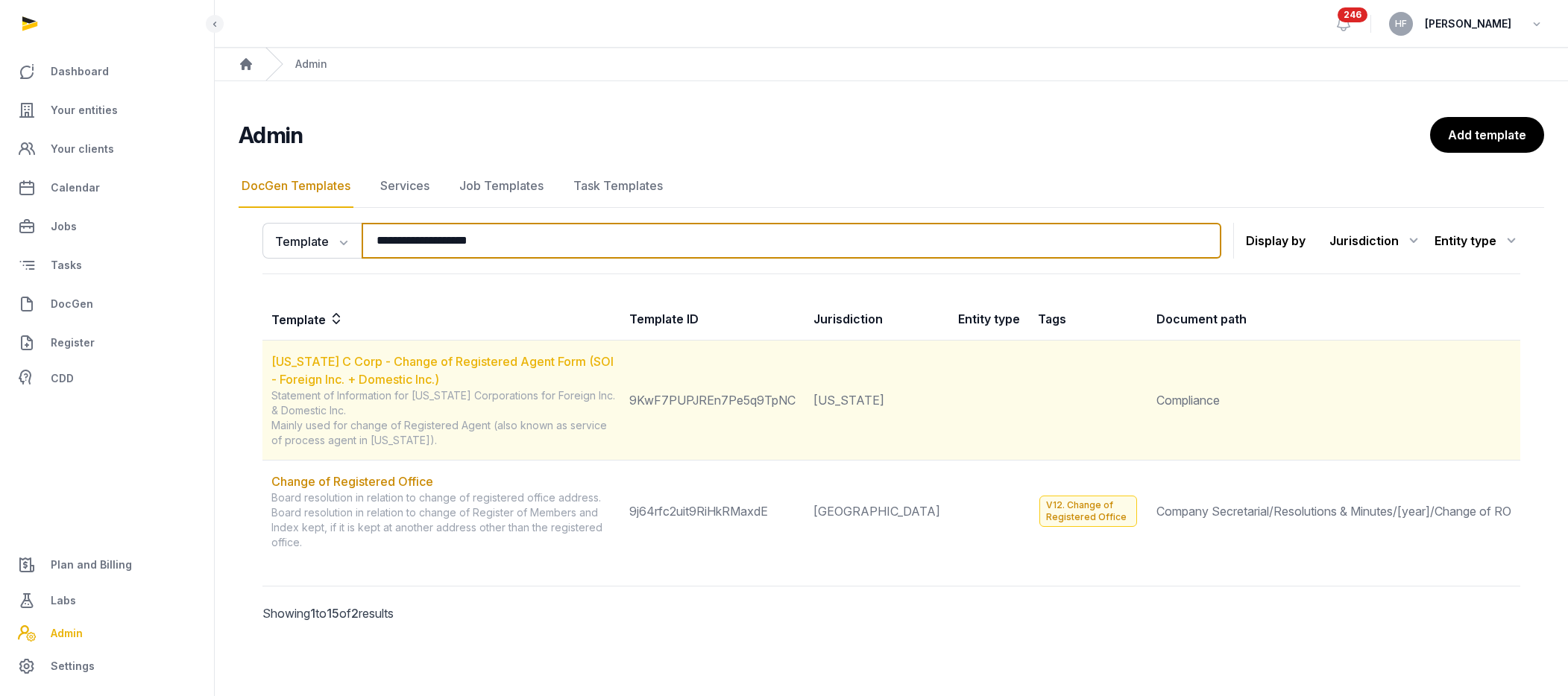
type input "**********"
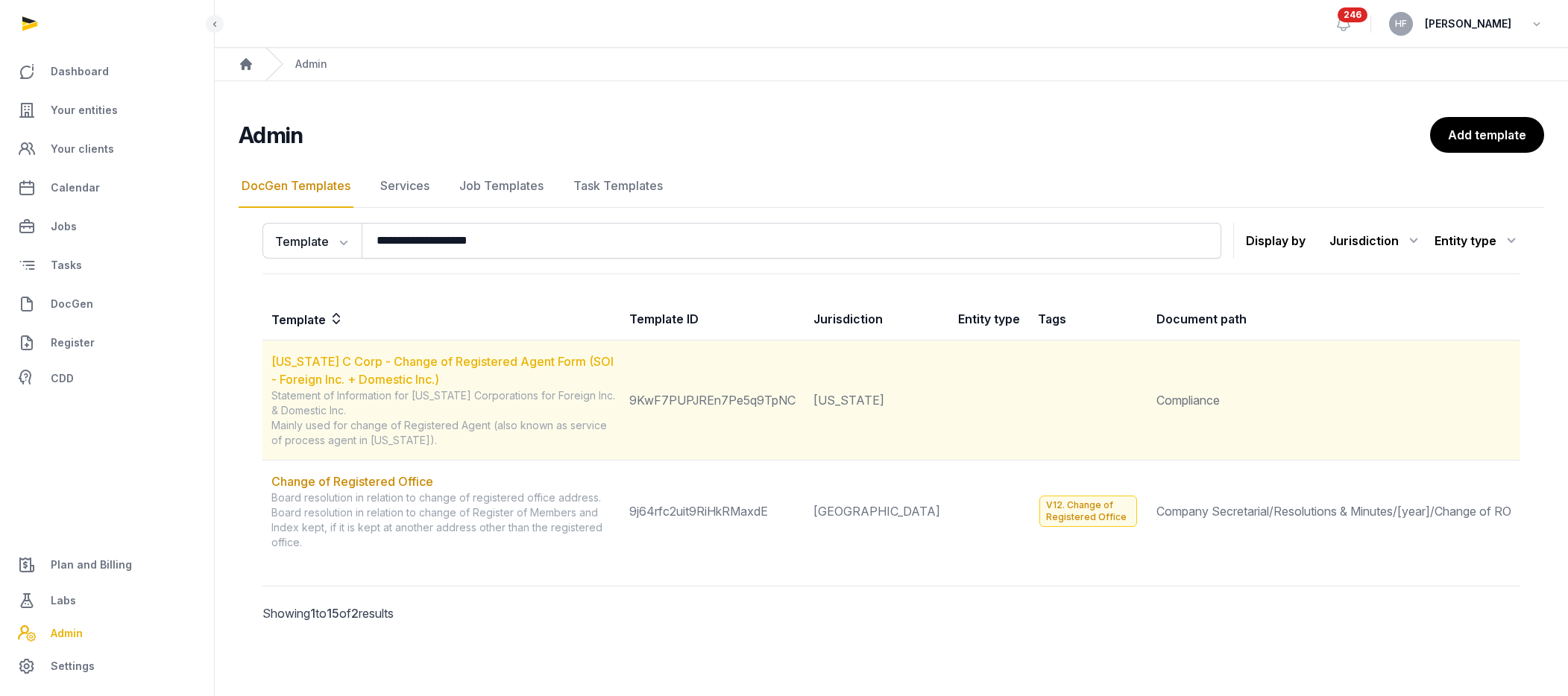
click at [610, 363] on link "[US_STATE] C Corp - Change of Registered Agent Form (SOI - Foreign Inc. + Domes…" at bounding box center [443, 370] width 342 height 32
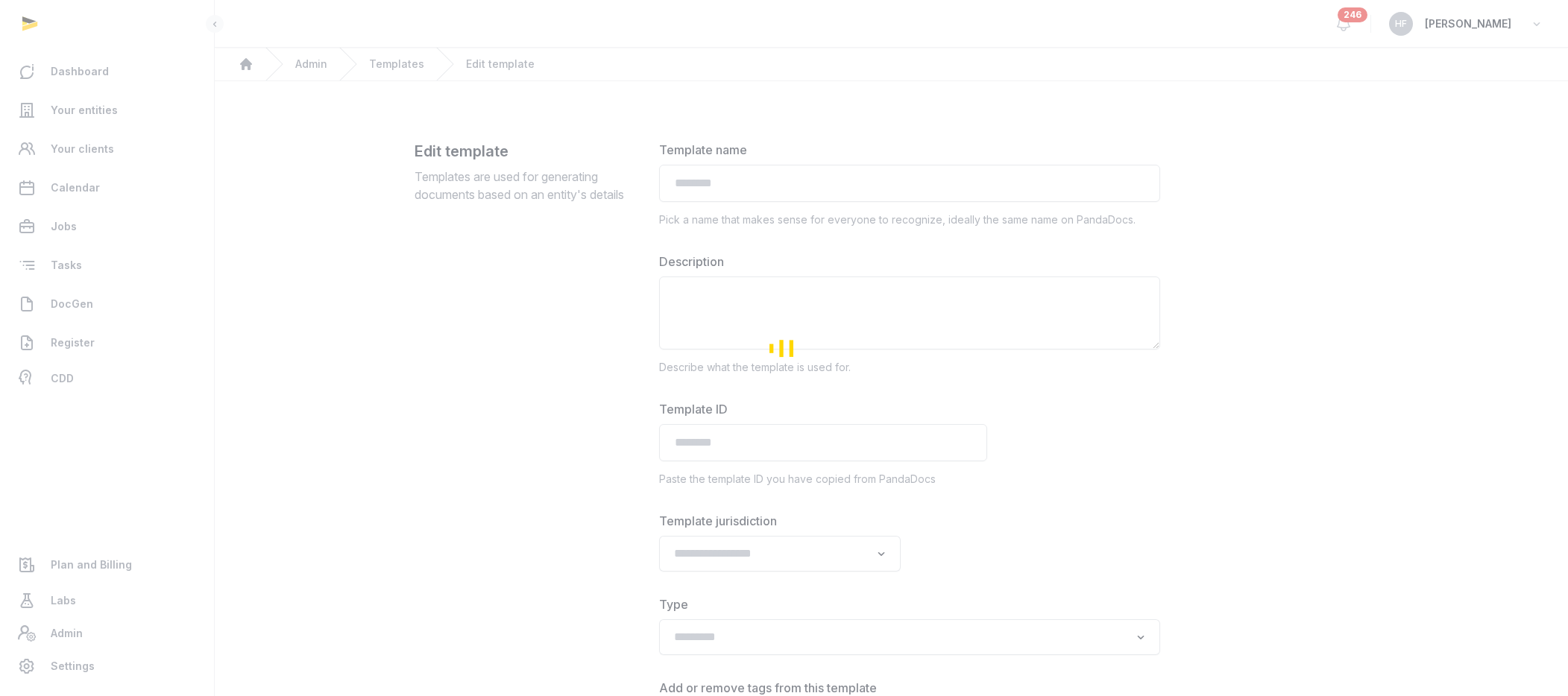
type input "**********"
type textarea "**********"
type input "**********"
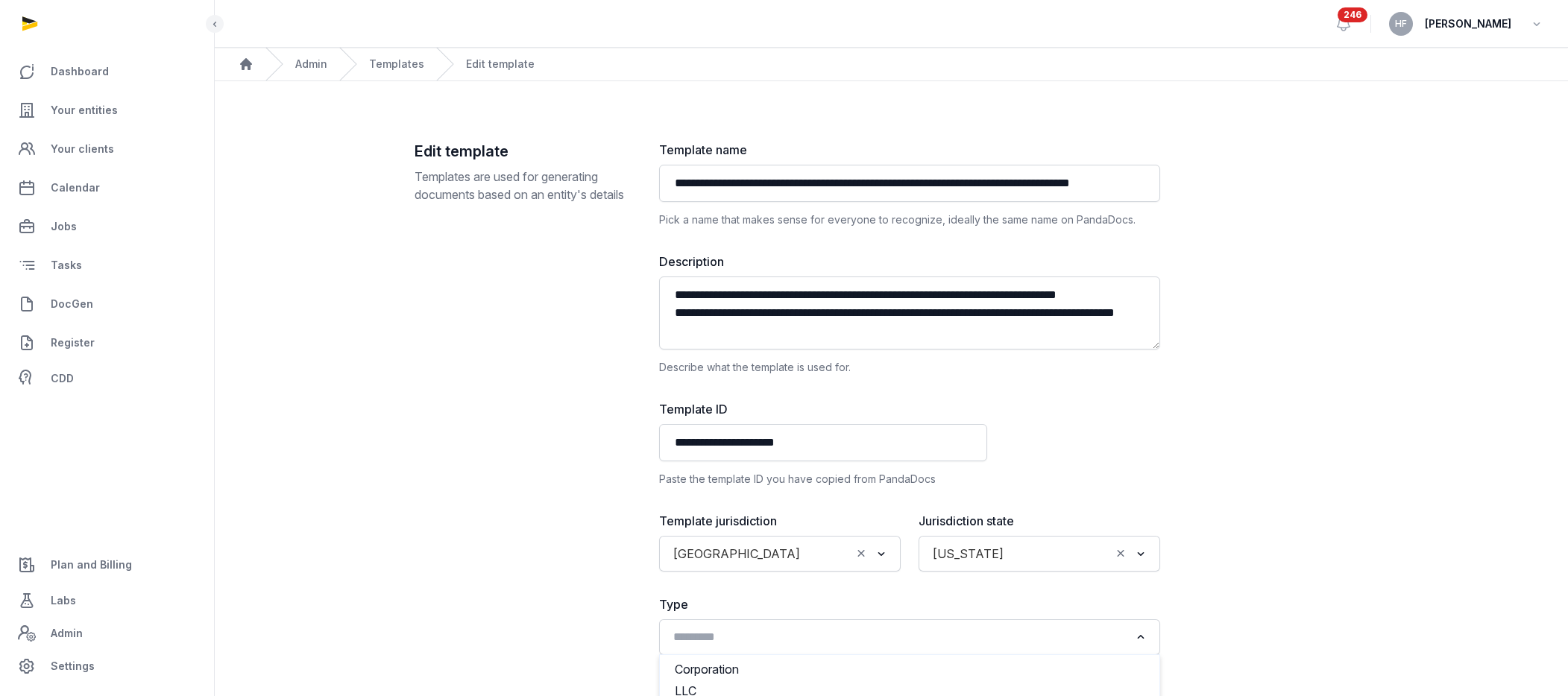
click at [824, 631] on input "Search for option" at bounding box center [898, 637] width 461 height 21
click at [763, 671] on li "Corporation" at bounding box center [910, 669] width 499 height 22
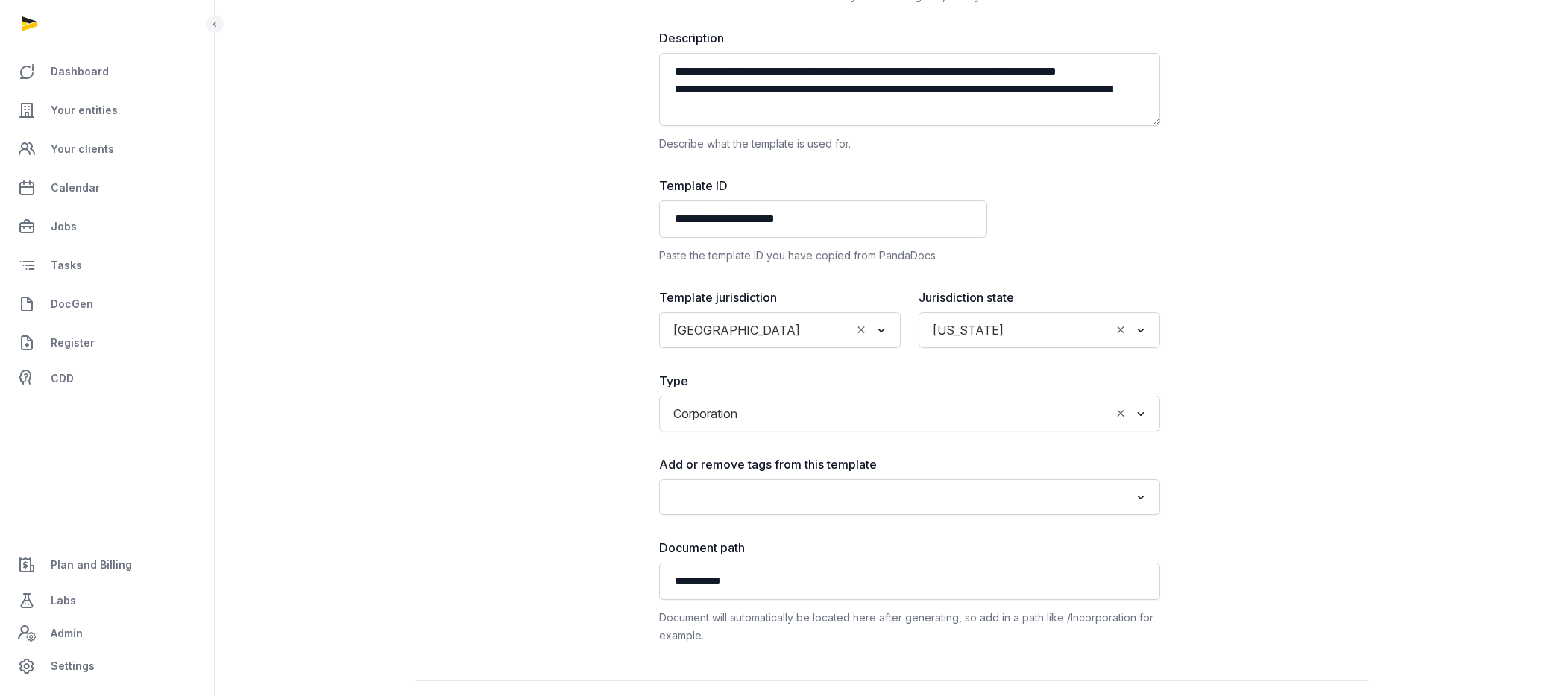
scroll to position [220, 0]
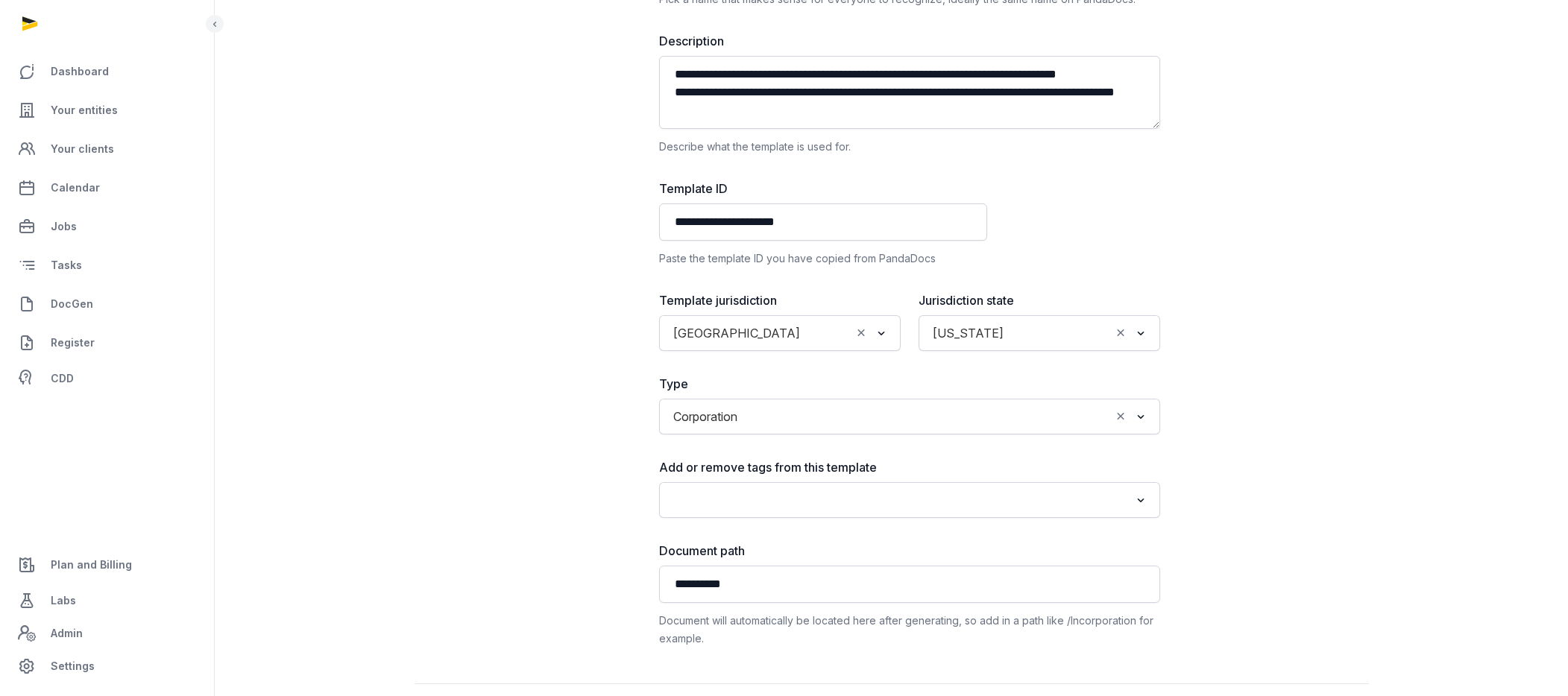
click at [756, 422] on input "Search for option" at bounding box center [928, 416] width 366 height 21
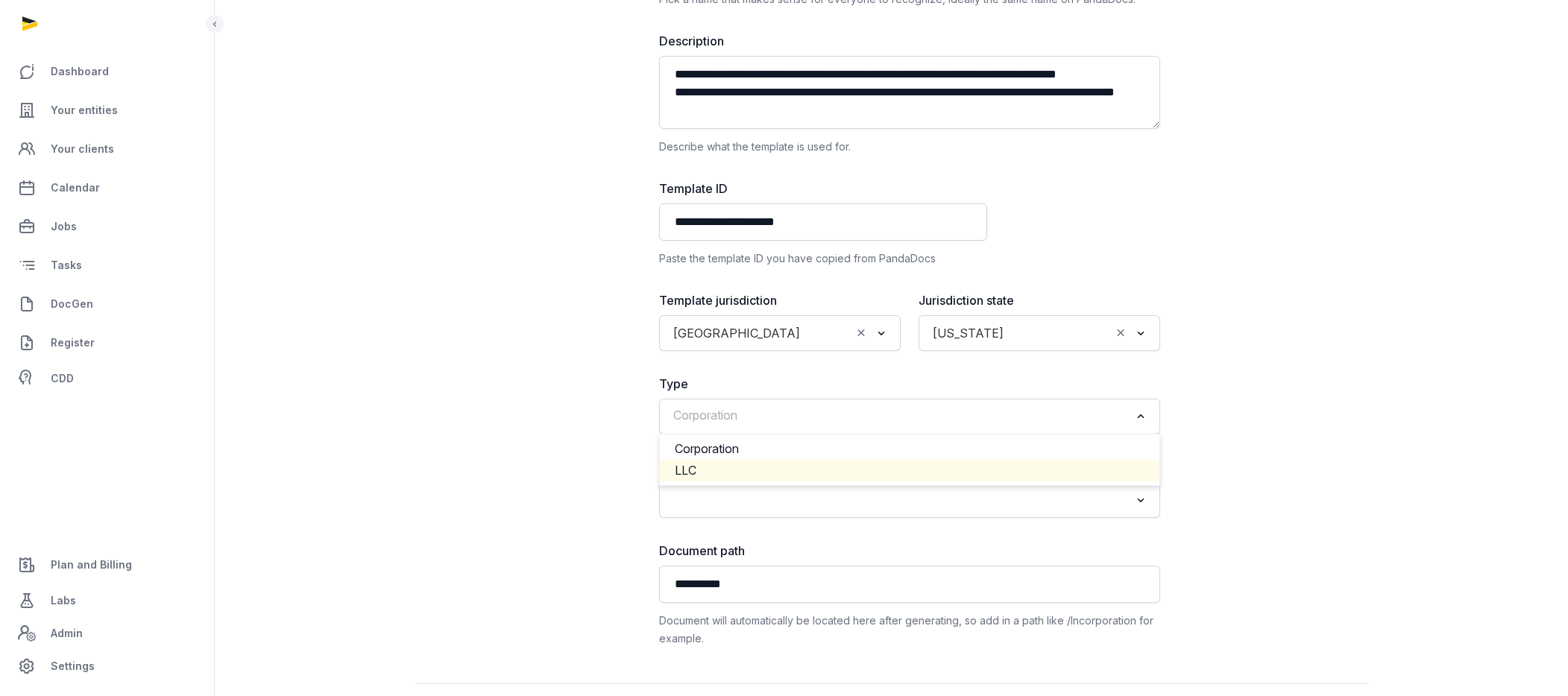
click at [705, 465] on li "LLC" at bounding box center [910, 470] width 499 height 22
click at [718, 406] on input "Search for option" at bounding box center [898, 416] width 461 height 21
click at [1073, 412] on input "Search for option" at bounding box center [898, 416] width 461 height 21
click at [1246, 413] on div "**********" at bounding box center [891, 302] width 954 height 764
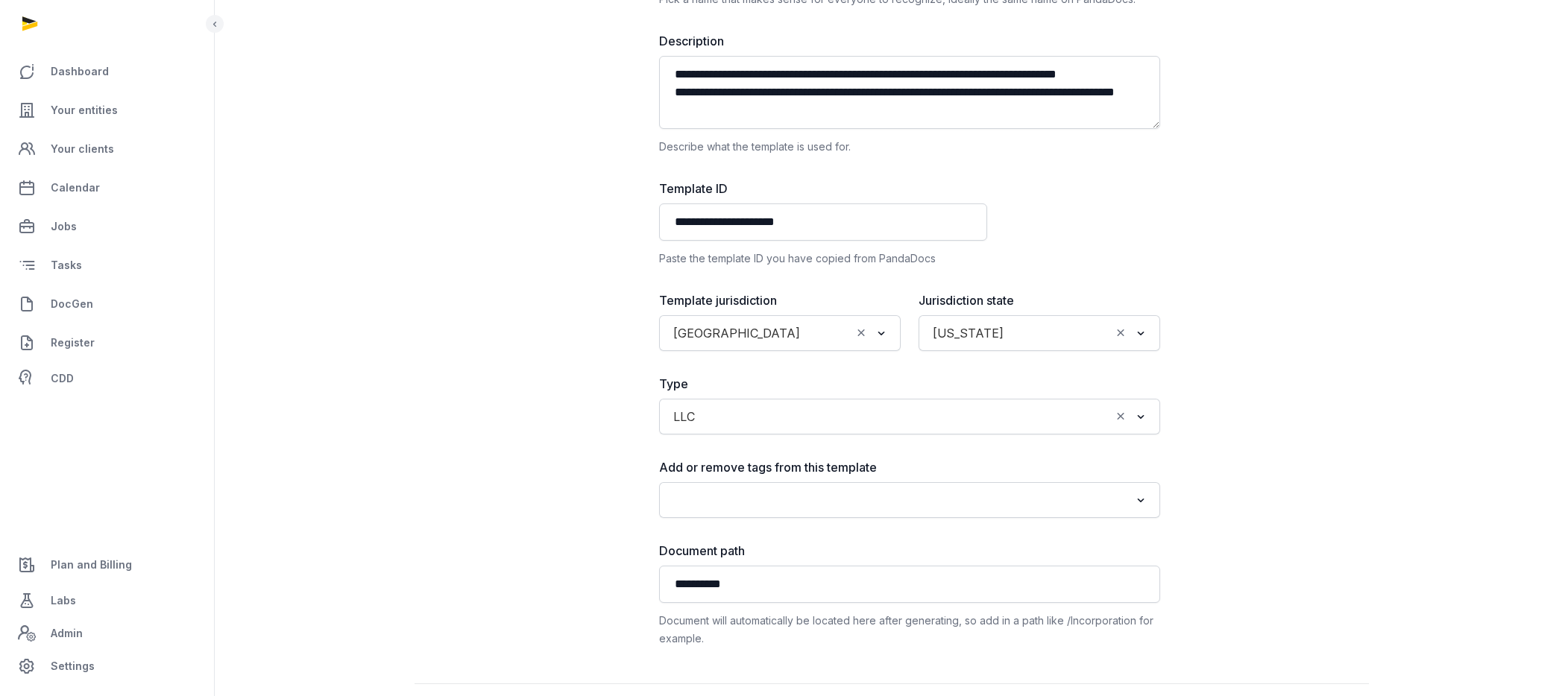
click at [1119, 418] on icon "Clear Selected" at bounding box center [1120, 416] width 14 height 15
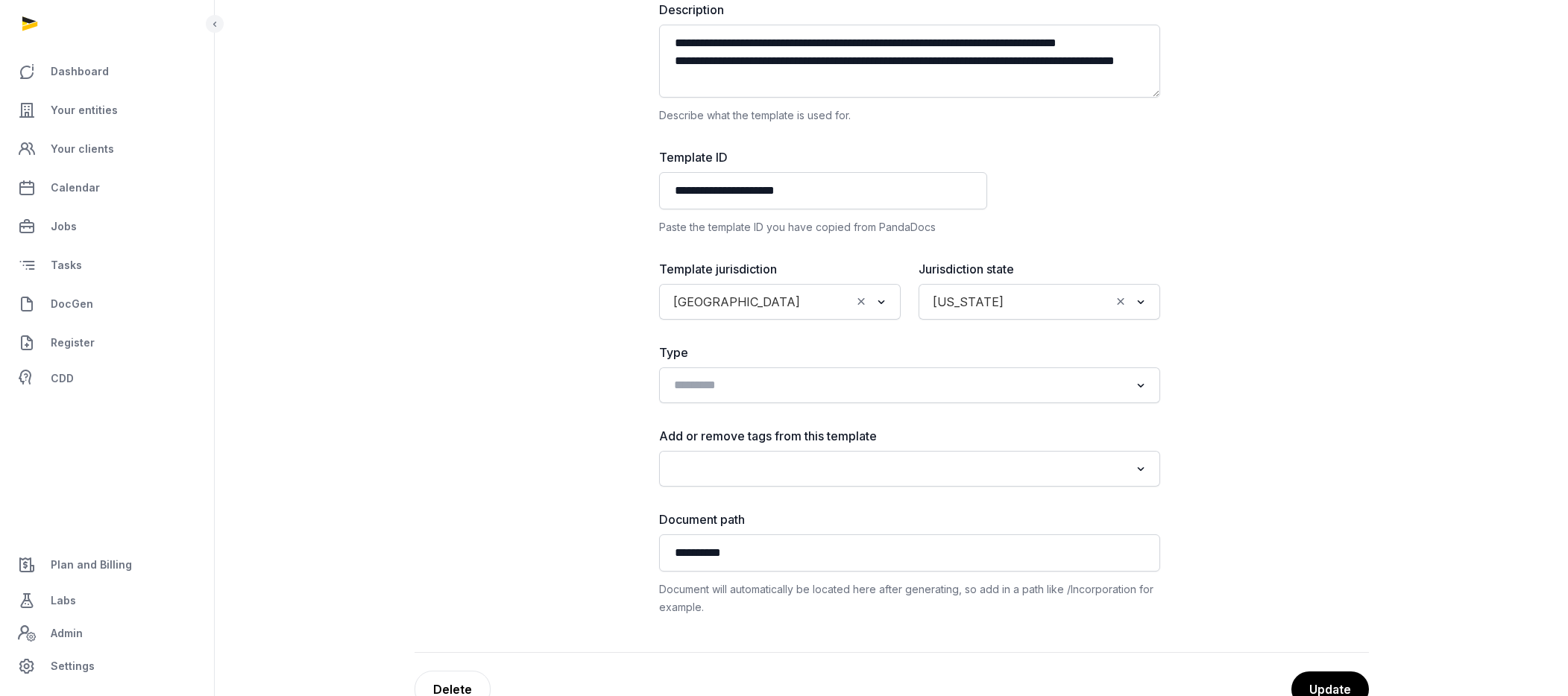
scroll to position [293, 0]
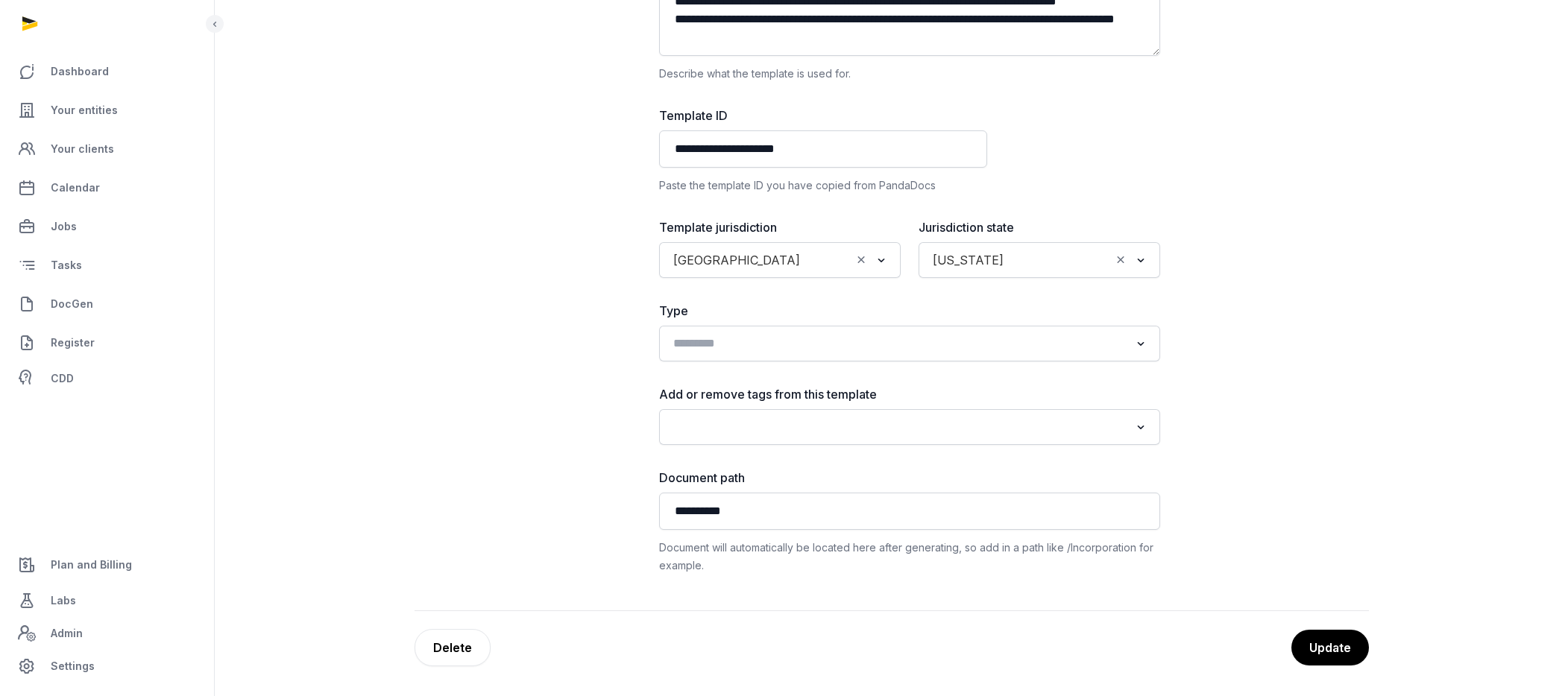
click at [885, 344] on input "Search for option" at bounding box center [898, 344] width 461 height 21
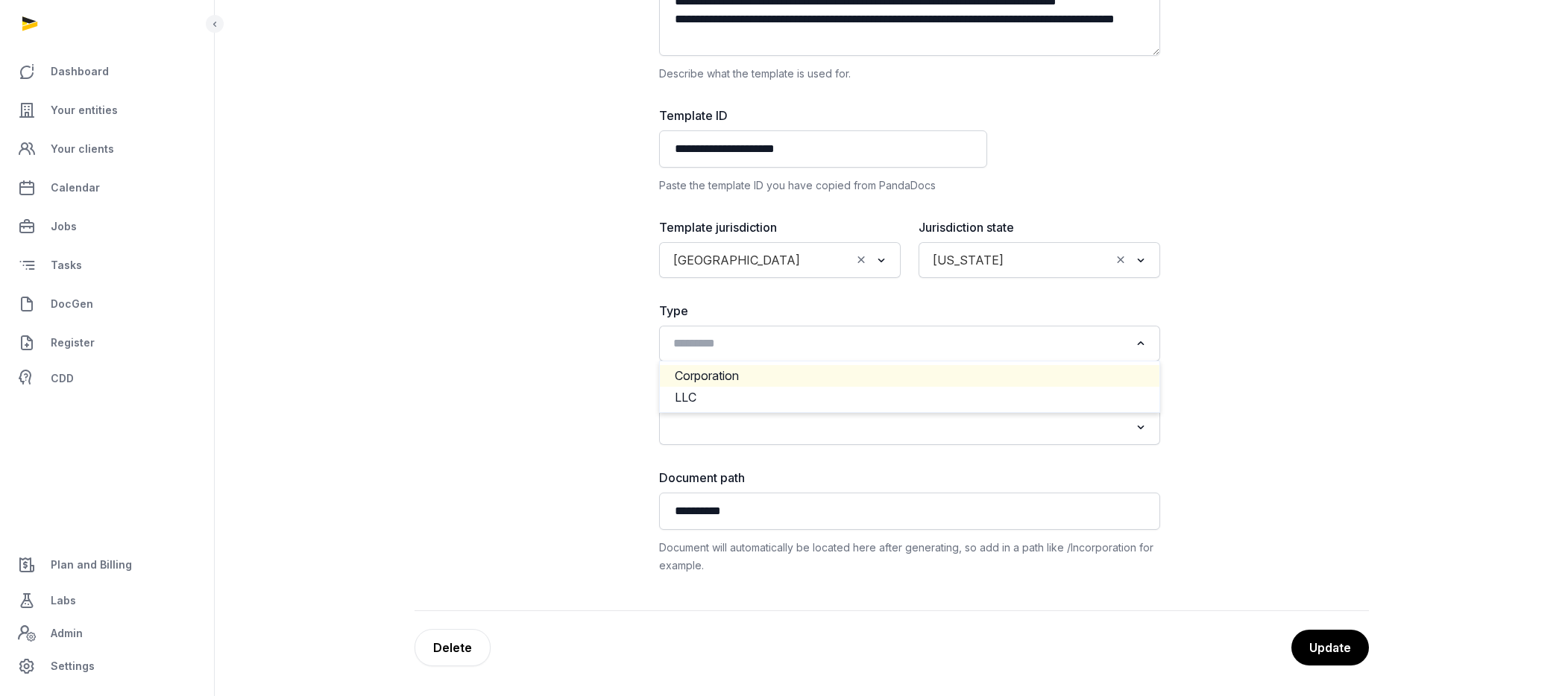
click at [795, 372] on li "Corporation" at bounding box center [910, 376] width 499 height 22
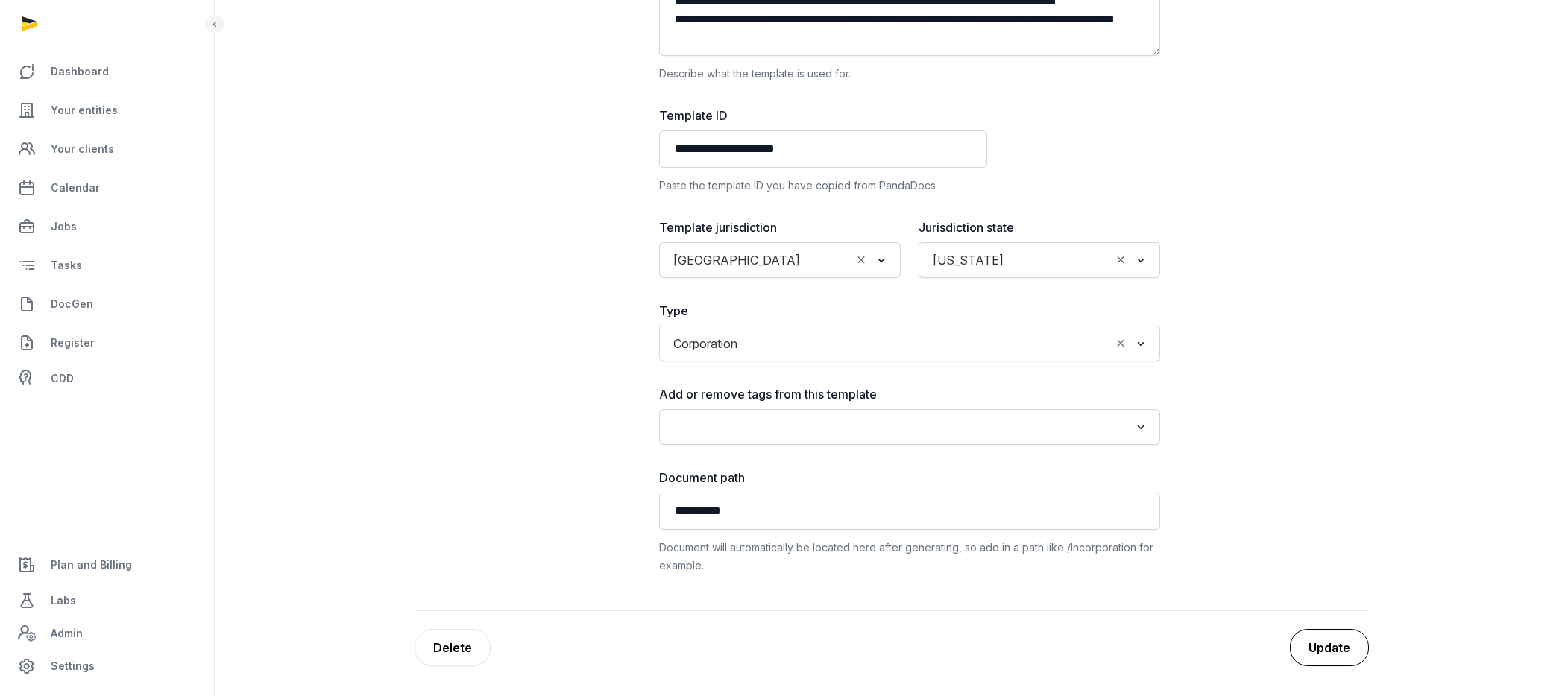
click at [1292, 644] on button "Update" at bounding box center [1329, 647] width 79 height 37
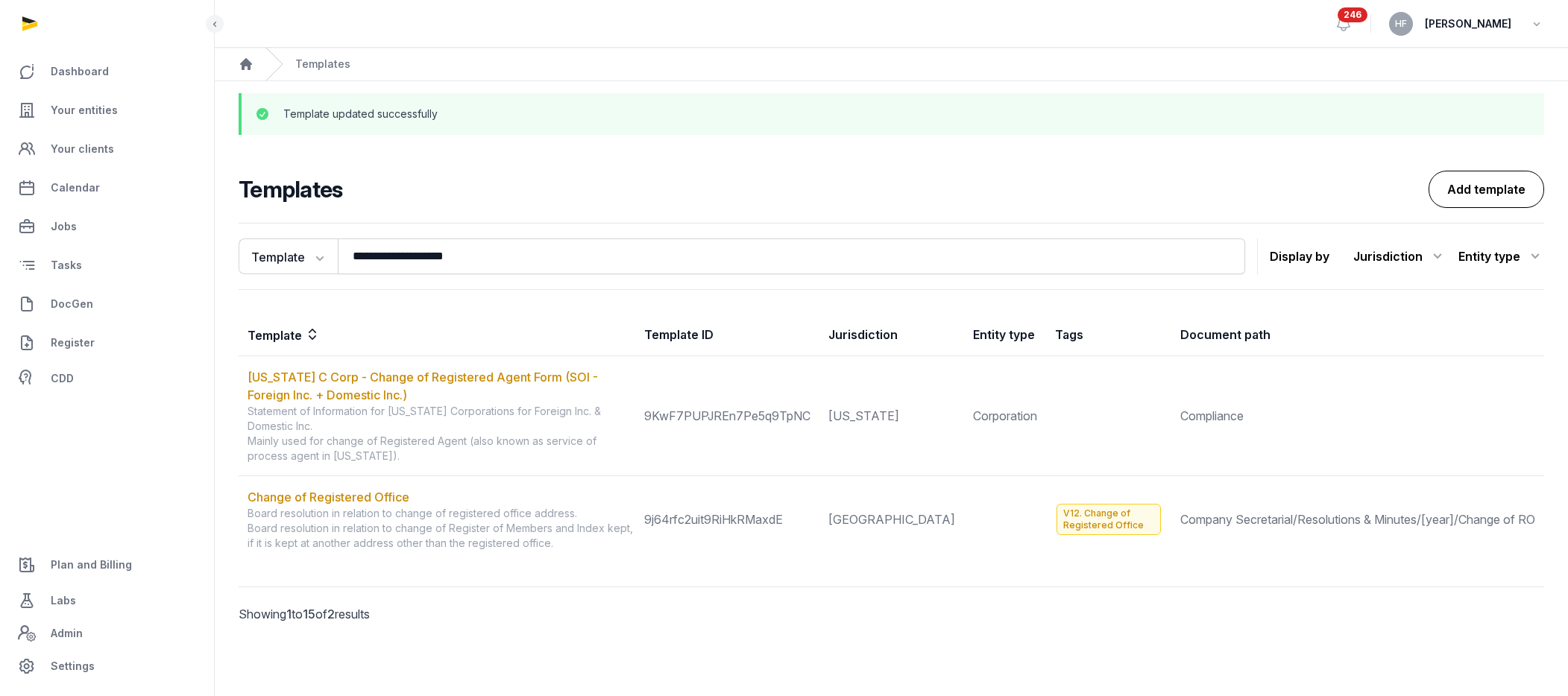
click at [1292, 187] on link "Add template" at bounding box center [1486, 190] width 116 height 37
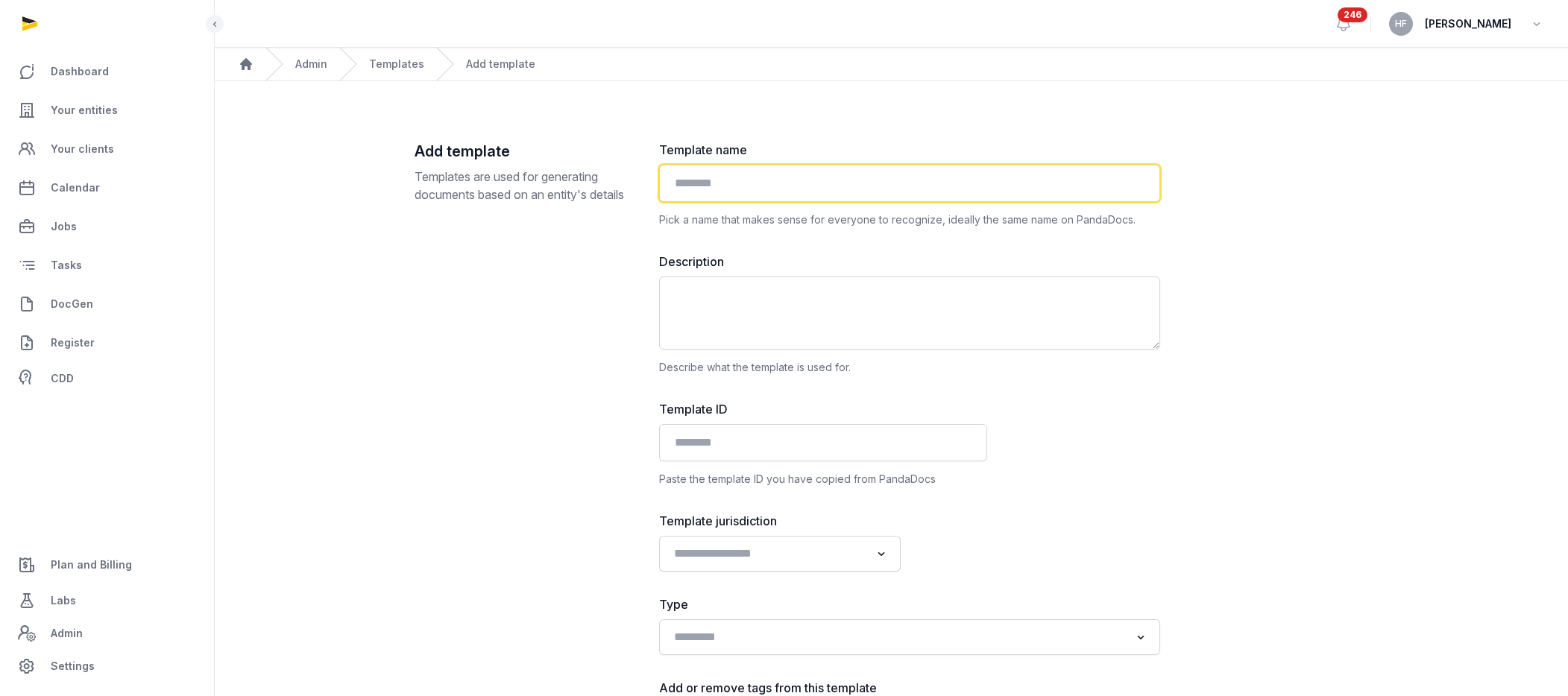
click at [808, 188] on input "text" at bounding box center [910, 183] width 501 height 37
type input "**********"
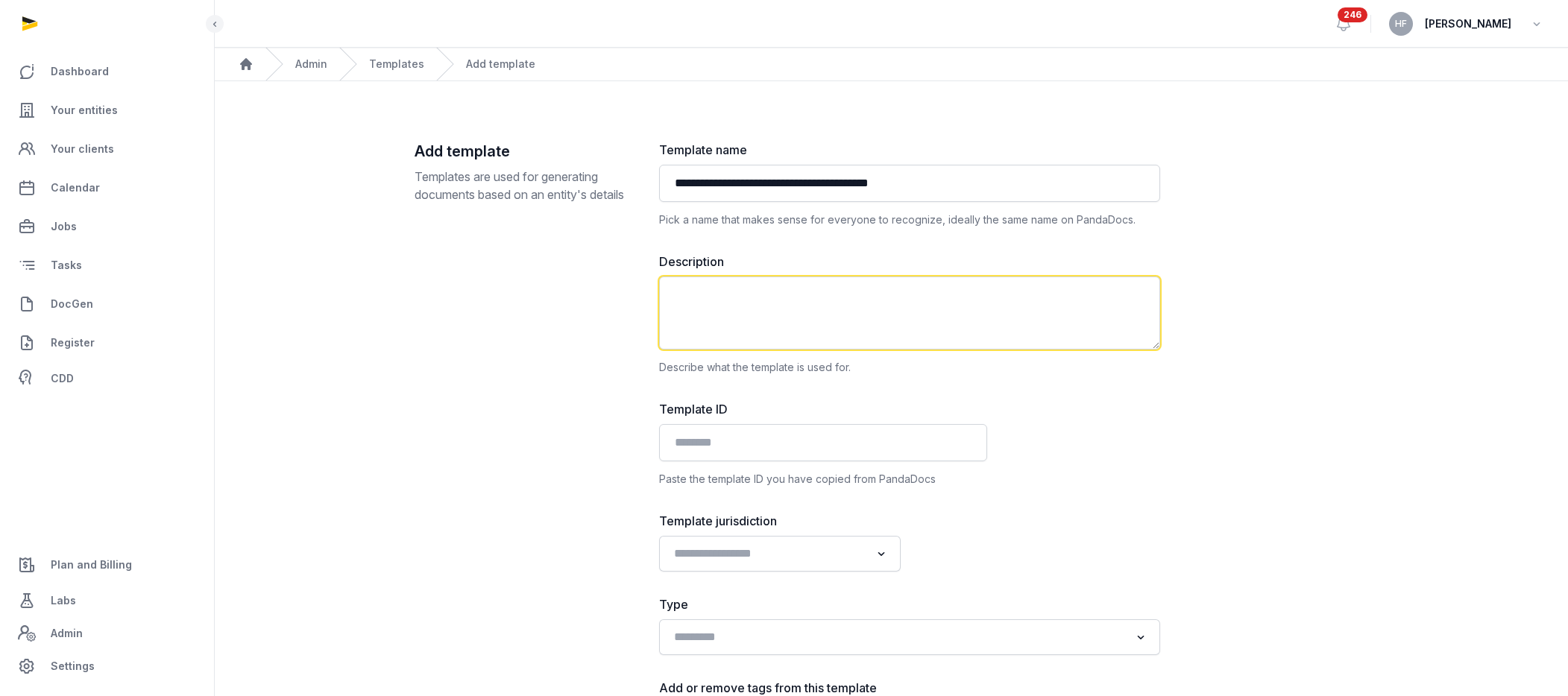
click at [800, 297] on textarea at bounding box center [910, 313] width 501 height 73
type textarea "**********"
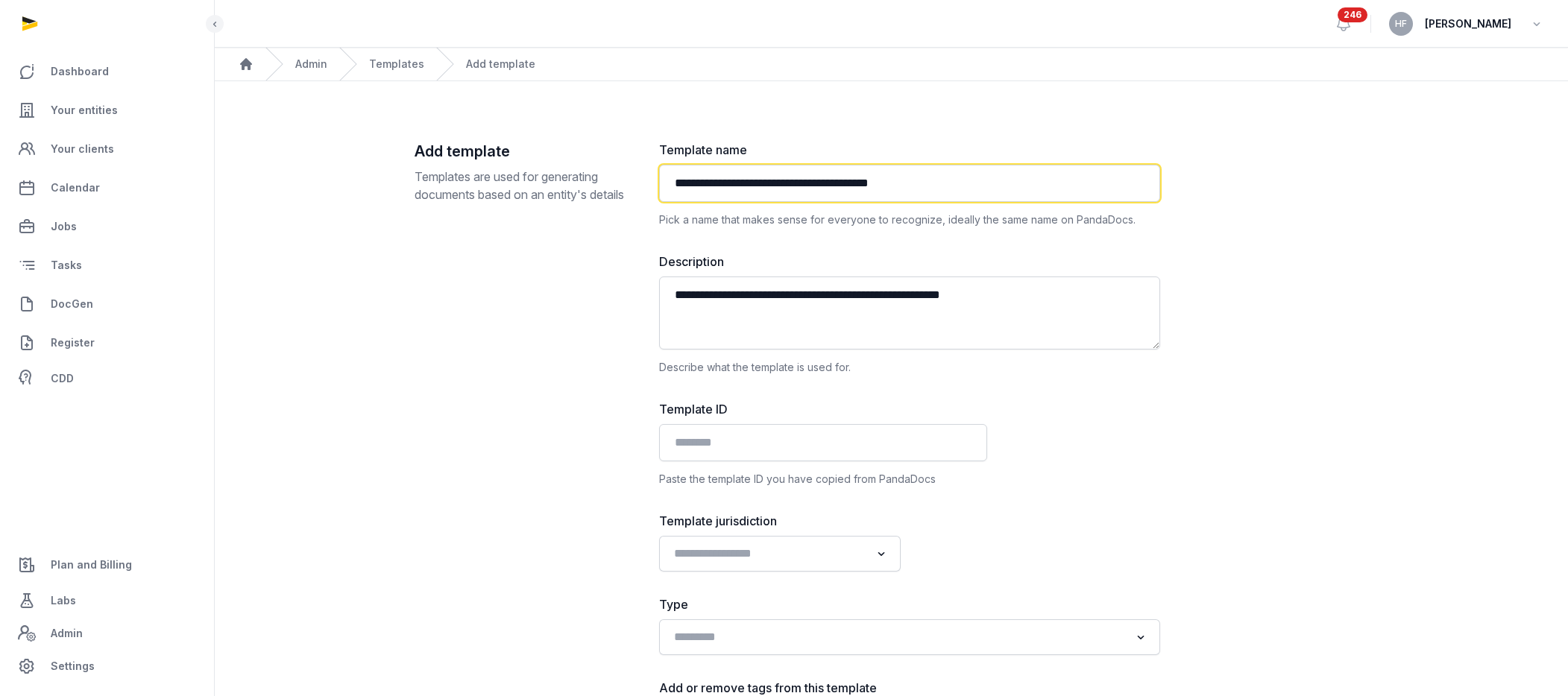
click at [889, 186] on input "**********" at bounding box center [910, 183] width 501 height 37
type input "**********"
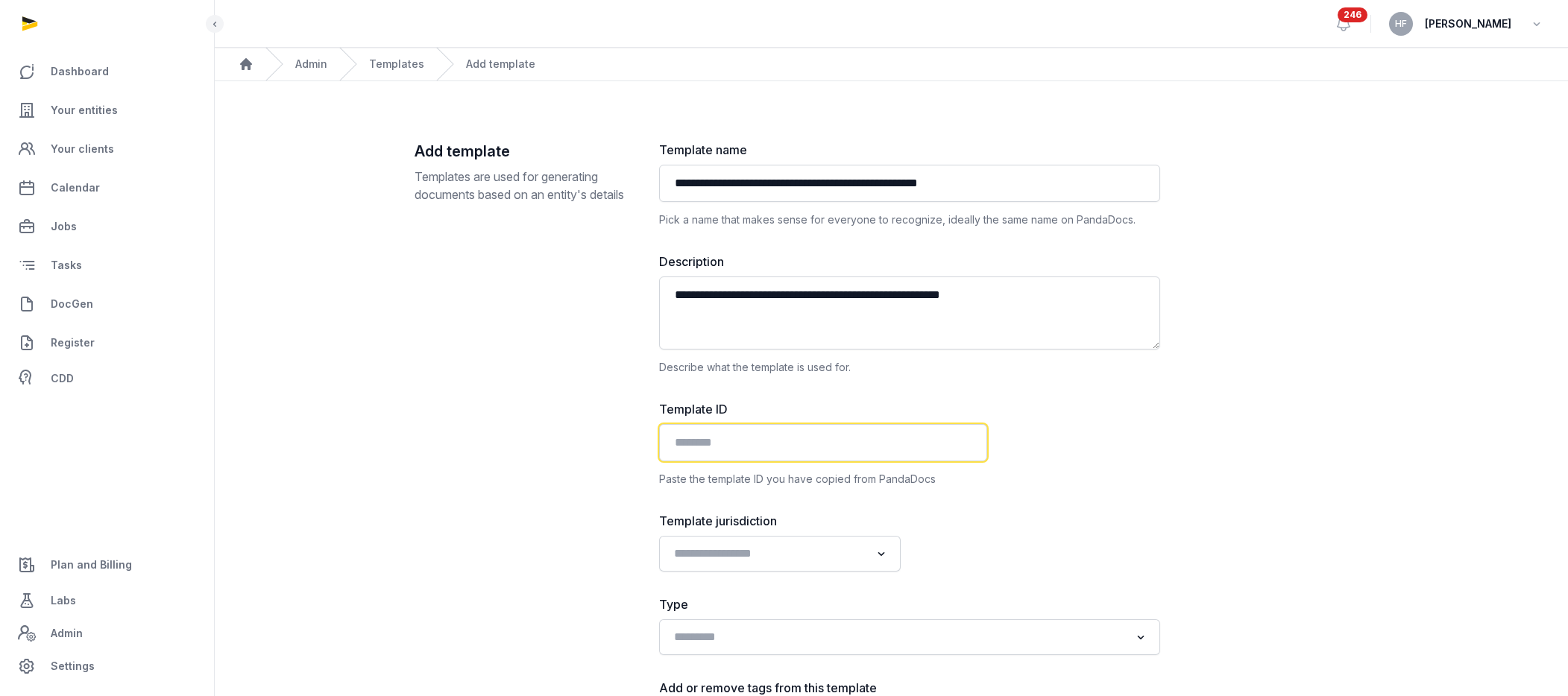
click at [812, 440] on input "text" at bounding box center [823, 442] width 328 height 37
paste input "**********"
type input "**********"
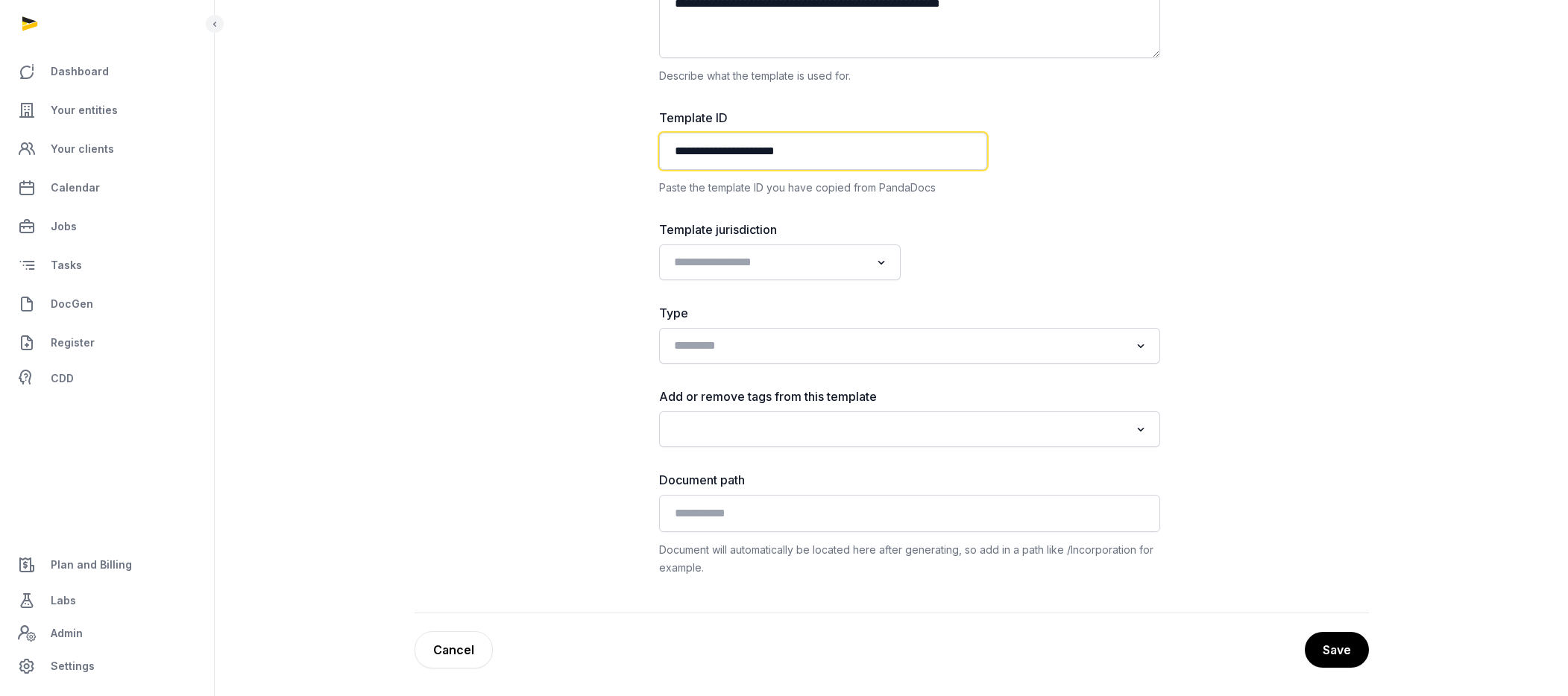
scroll to position [293, 0]
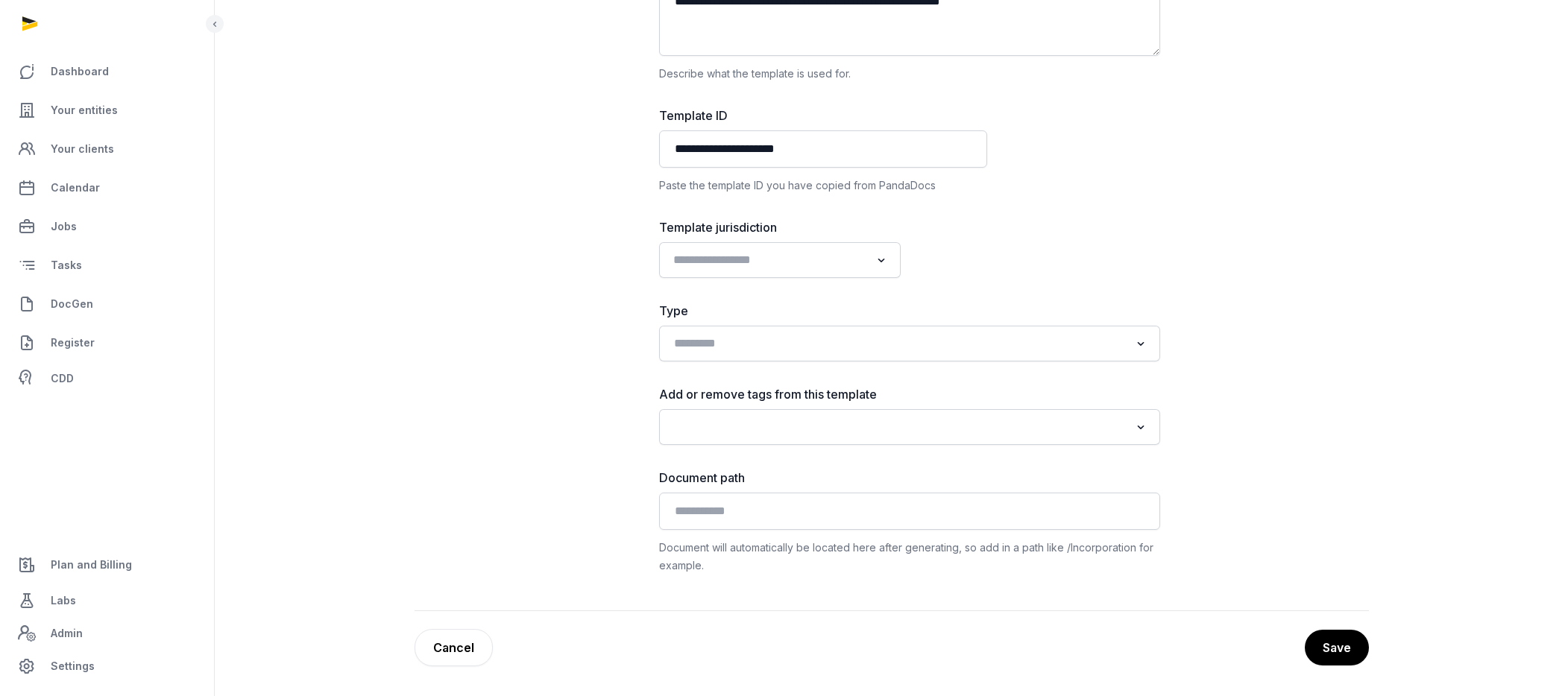
click at [771, 267] on input "Search for option" at bounding box center [769, 260] width 202 height 21
click at [700, 335] on li "[GEOGRAPHIC_DATA]" at bounding box center [780, 335] width 240 height 22
click at [999, 250] on input "Search for option" at bounding box center [1028, 260] width 202 height 21
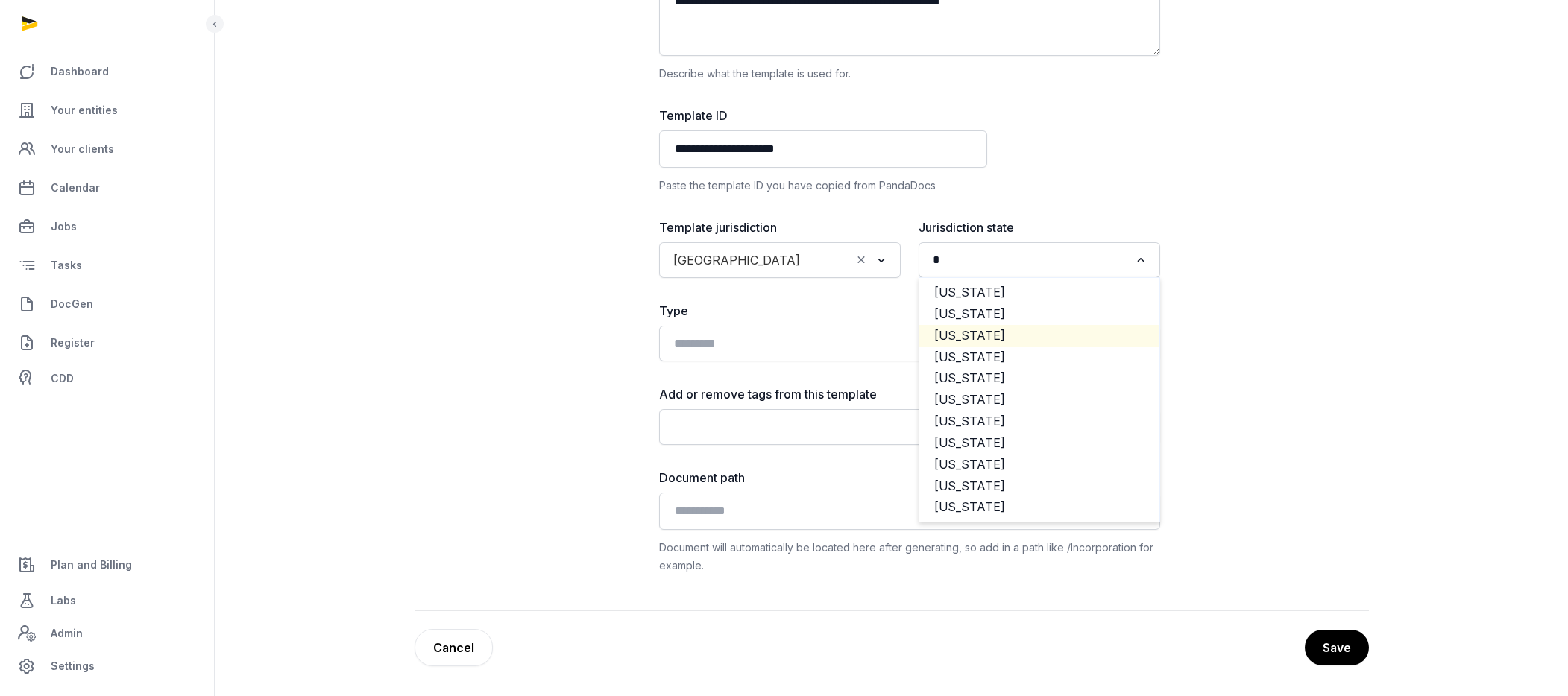
click at [1007, 329] on li "[US_STATE]" at bounding box center [1039, 335] width 240 height 22
type input "*"
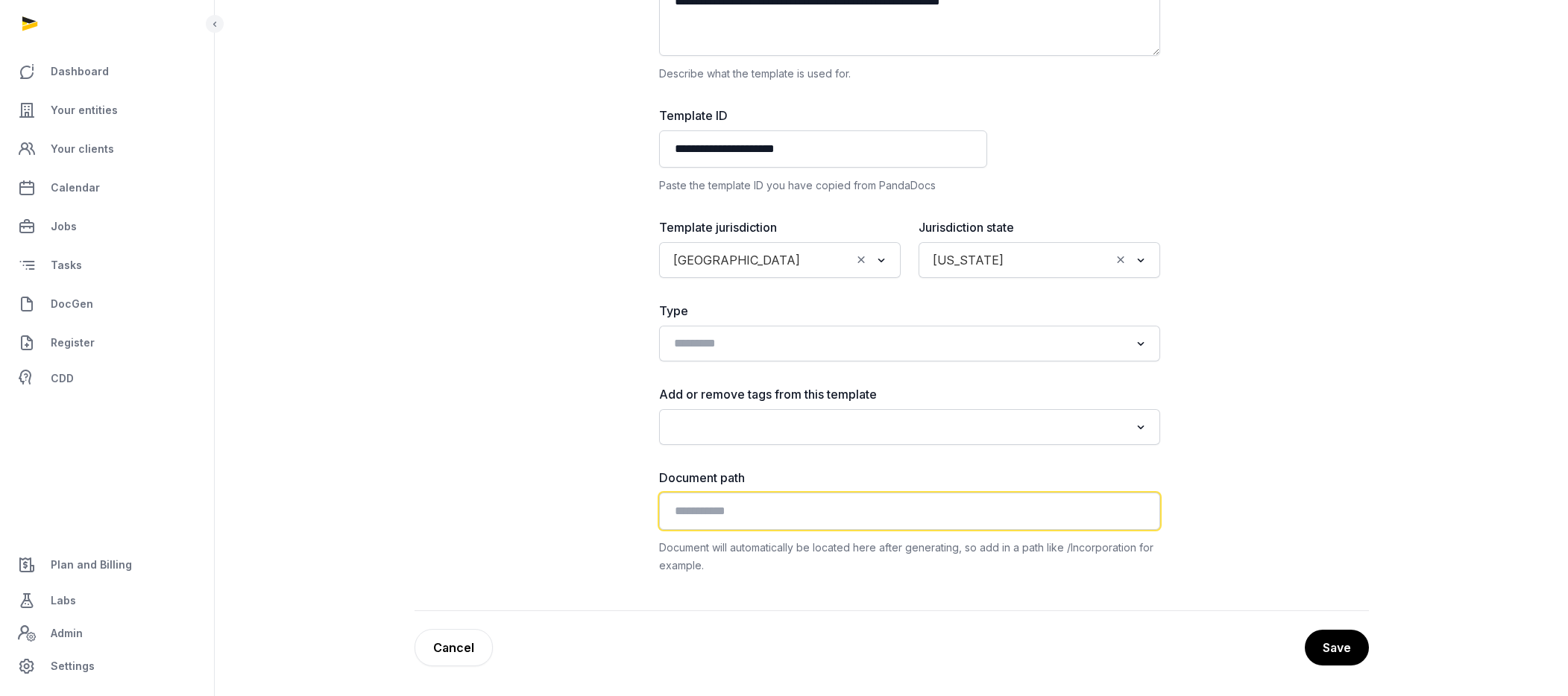
click at [937, 506] on input "text" at bounding box center [910, 511] width 501 height 37
type input "**********"
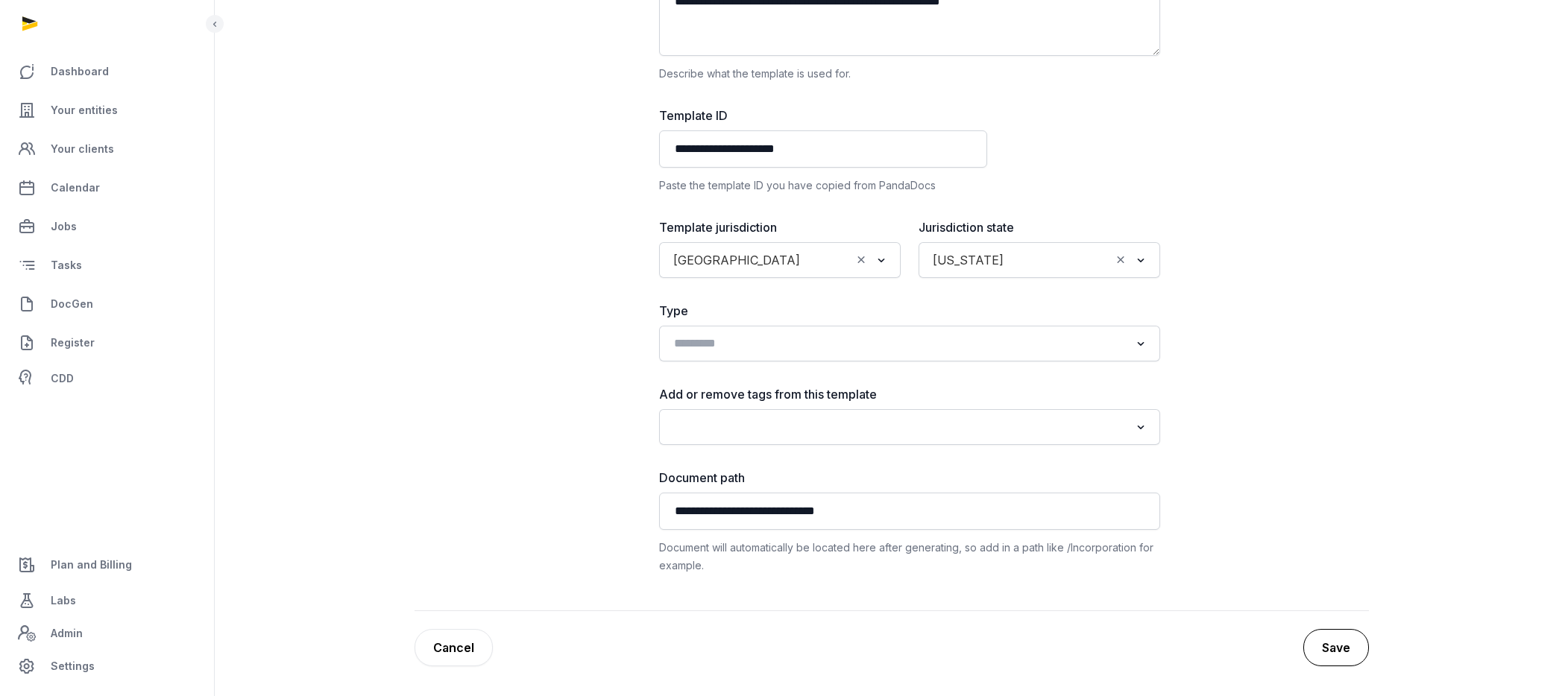
click at [1292, 651] on button "Save" at bounding box center [1336, 647] width 66 height 37
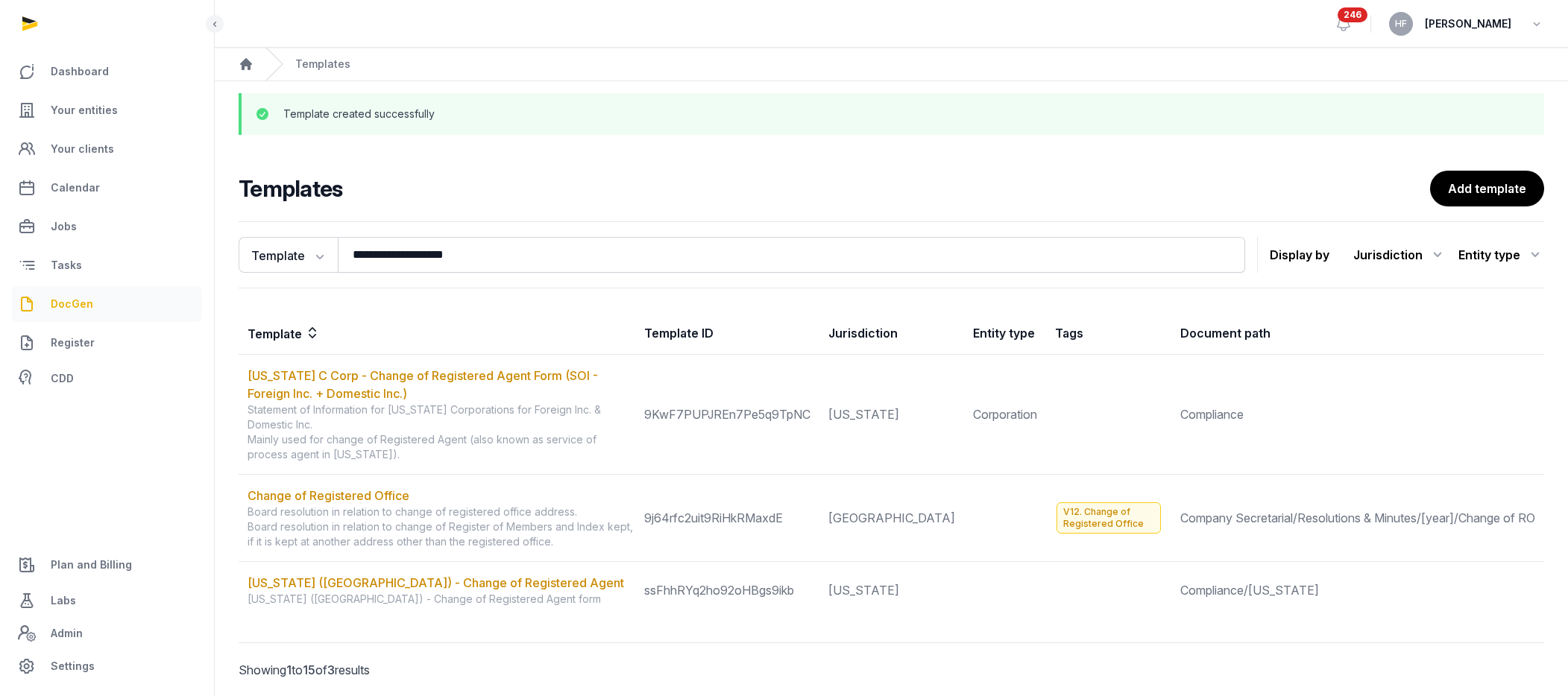
click at [101, 306] on link "DocGen" at bounding box center [107, 304] width 191 height 36
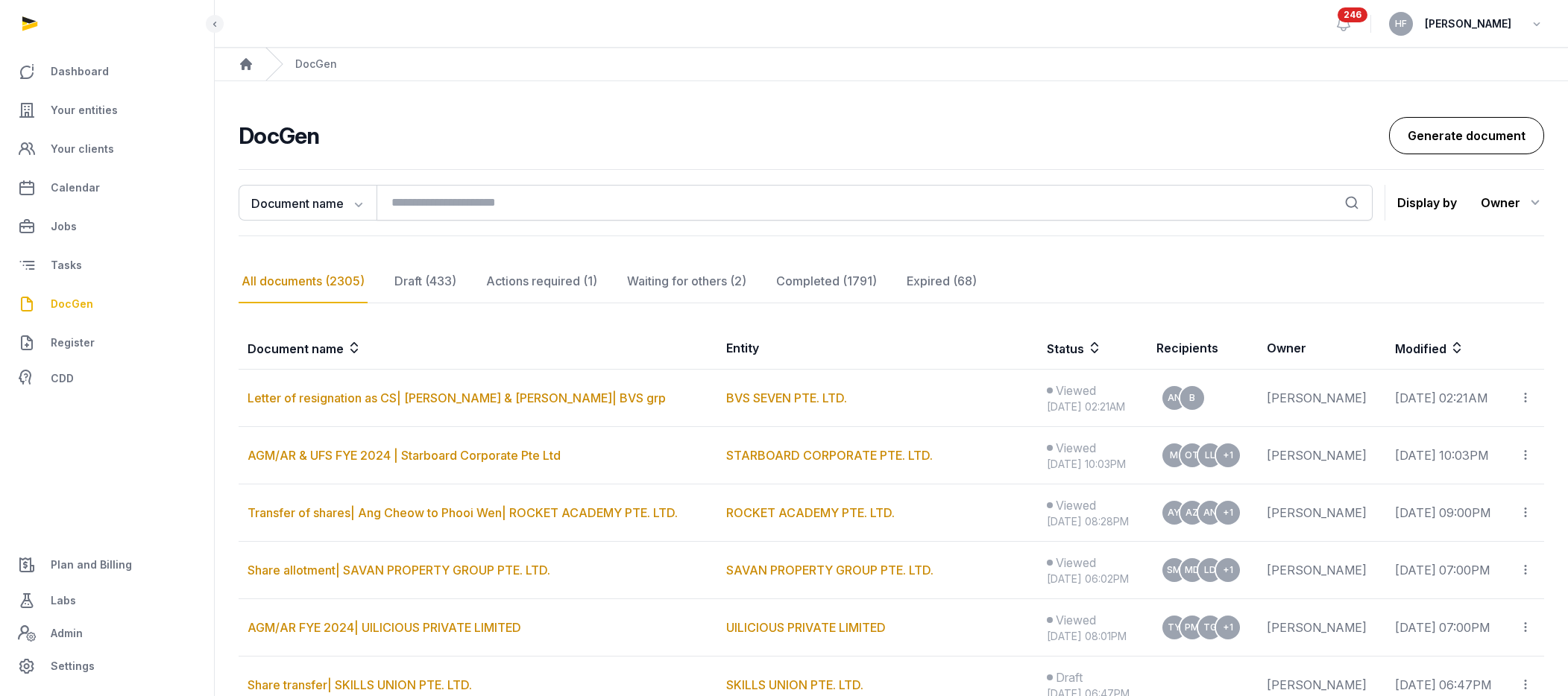
click at [1292, 139] on link "Generate document" at bounding box center [1466, 135] width 155 height 37
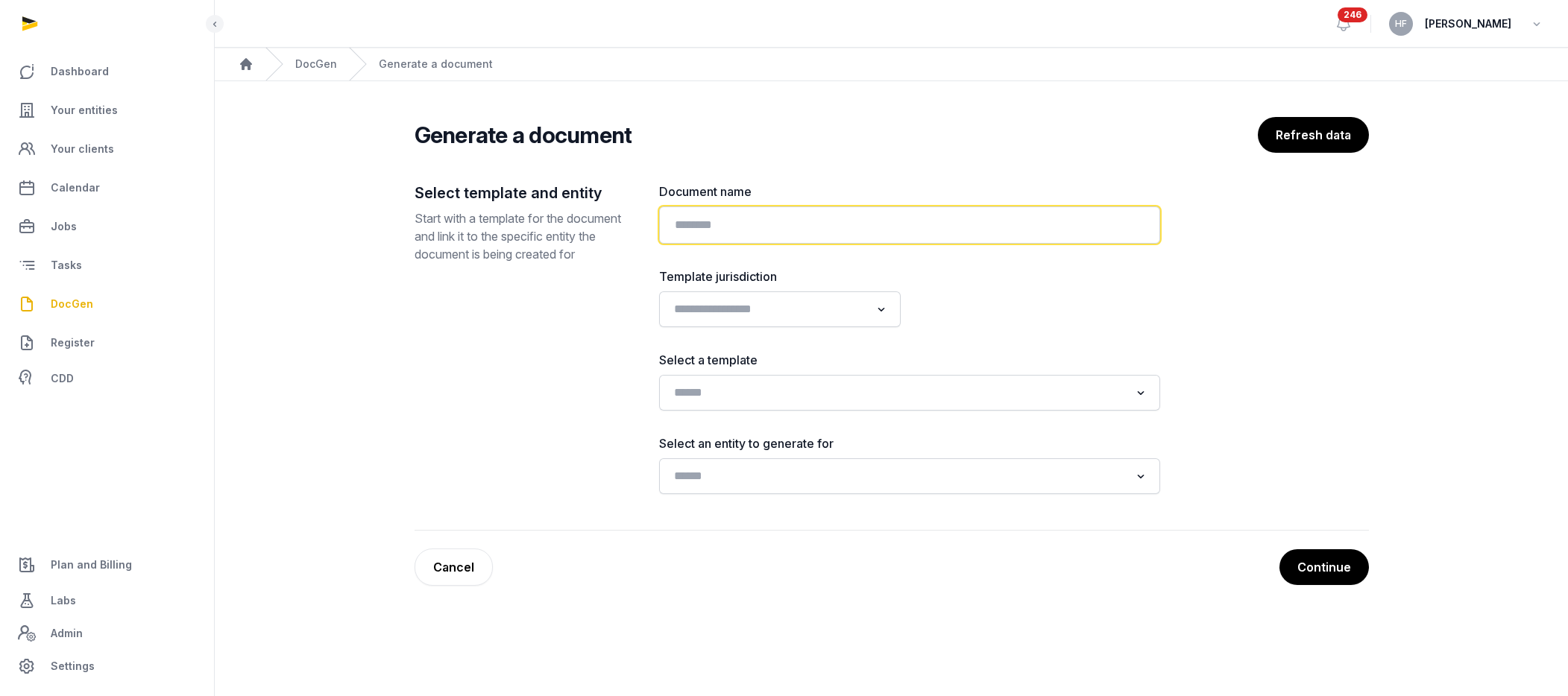
click at [826, 228] on input "text" at bounding box center [910, 225] width 501 height 37
type input "**********"
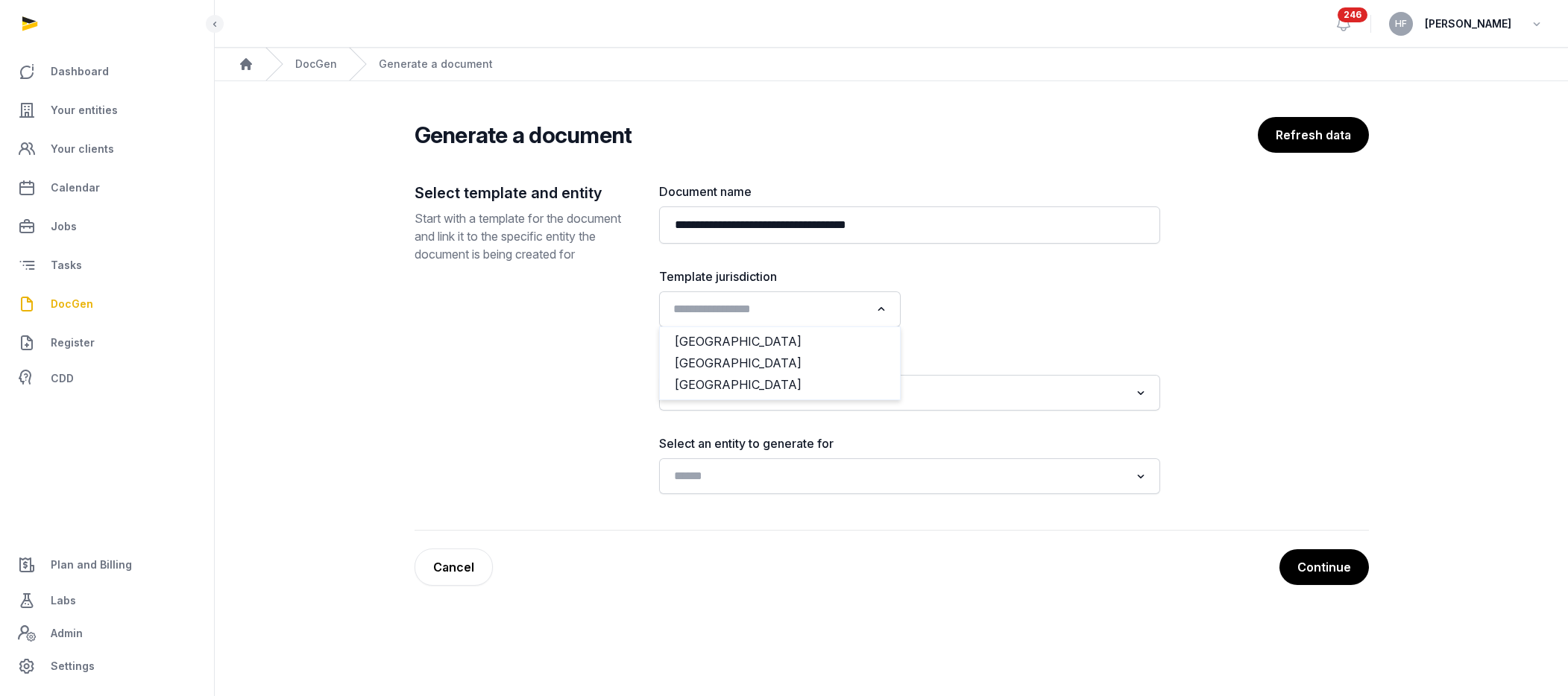
click at [790, 302] on input "Search for option" at bounding box center [769, 310] width 202 height 21
click at [707, 383] on li "[GEOGRAPHIC_DATA]" at bounding box center [780, 385] width 240 height 22
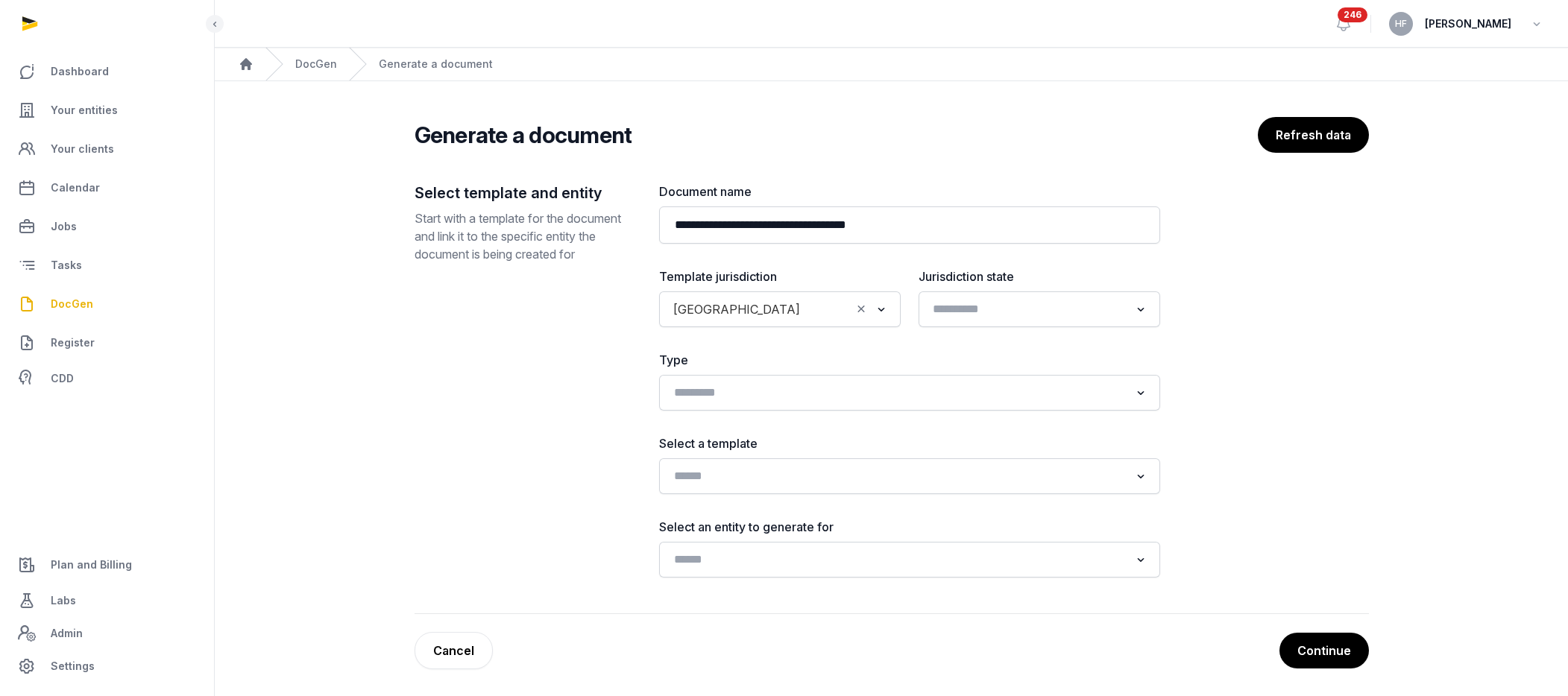
click at [971, 309] on input "Search for option" at bounding box center [1028, 310] width 202 height 21
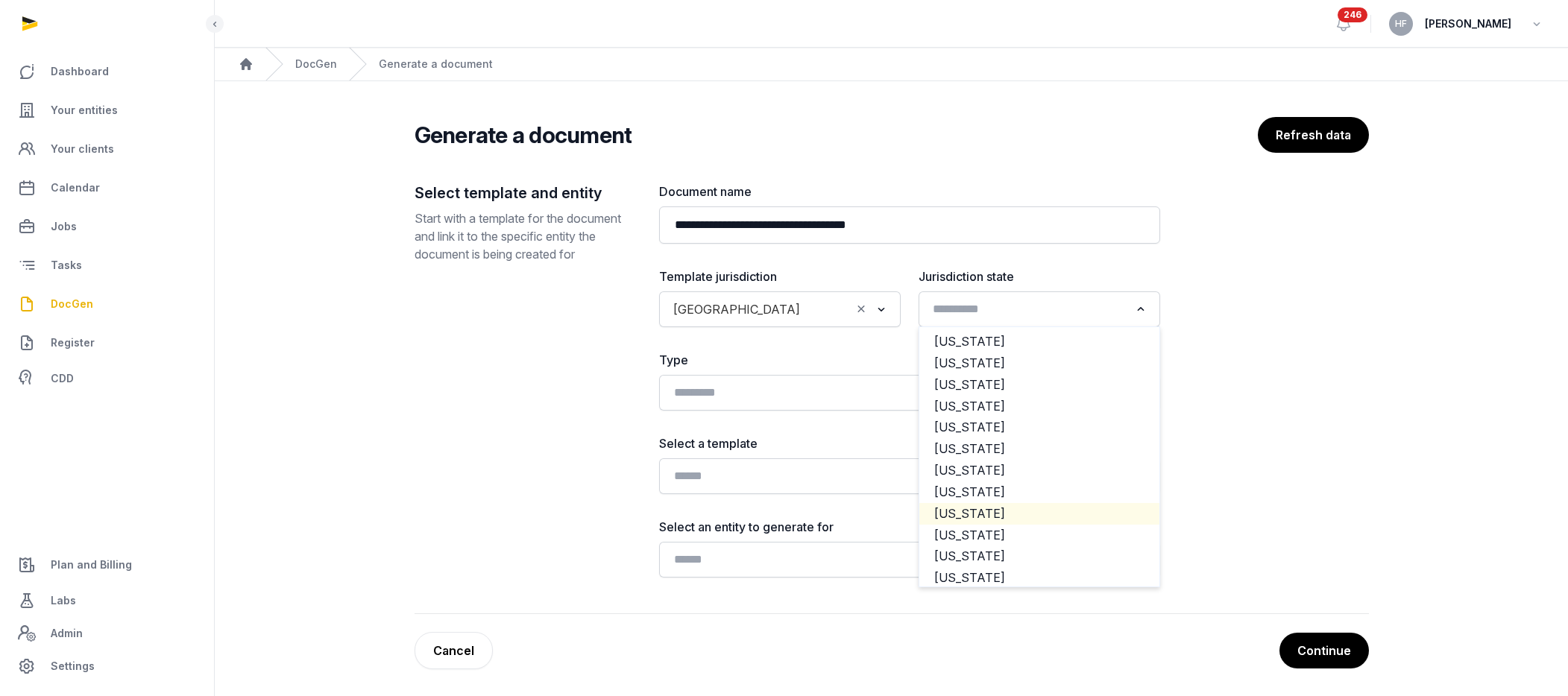
click at [1007, 515] on li "[US_STATE]" at bounding box center [1039, 514] width 240 height 22
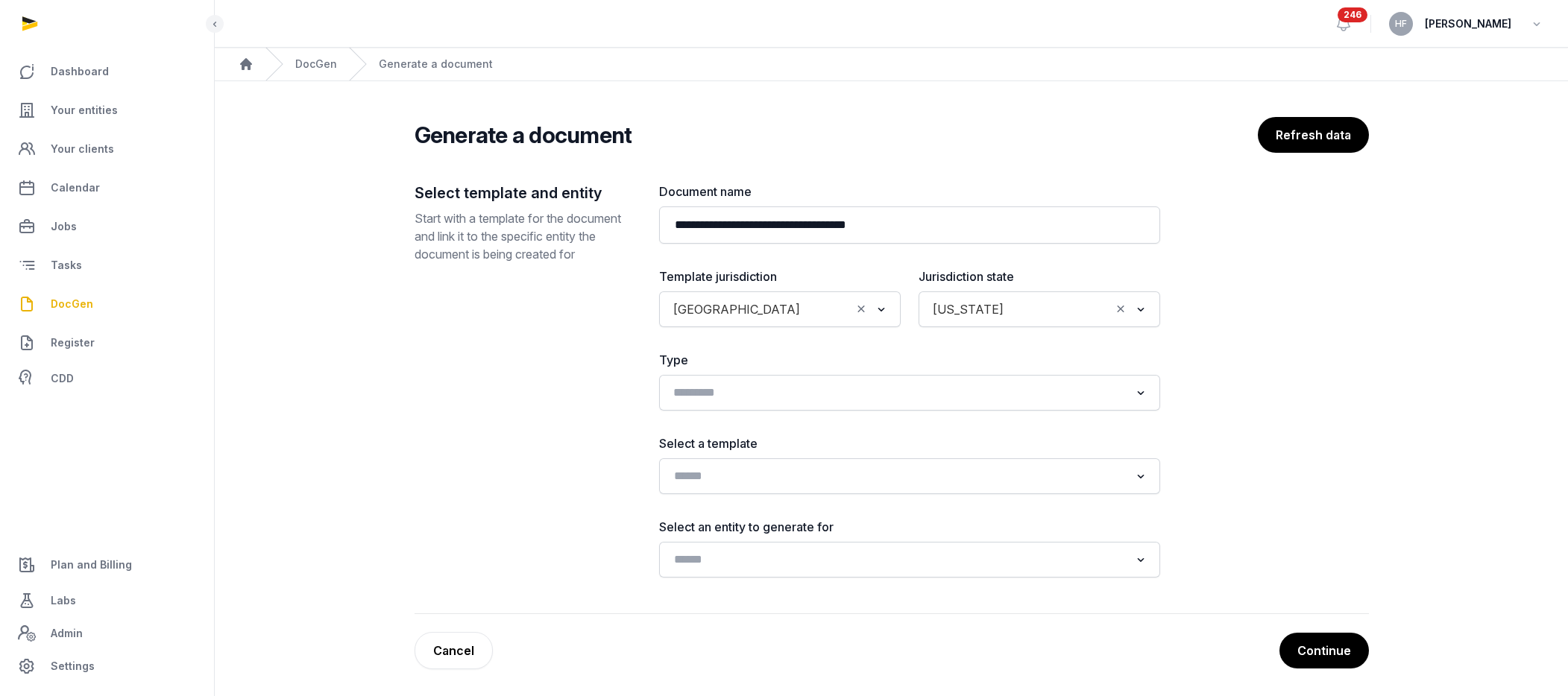
click at [791, 387] on input "Search for option" at bounding box center [898, 393] width 461 height 21
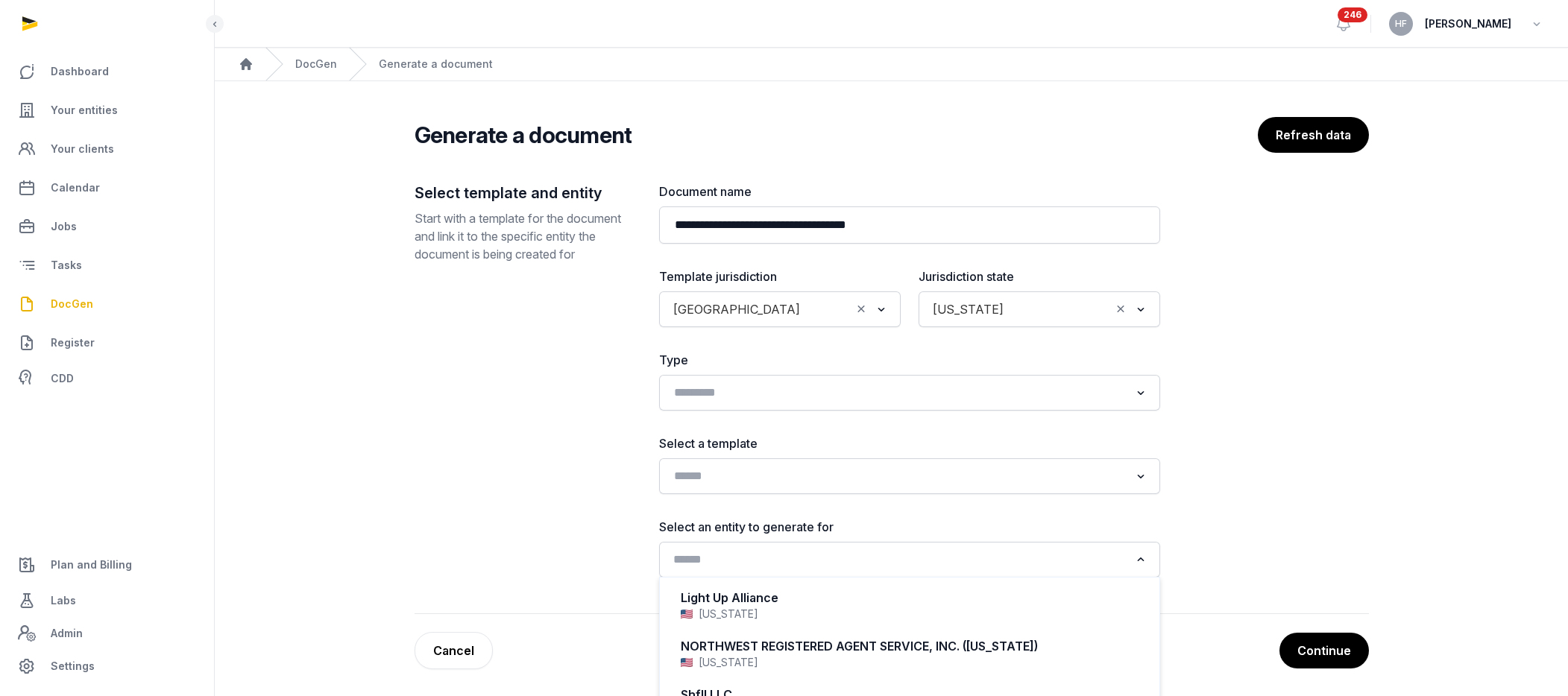
click at [1026, 568] on input "Search for option" at bounding box center [898, 560] width 461 height 21
click at [786, 472] on input "Search for option" at bounding box center [898, 476] width 461 height 21
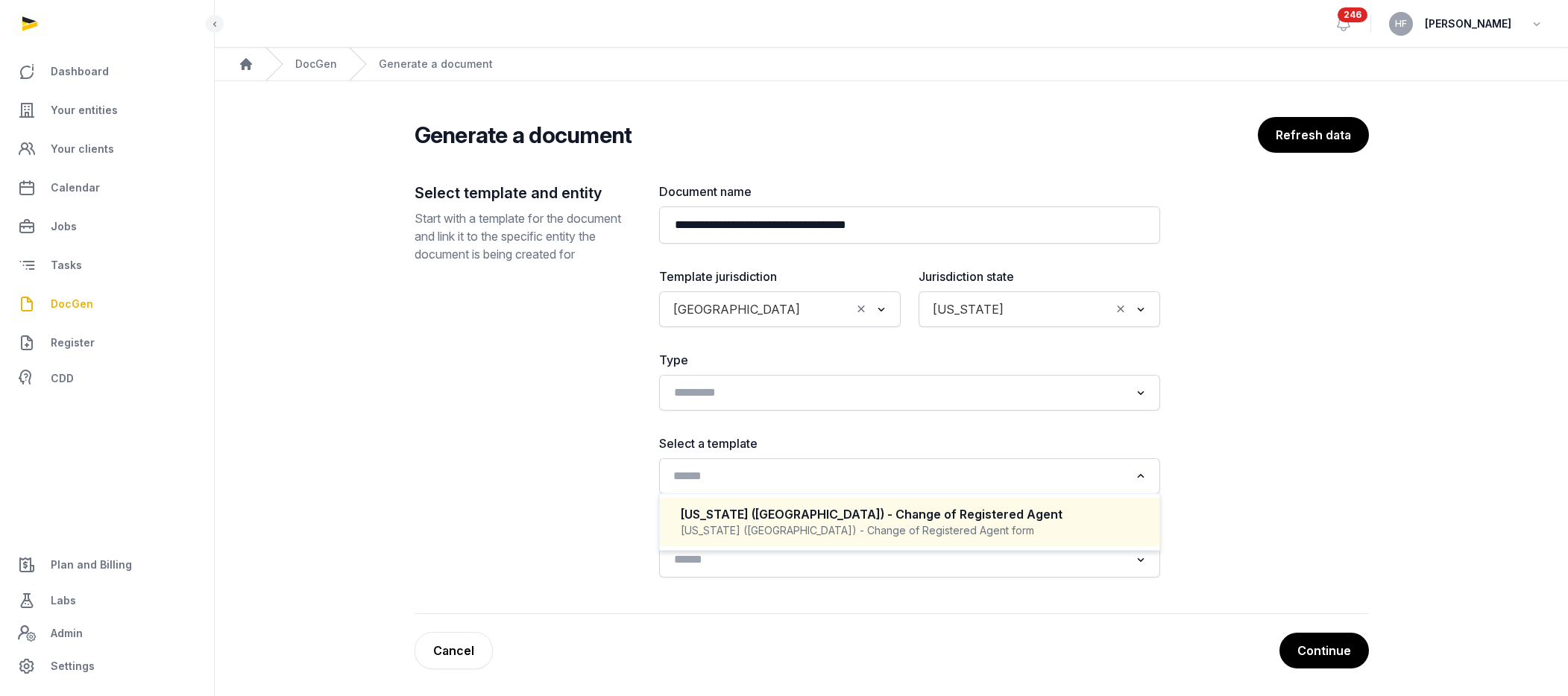
click at [872, 515] on div "[US_STATE] ([GEOGRAPHIC_DATA]) - Change of Registered Agent" at bounding box center [910, 514] width 458 height 17
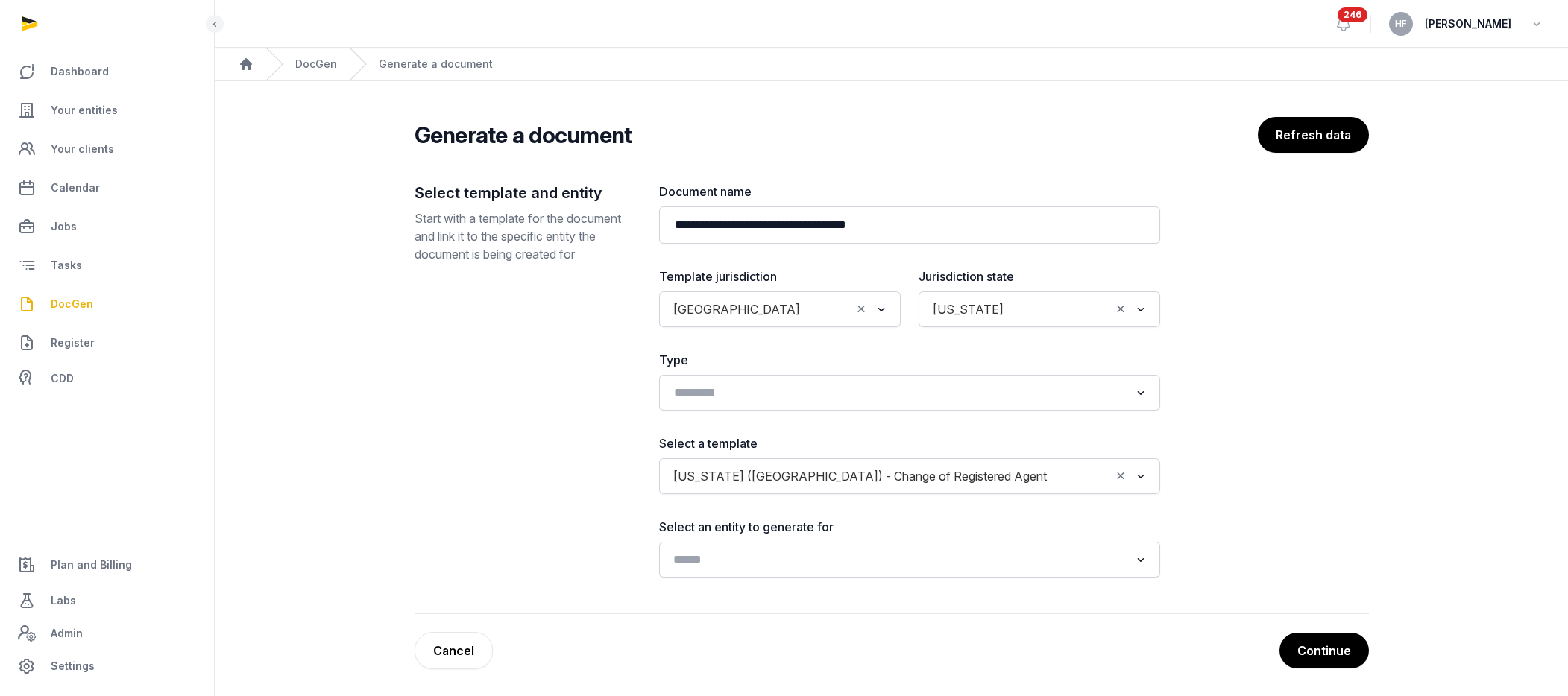
click at [776, 559] on input "Search for option" at bounding box center [898, 560] width 461 height 21
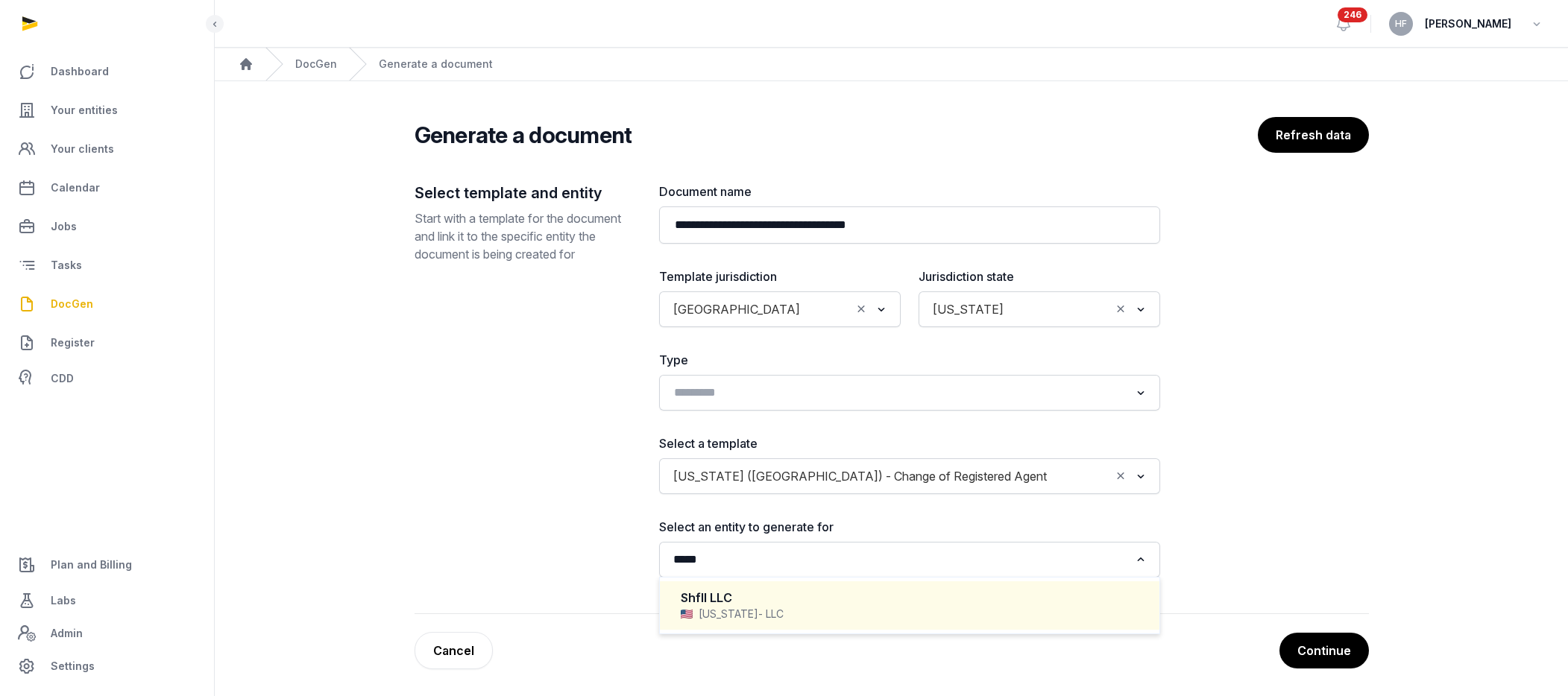
click at [843, 596] on div "Shfll LLC" at bounding box center [910, 597] width 458 height 17
type input "*****"
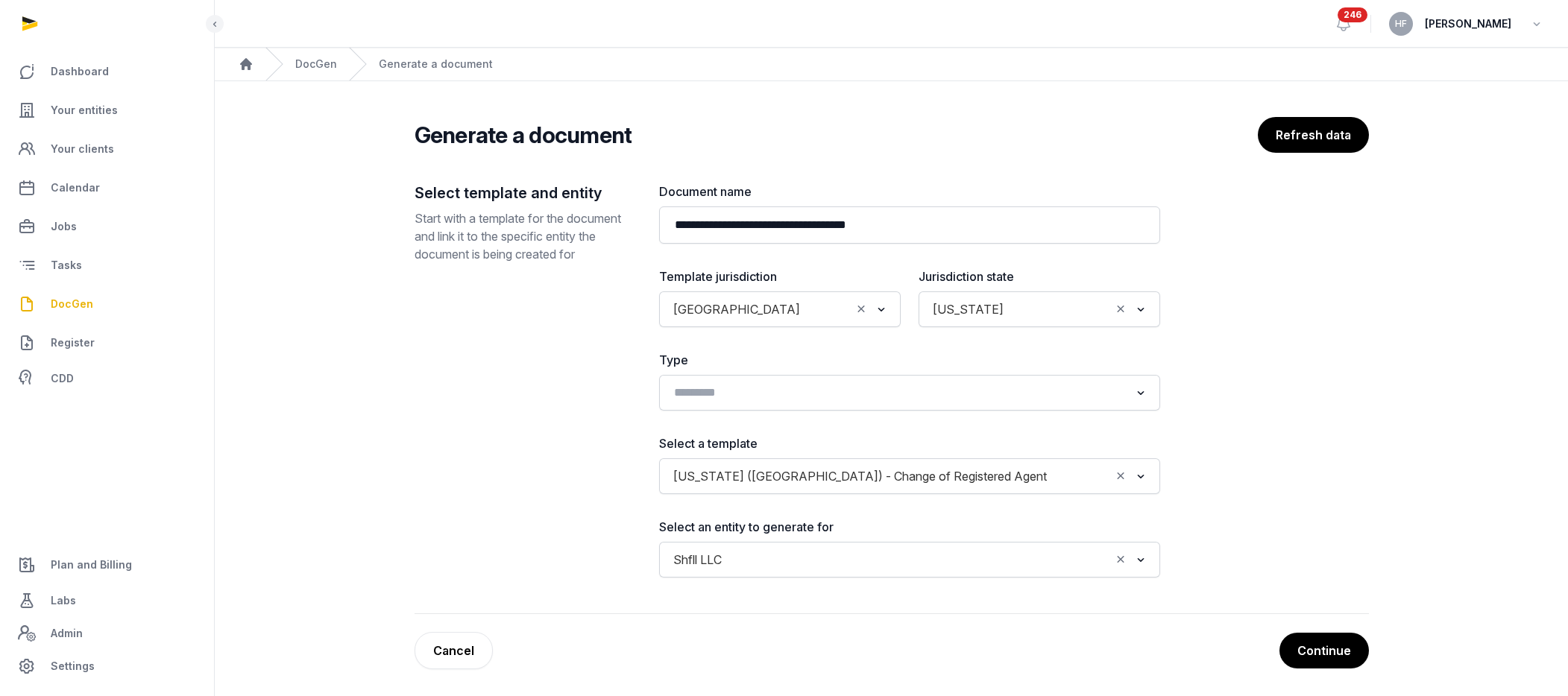
click at [1292, 646] on button "Continue" at bounding box center [1324, 651] width 89 height 36
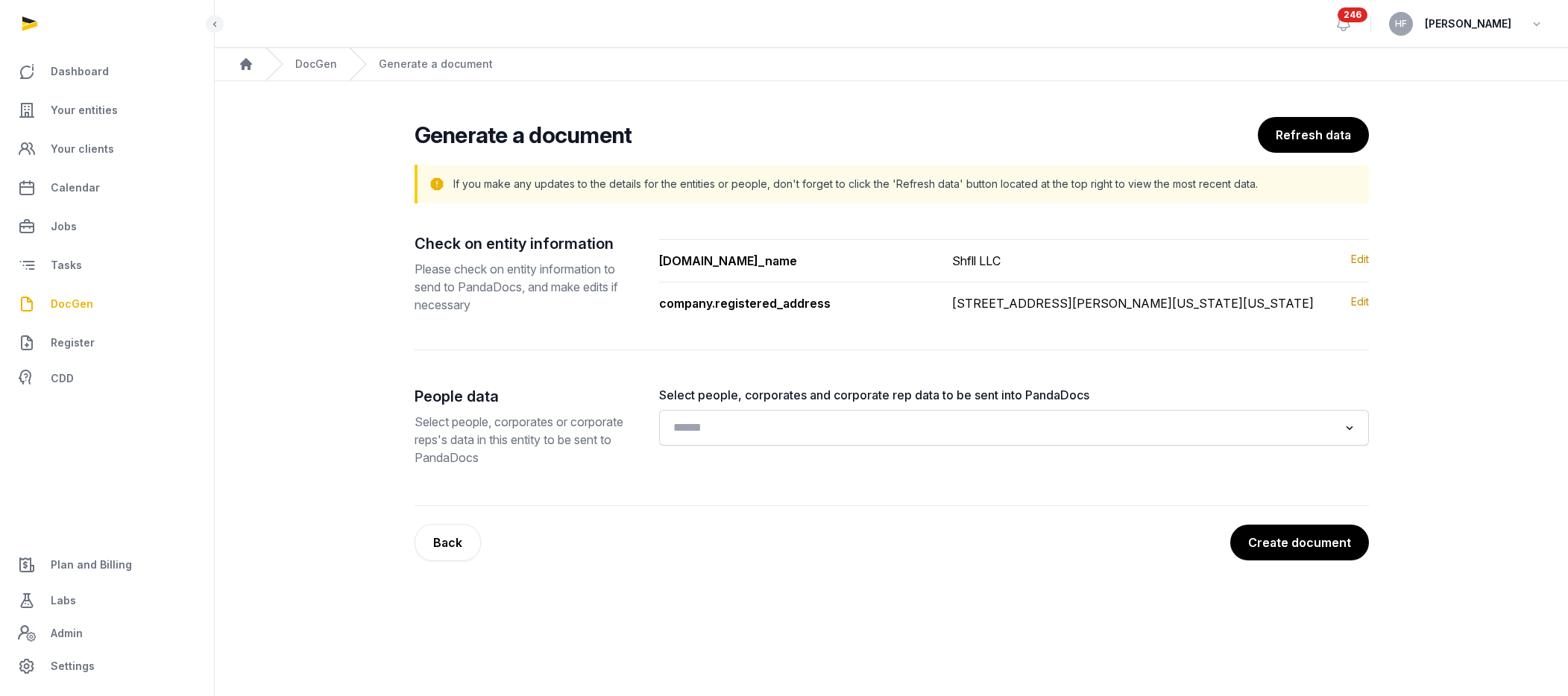
click at [946, 438] on input "Search for option" at bounding box center [1003, 428] width 670 height 21
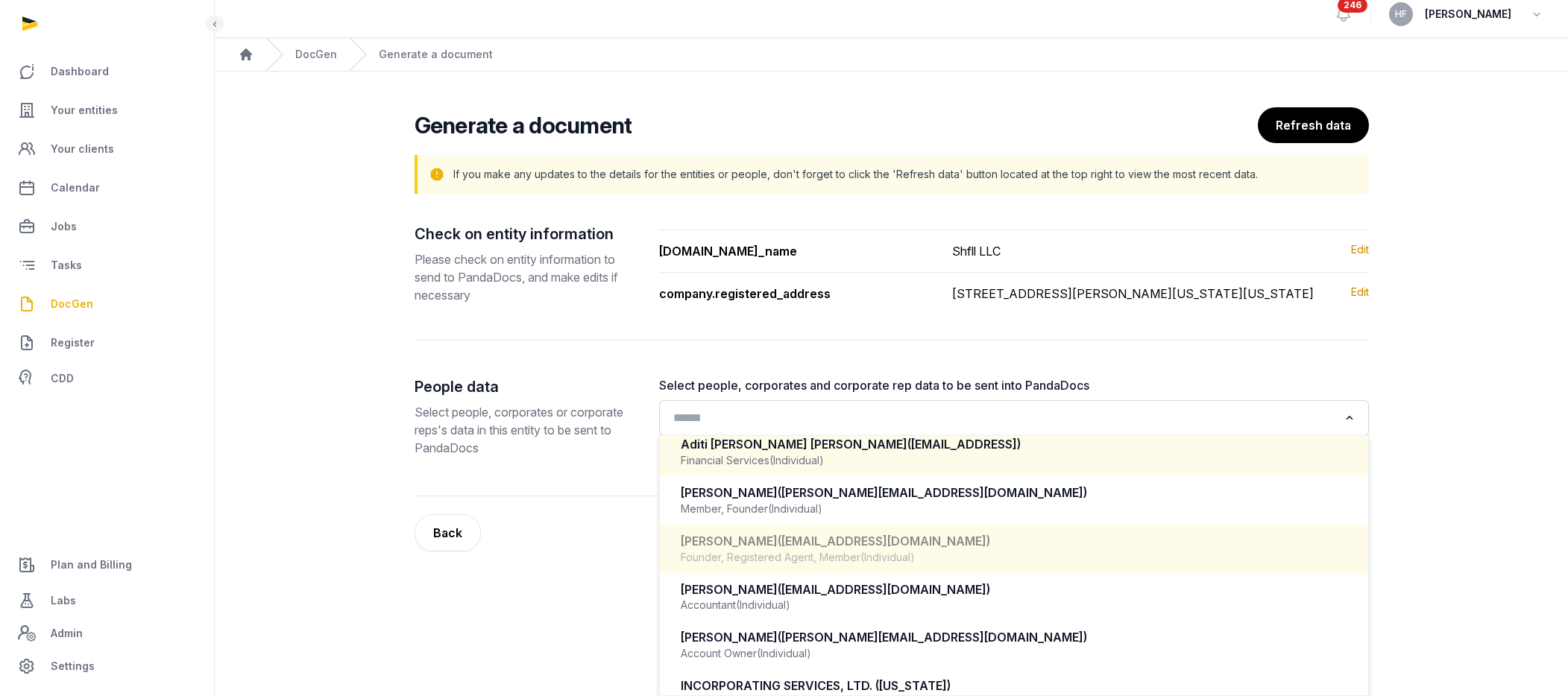
scroll to position [4, 0]
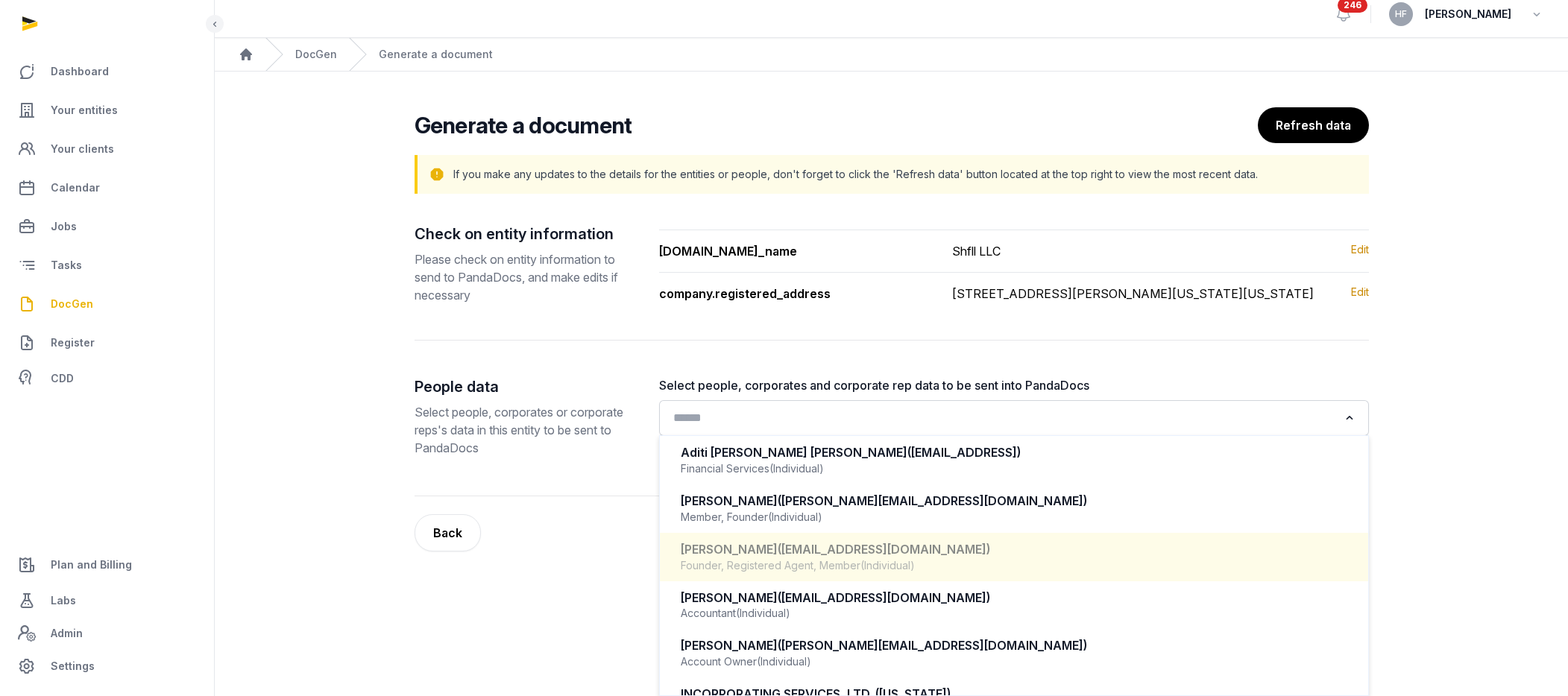
click at [900, 557] on div "[PERSON_NAME] ([PERSON_NAME][EMAIL_ADDRESS][DOMAIN_NAME])" at bounding box center [1014, 549] width 666 height 17
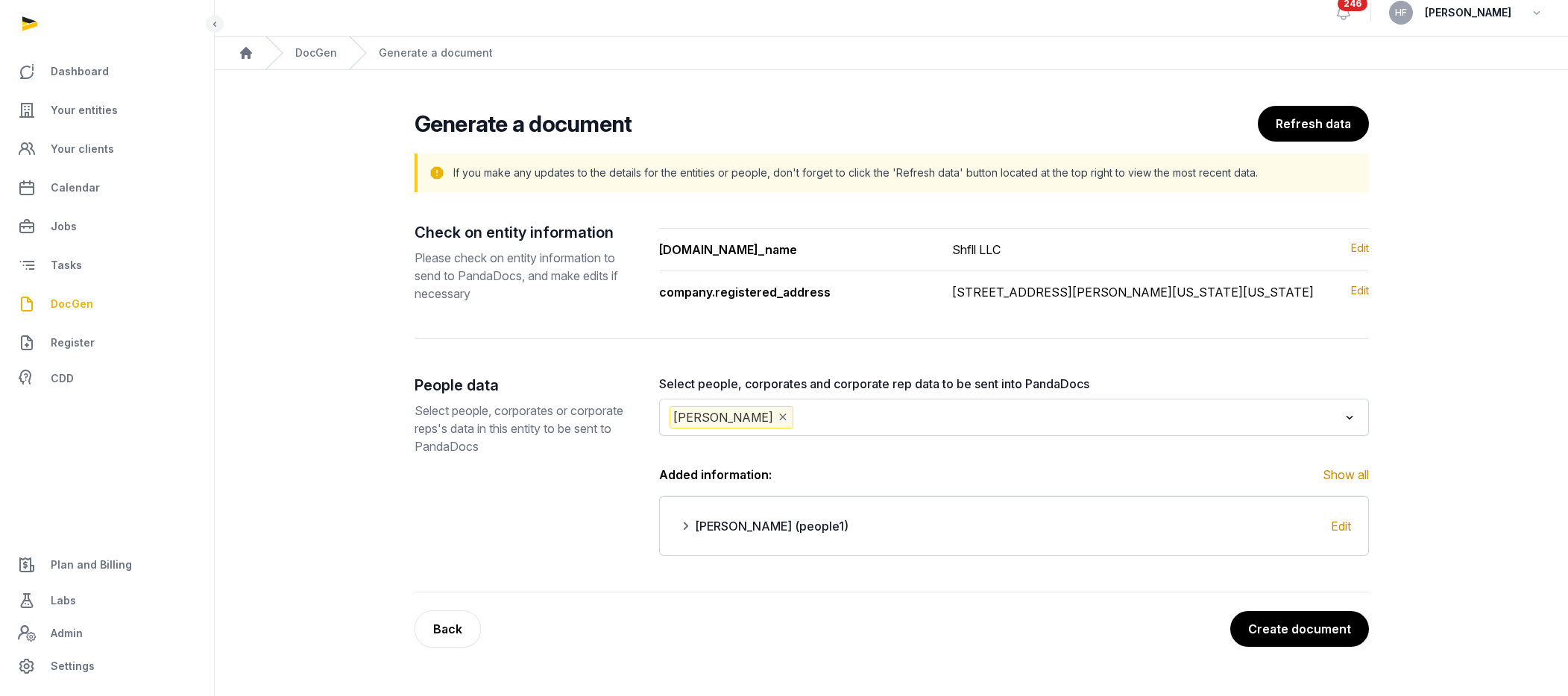
scroll to position [9, 0]
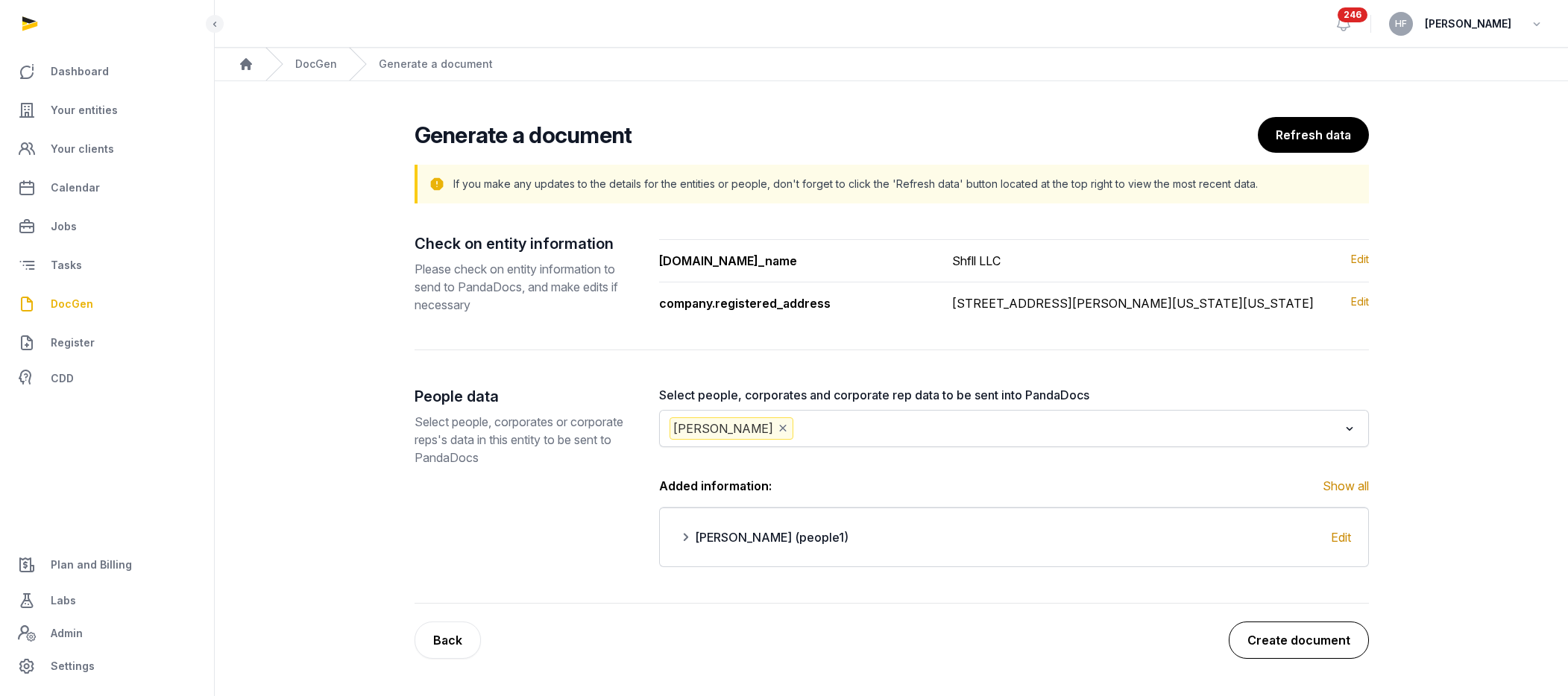
click at [1292, 650] on button "Create document" at bounding box center [1299, 640] width 140 height 37
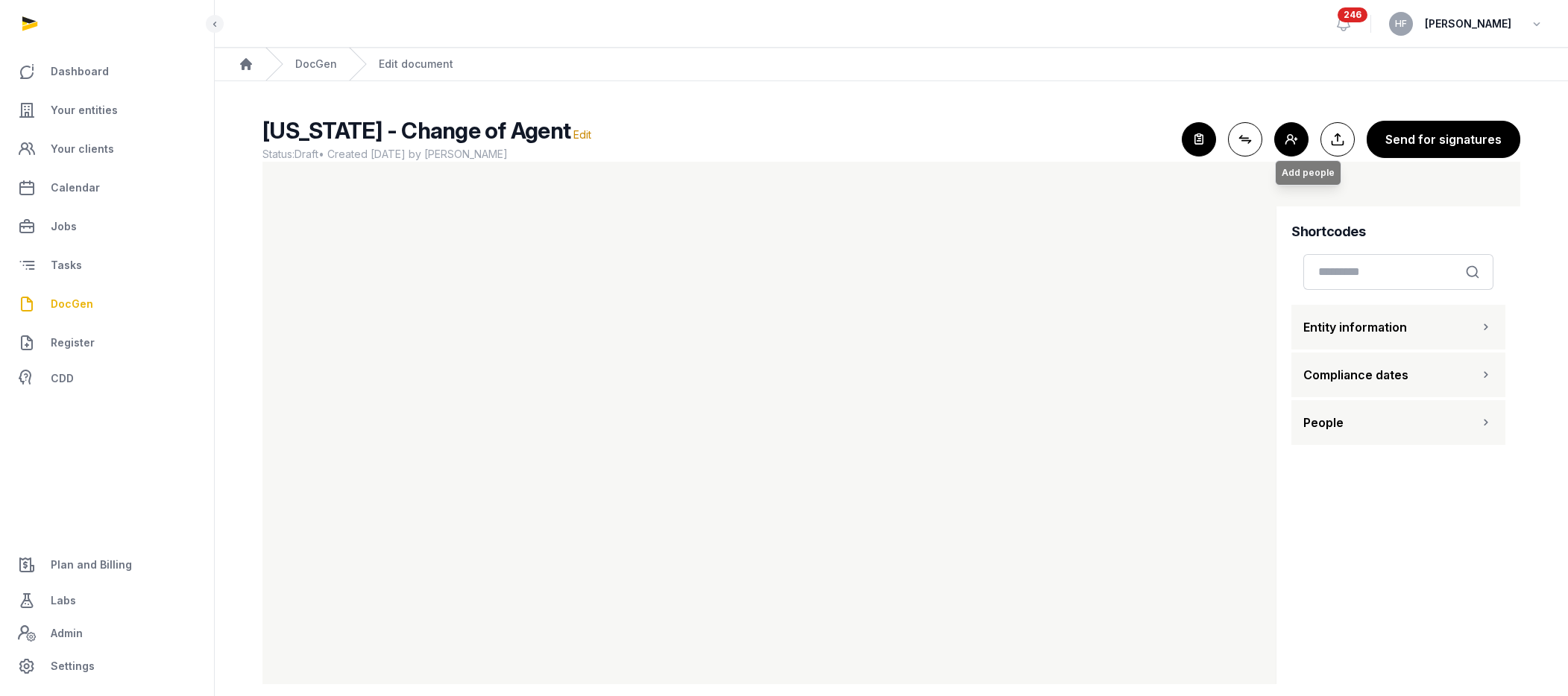
click at [1292, 139] on button "Add people Add people" at bounding box center [1292, 139] width 34 height 34
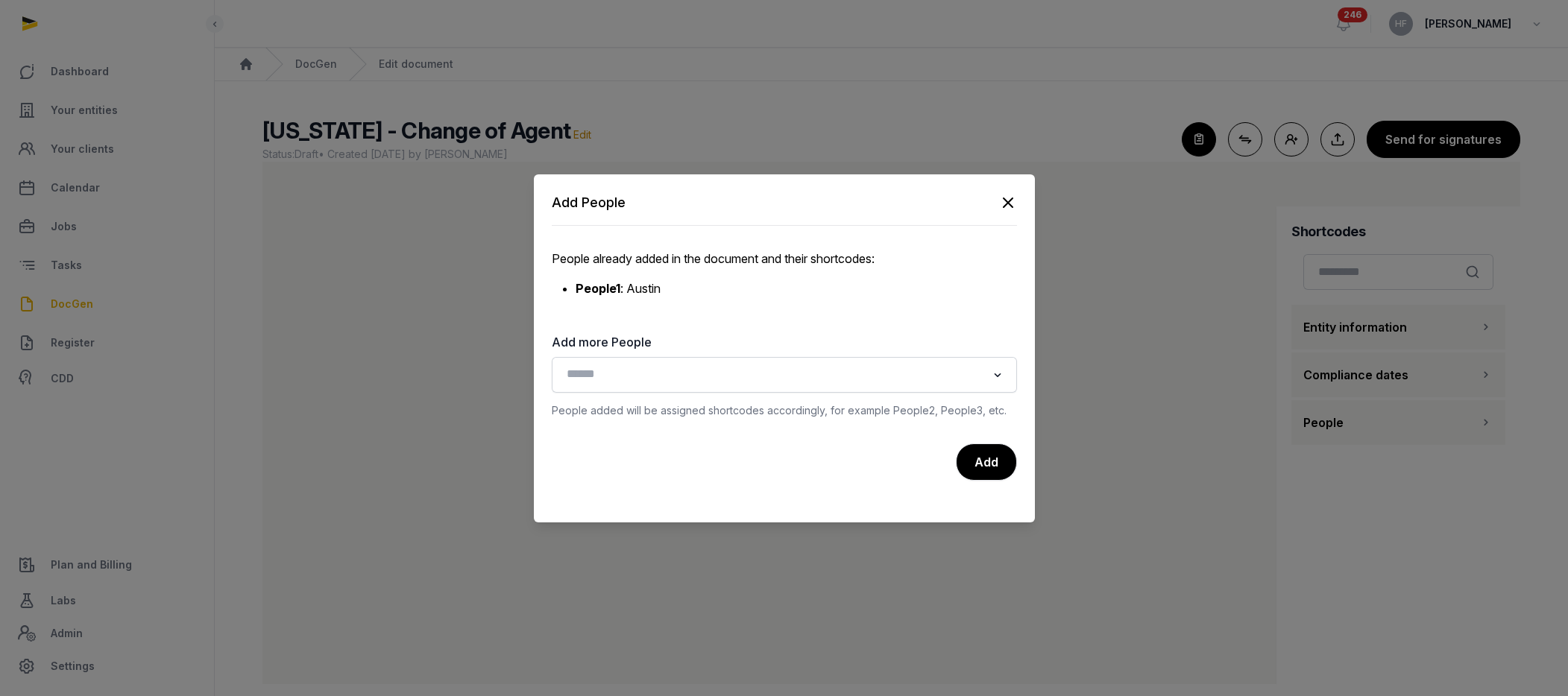
click at [1008, 206] on icon "button" at bounding box center [1008, 203] width 18 height 18
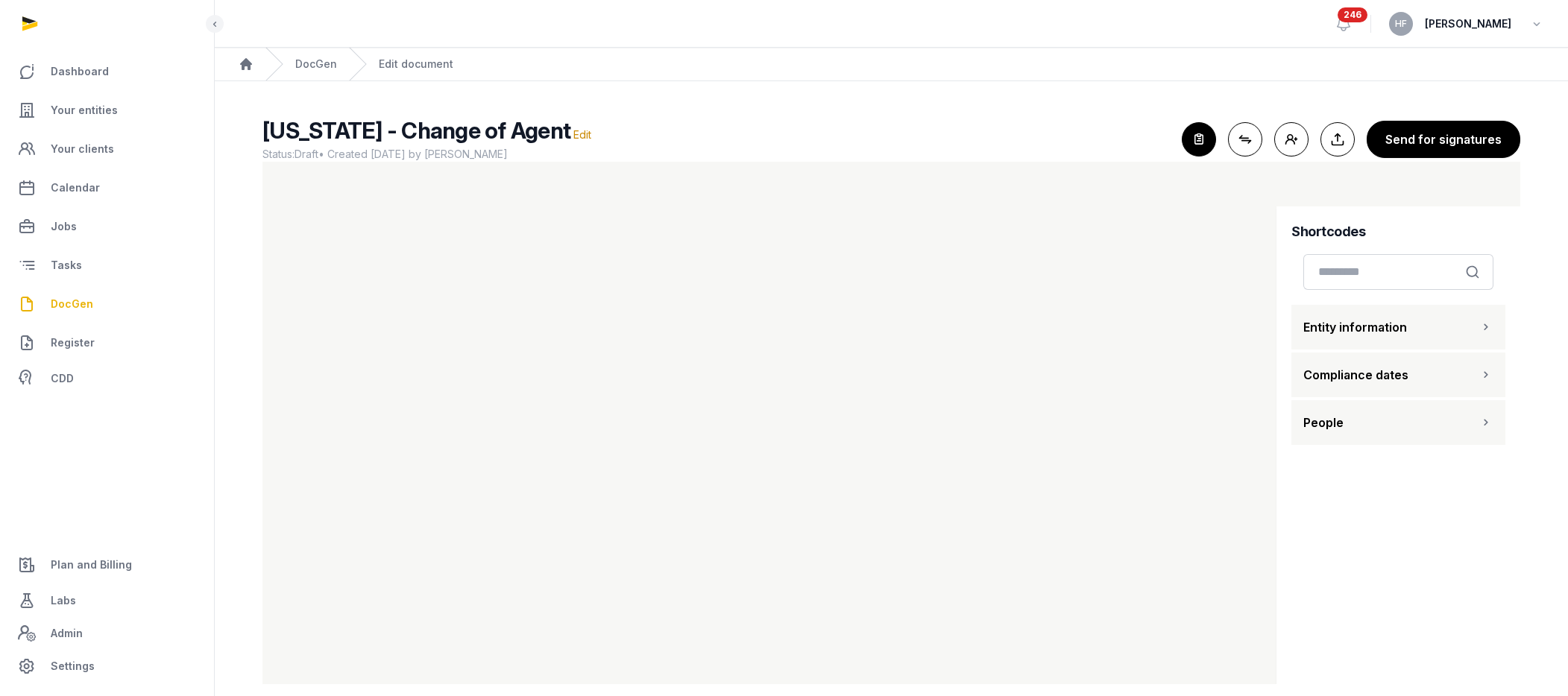
click at [1292, 151] on button "Send for signatures" at bounding box center [1443, 139] width 153 height 37
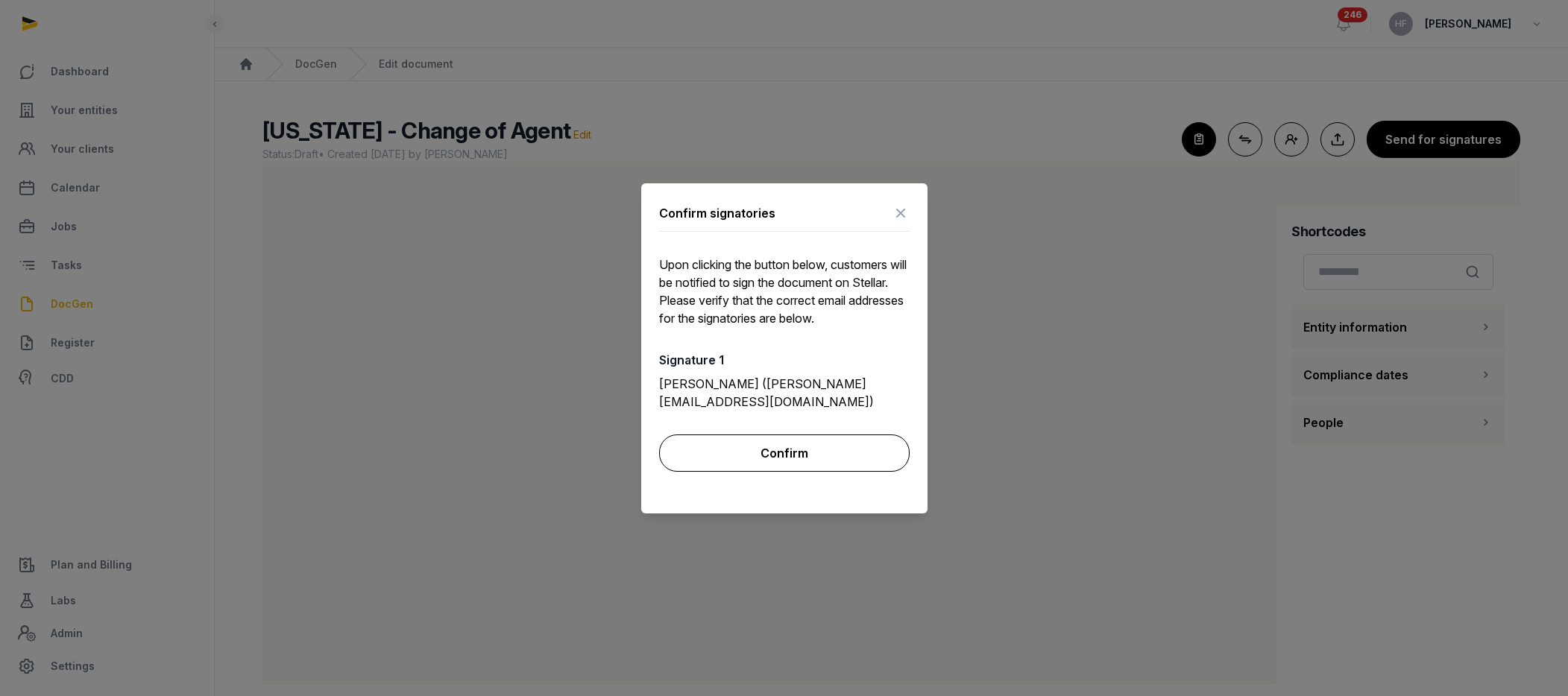
click at [835, 442] on button "Confirm" at bounding box center [784, 453] width 251 height 37
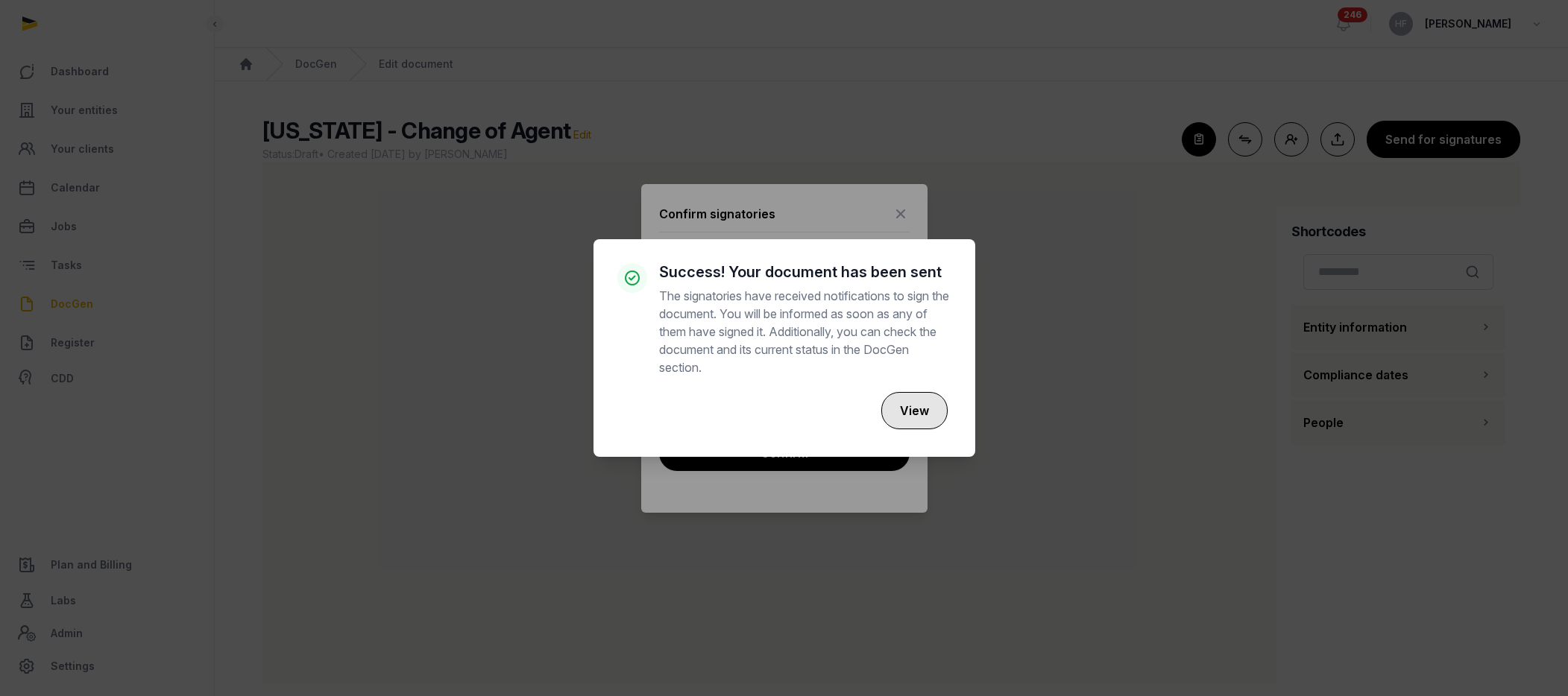
click at [925, 403] on button "View" at bounding box center [915, 411] width 66 height 37
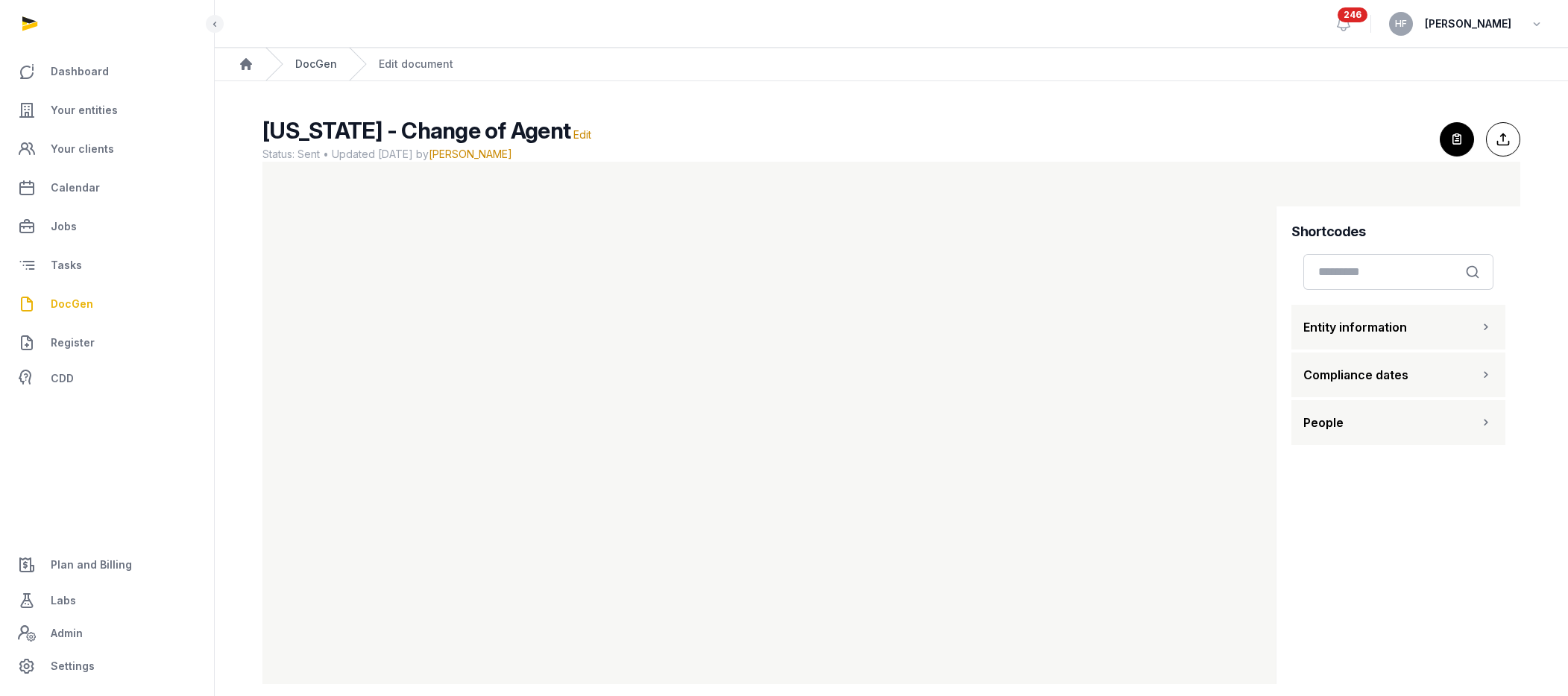
click at [326, 64] on link "DocGen" at bounding box center [315, 64] width 41 height 15
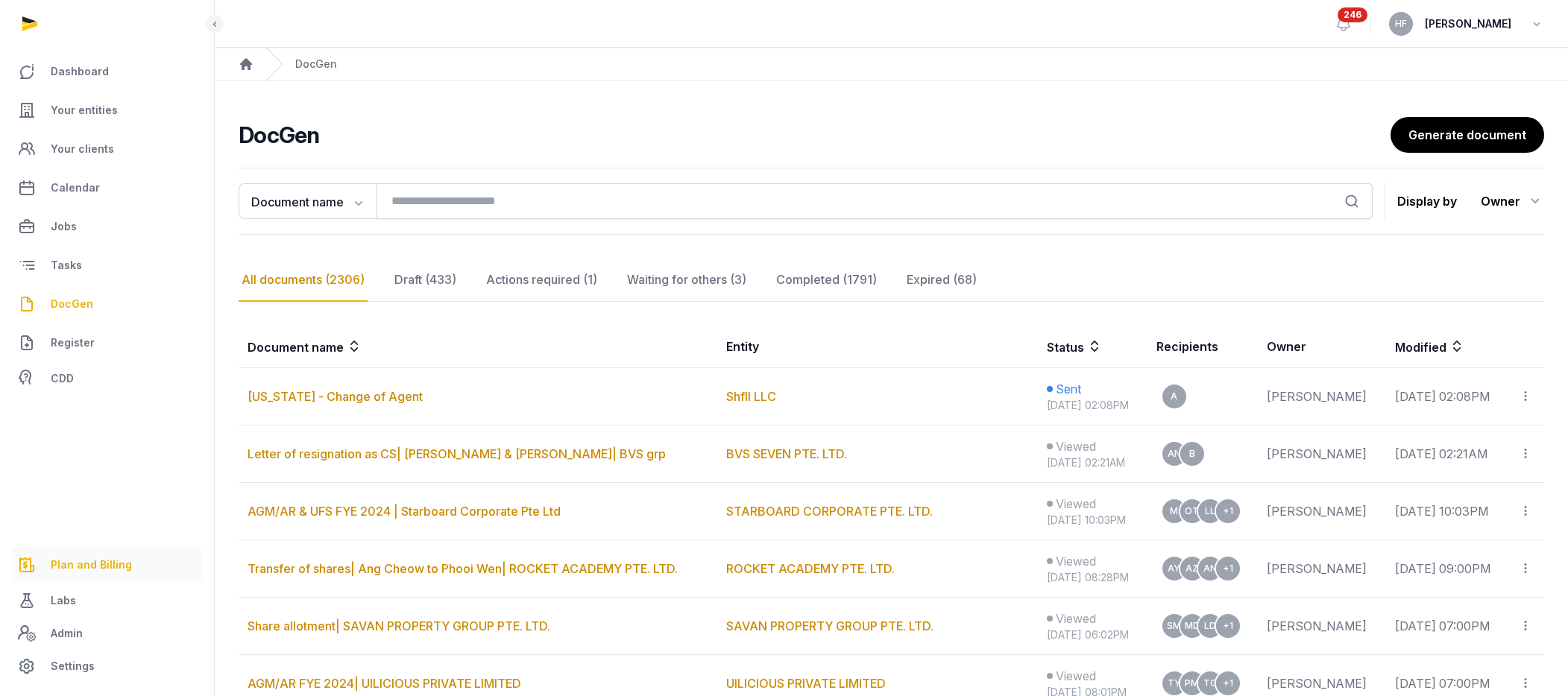
click at [107, 568] on span "Plan and Billing" at bounding box center [92, 565] width 81 height 18
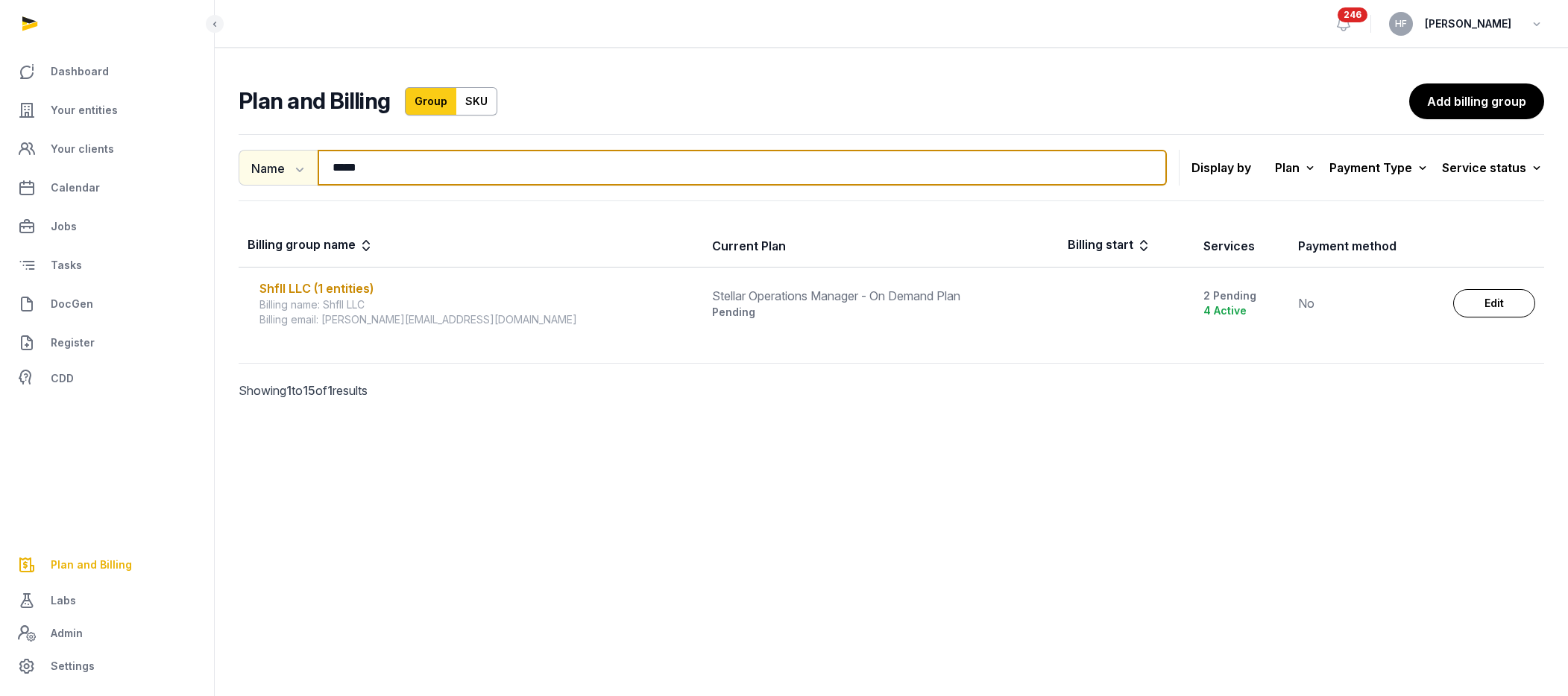
drag, startPoint x: 376, startPoint y: 166, endPoint x: 259, endPoint y: 165, distance: 117.0
click at [261, 165] on div "Name Name Email ***** Search" at bounding box center [702, 168] width 928 height 36
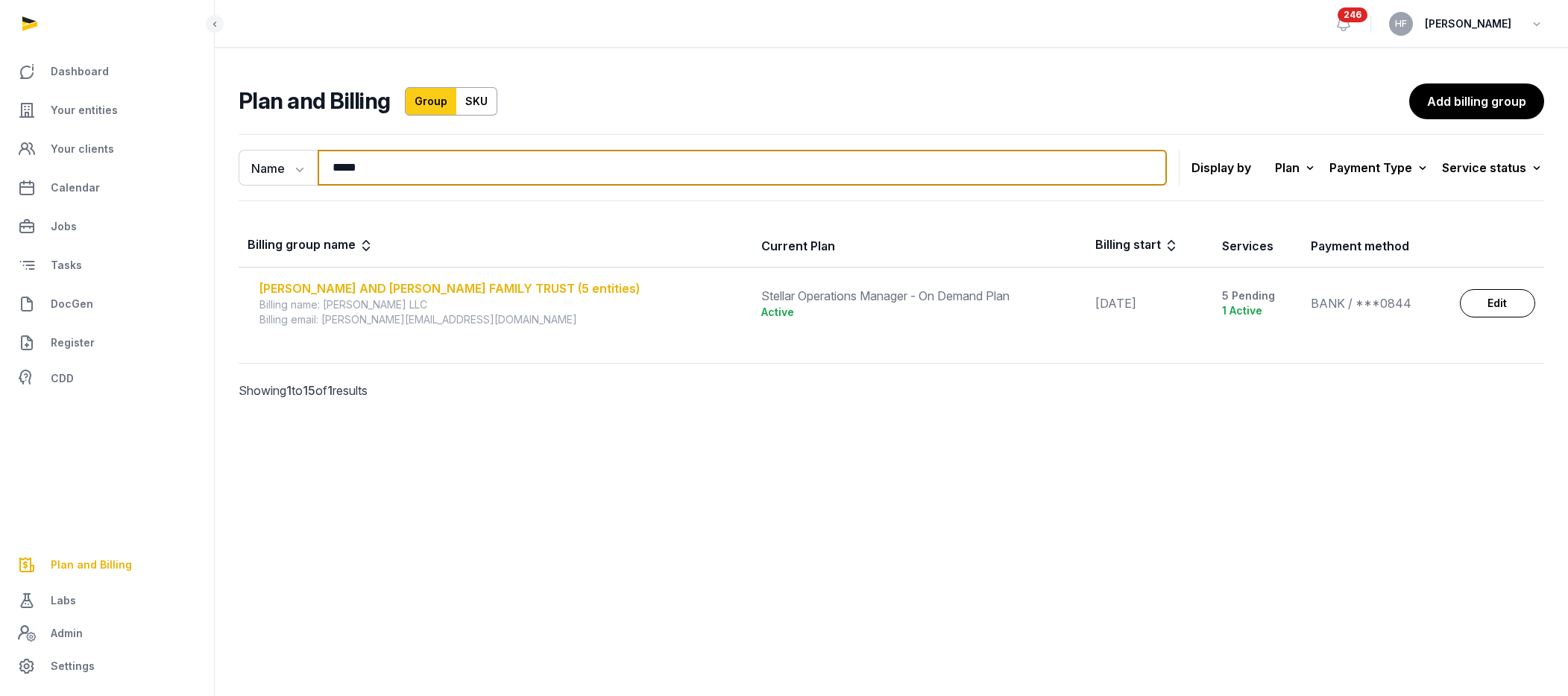
type input "*****"
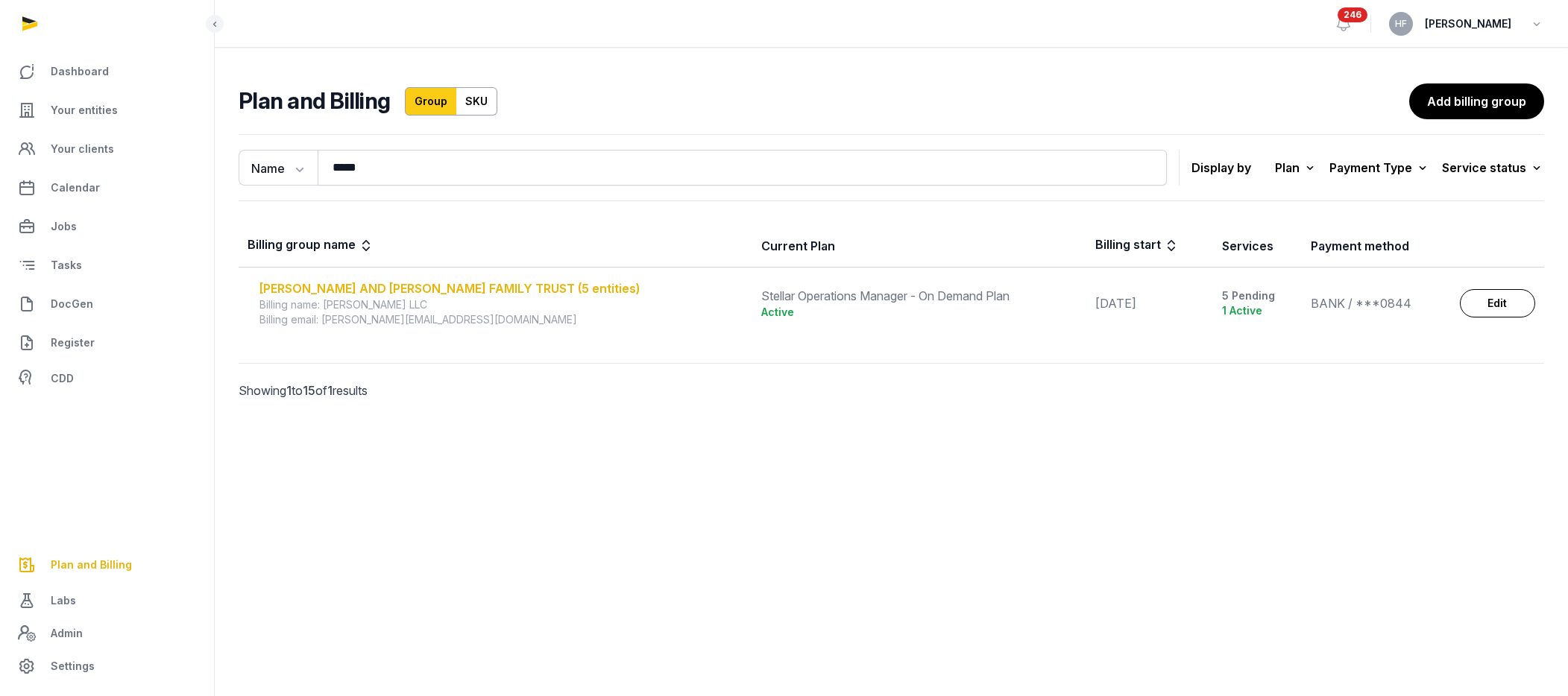
click at [512, 288] on div "[PERSON_NAME] AND [PERSON_NAME] FAMILY TRUST (5 entities)" at bounding box center [501, 288] width 484 height 18
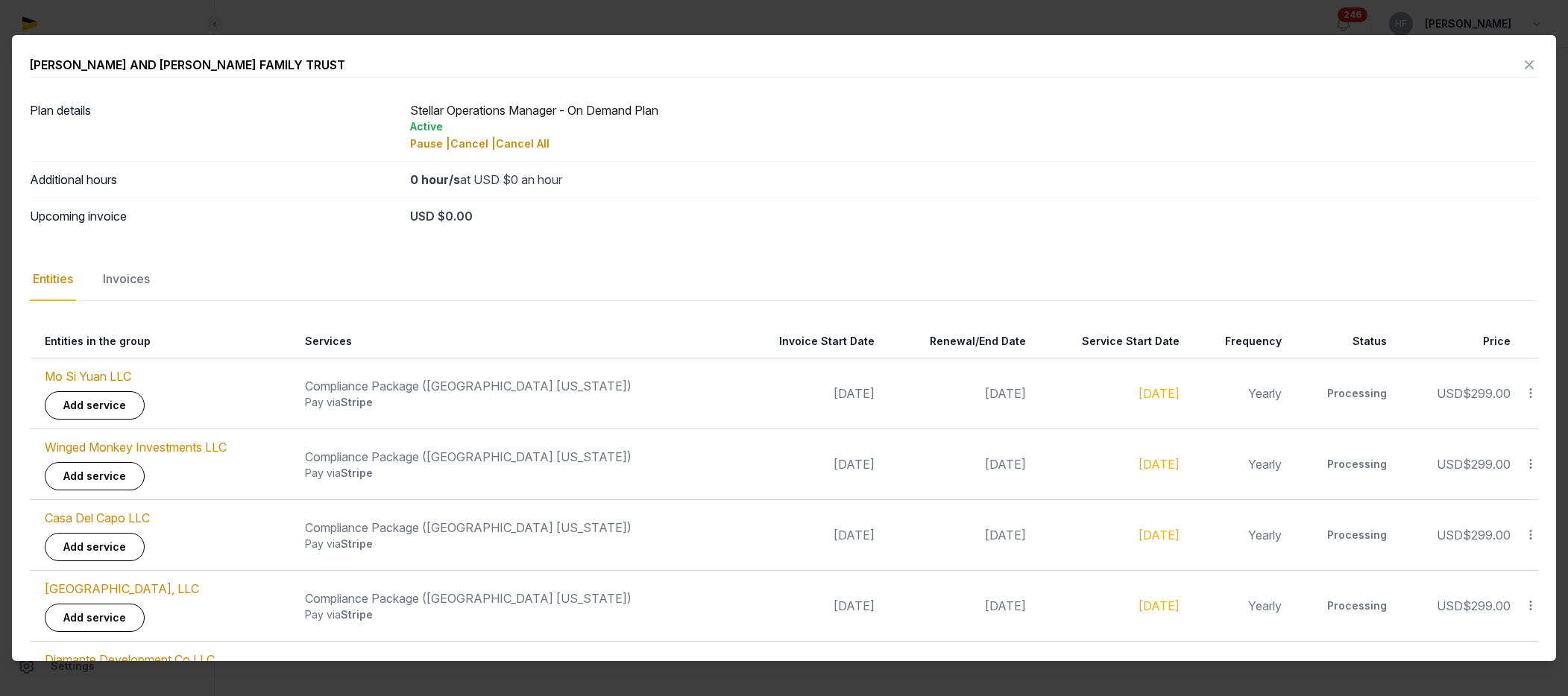
click at [1292, 62] on icon at bounding box center [1529, 64] width 18 height 23
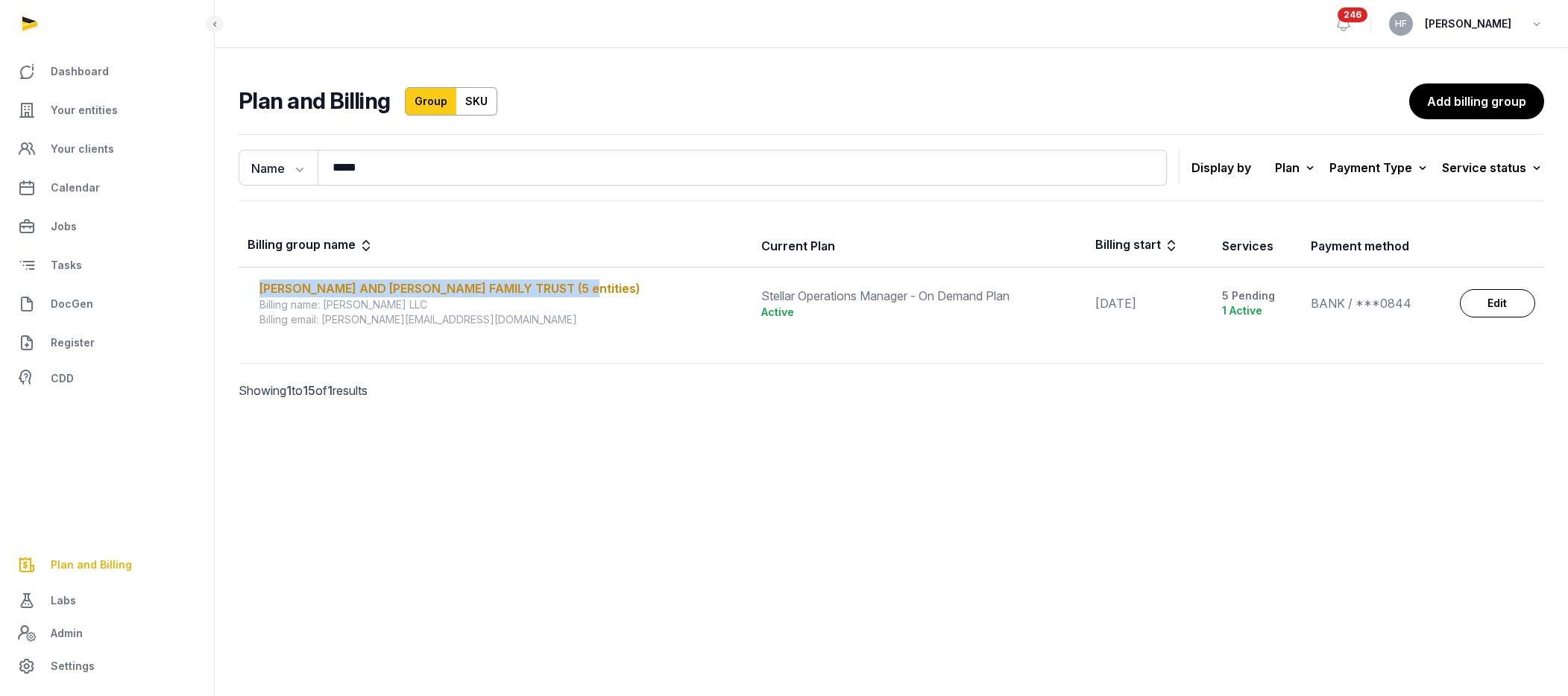
drag, startPoint x: 615, startPoint y: 285, endPoint x: 257, endPoint y: 288, distance: 358.0
click at [257, 288] on div "[PERSON_NAME] AND [PERSON_NAME] FAMILY TRUST (5 entities) Billing name: [PERSON…" at bounding box center [495, 303] width 496 height 48
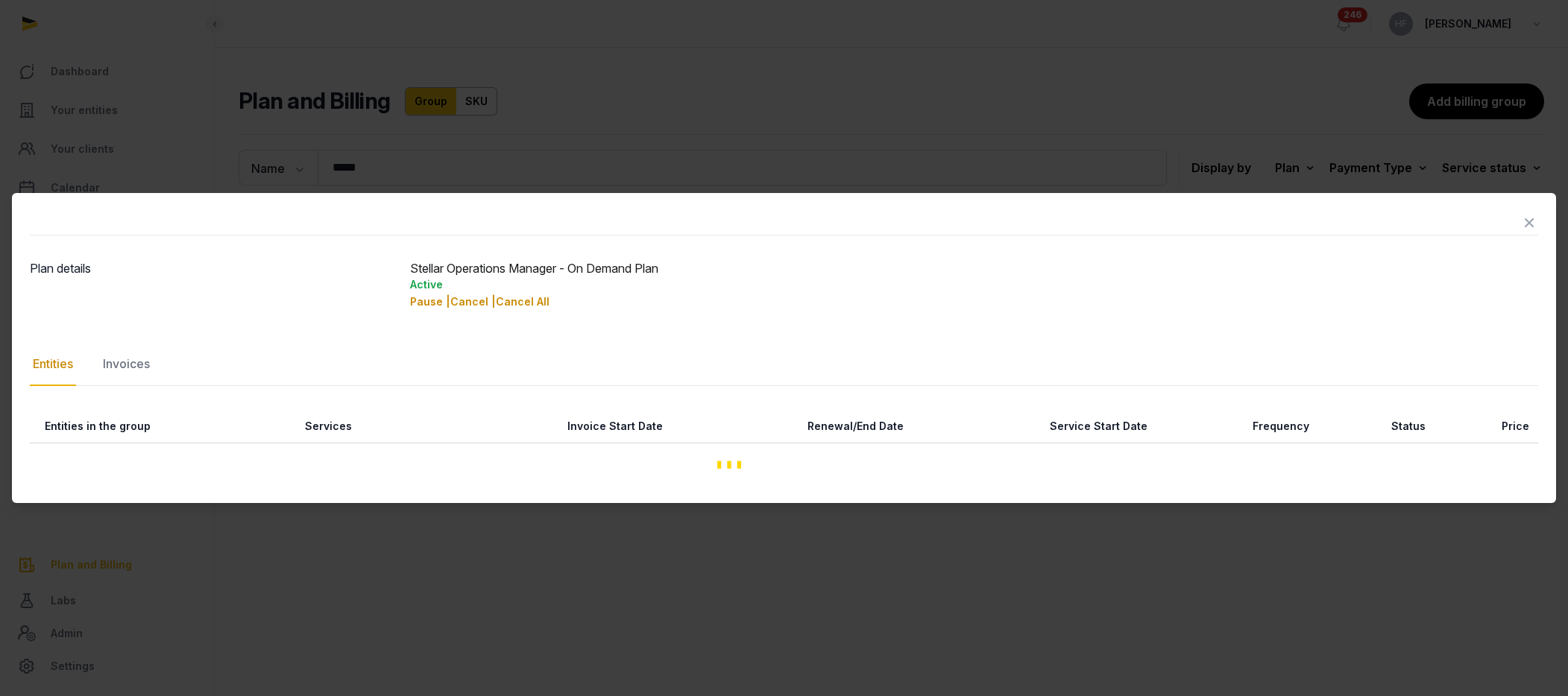
copy div "[PERSON_NAME] AND [PERSON_NAME] FAMILY TRUST (5 entities)"
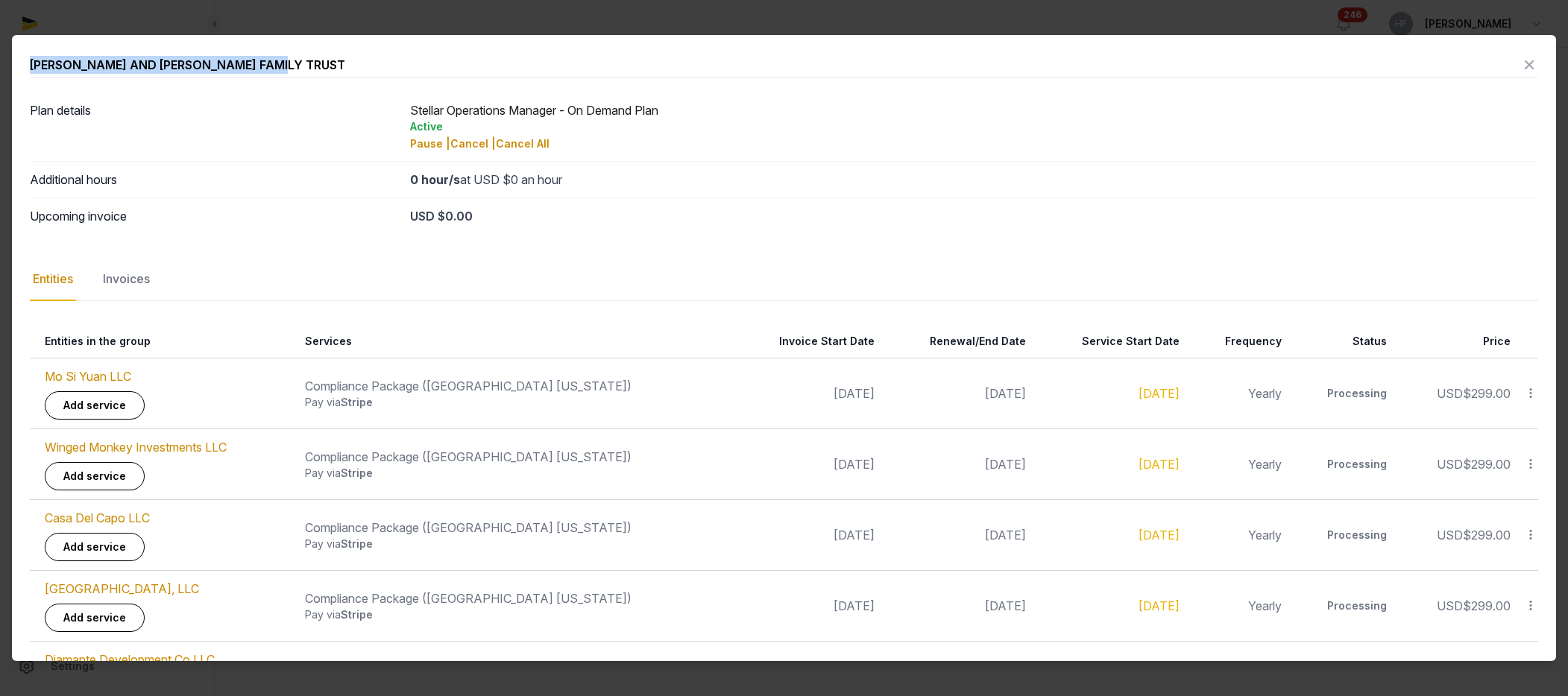
drag, startPoint x: 292, startPoint y: 68, endPoint x: 28, endPoint y: 69, distance: 264.0
click at [28, 69] on div "[PERSON_NAME] AND [PERSON_NAME] FAMILY TRUST Plan details Stellar Operations Ma…" at bounding box center [784, 382] width 1544 height 694
copy div "[PERSON_NAME] AND [PERSON_NAME] FAMILY TRUST"
click at [1292, 67] on icon at bounding box center [1529, 64] width 18 height 23
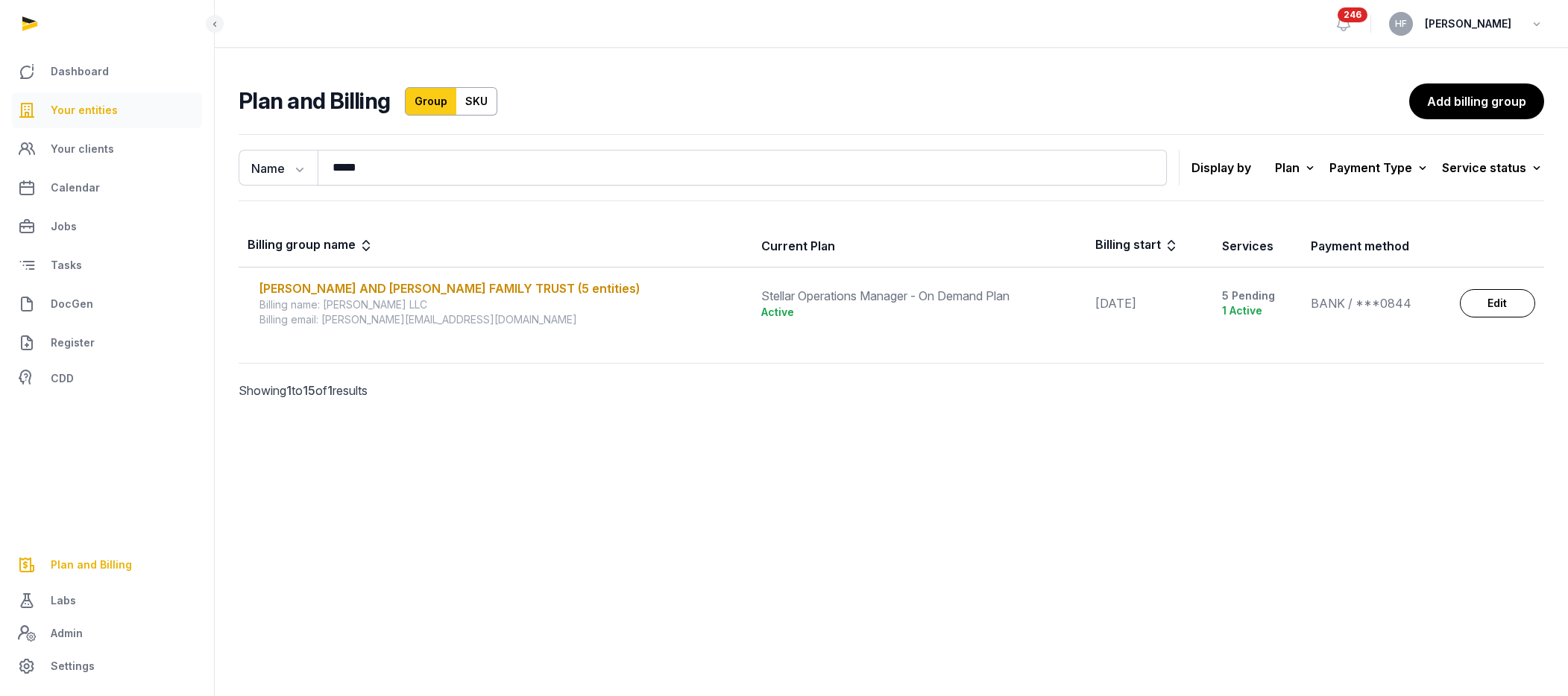
click at [105, 104] on span "Your entities" at bounding box center [84, 110] width 67 height 18
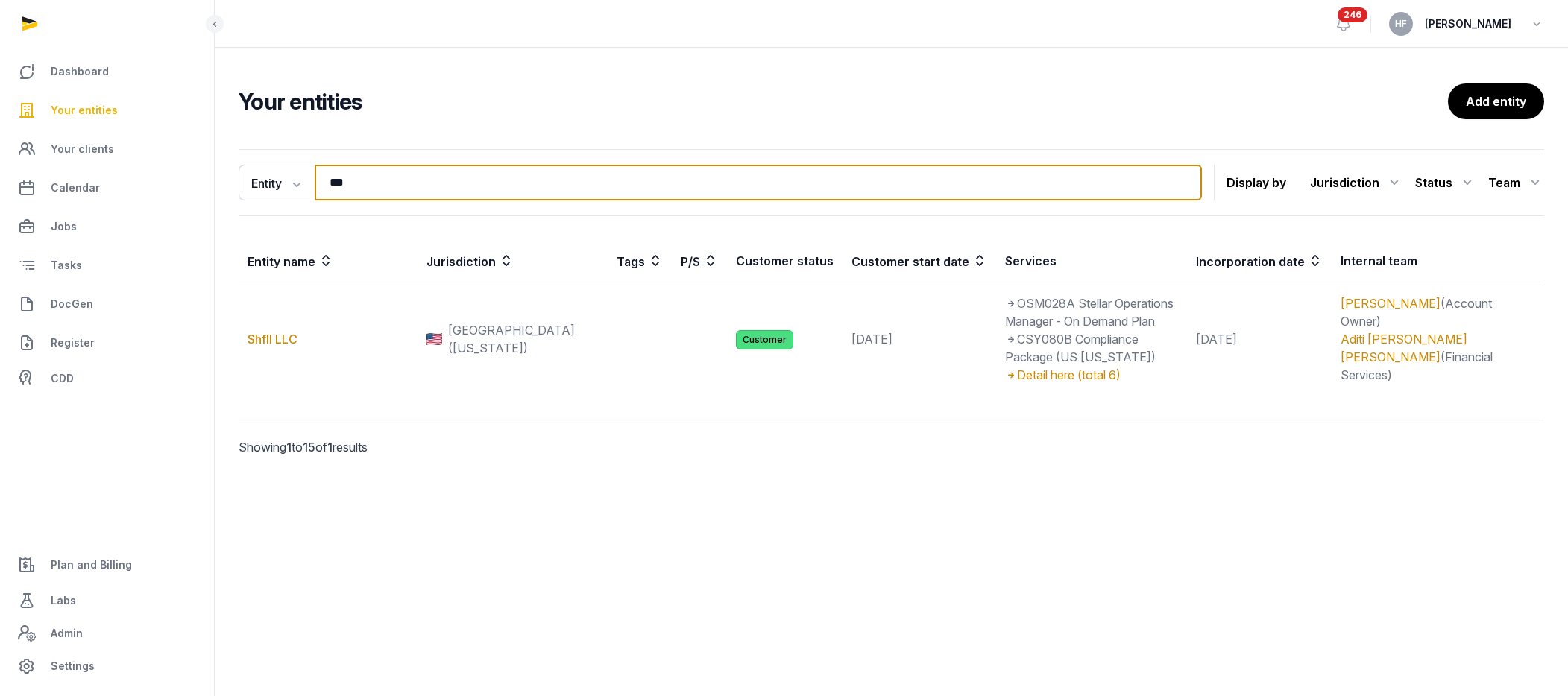
drag, startPoint x: 388, startPoint y: 179, endPoint x: 225, endPoint y: 179, distance: 163.0
click at [225, 179] on div "Entity Entity People Tags Services *** Search Display by Jurisdiction All juris…" at bounding box center [891, 323] width 1353 height 361
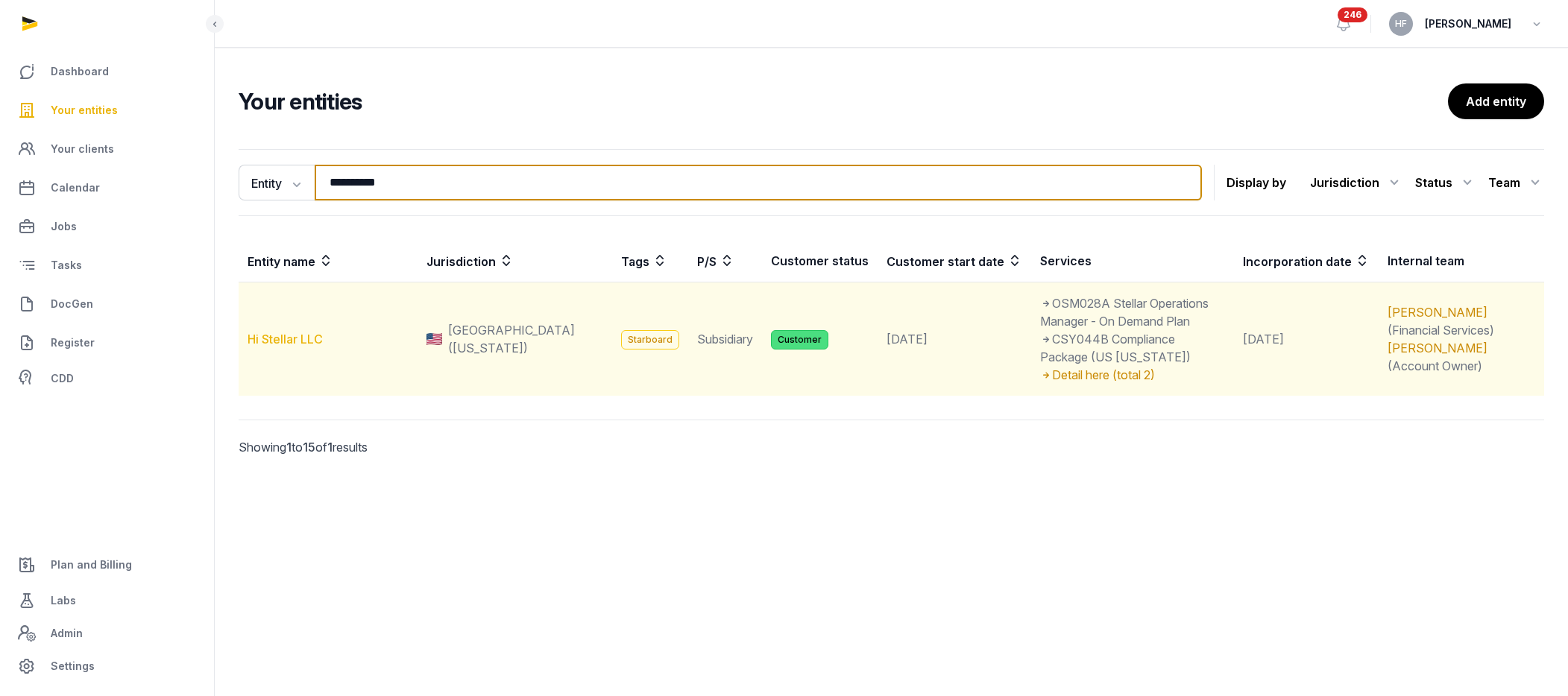
type input "**********"
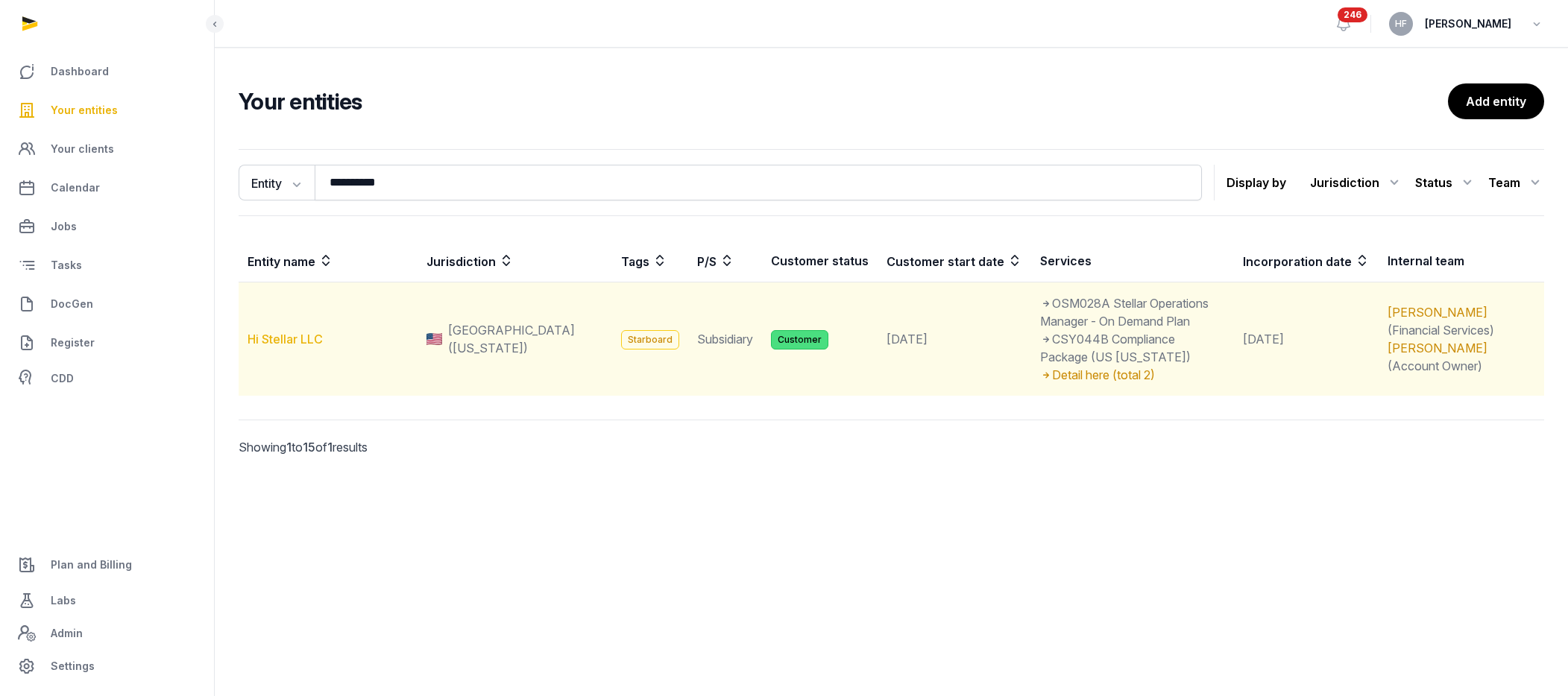
click at [306, 334] on link "Hi Stellar LLC" at bounding box center [285, 339] width 75 height 15
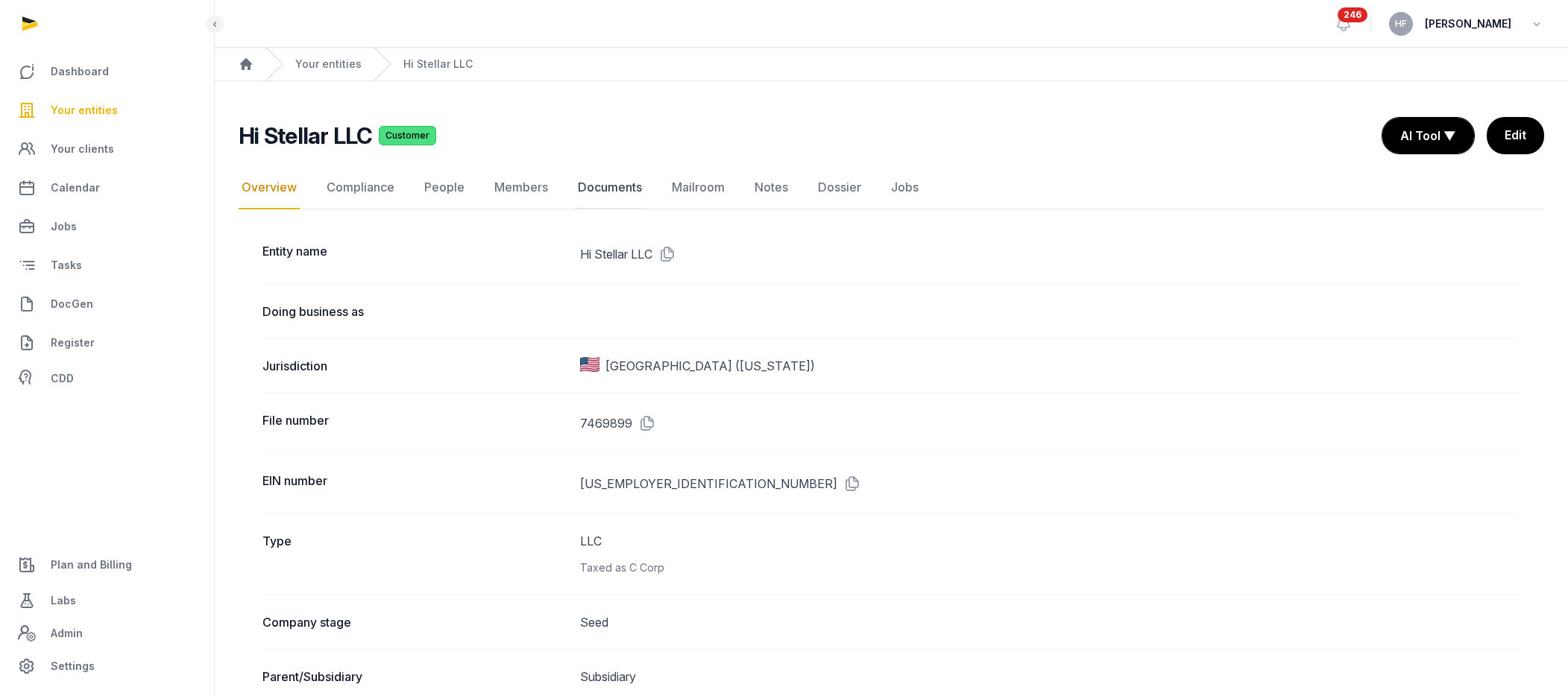
click at [617, 180] on link "Documents" at bounding box center [610, 187] width 70 height 43
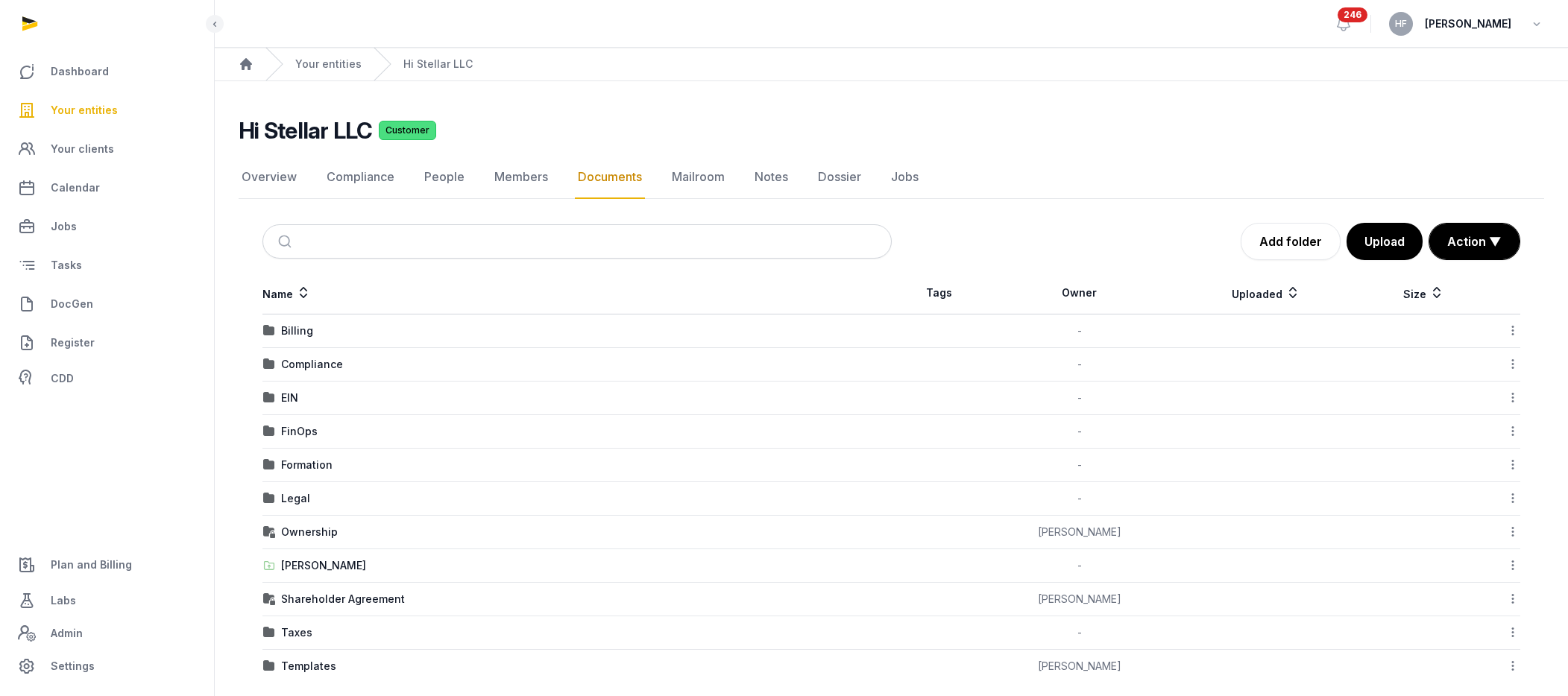
scroll to position [16, 0]
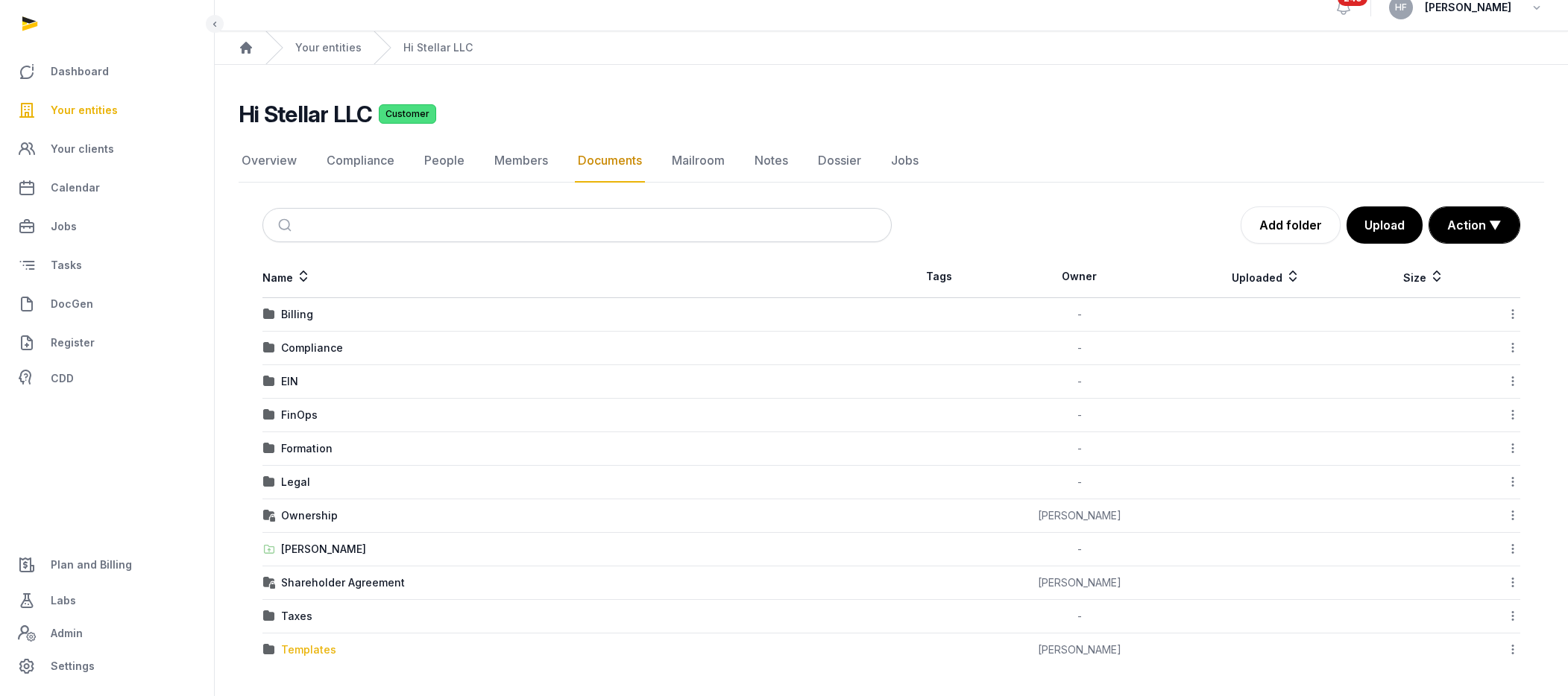
click at [297, 647] on div "Templates" at bounding box center [309, 650] width 55 height 15
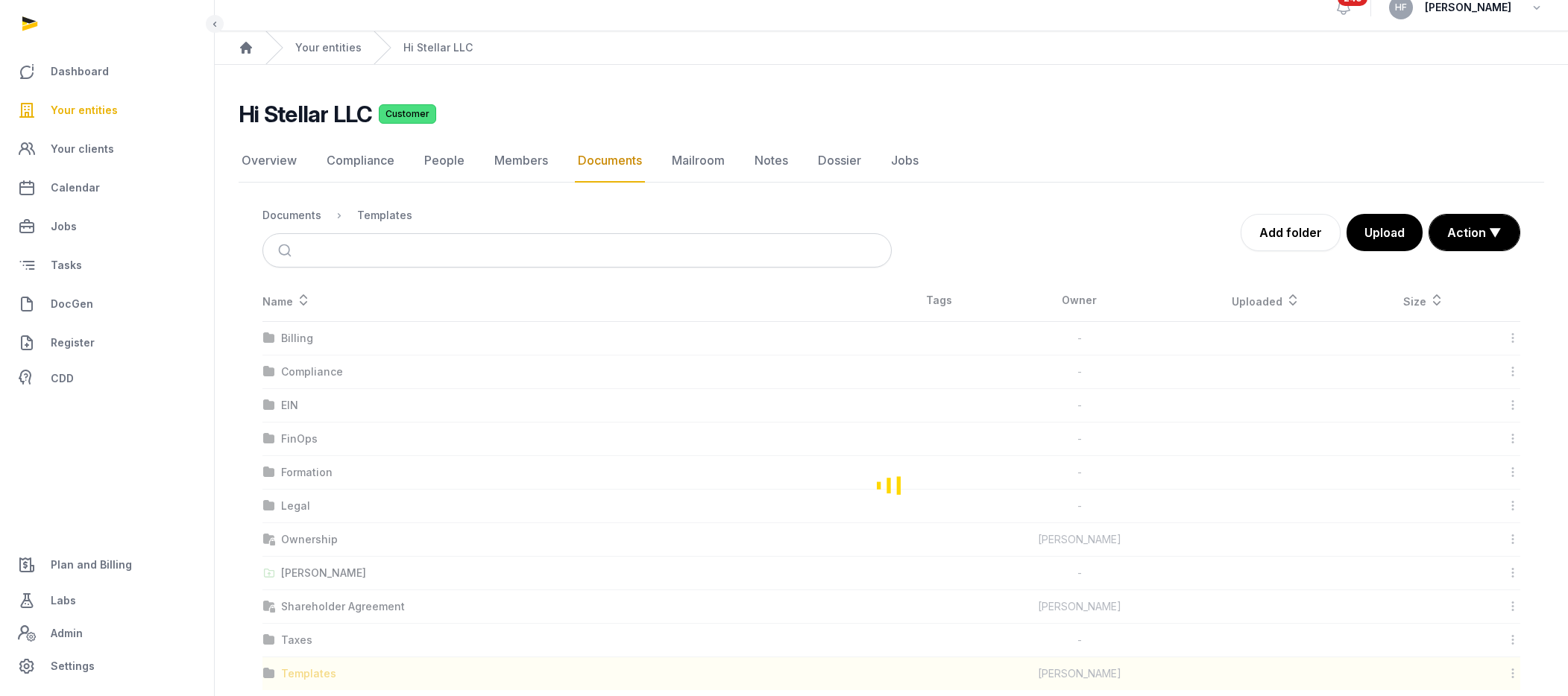
scroll to position [0, 0]
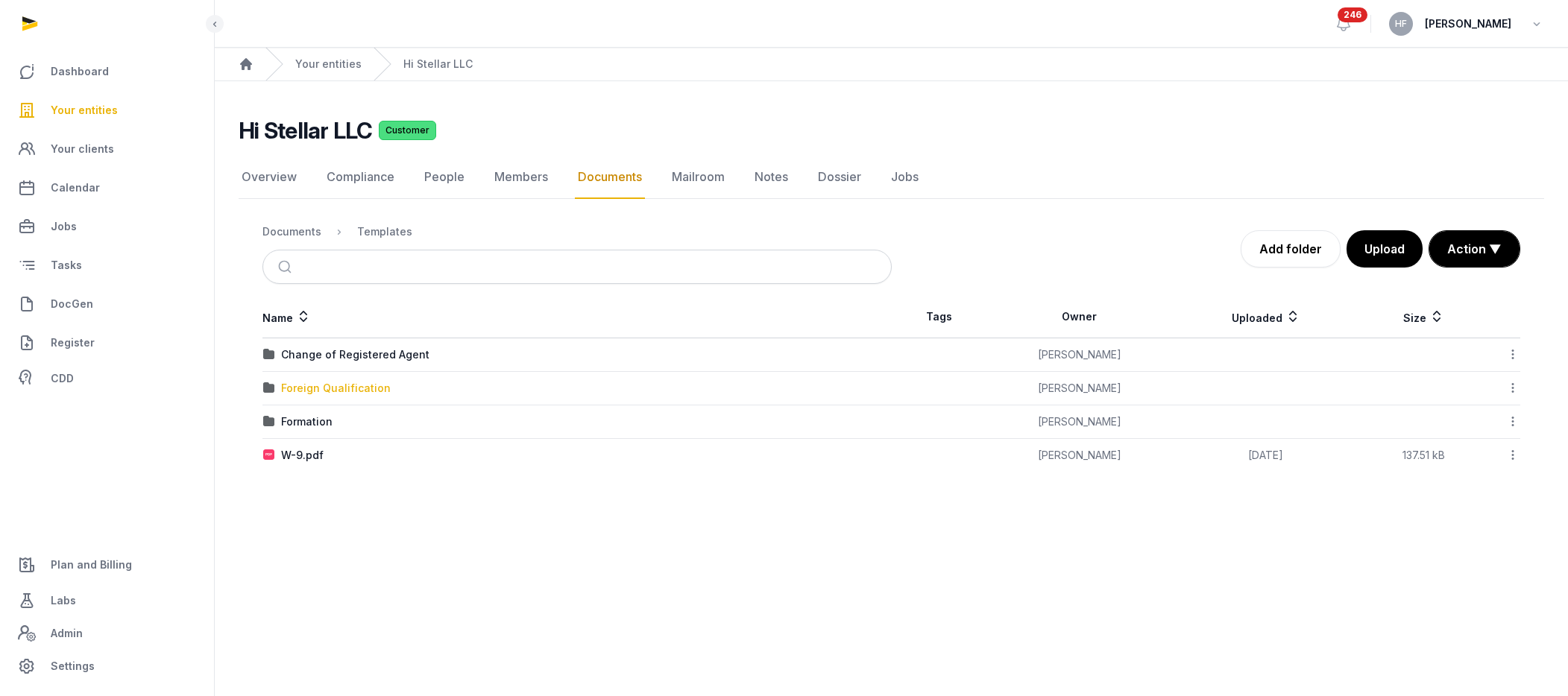
click at [359, 393] on div "Foreign Qualification" at bounding box center [336, 388] width 109 height 15
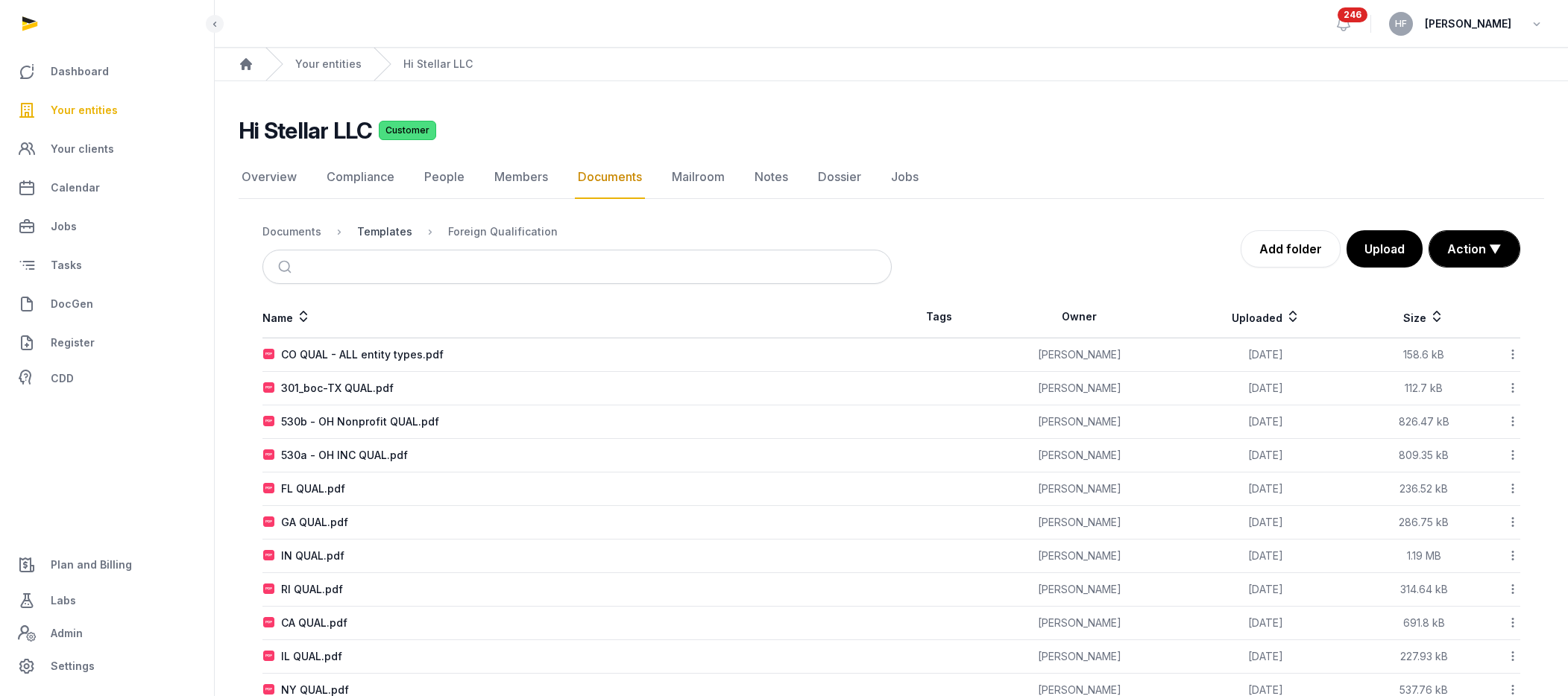
click at [391, 228] on div "Templates" at bounding box center [385, 232] width 55 height 15
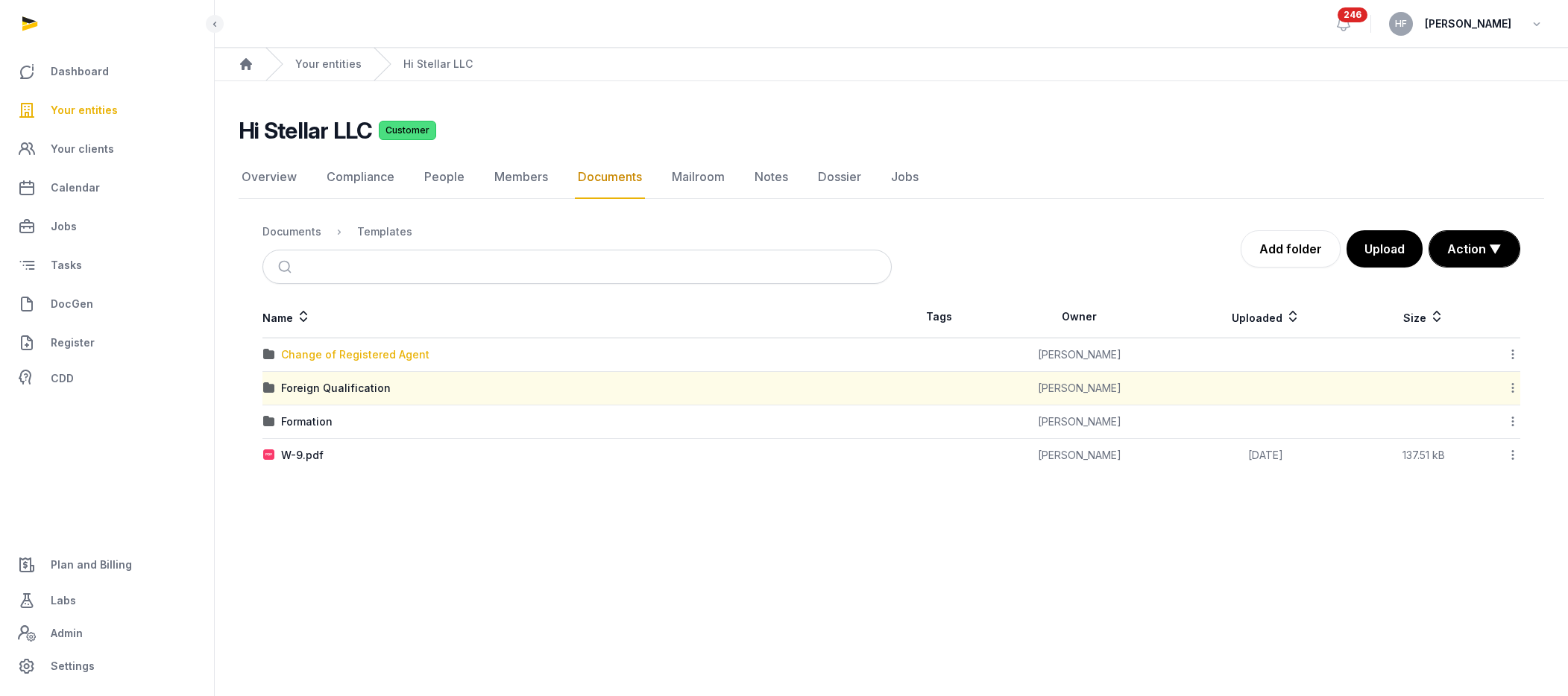
click at [387, 360] on div "Change of Registered Agent" at bounding box center [355, 355] width 148 height 15
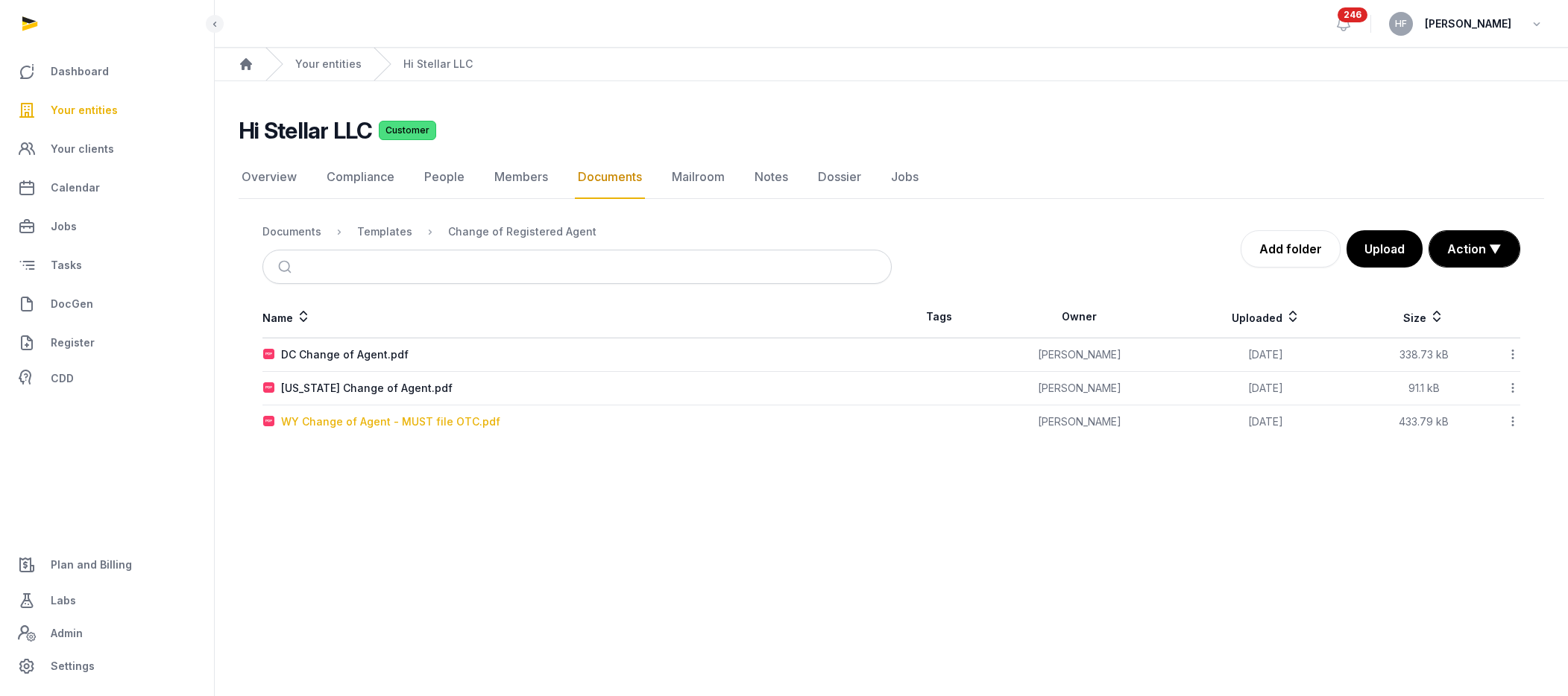
click at [448, 424] on div "WY Change of Agent - MUST file OTC.pdf" at bounding box center [391, 421] width 219 height 15
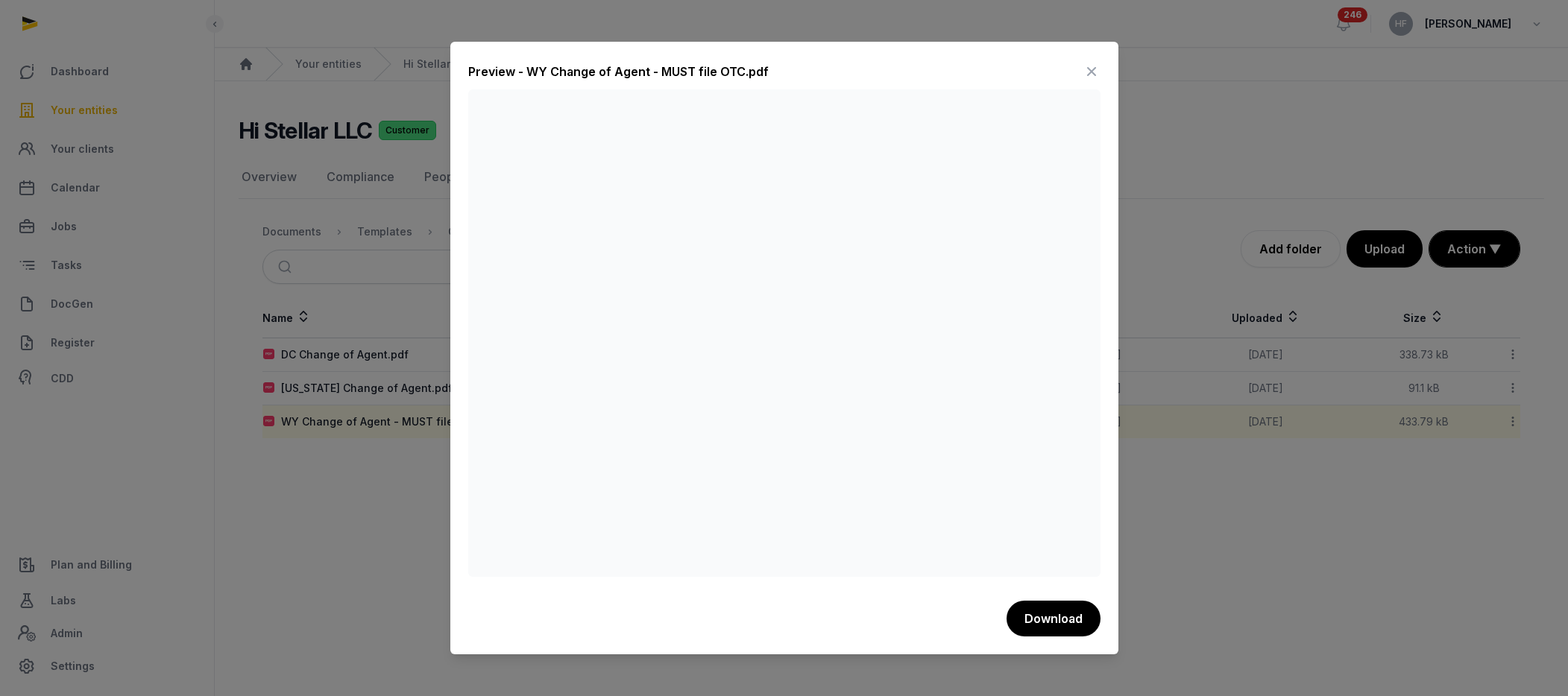
click at [1091, 67] on icon at bounding box center [1091, 71] width 18 height 23
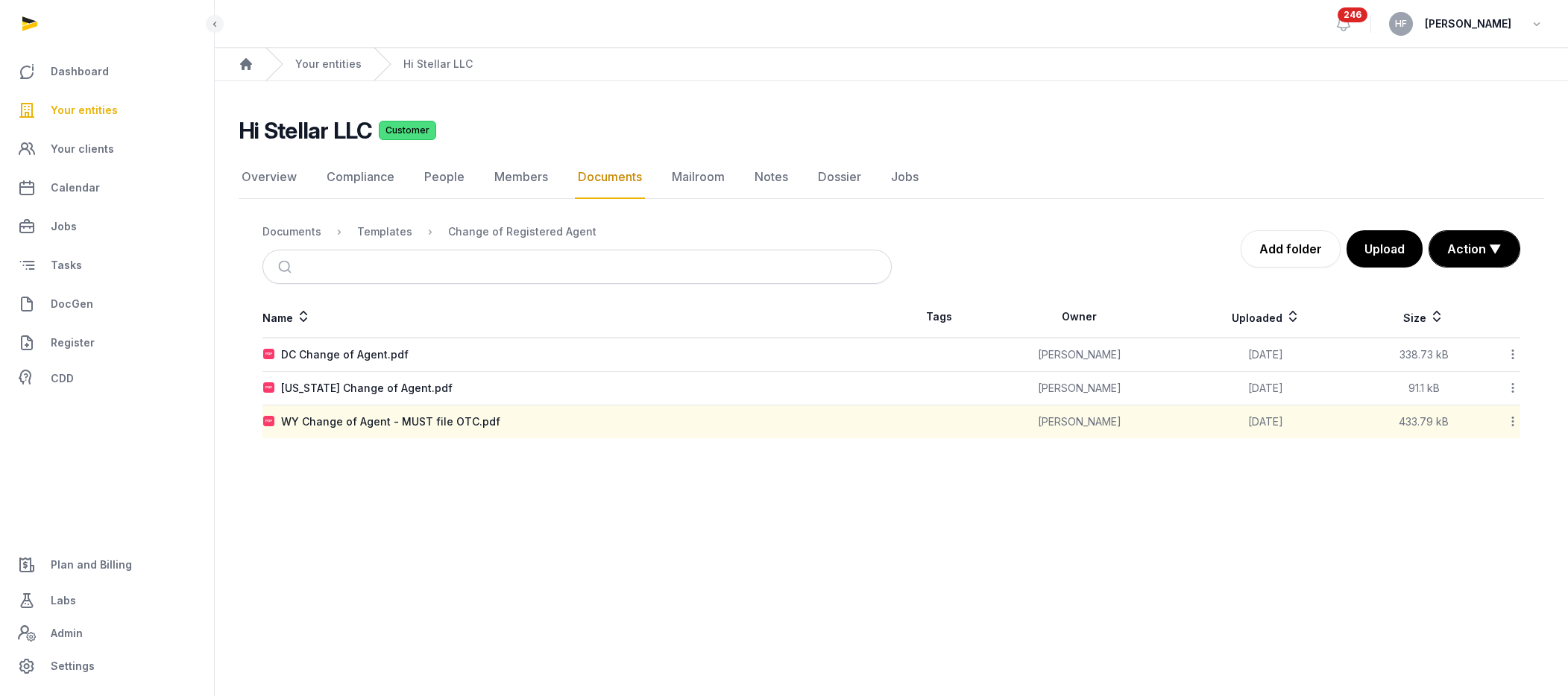
click at [435, 385] on div "[US_STATE] Change of Agent.pdf" at bounding box center [577, 388] width 628 height 15
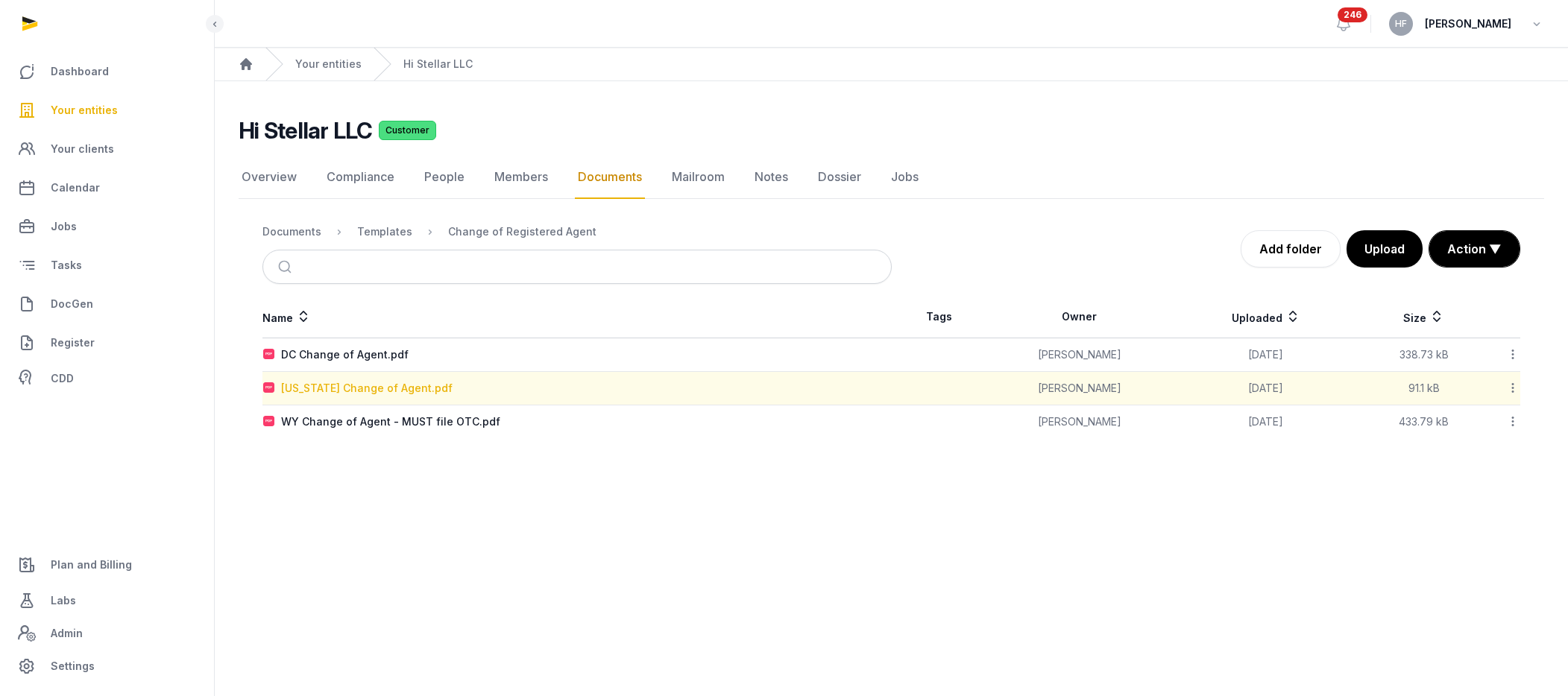
click at [419, 385] on div "[US_STATE] Change of Agent.pdf" at bounding box center [367, 388] width 172 height 15
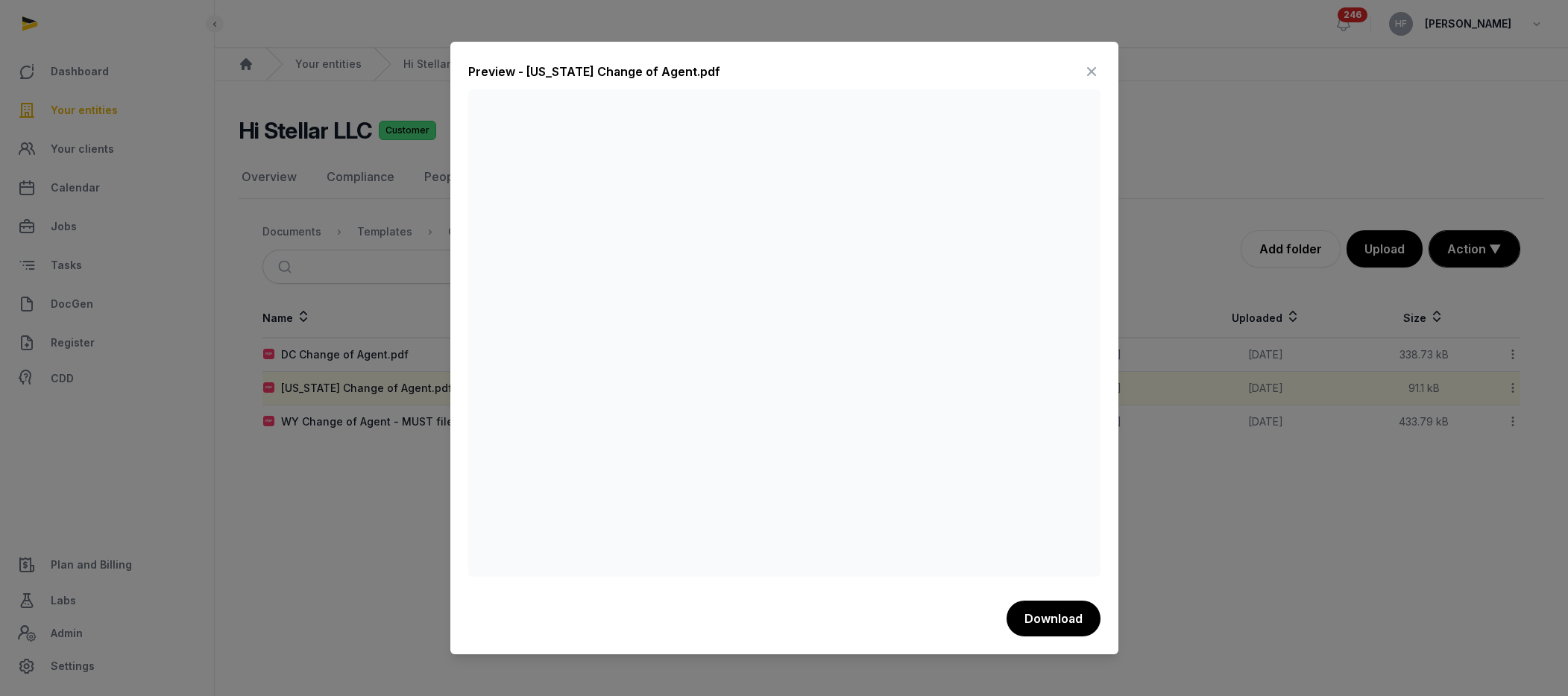
click at [1092, 63] on icon at bounding box center [1091, 71] width 18 height 23
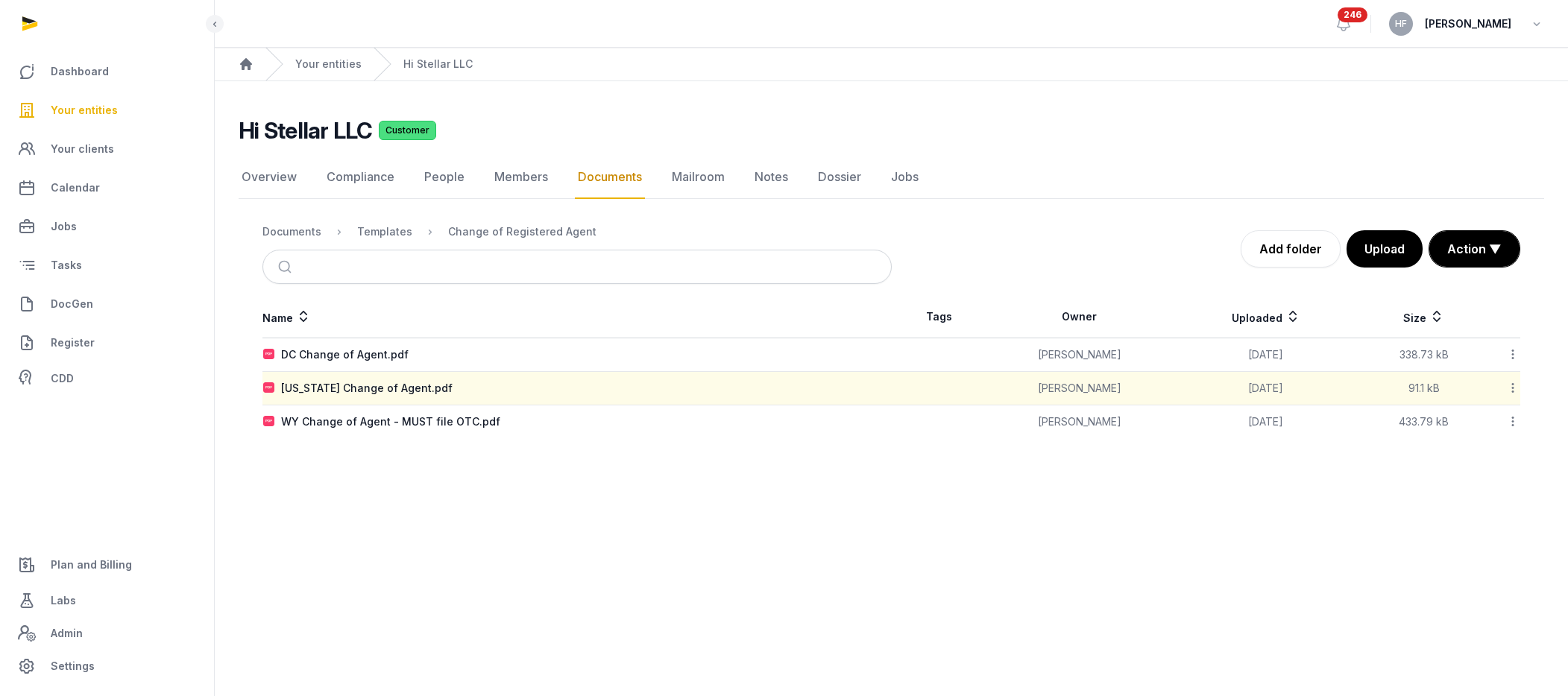
click at [1292, 383] on icon at bounding box center [1513, 387] width 14 height 15
click at [1292, 441] on div "Download" at bounding box center [1459, 454] width 119 height 27
click at [94, 146] on span "Your clients" at bounding box center [83, 149] width 63 height 18
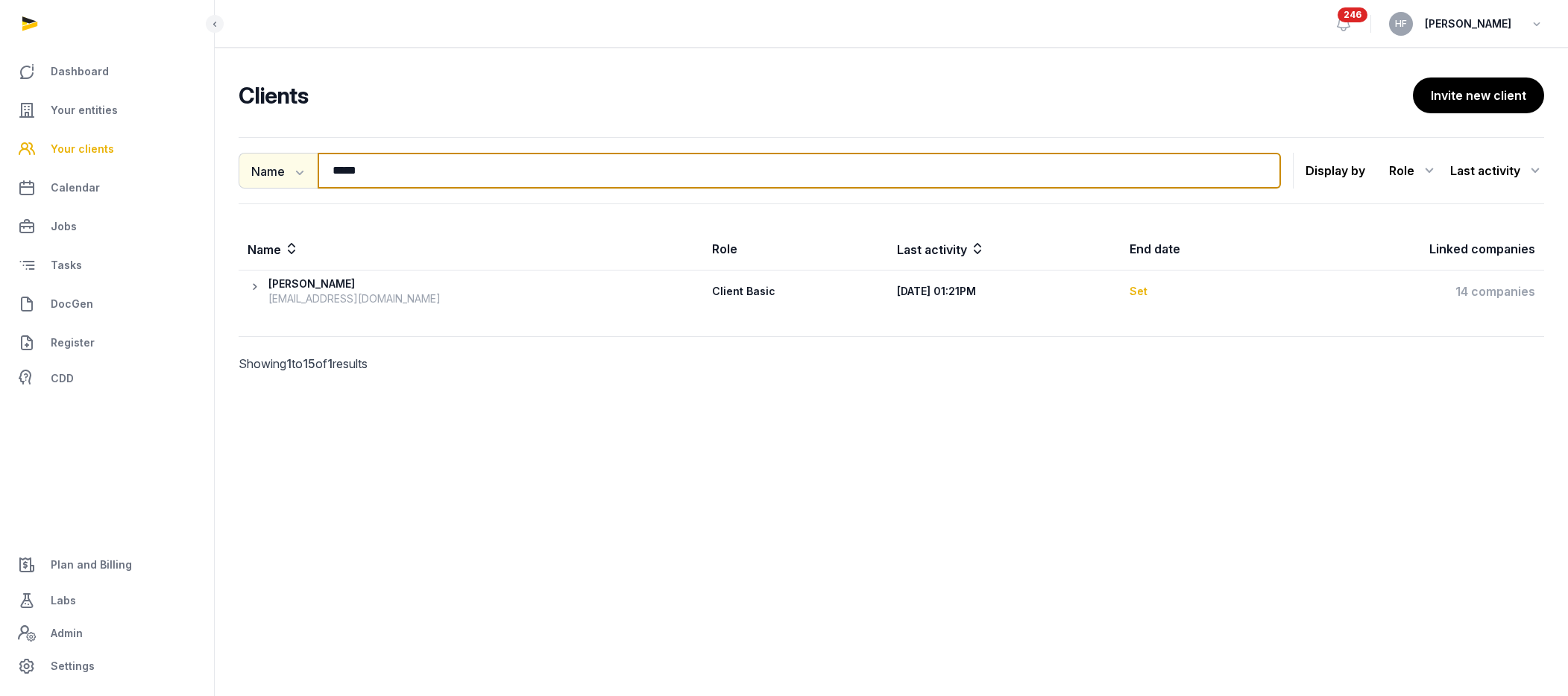
drag, startPoint x: 395, startPoint y: 164, endPoint x: 285, endPoint y: 156, distance: 110.3
click at [285, 156] on div "Name Name Email Entity ***** Search" at bounding box center [760, 171] width 1043 height 36
type input "******"
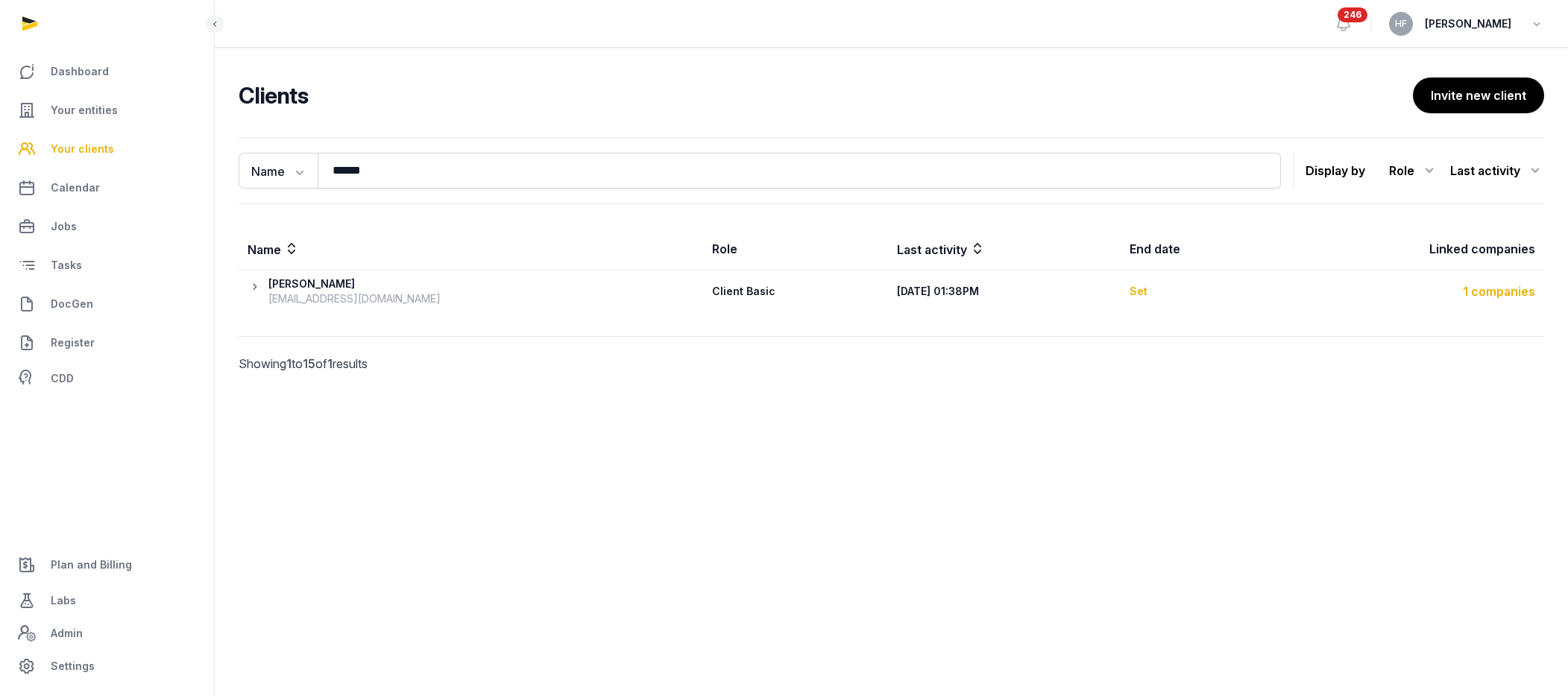
click at [1292, 292] on div "1 companies" at bounding box center [1408, 292] width 255 height 18
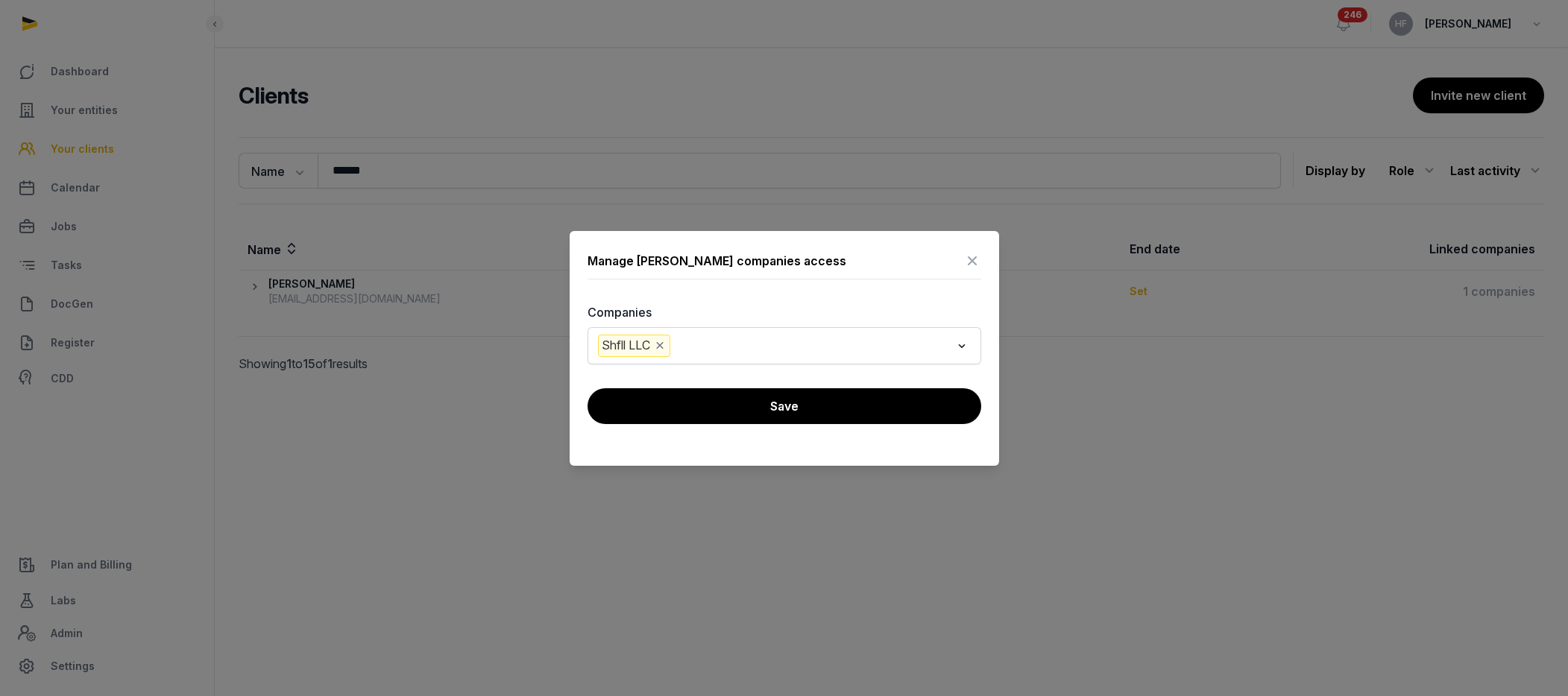
click at [979, 258] on icon at bounding box center [972, 260] width 18 height 23
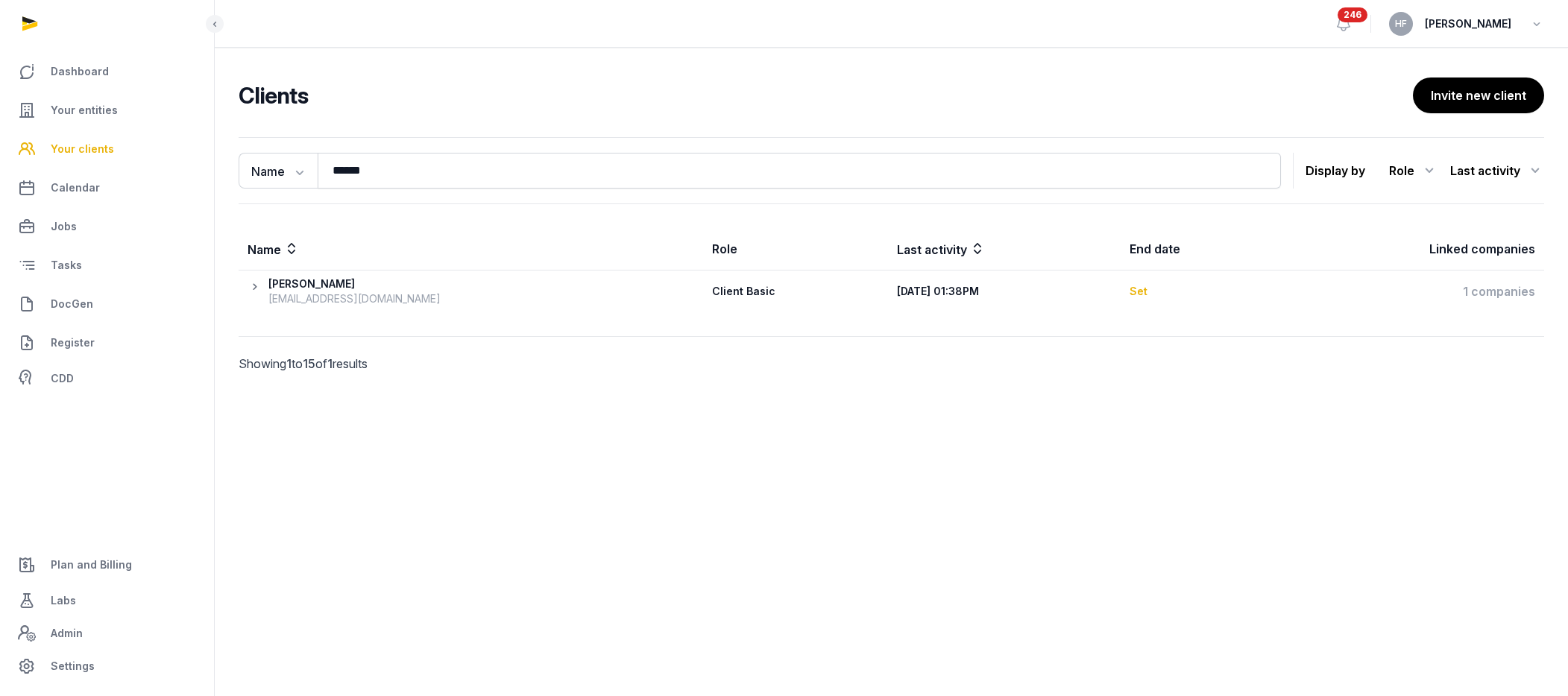
click at [888, 296] on th "[DATE] 01:38PM" at bounding box center [1004, 292] width 233 height 42
click at [256, 292] on icon at bounding box center [258, 291] width 21 height 30
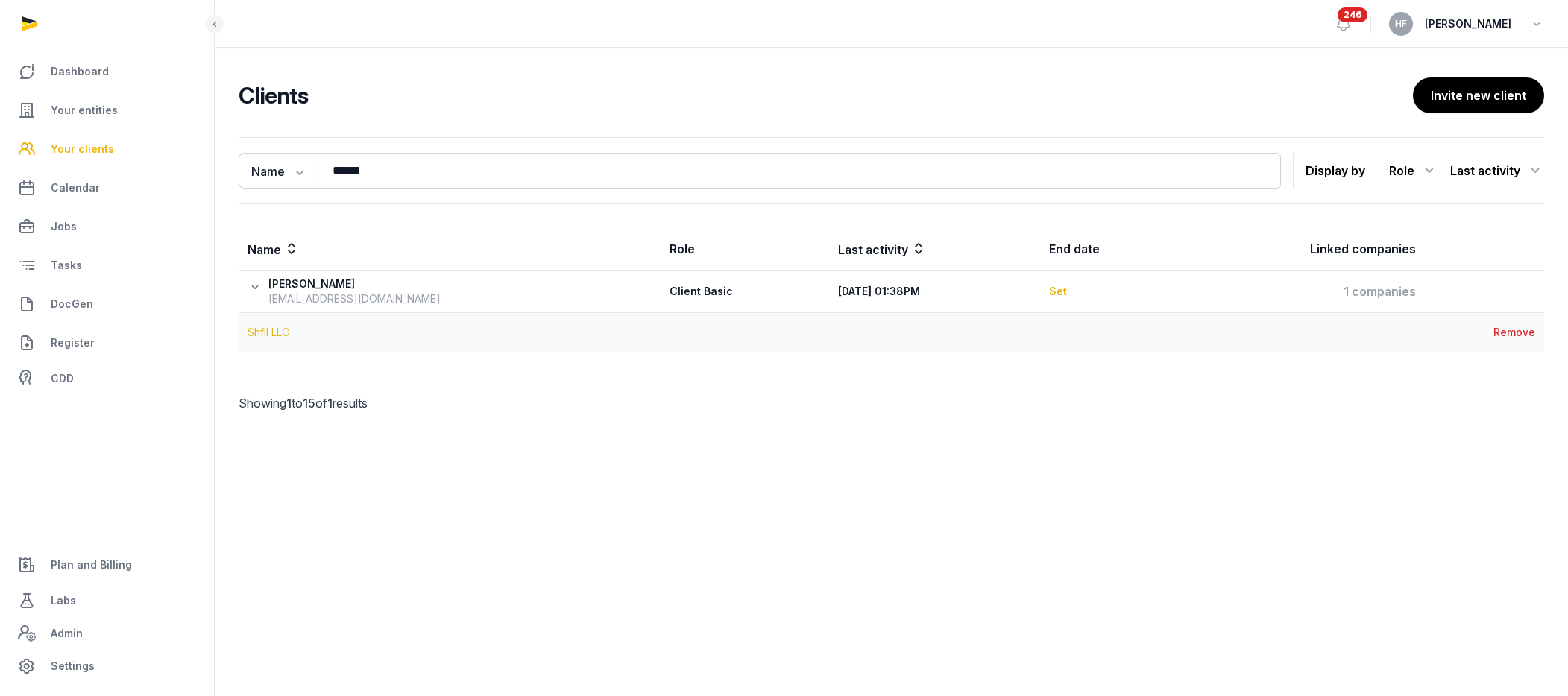
click at [282, 333] on link "Shfll LLC" at bounding box center [268, 332] width 41 height 13
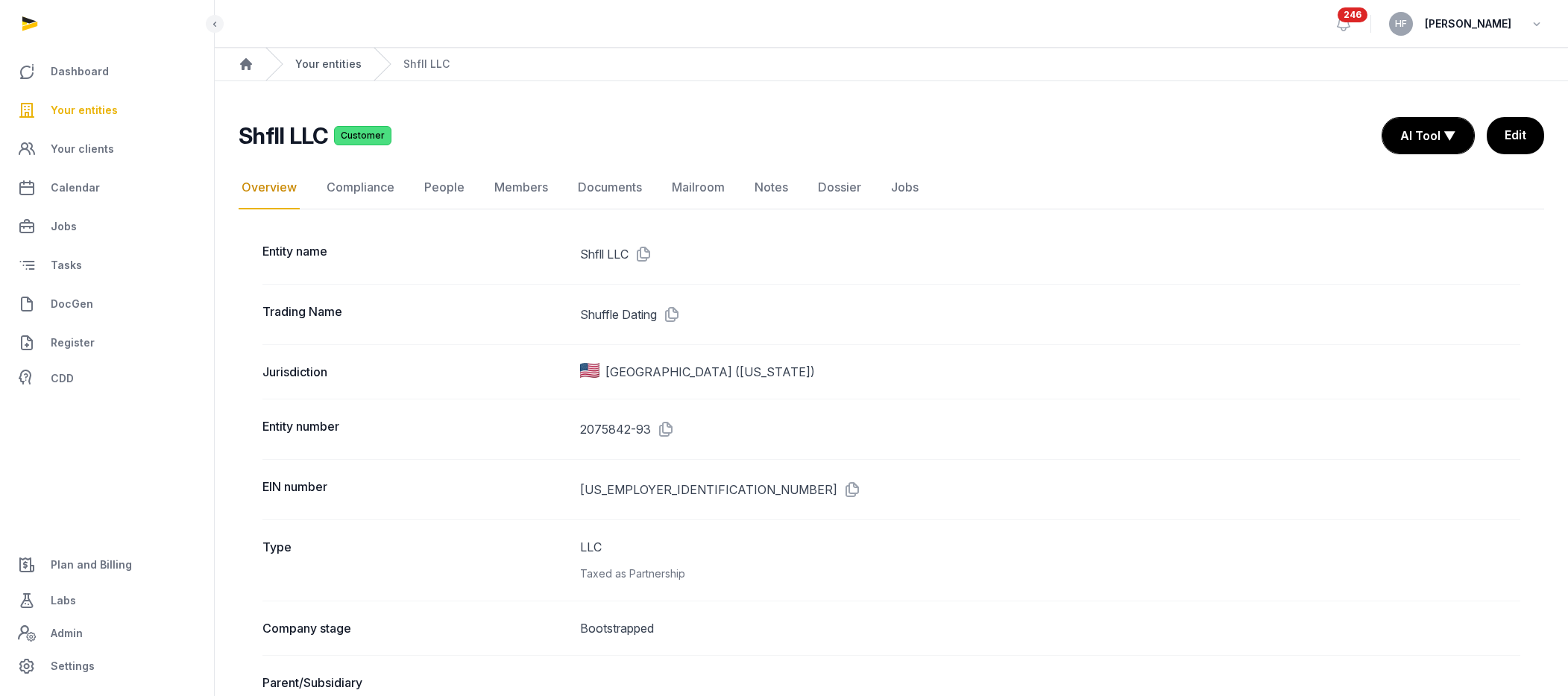
click at [344, 66] on link "Your entities" at bounding box center [328, 64] width 66 height 15
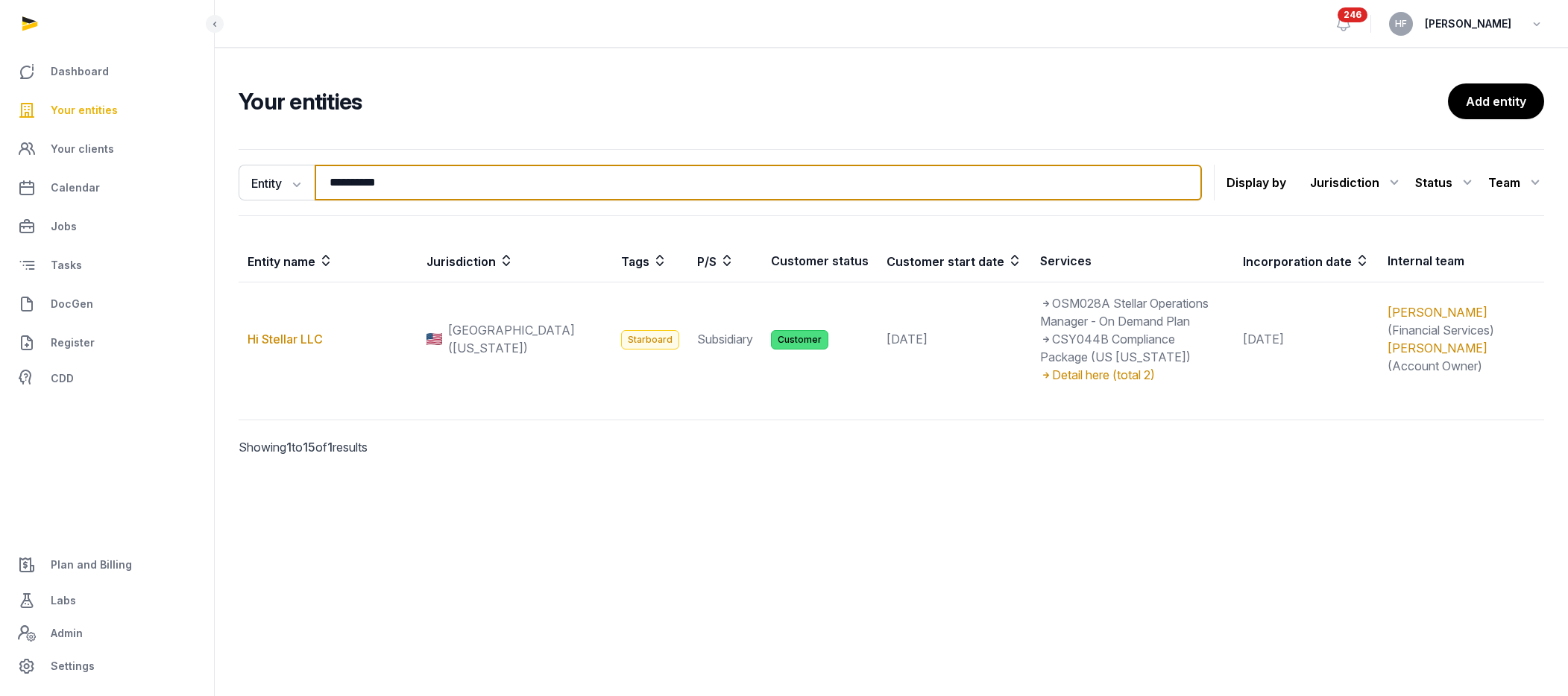
drag, startPoint x: 390, startPoint y: 181, endPoint x: 205, endPoint y: 181, distance: 185.0
click at [237, 175] on div "**********" at bounding box center [891, 323] width 1353 height 361
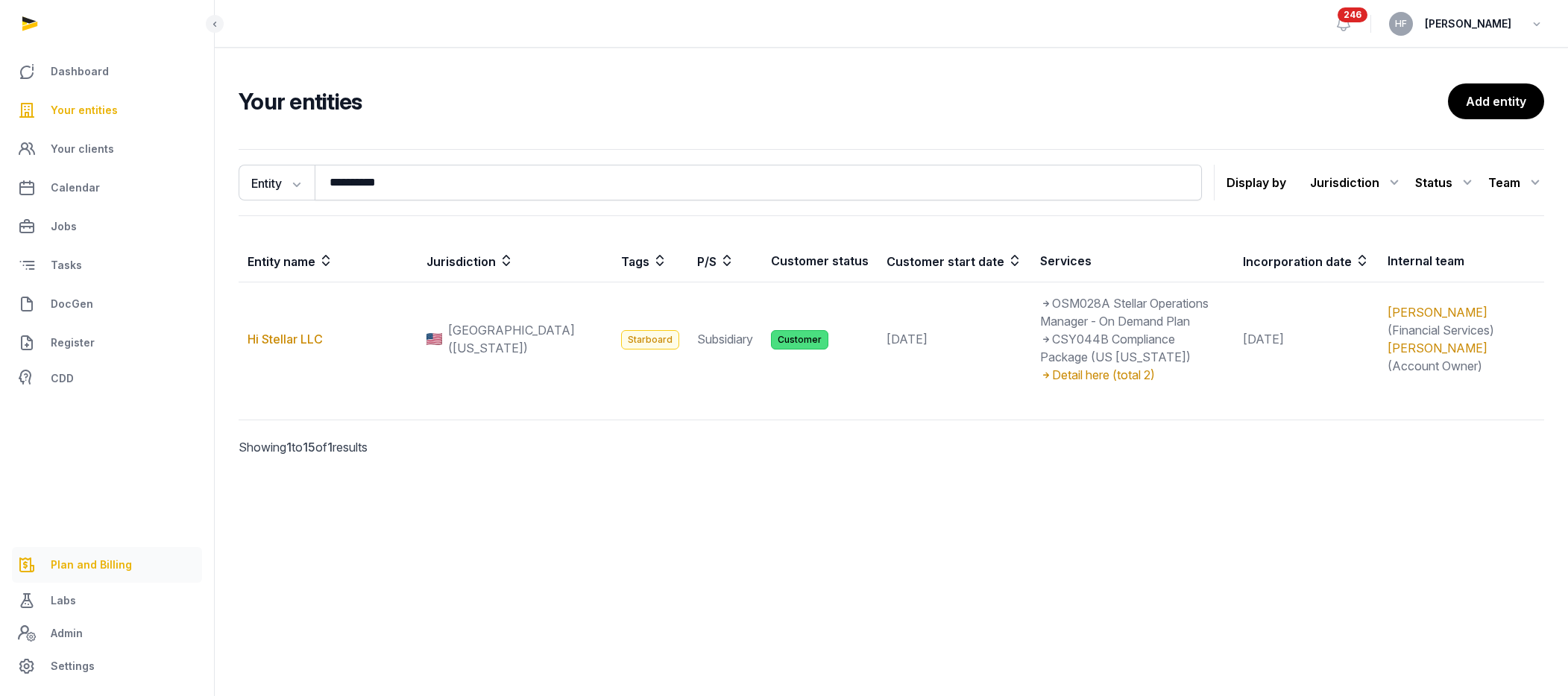
click at [92, 556] on span "Plan and Billing" at bounding box center [92, 565] width 81 height 18
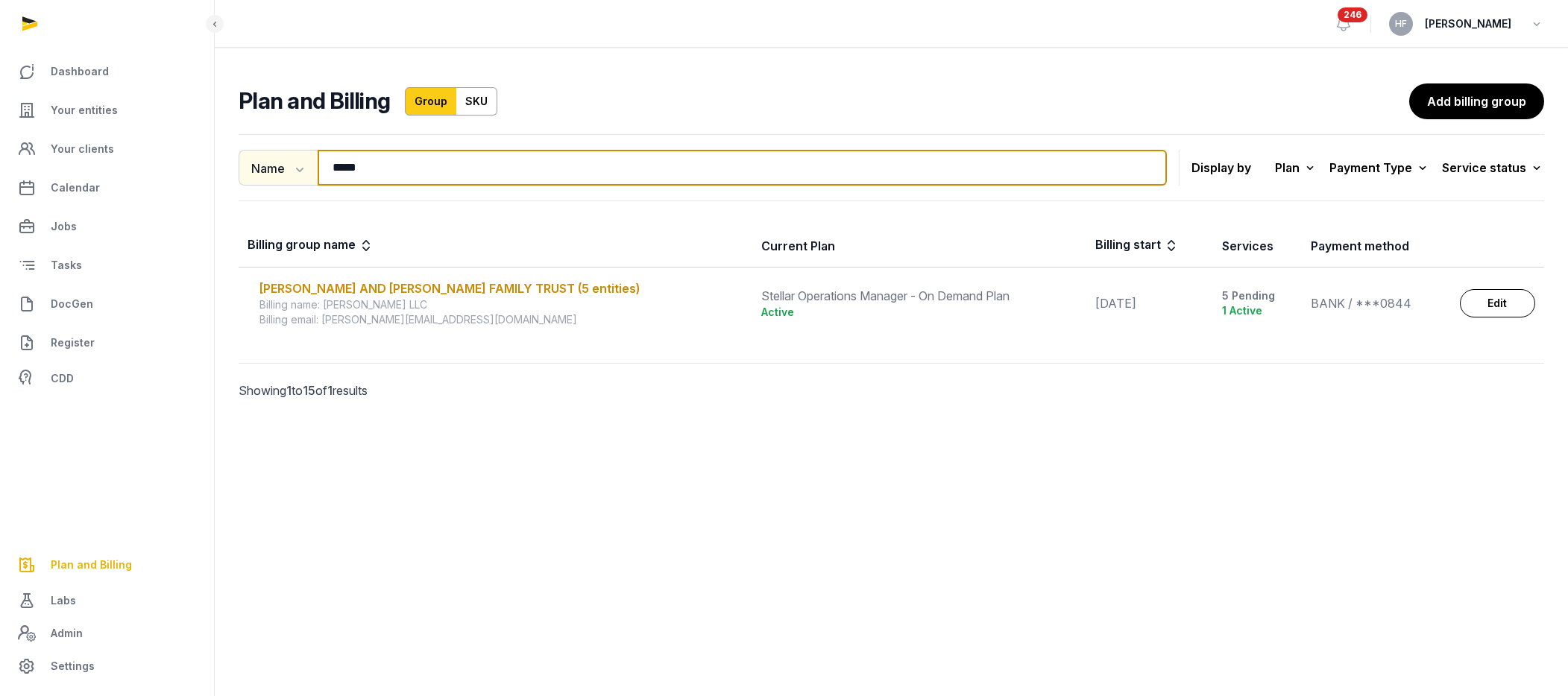
drag, startPoint x: 376, startPoint y: 171, endPoint x: 263, endPoint y: 161, distance: 113.4
click at [265, 161] on div "Name Name Email ***** Search" at bounding box center [702, 168] width 928 height 36
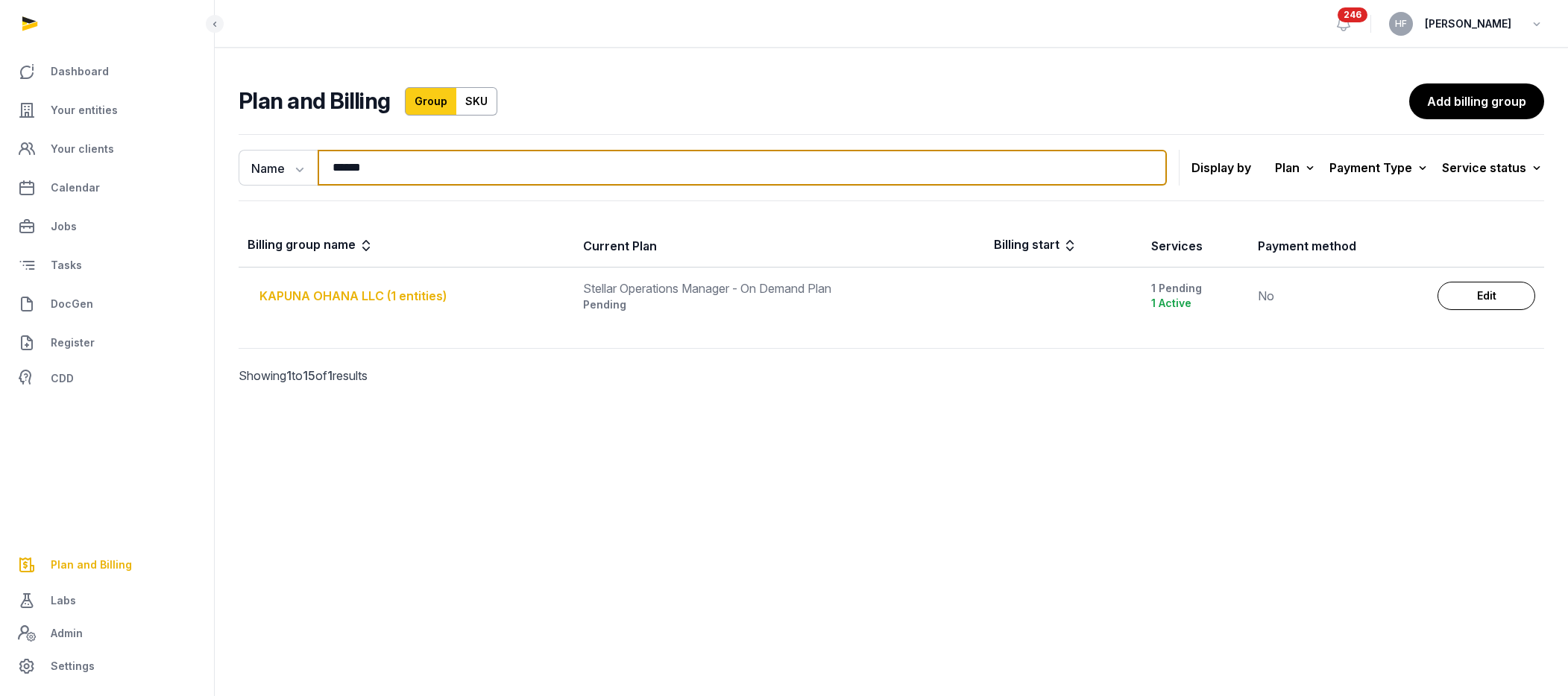
type input "******"
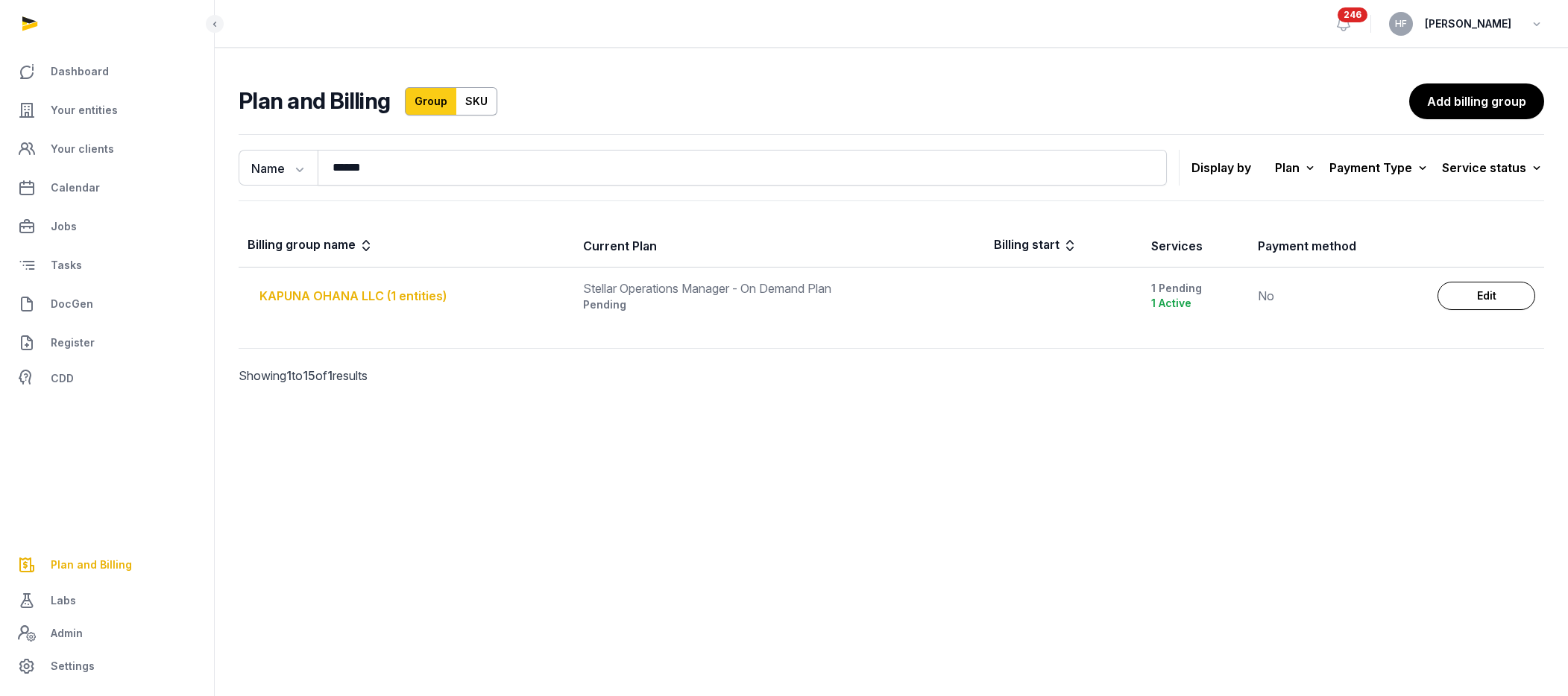
click at [360, 292] on div "KAPUNA OHANA LLC (1 entities)" at bounding box center [412, 296] width 306 height 18
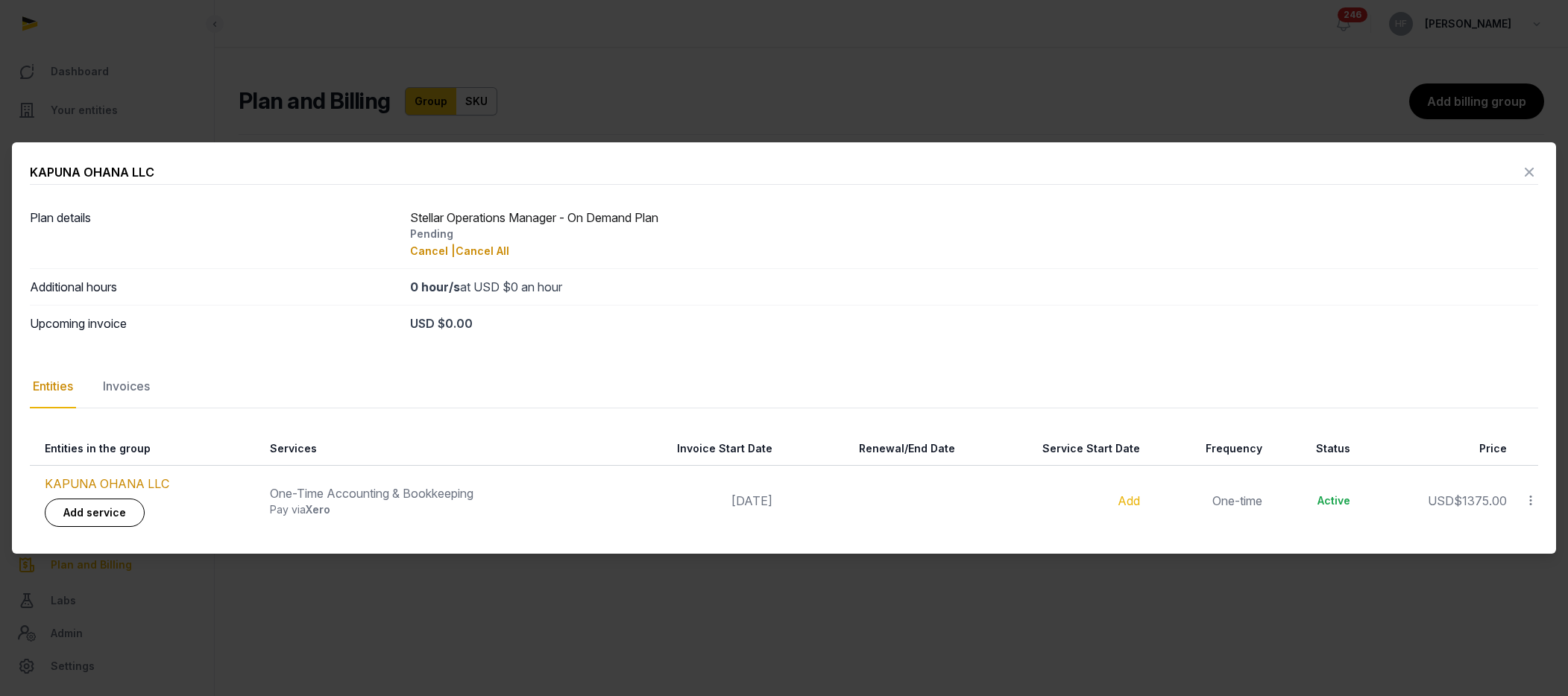
click at [1292, 167] on icon at bounding box center [1529, 172] width 18 height 23
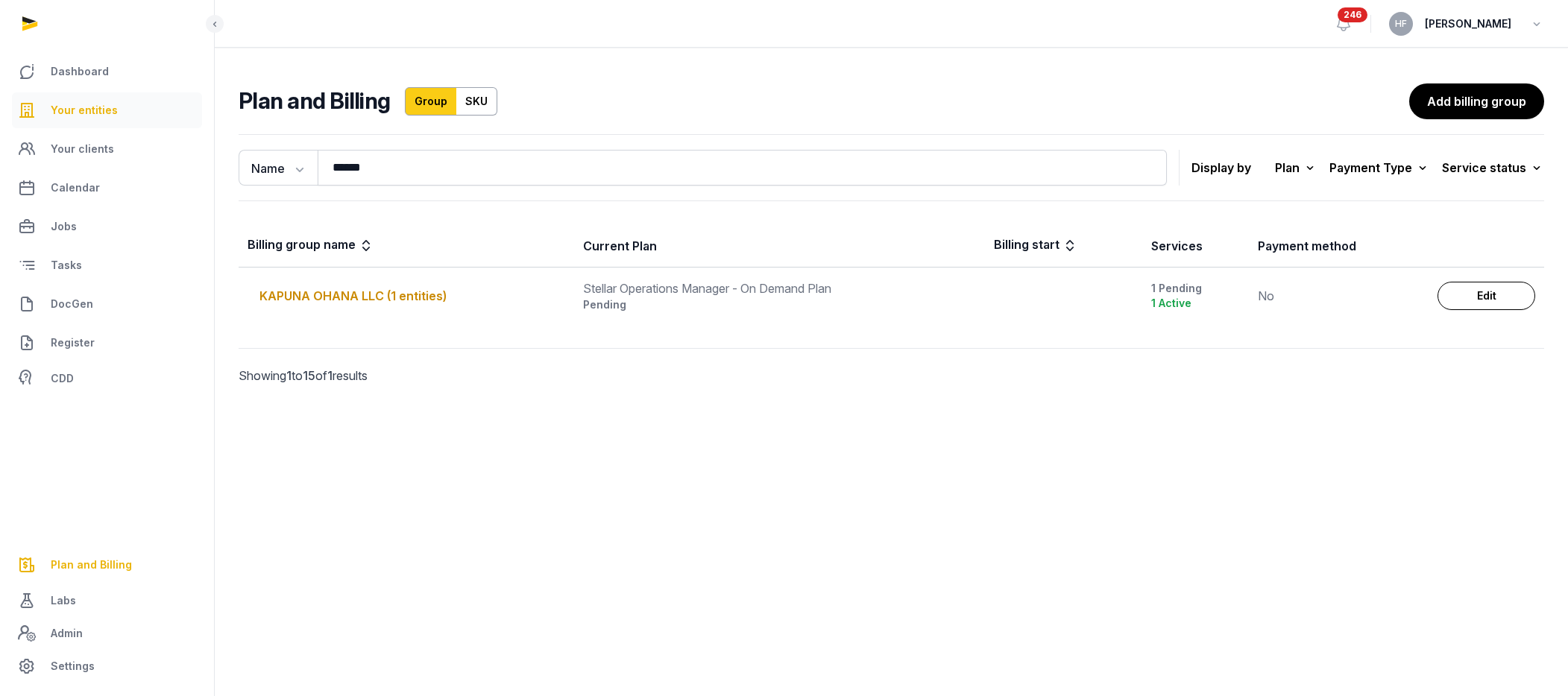
click at [124, 113] on link "Your entities" at bounding box center [107, 110] width 191 height 36
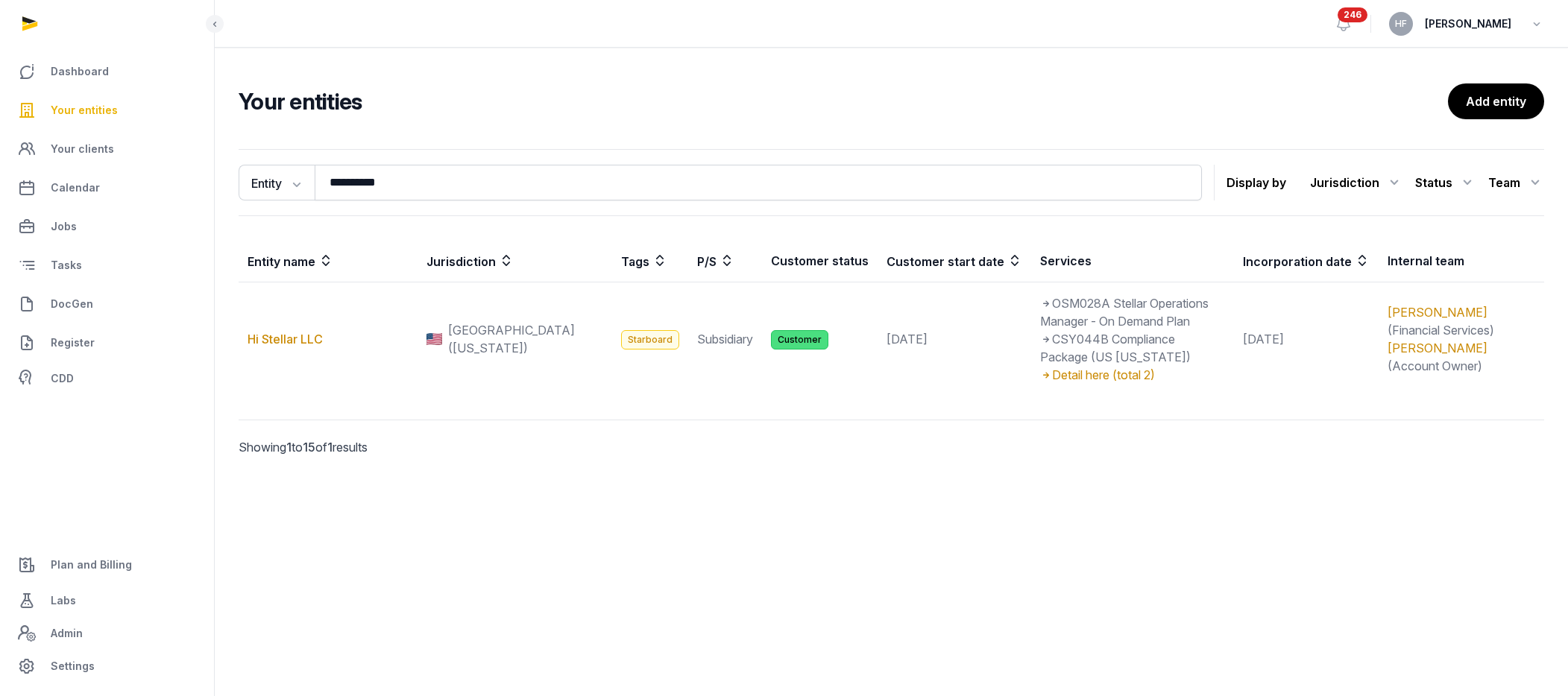
click at [104, 105] on span "Your entities" at bounding box center [84, 110] width 67 height 18
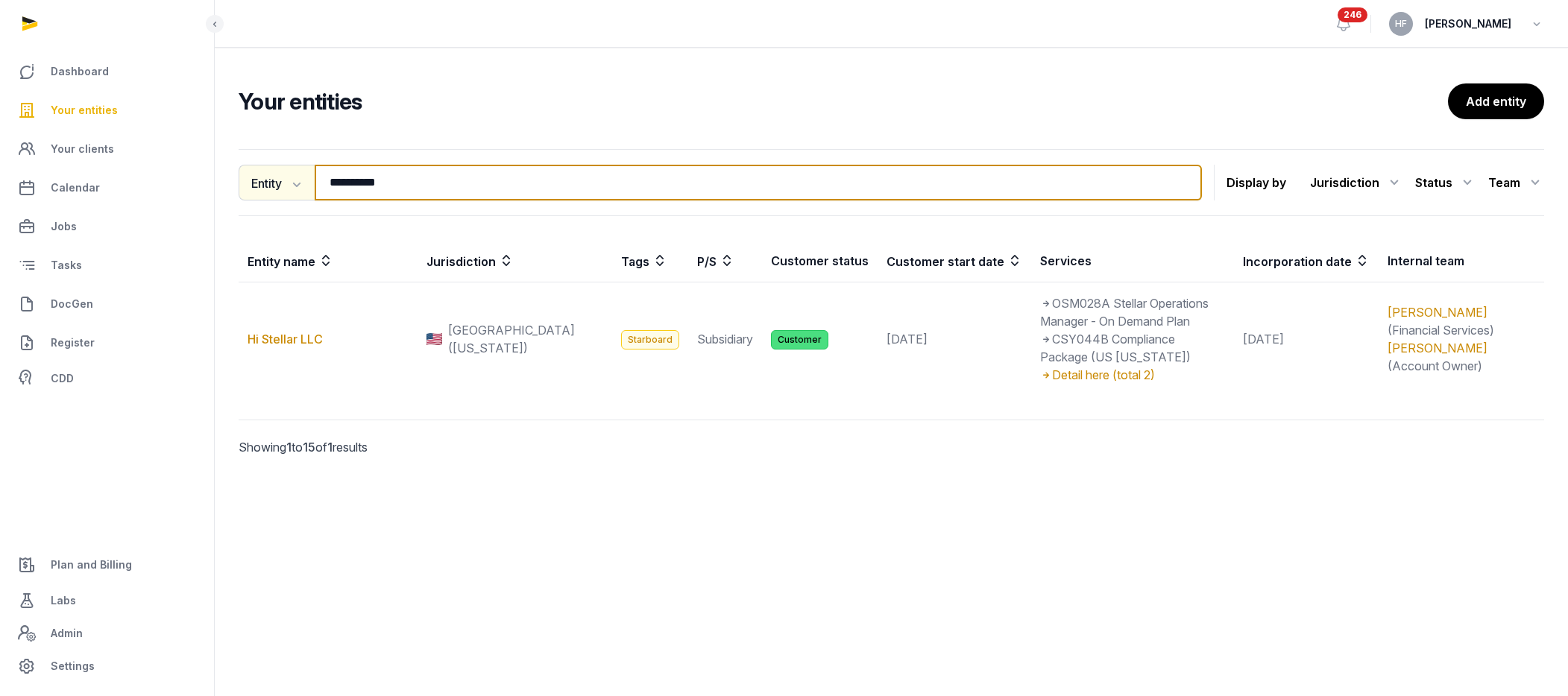
drag, startPoint x: 388, startPoint y: 181, endPoint x: 290, endPoint y: 169, distance: 98.7
click at [295, 170] on div "**********" at bounding box center [720, 182] width 963 height 36
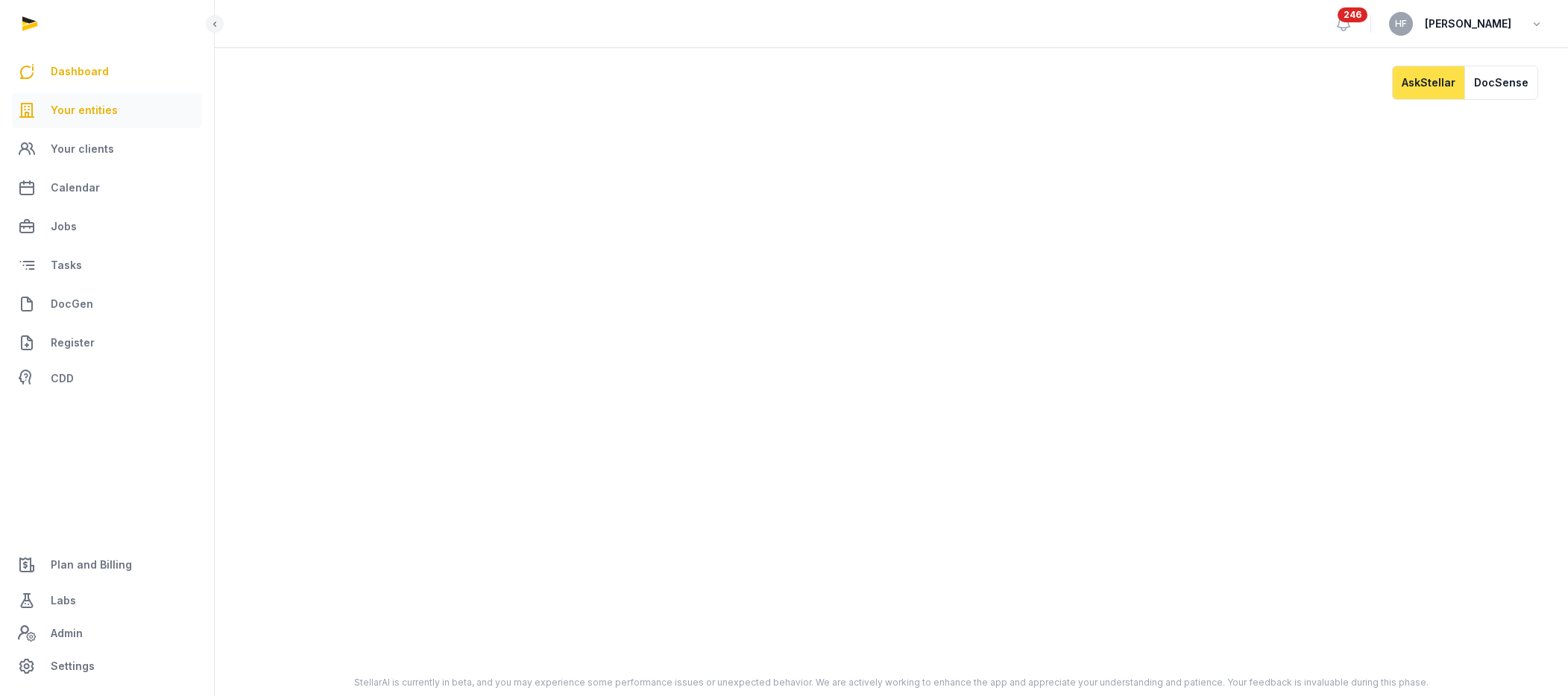
click at [97, 98] on link "Your entities" at bounding box center [107, 110] width 191 height 36
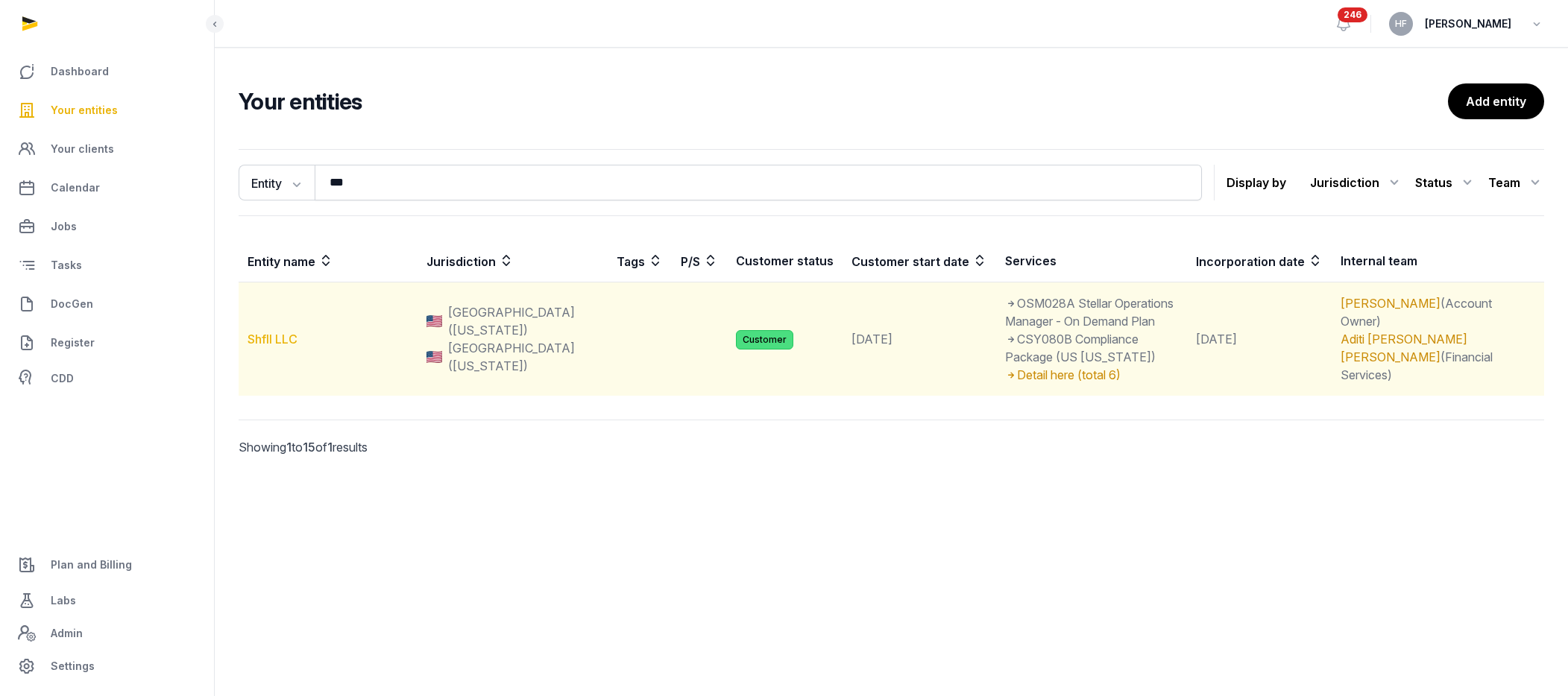
click at [286, 340] on link "Shfll LLC" at bounding box center [272, 339] width 50 height 15
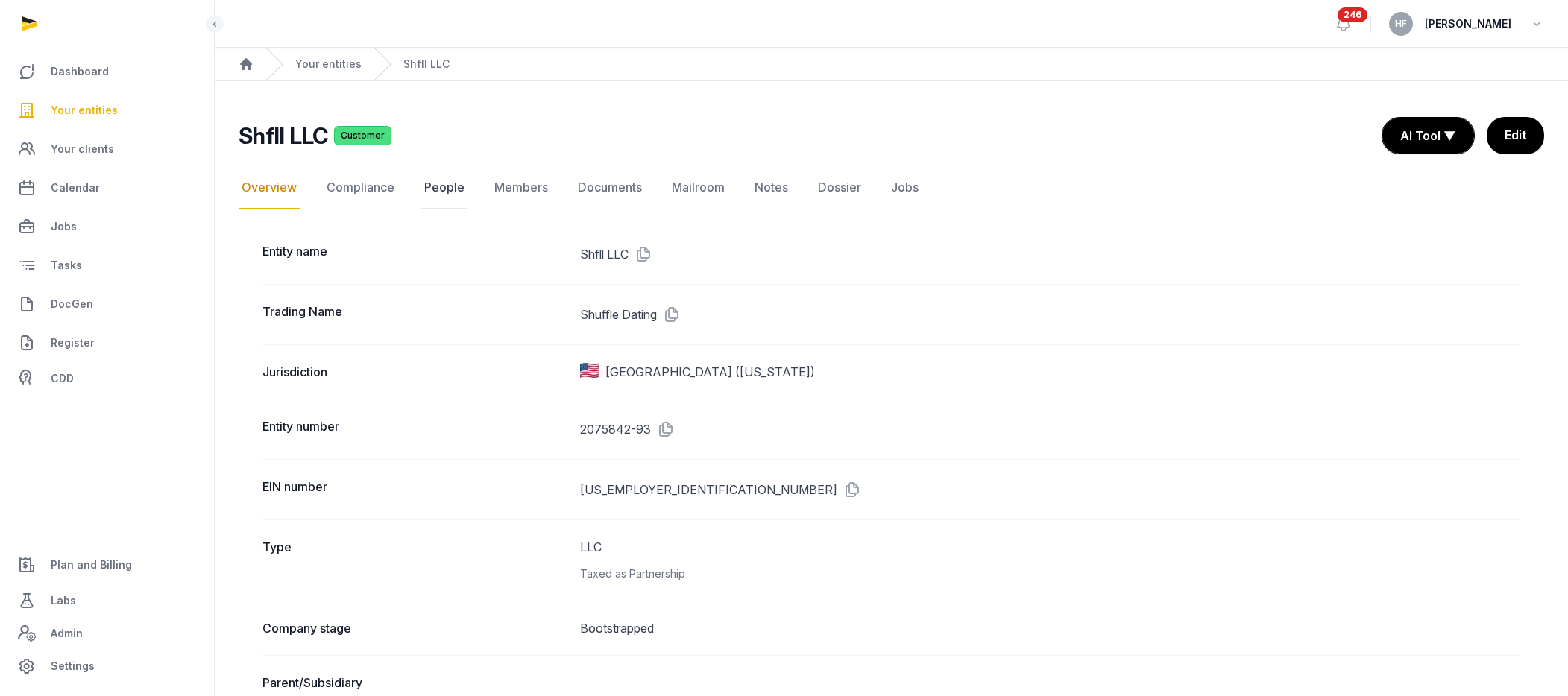
click at [431, 187] on link "People" at bounding box center [444, 187] width 46 height 43
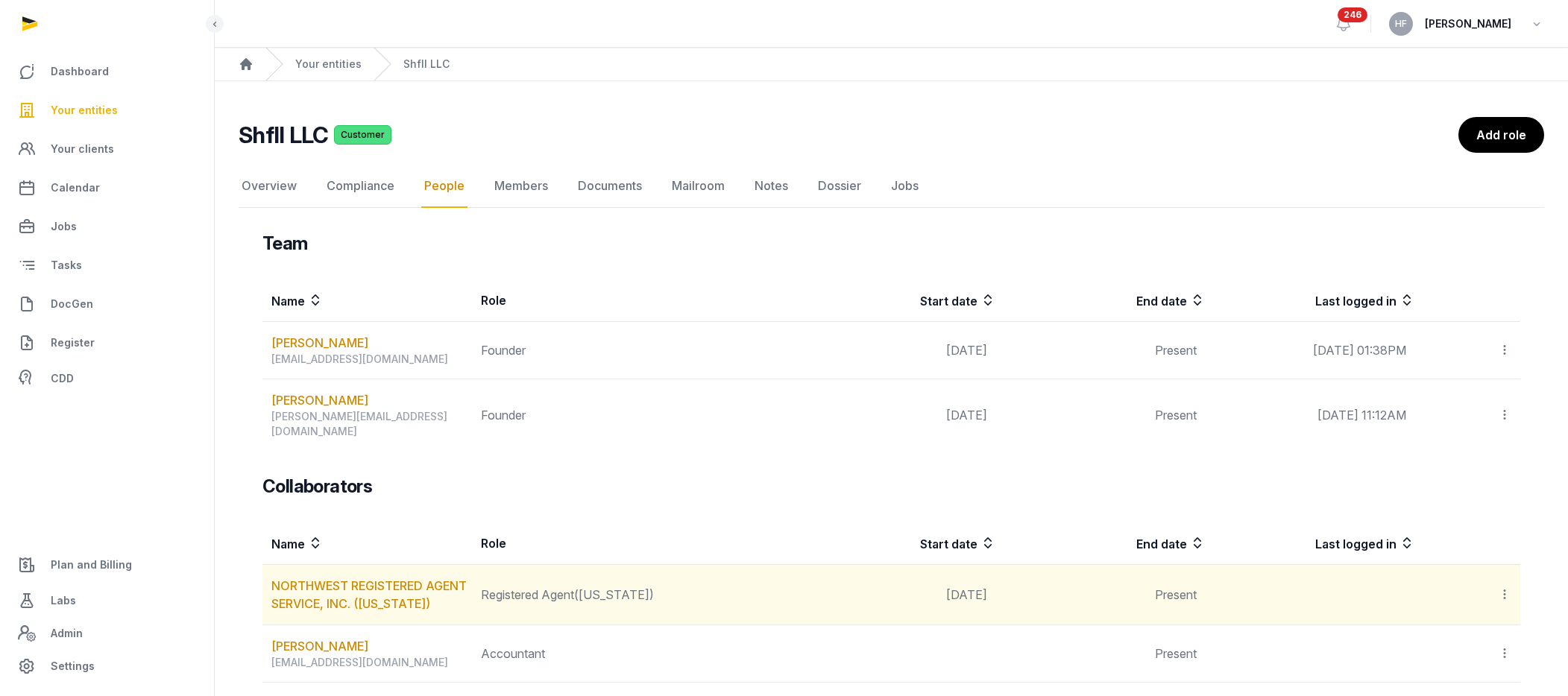
click at [344, 608] on div "NORTHWEST REGISTERED AGENT SERVICE, INC. ([US_STATE])" at bounding box center [371, 595] width 199 height 36
drag, startPoint x: 266, startPoint y: 565, endPoint x: 351, endPoint y: 595, distance: 90.1
click at [351, 595] on td "NORTHWEST REGISTERED AGENT SERVICE, INC. ([US_STATE])" at bounding box center [367, 595] width 209 height 60
copy link "NORTHWEST REGISTERED AGENT SERVICE, INC."
click at [405, 579] on link "NORTHWEST REGISTERED AGENT SERVICE, INC. ([US_STATE])" at bounding box center [369, 595] width 195 height 32
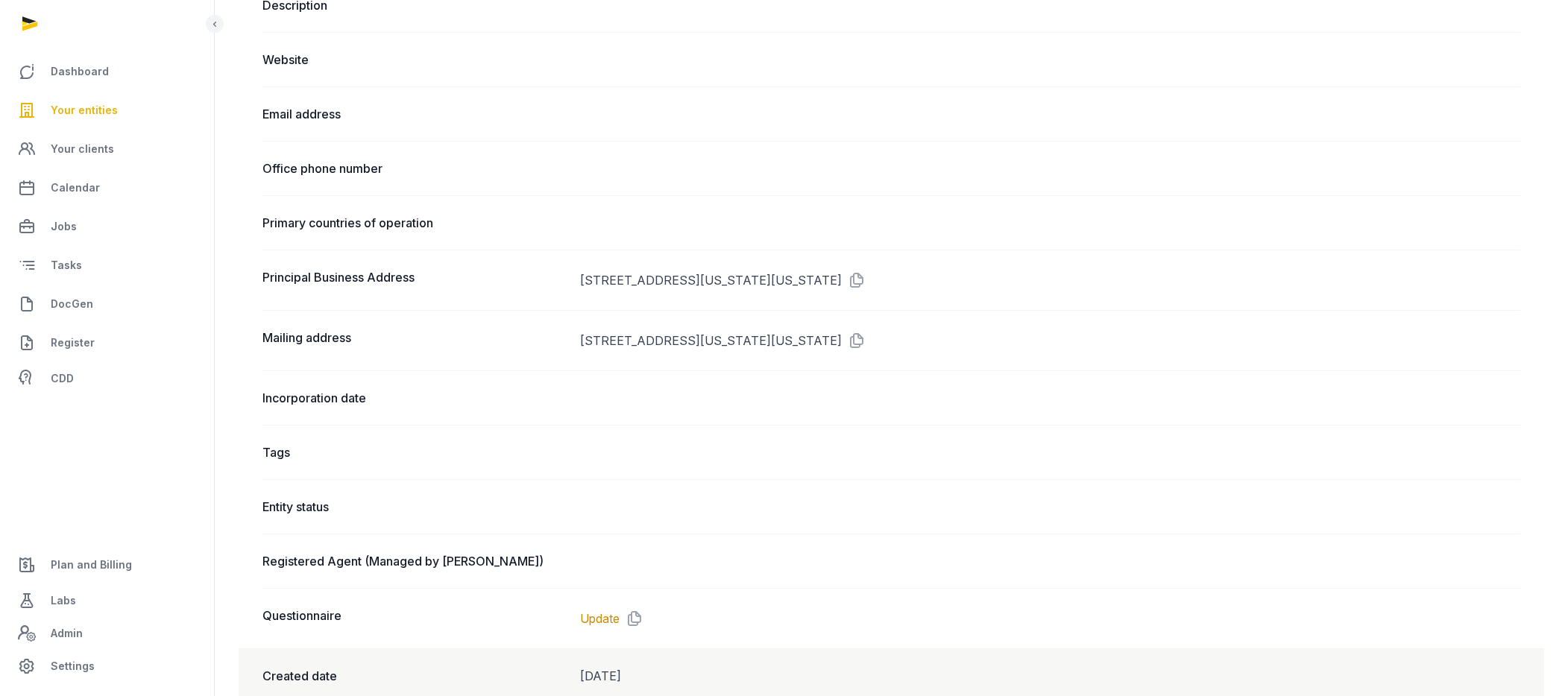
scroll to position [754, 0]
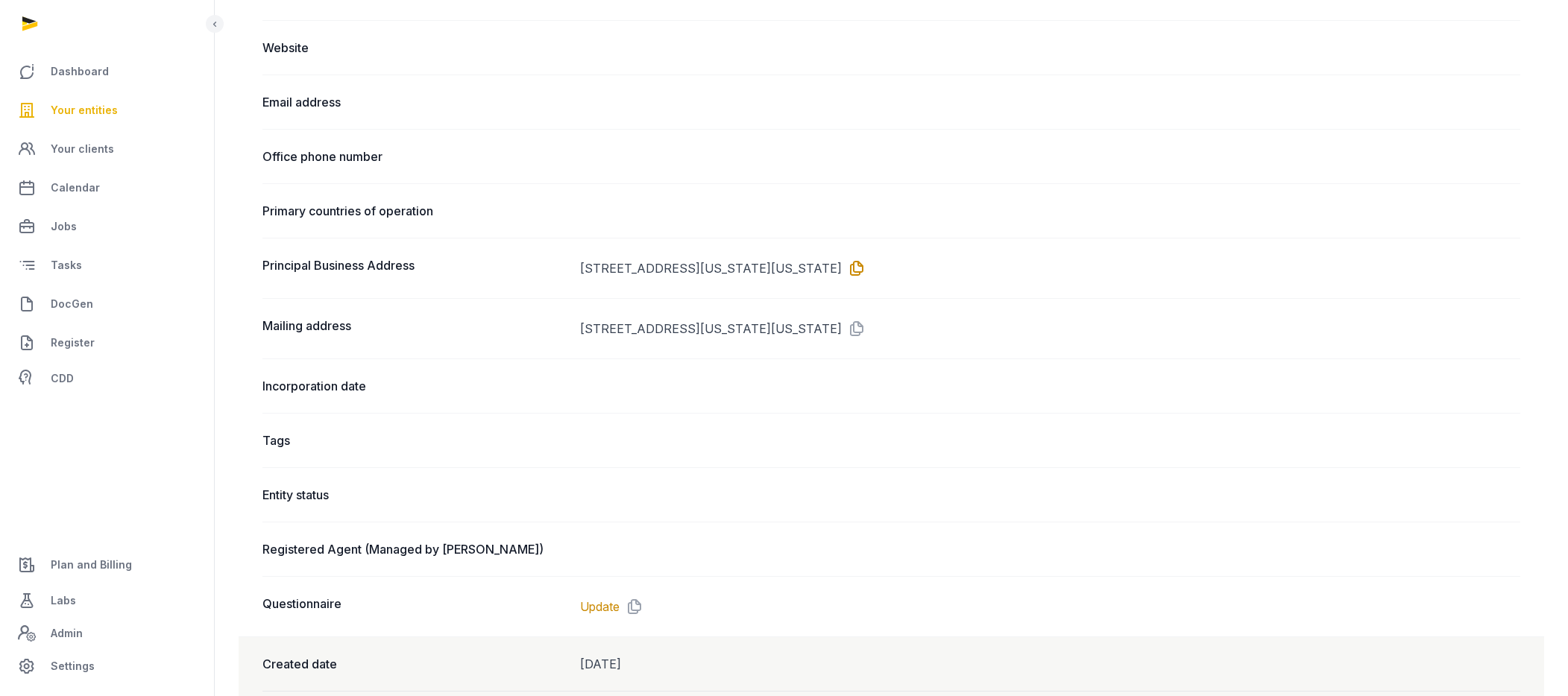
click at [866, 270] on icon at bounding box center [853, 267] width 24 height 23
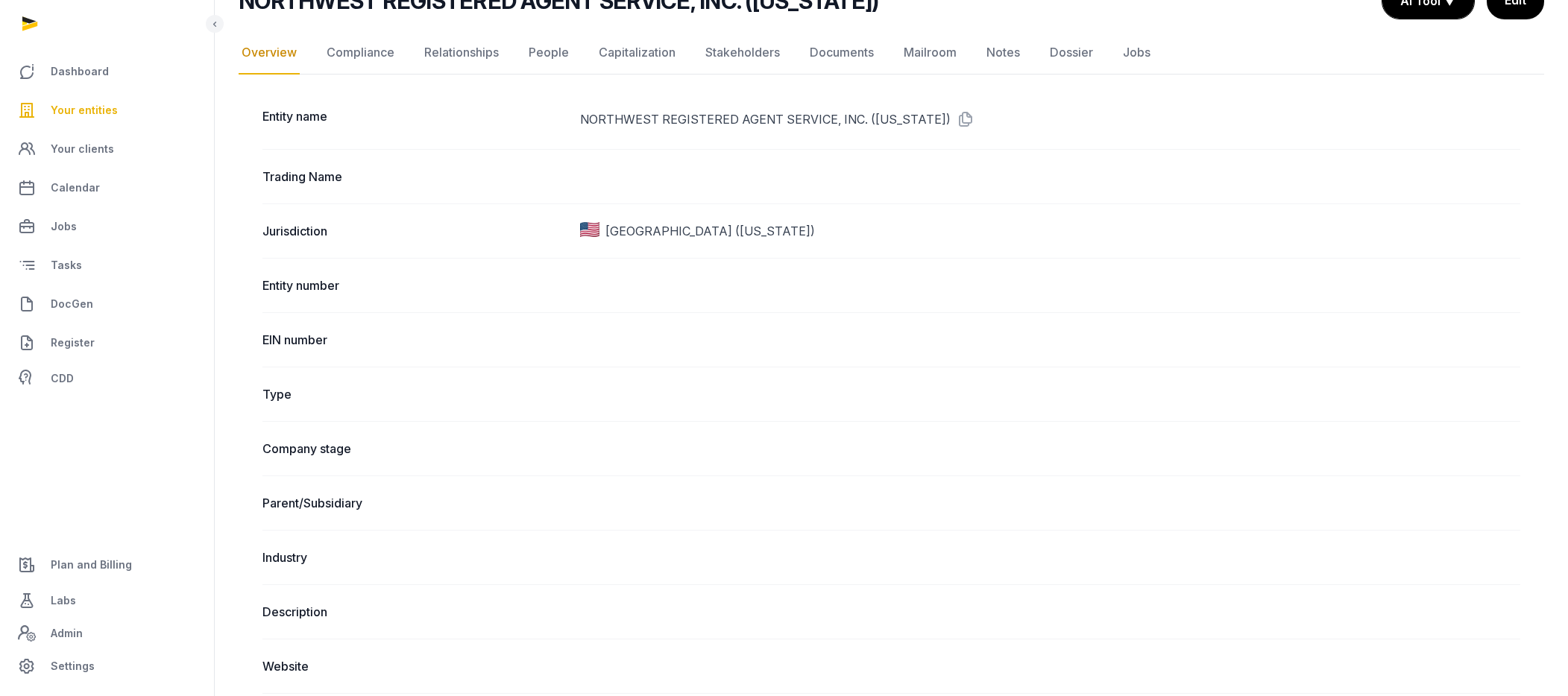
scroll to position [0, 0]
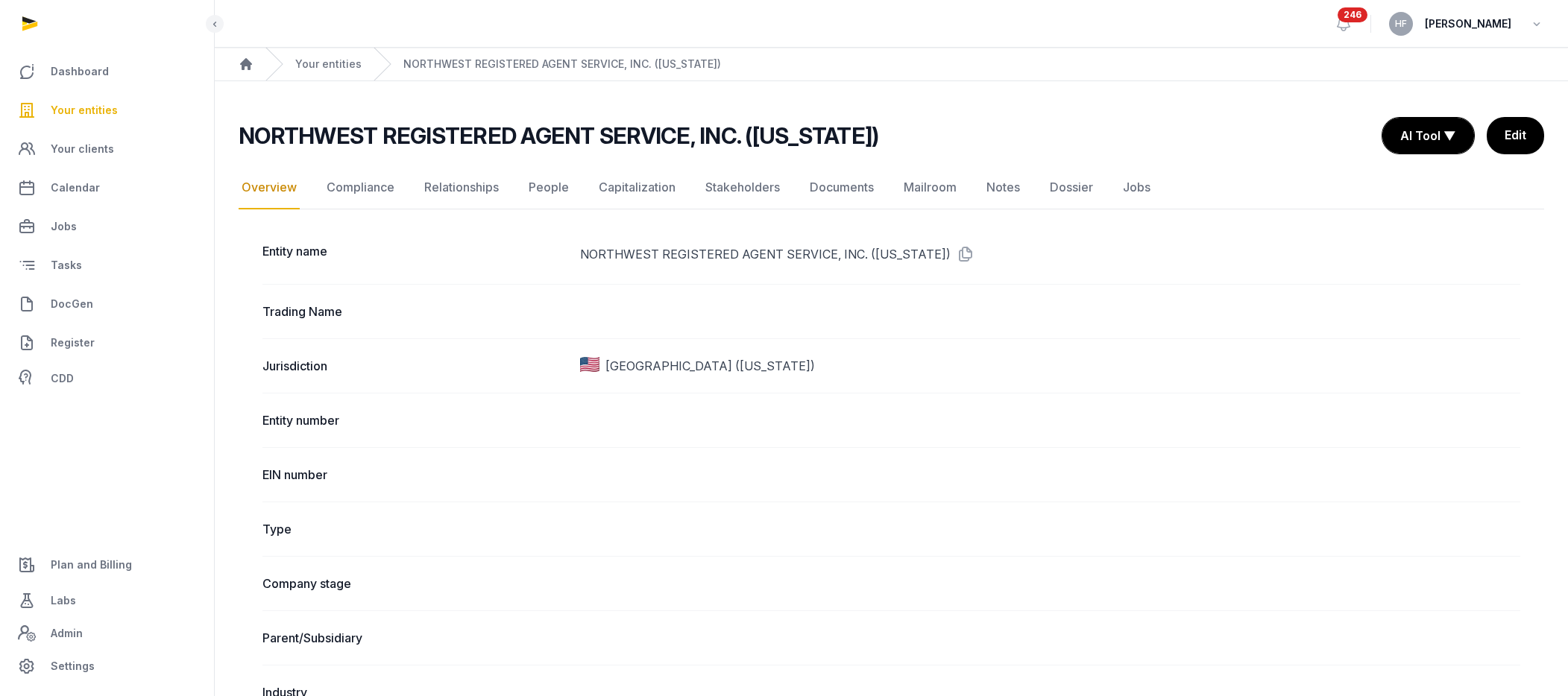
click at [1520, 134] on link "Edit" at bounding box center [1515, 135] width 58 height 37
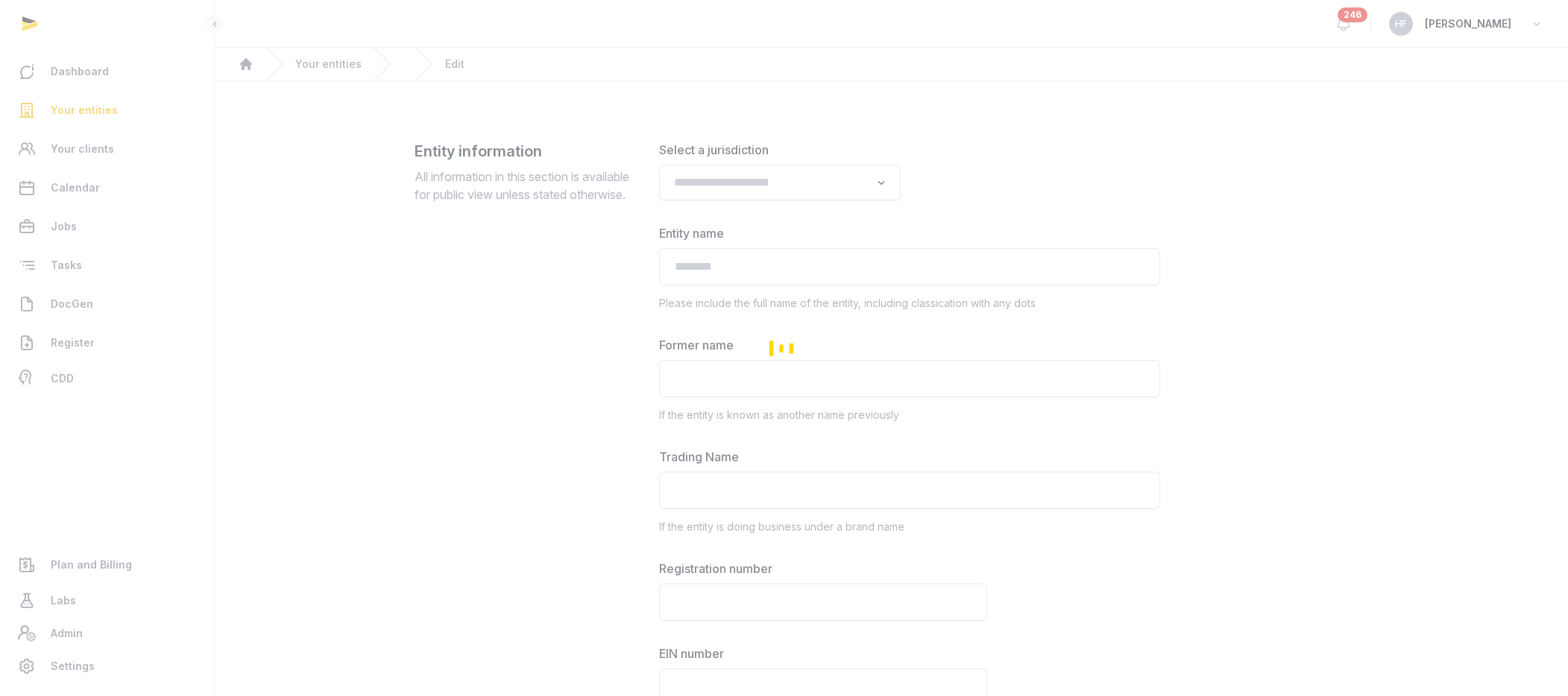
type input "**********"
type input "*****"
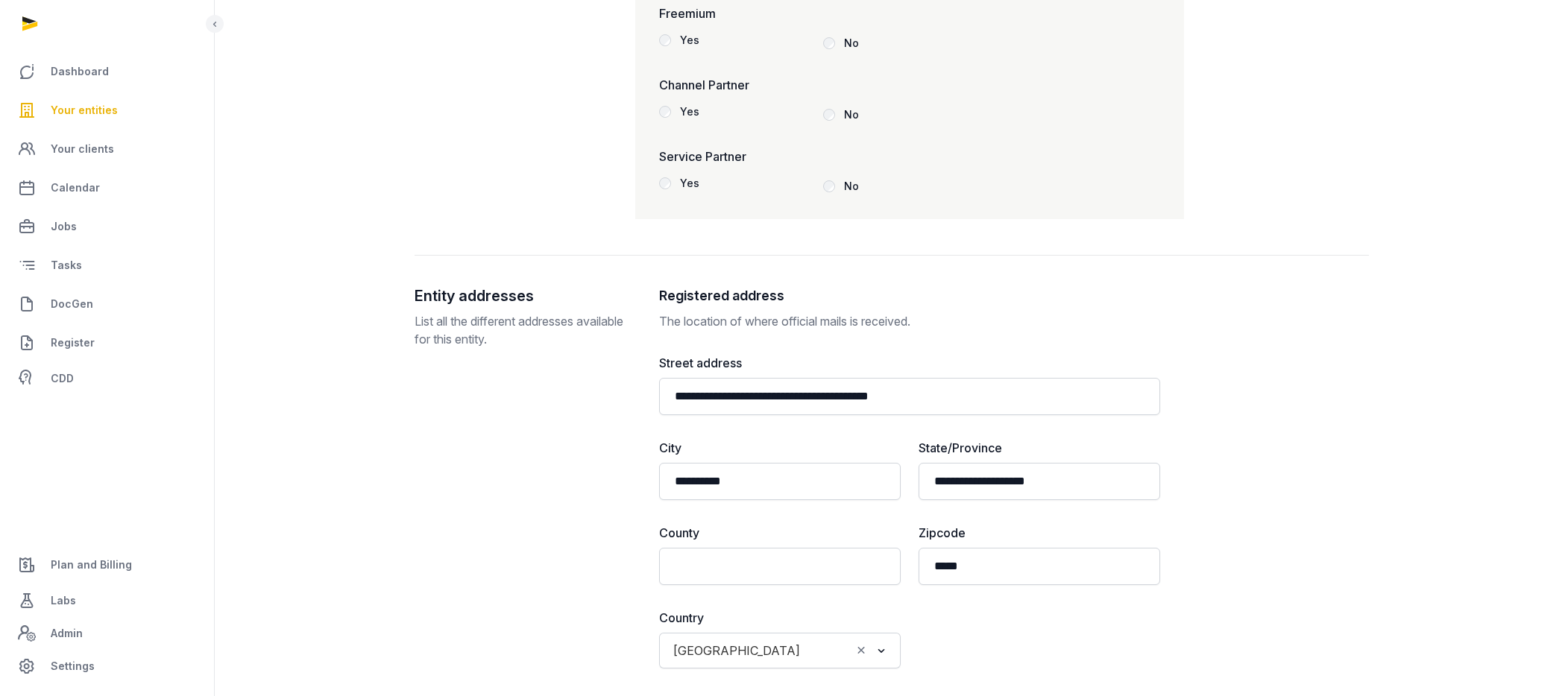
scroll to position [2291, 0]
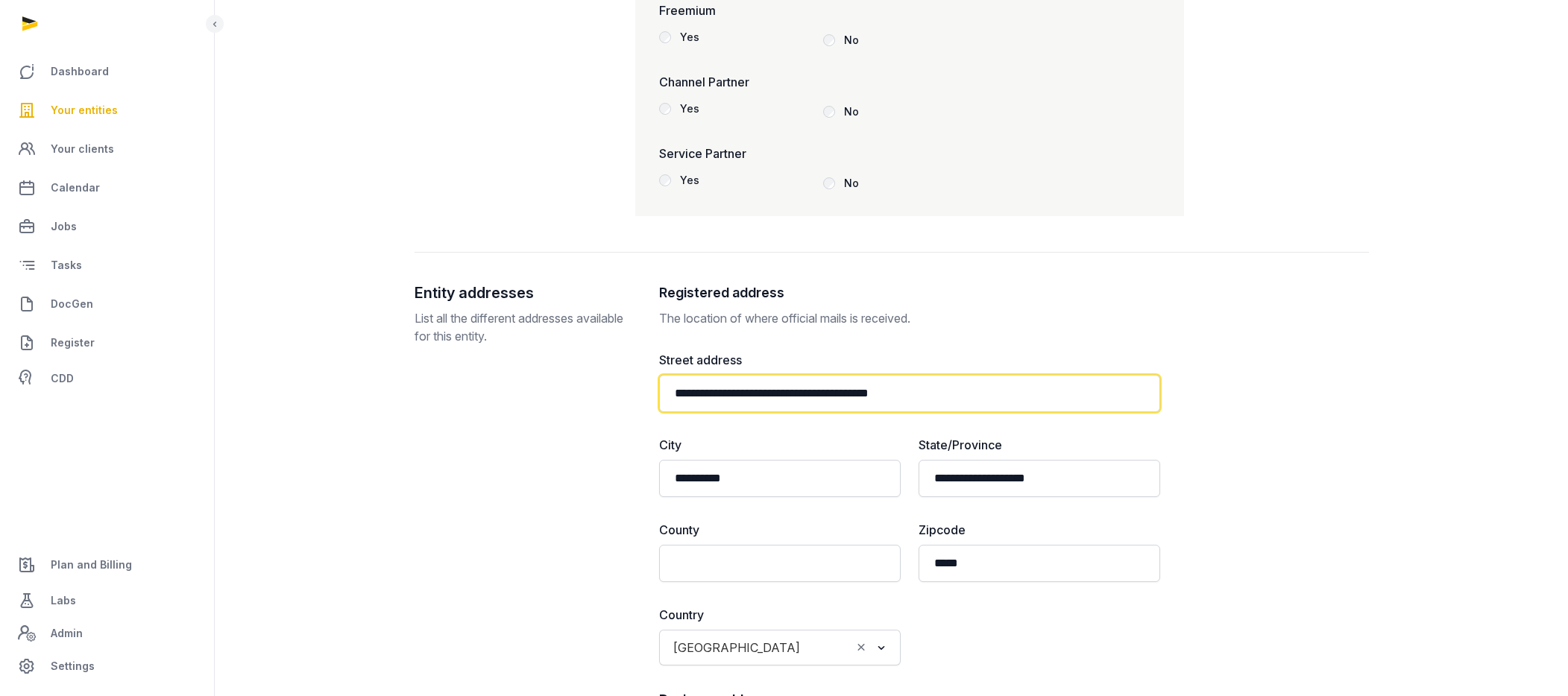
drag, startPoint x: 793, startPoint y: 395, endPoint x: 748, endPoint y: 397, distance: 45.0
click at [748, 397] on input "**********" at bounding box center [910, 394] width 501 height 37
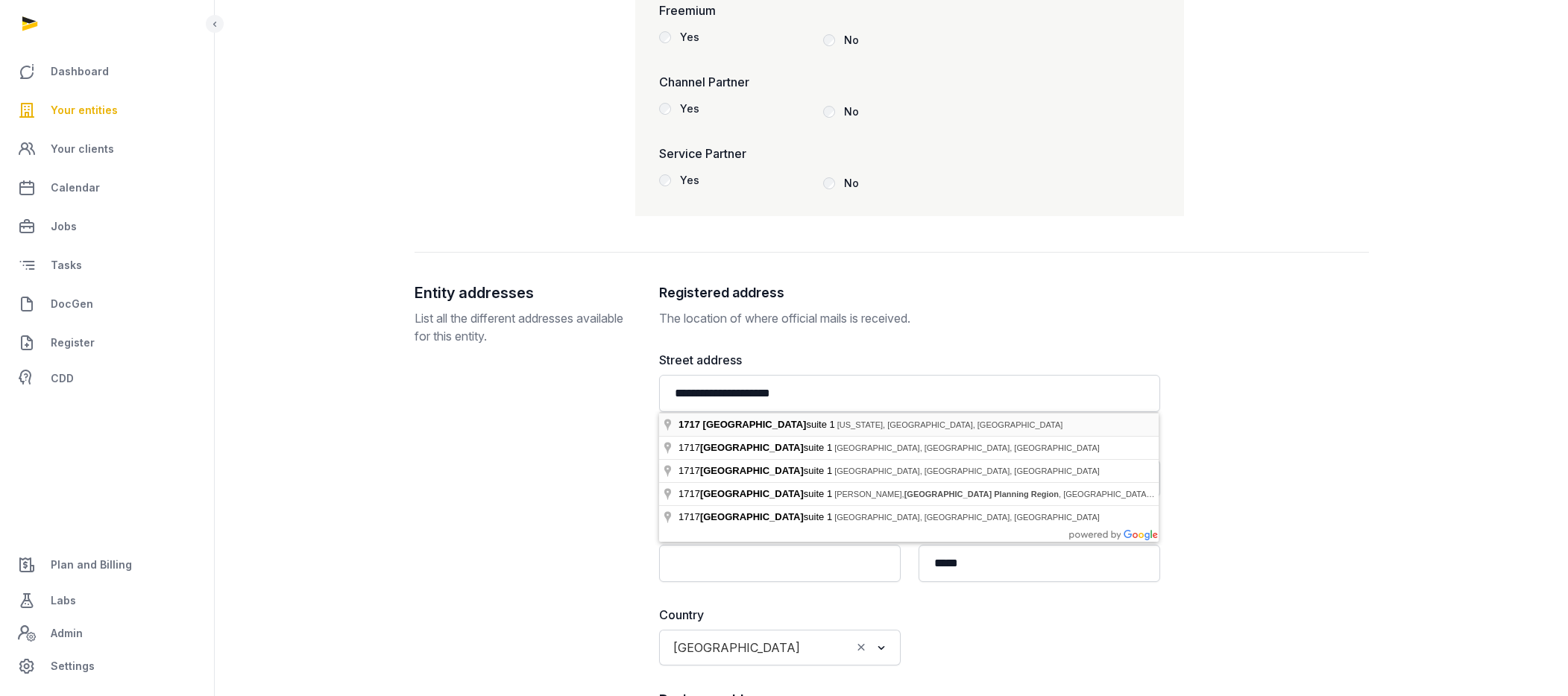
type input "**********"
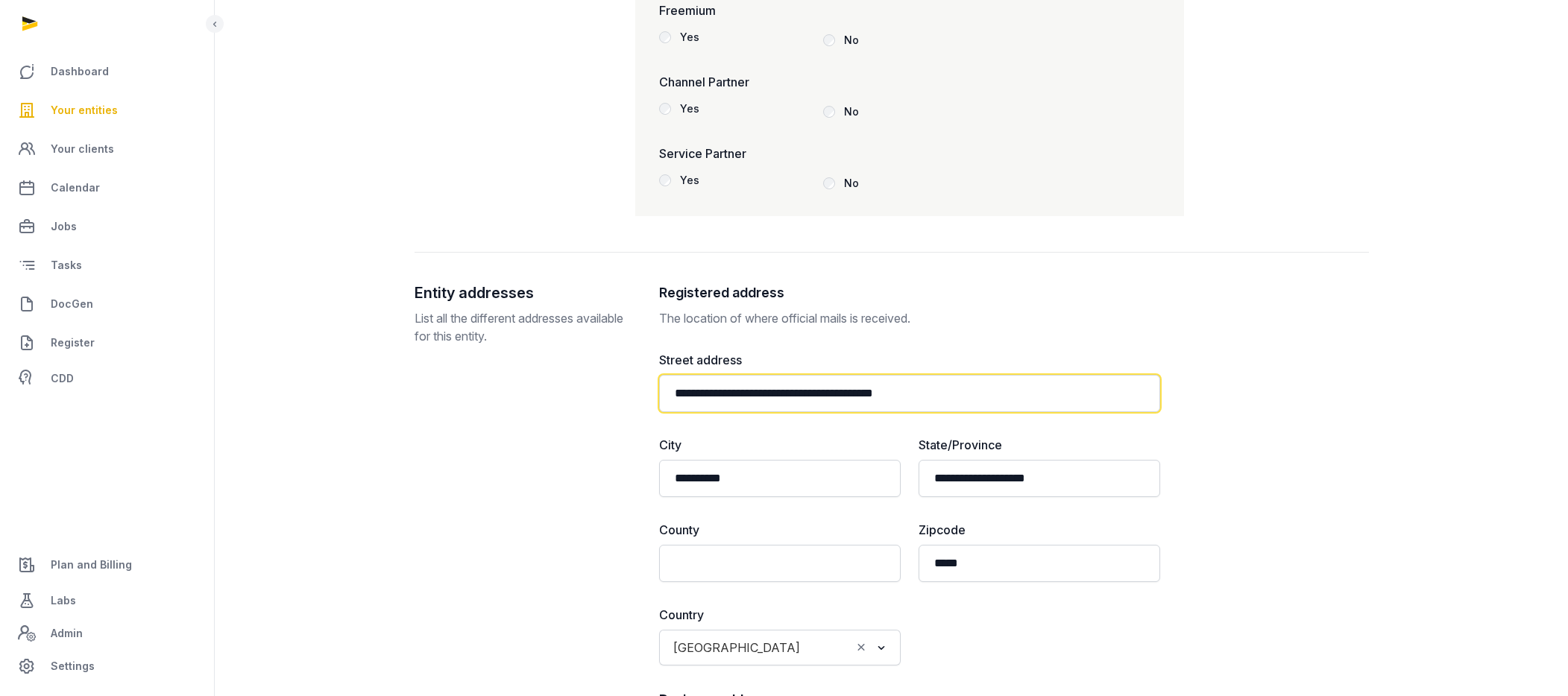
drag, startPoint x: 794, startPoint y: 395, endPoint x: 644, endPoint y: 381, distance: 150.7
click at [644, 381] on div "**********" at bounding box center [891, 603] width 954 height 640
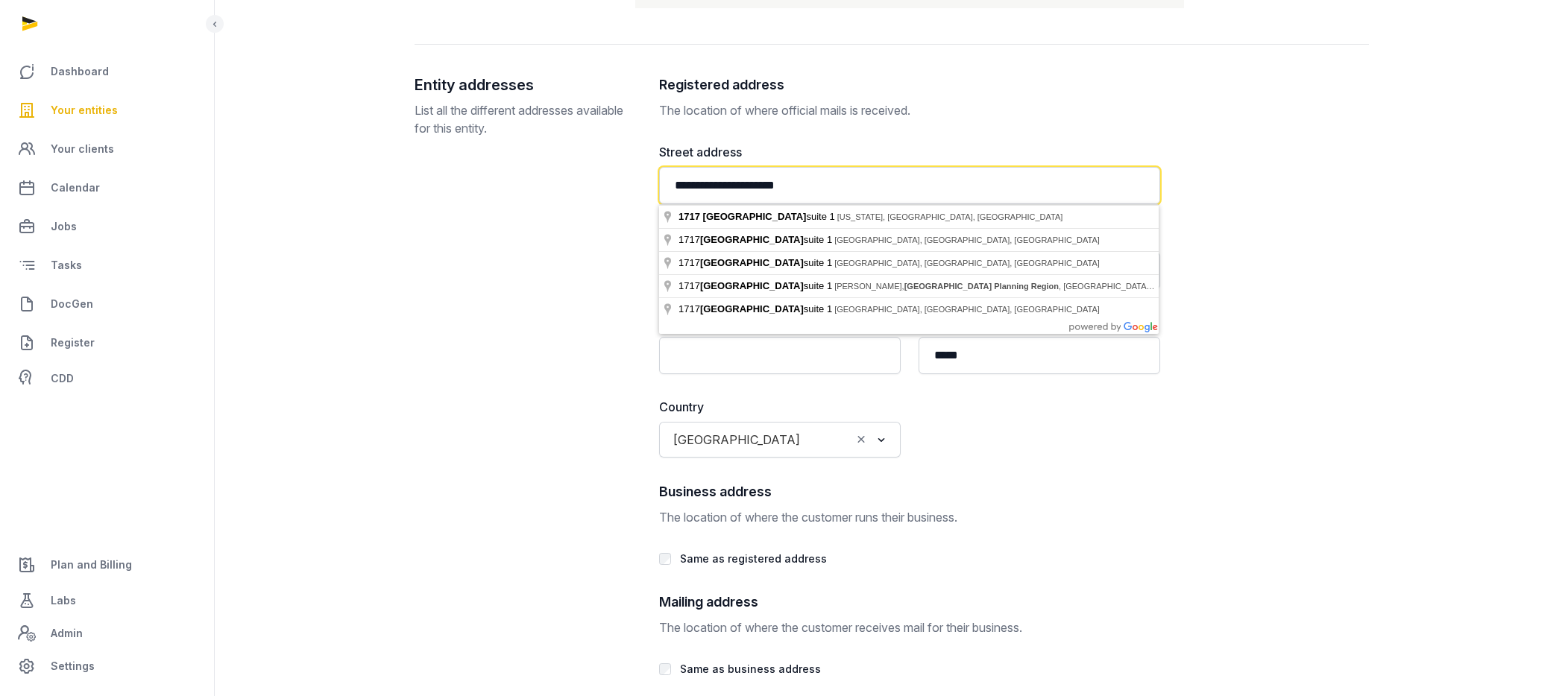
scroll to position [2510, 0]
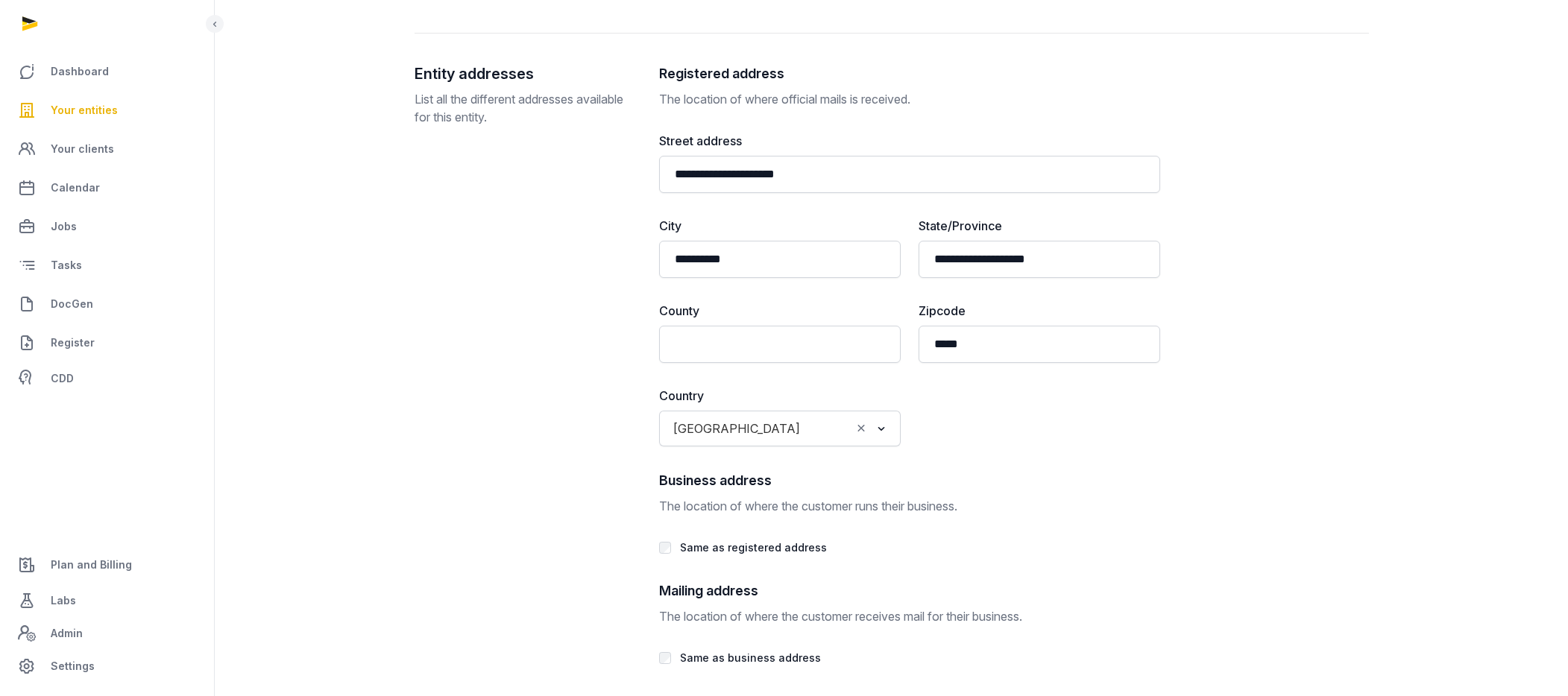
click at [1236, 438] on div "**********" at bounding box center [891, 383] width 954 height 640
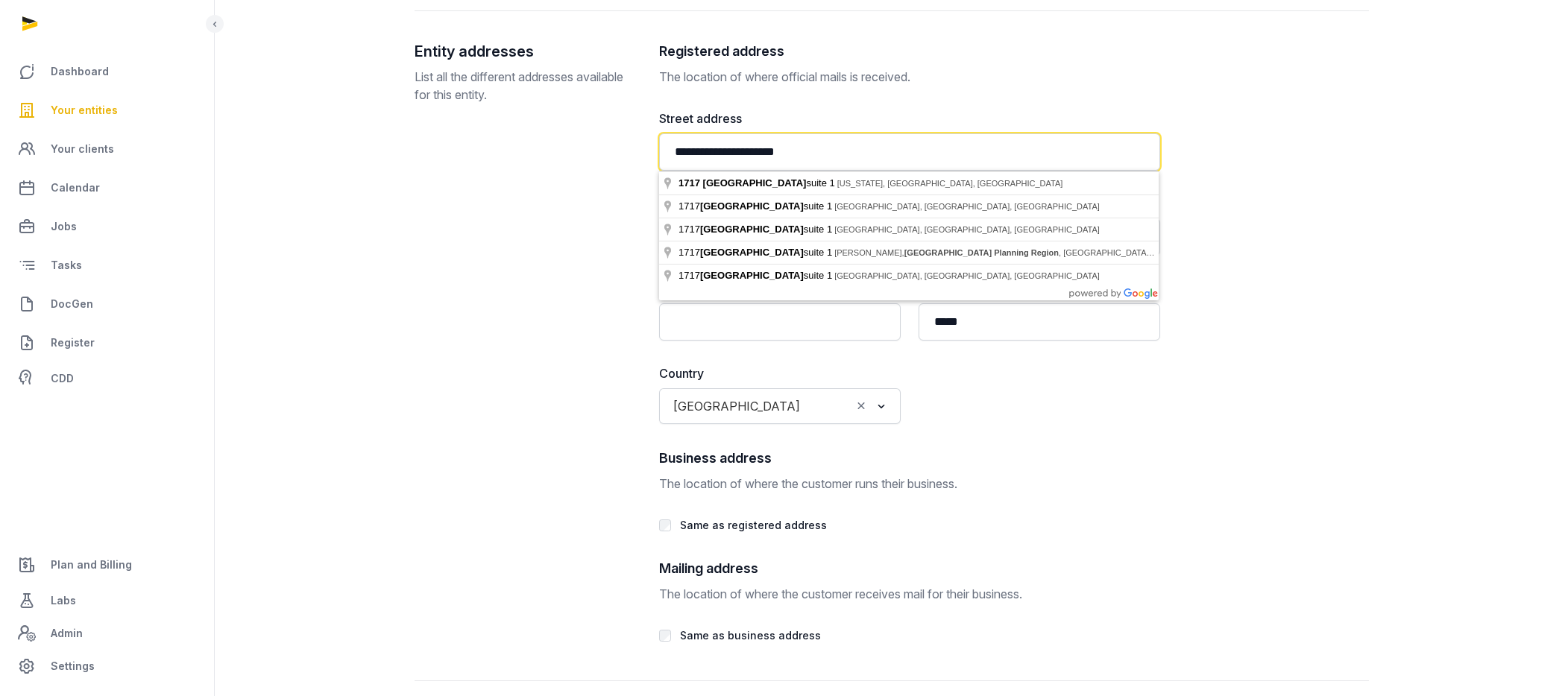
click at [823, 155] on input "**********" at bounding box center [910, 152] width 501 height 37
type input "**********"
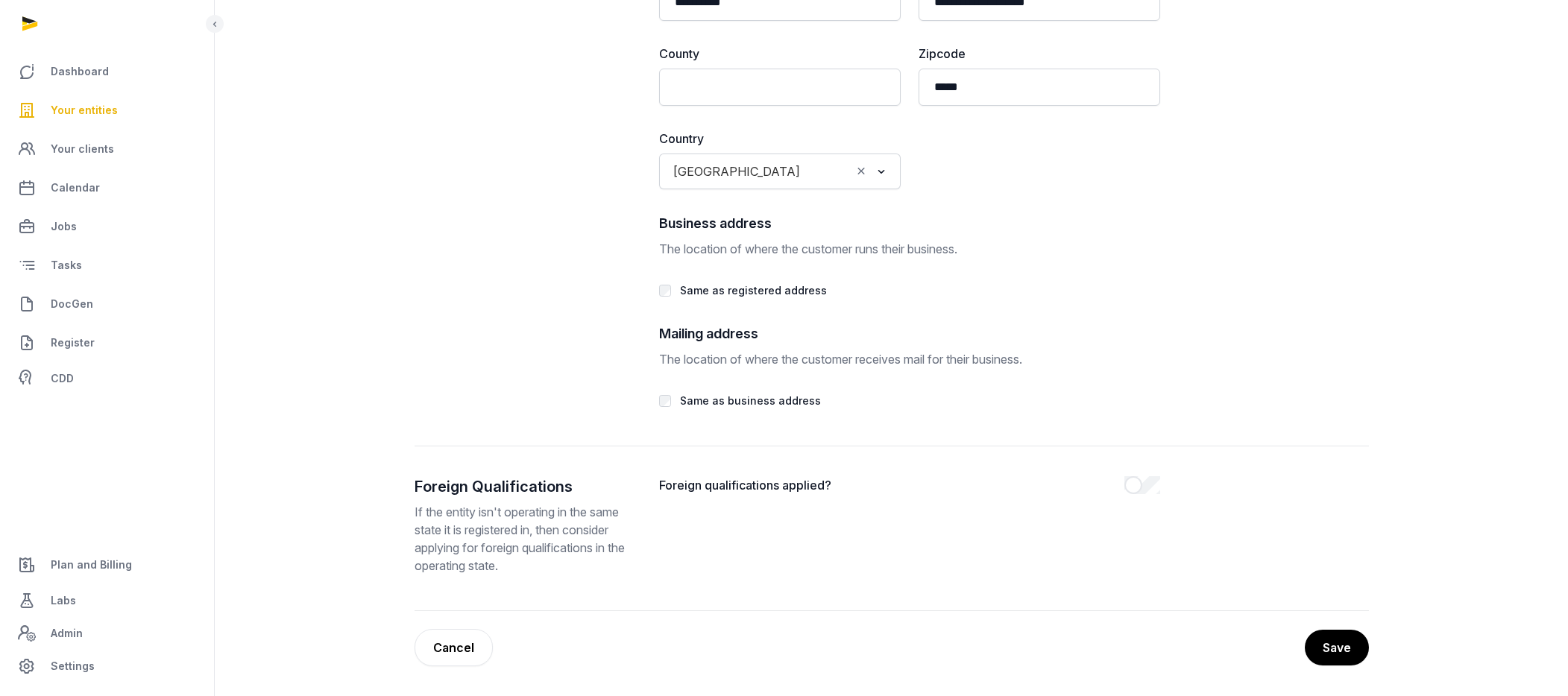
click at [1335, 646] on button "Save" at bounding box center [1336, 647] width 64 height 36
click at [1342, 647] on button "Save" at bounding box center [1336, 647] width 66 height 37
click at [1352, 657] on button "Save" at bounding box center [1336, 647] width 66 height 37
click at [448, 640] on link "Cancel" at bounding box center [453, 647] width 79 height 37
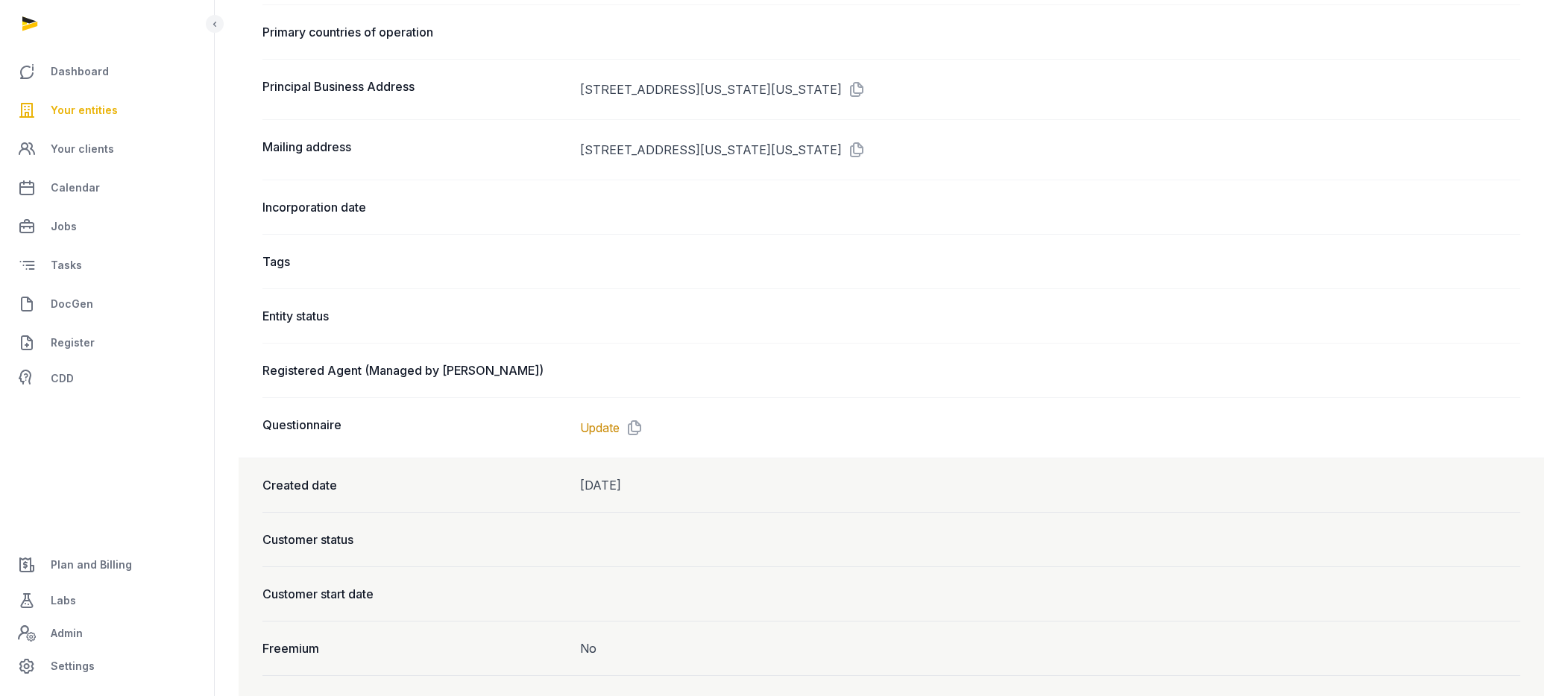
scroll to position [933, 0]
click at [866, 91] on icon at bounding box center [853, 88] width 24 height 23
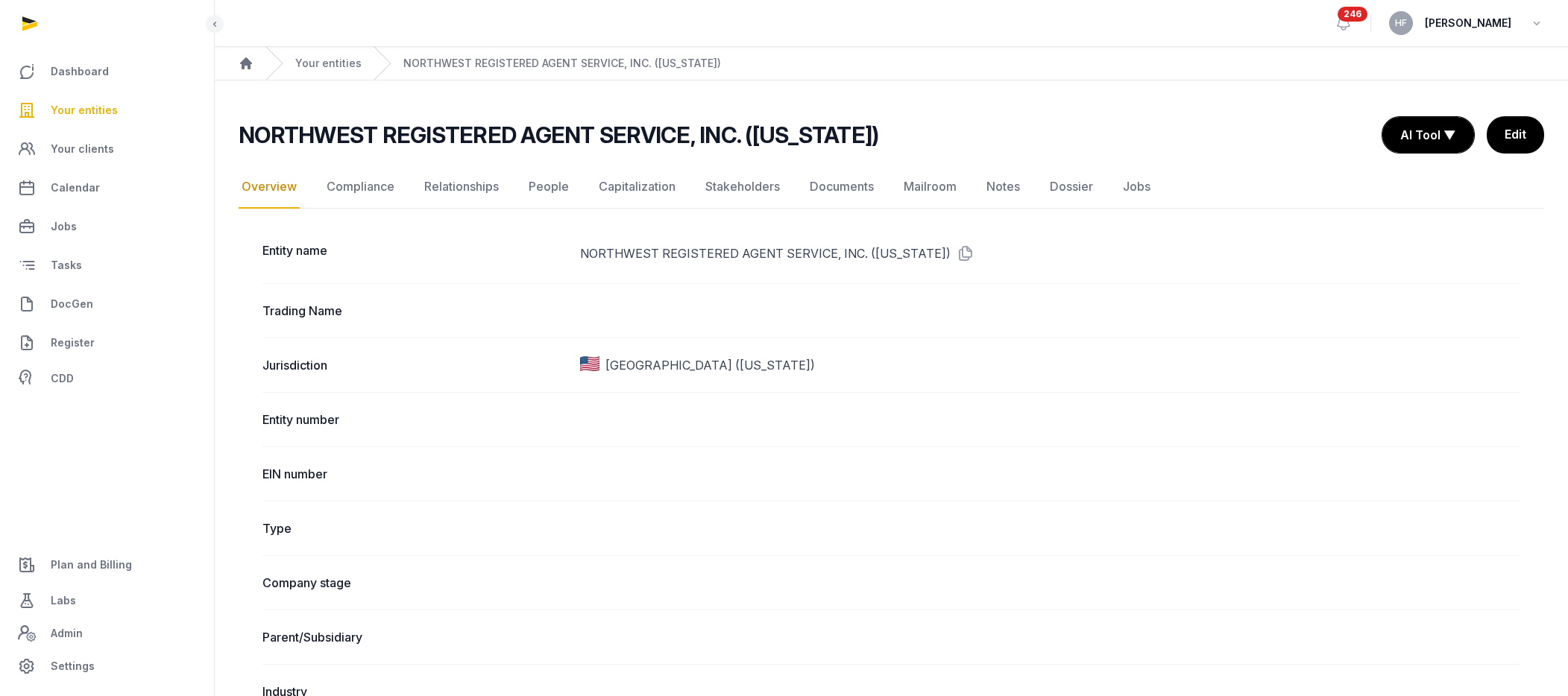
scroll to position [11, 0]
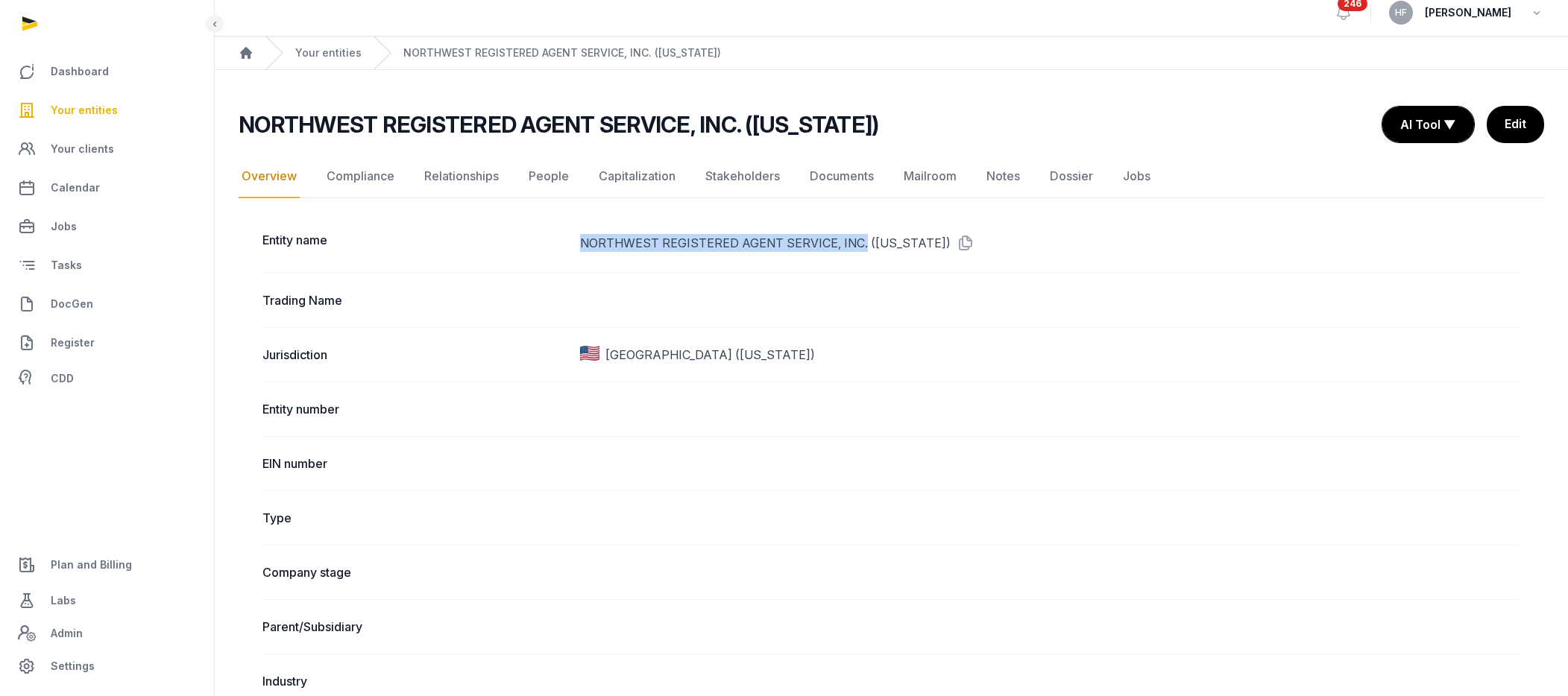
drag, startPoint x: 859, startPoint y: 243, endPoint x: 545, endPoint y: 246, distance: 314.0
click at [545, 246] on div "Entity name NORTHWEST REGISTERED AGENT SERVICE, INC. (District of Columbia)" at bounding box center [891, 243] width 1257 height 60
copy div "NORTHWEST REGISTERED AGENT SERVICE, INC."
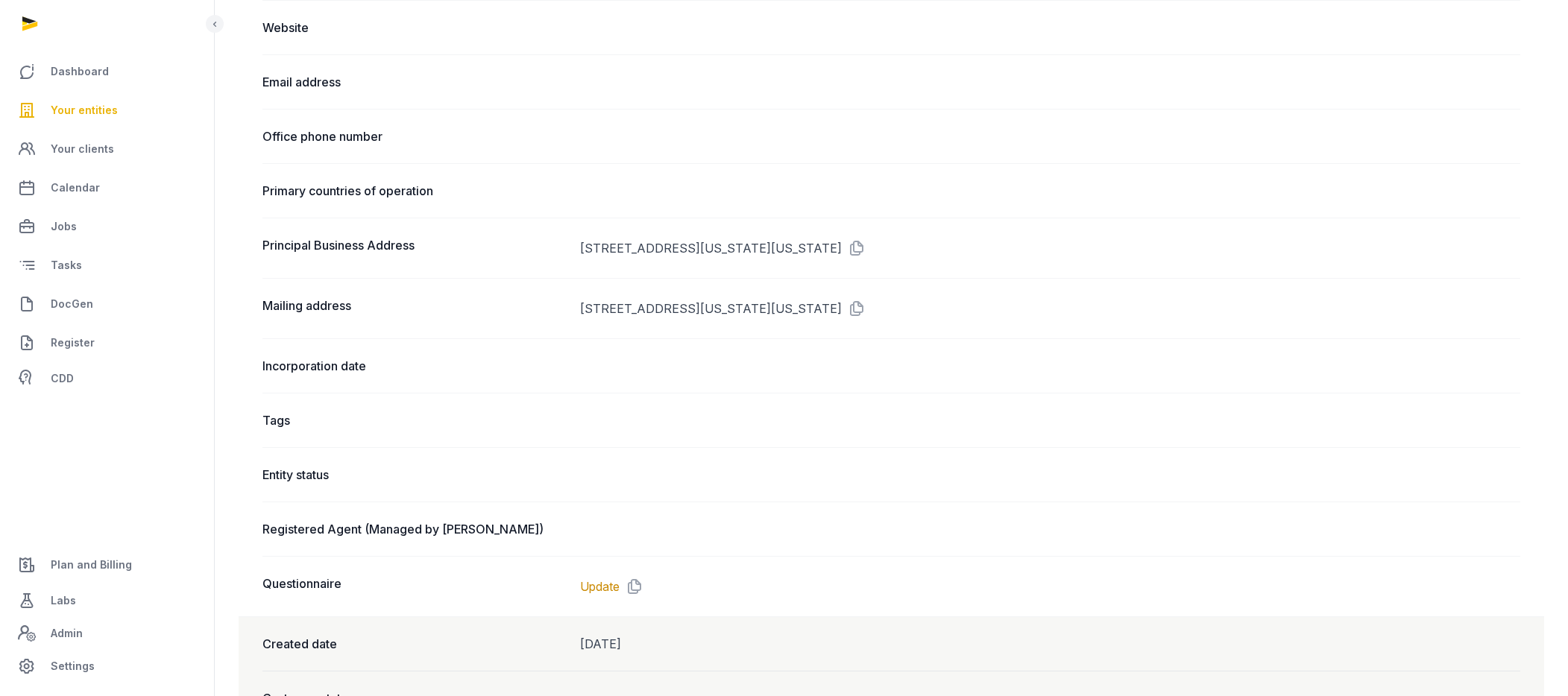
scroll to position [776, 0]
click at [1007, 244] on dd "1717 N ST NW SUITE 1, WASHINGTON, DISTRICT OF COLUMBIA, 20036" at bounding box center [1050, 245] width 940 height 23
click at [866, 301] on icon at bounding box center [853, 305] width 24 height 23
click at [866, 241] on icon at bounding box center [853, 245] width 24 height 23
